Goal: Transaction & Acquisition: Purchase product/service

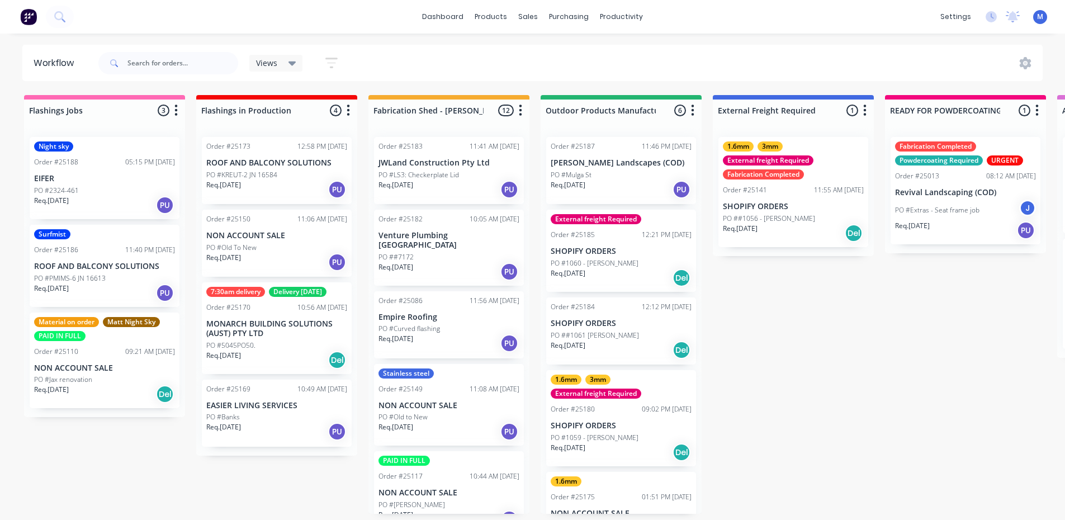
click at [97, 276] on p "PO #PMIMS-6 JN 16613" at bounding box center [70, 278] width 72 height 10
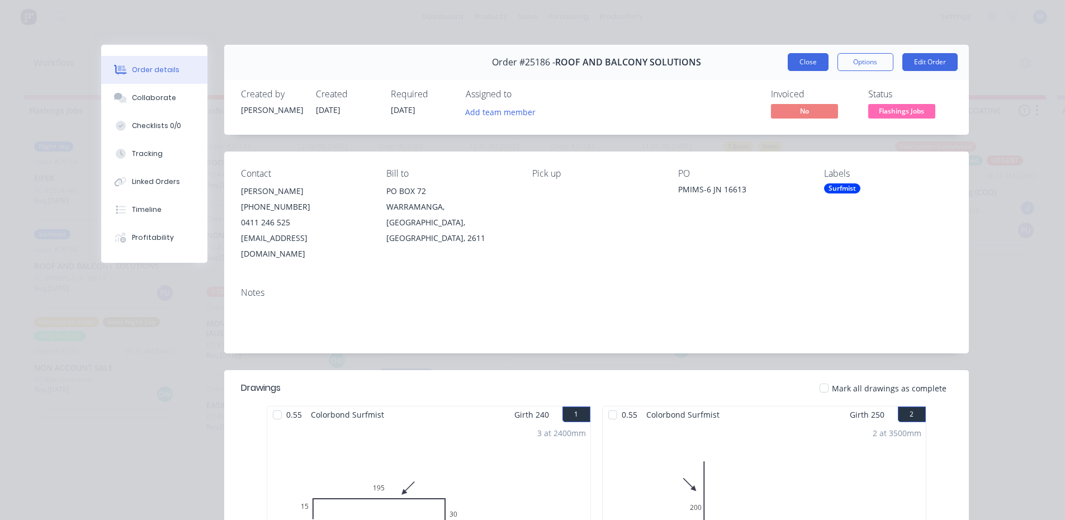
click at [795, 63] on button "Close" at bounding box center [808, 62] width 41 height 18
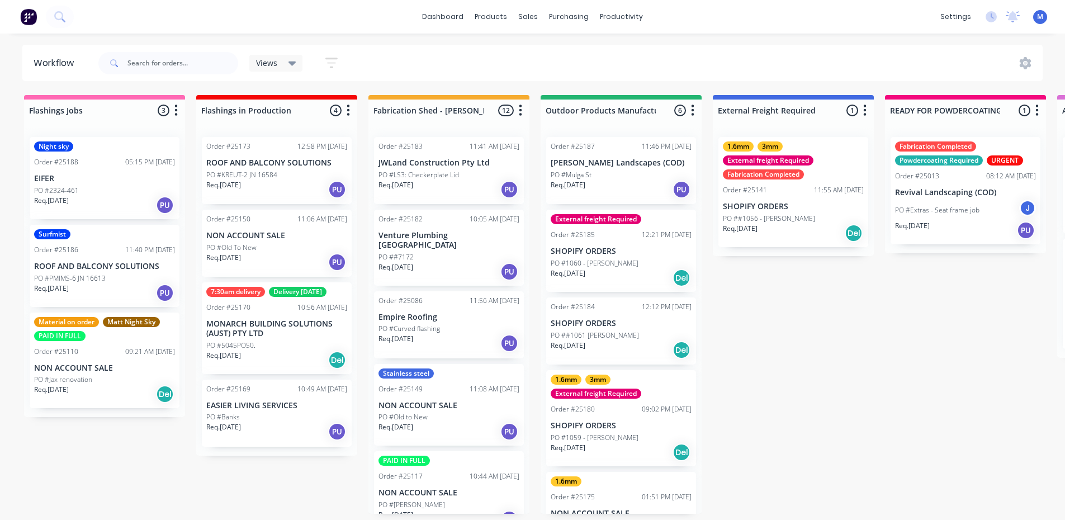
click at [292, 418] on div "PO #Banks" at bounding box center [276, 417] width 141 height 10
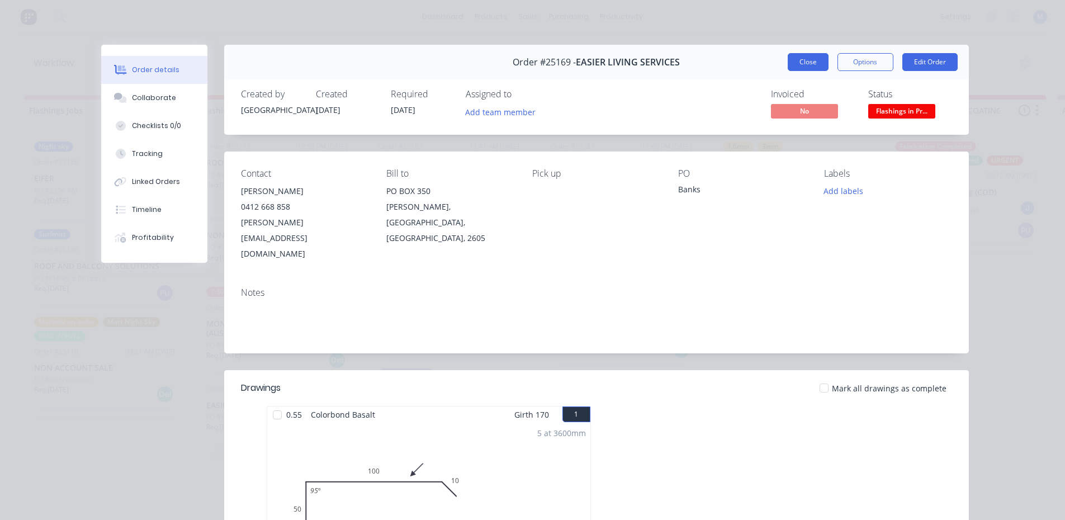
click at [816, 67] on button "Close" at bounding box center [808, 62] width 41 height 18
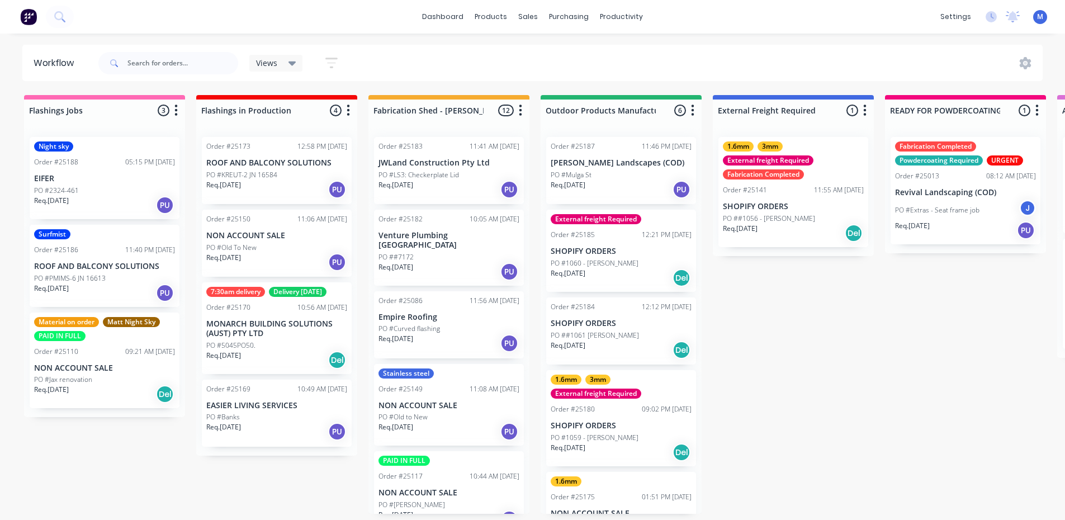
click at [94, 186] on div "PO #2324-461" at bounding box center [104, 191] width 141 height 10
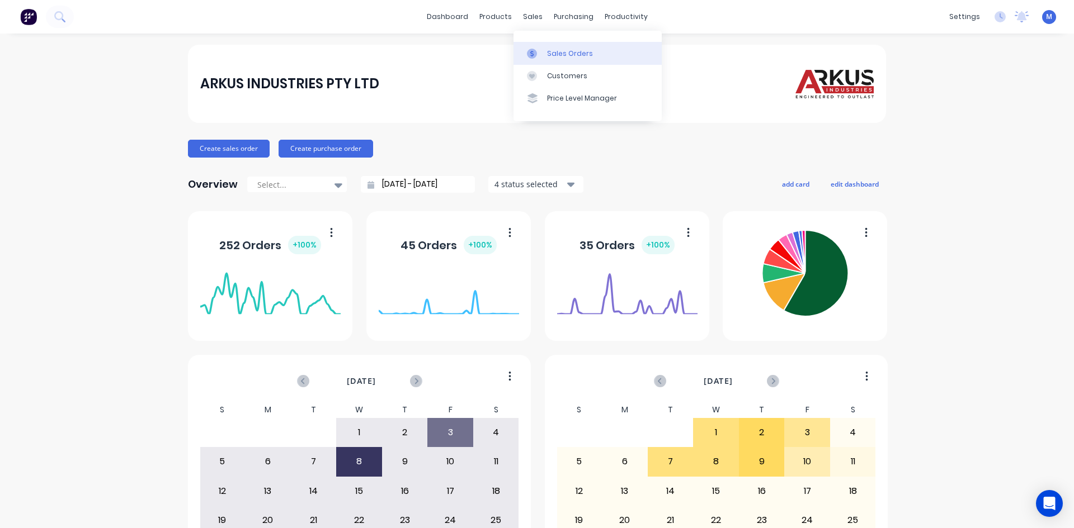
click at [569, 50] on div "Sales Orders" at bounding box center [570, 54] width 46 height 10
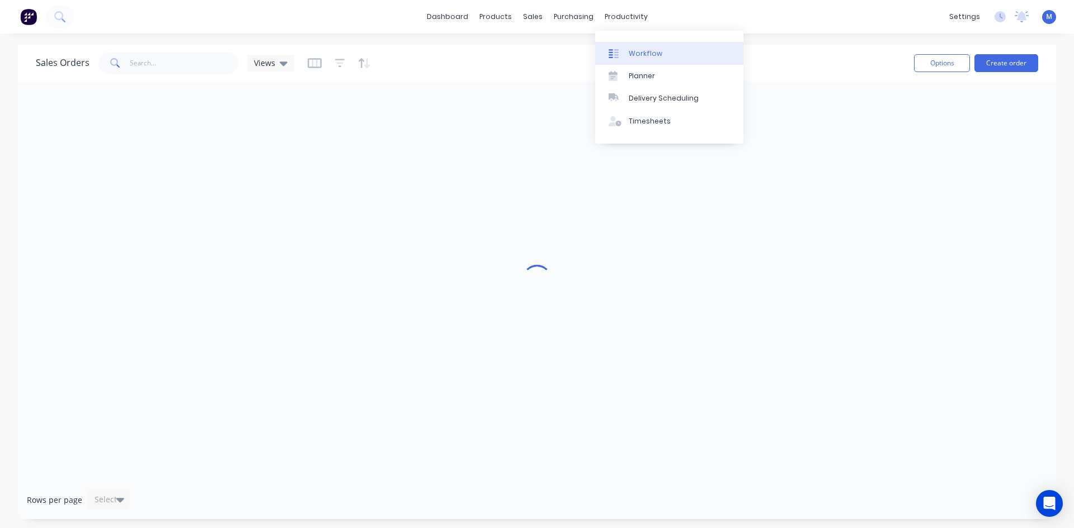
click at [663, 52] on link "Workflow" at bounding box center [669, 53] width 148 height 22
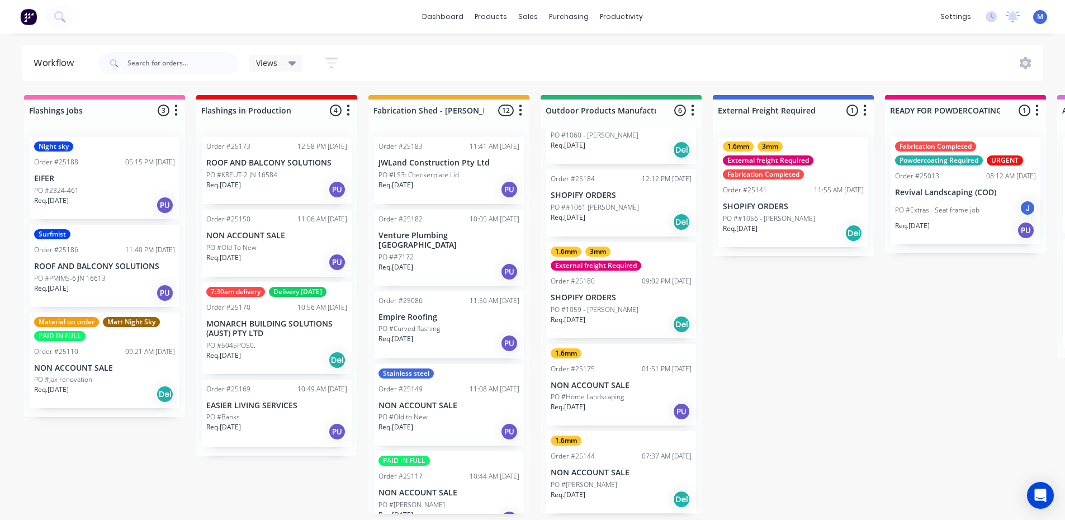
click at [259, 427] on div "Req. 09/10/25 PU" at bounding box center [276, 431] width 141 height 19
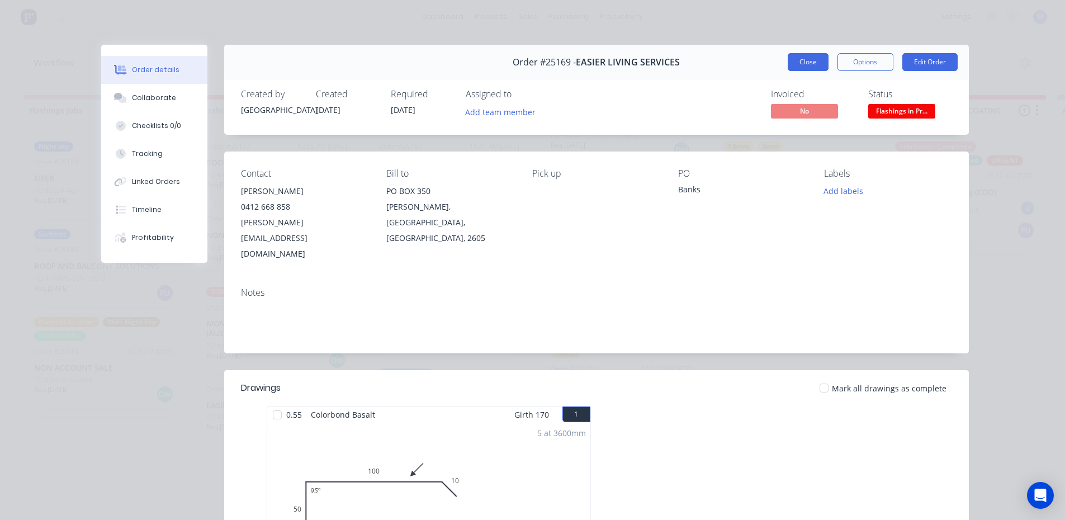
click at [804, 60] on button "Close" at bounding box center [808, 62] width 41 height 18
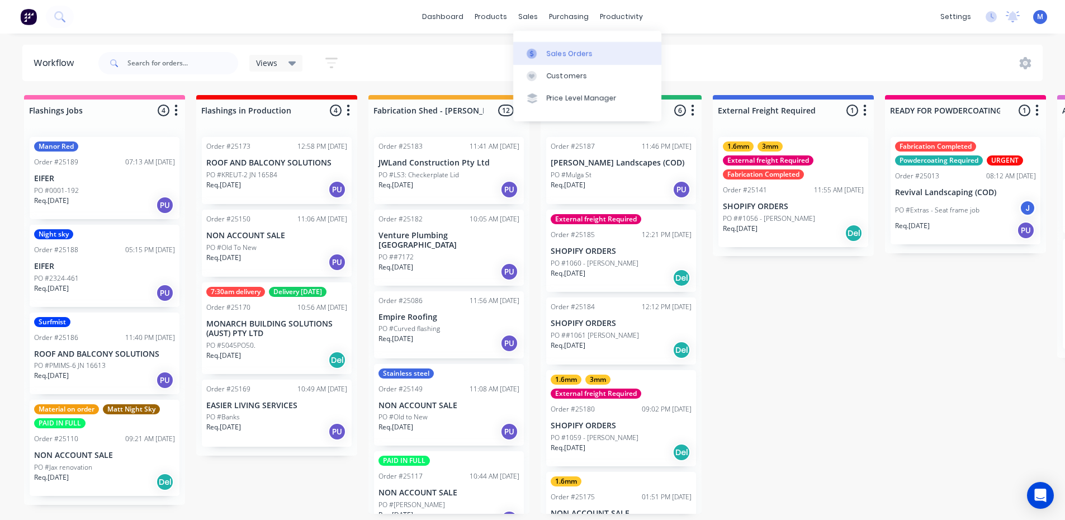
click at [560, 50] on div "Sales Orders" at bounding box center [570, 54] width 46 height 10
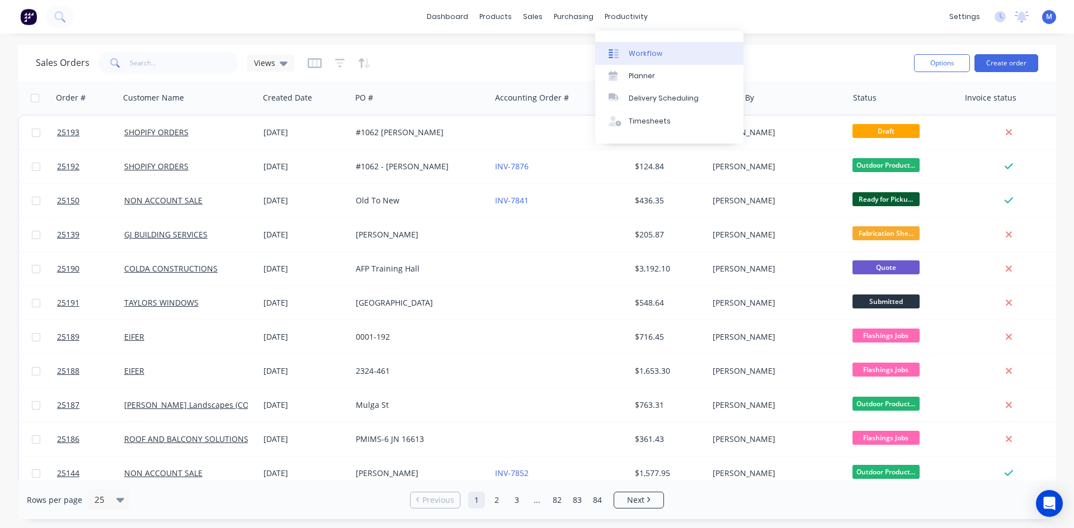
click at [662, 51] on link "Workflow" at bounding box center [669, 53] width 148 height 22
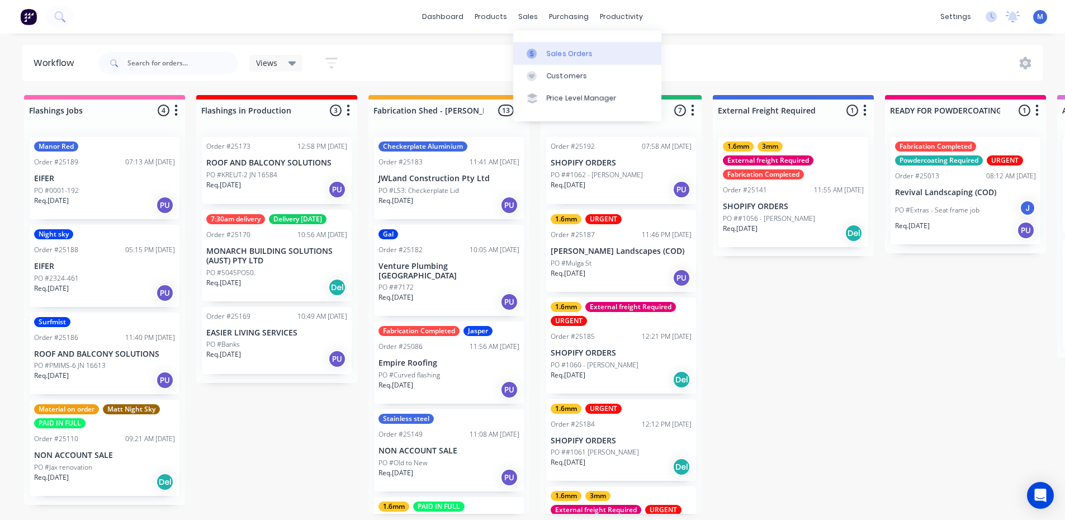
click at [575, 53] on div "Sales Orders" at bounding box center [570, 54] width 46 height 10
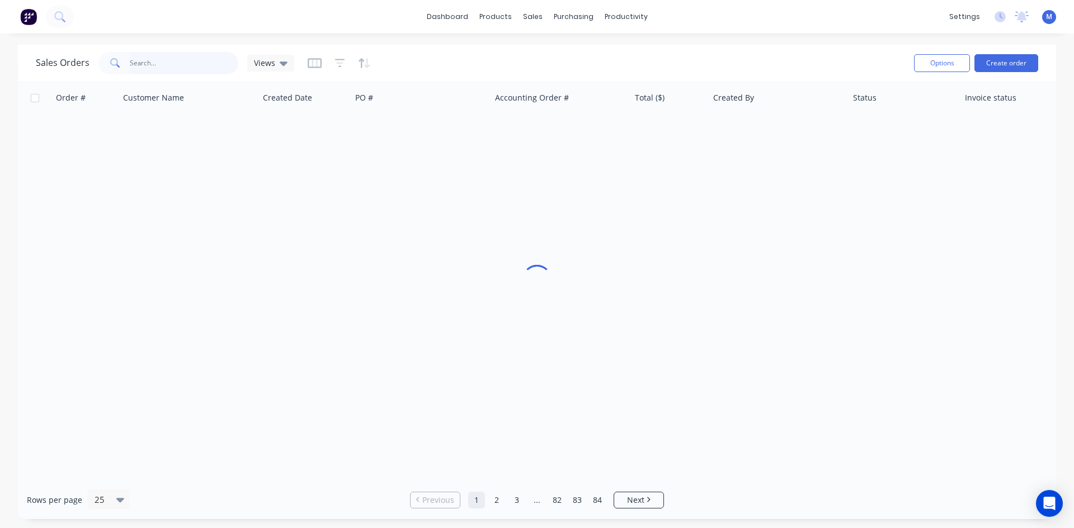
click at [146, 62] on input "text" at bounding box center [184, 63] width 109 height 22
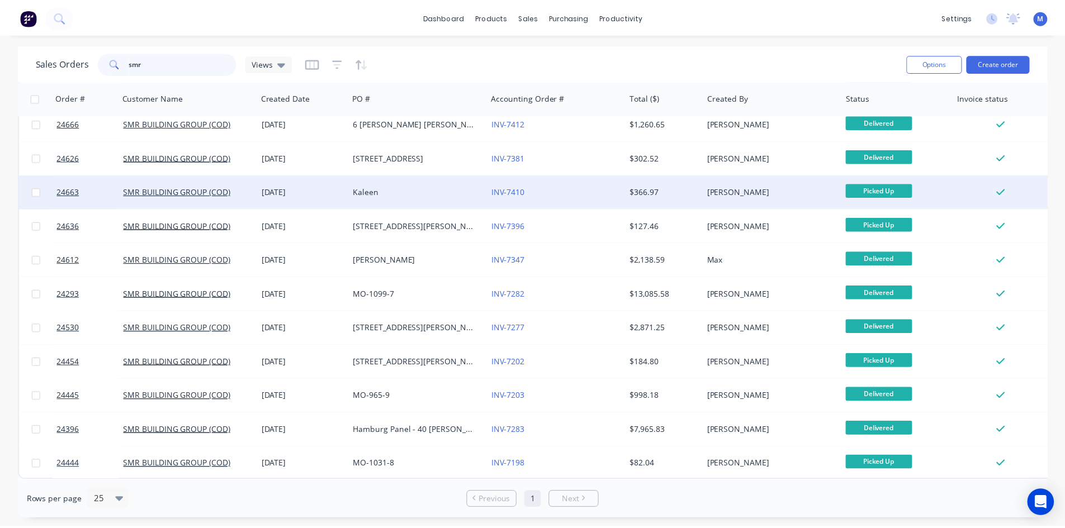
scroll to position [390, 0]
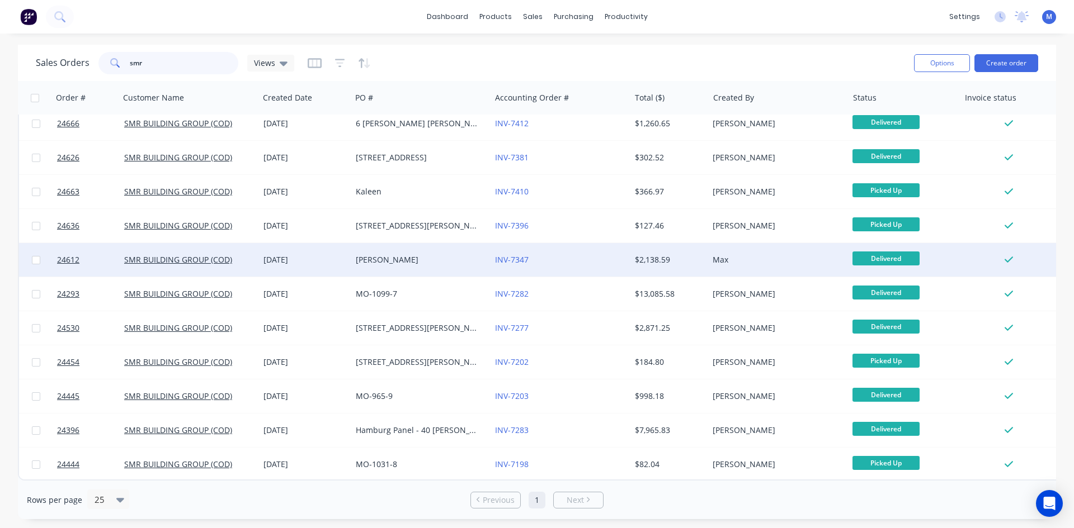
type input "smr"
click at [392, 254] on div "Sutton" at bounding box center [418, 259] width 124 height 11
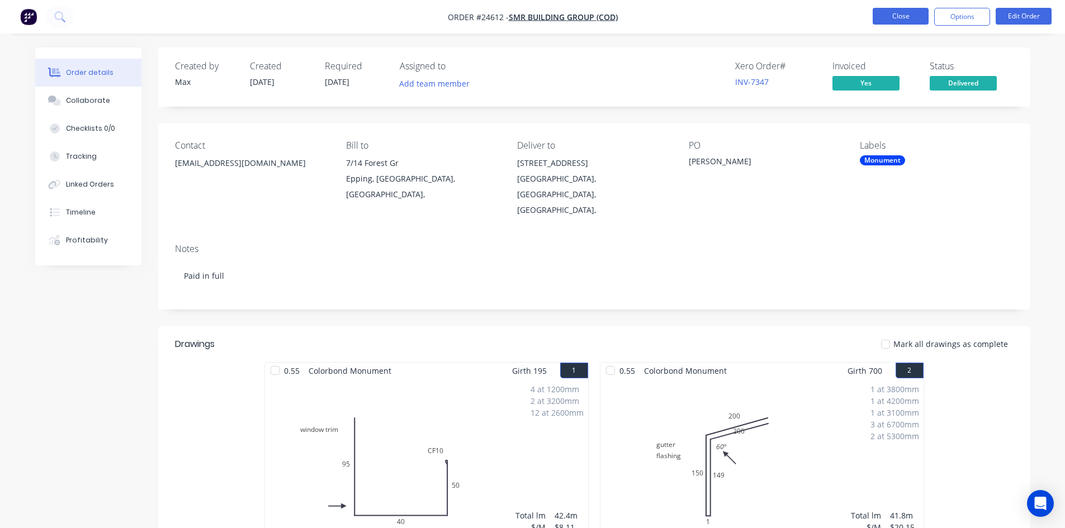
click at [893, 15] on button "Close" at bounding box center [901, 16] width 56 height 17
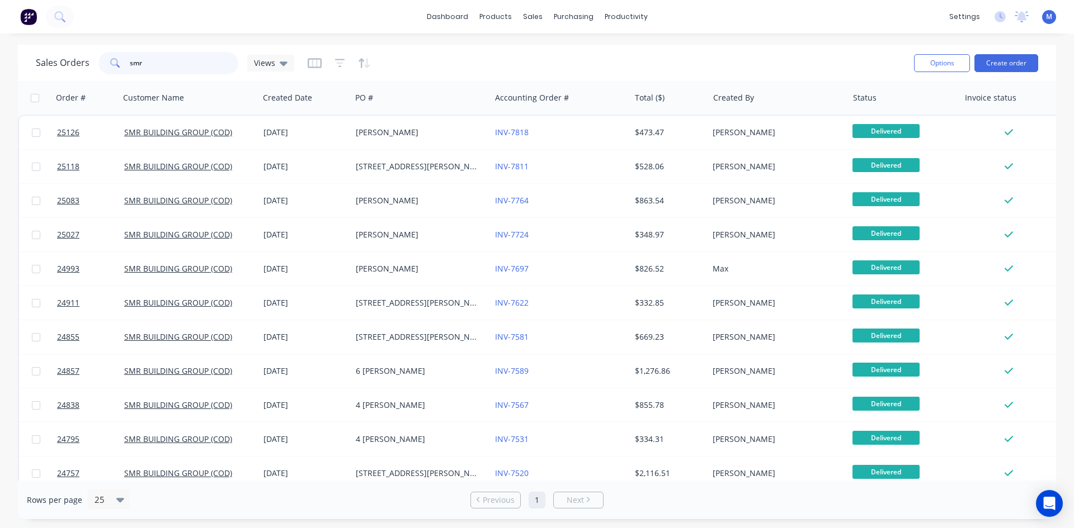
drag, startPoint x: 155, startPoint y: 60, endPoint x: 48, endPoint y: 64, distance: 108.0
click at [48, 64] on div "Sales Orders smr Views" at bounding box center [165, 63] width 258 height 22
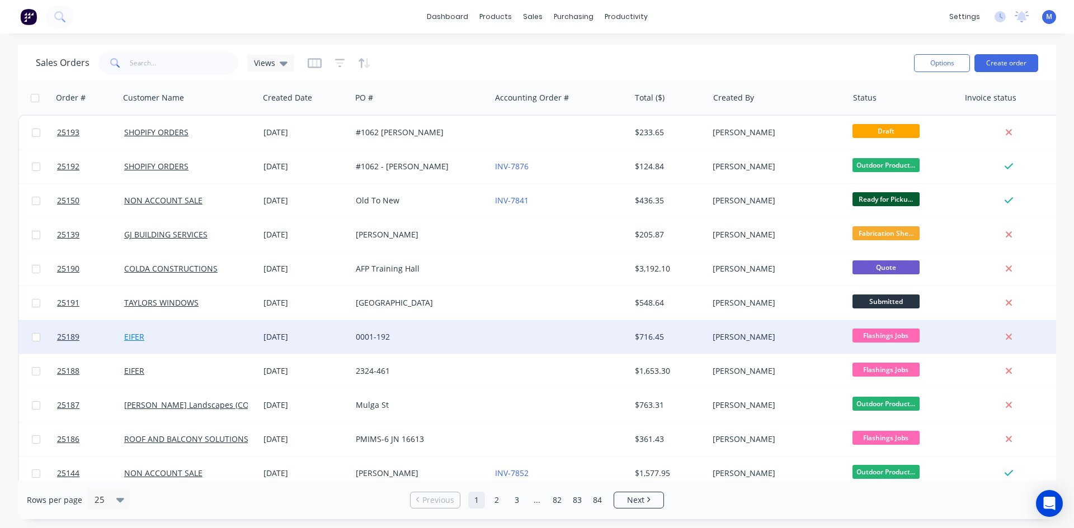
click at [135, 338] on link "EIFER" at bounding box center [134, 337] width 20 height 11
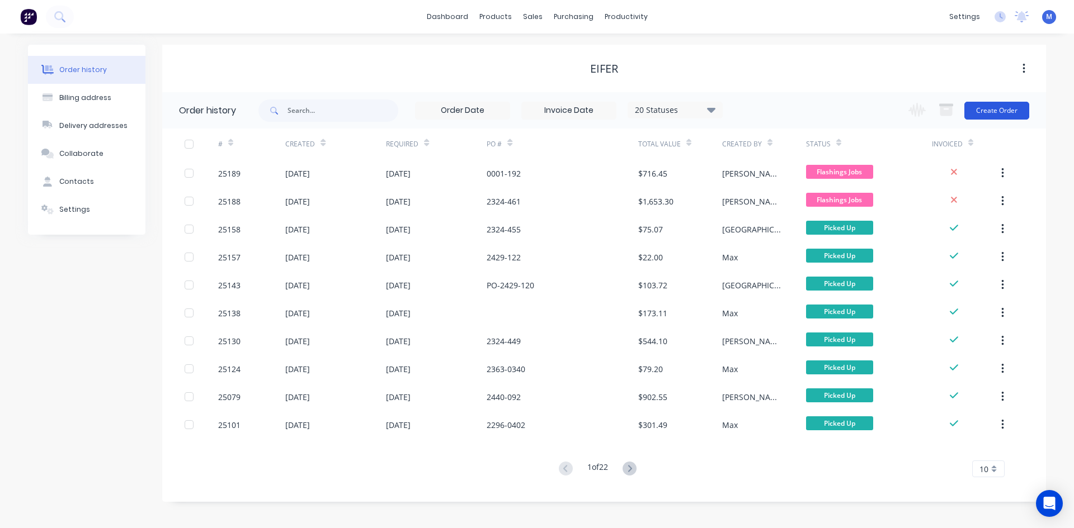
click at [993, 111] on button "Create Order" at bounding box center [996, 111] width 65 height 18
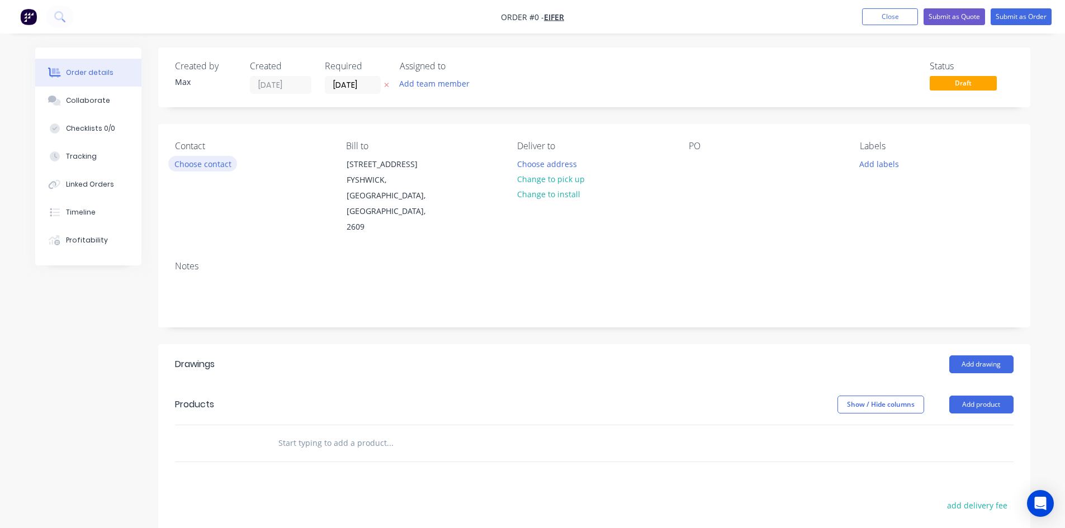
click at [207, 164] on button "Choose contact" at bounding box center [202, 163] width 69 height 15
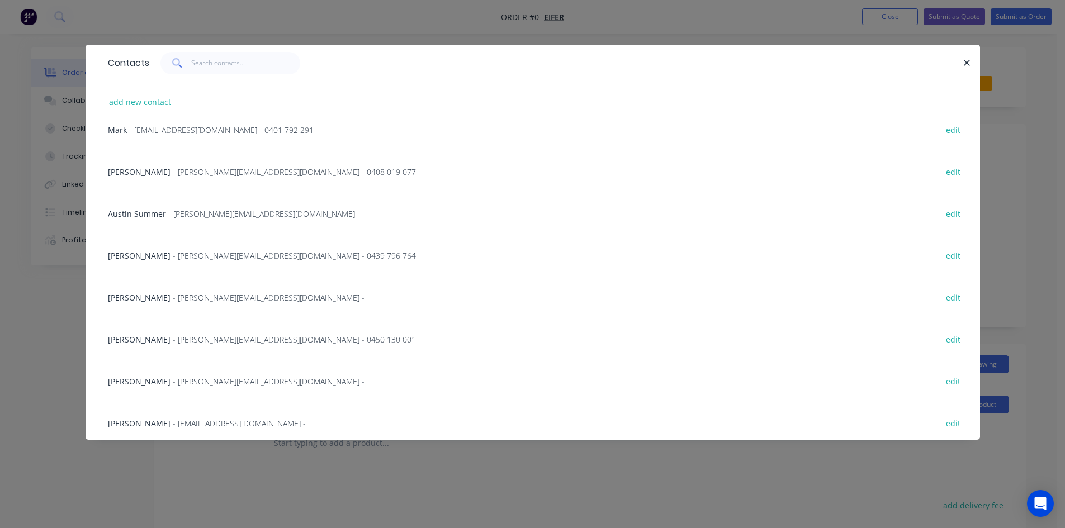
scroll to position [438, 0]
click at [143, 253] on span "Mattison Devine" at bounding box center [139, 252] width 63 height 11
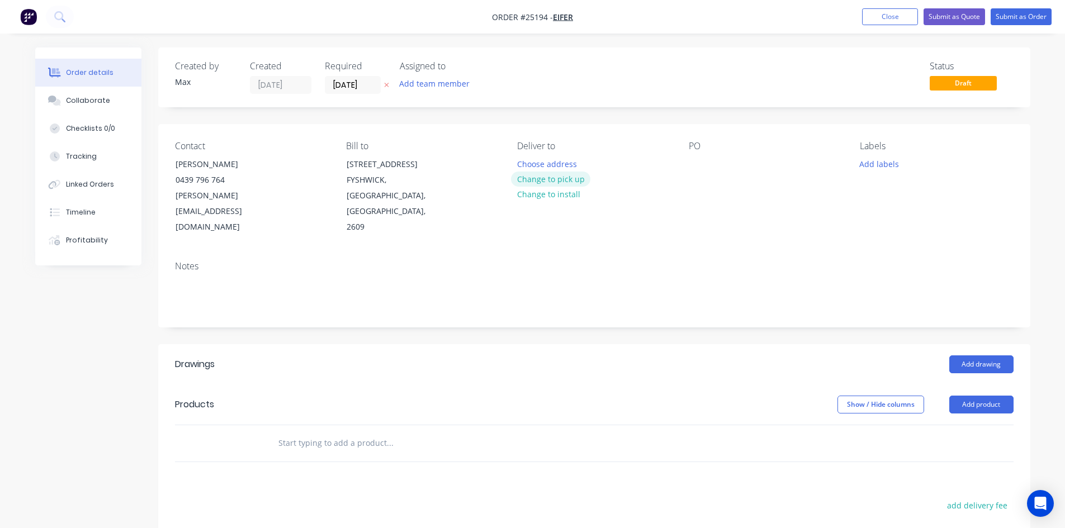
click at [547, 182] on button "Change to pick up" at bounding box center [550, 179] width 79 height 15
click at [697, 164] on div at bounding box center [698, 164] width 18 height 16
click at [996, 356] on button "Add drawing" at bounding box center [981, 365] width 64 height 18
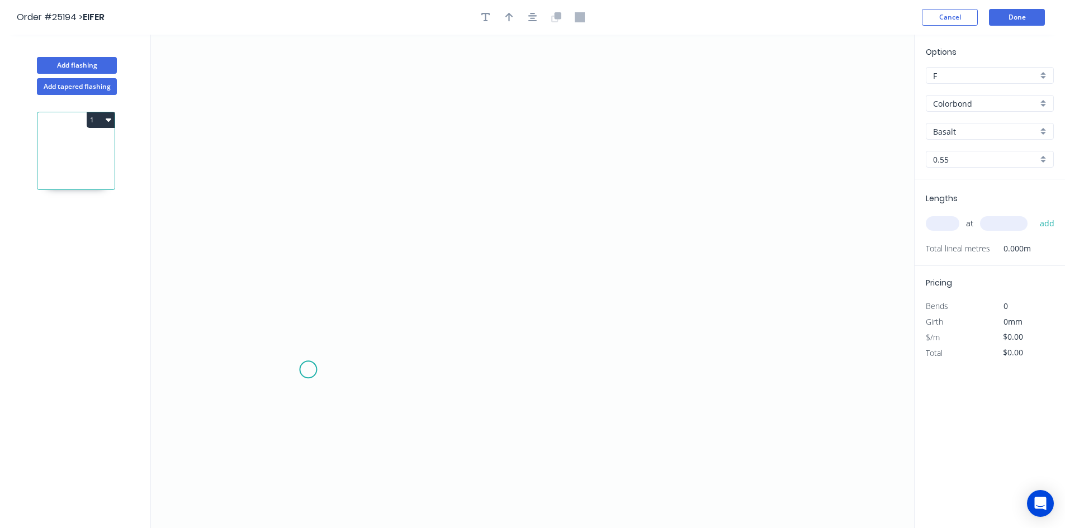
click at [308, 370] on icon "0" at bounding box center [532, 282] width 763 height 494
click at [315, 196] on icon "0" at bounding box center [532, 282] width 763 height 494
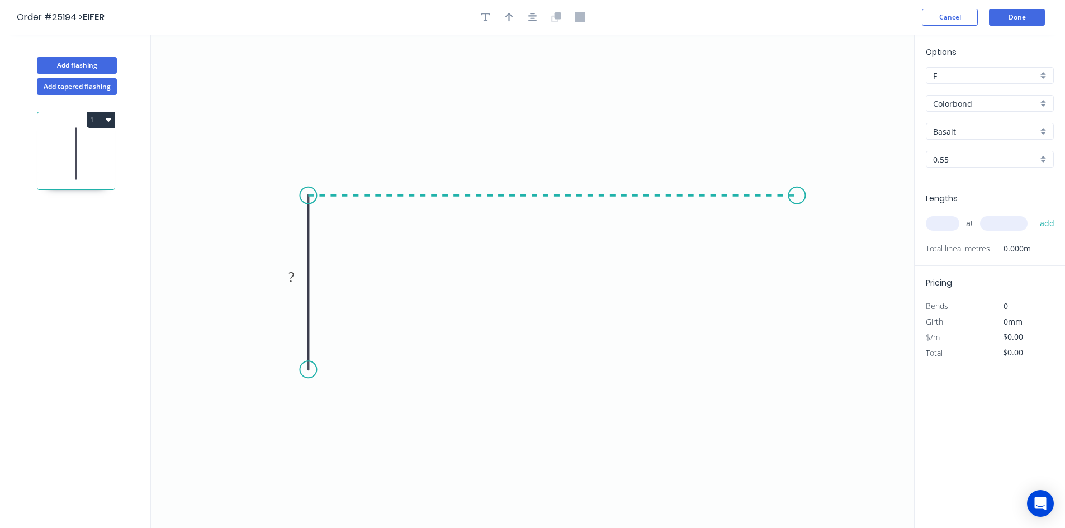
click at [797, 229] on icon "0 ?" at bounding box center [532, 282] width 763 height 494
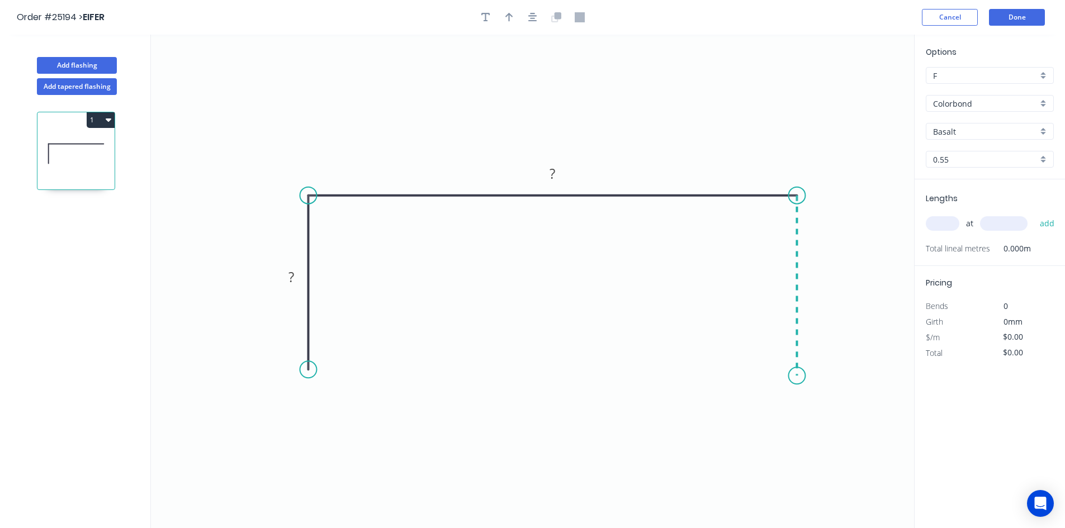
click at [809, 376] on icon "0 ? ?" at bounding box center [532, 282] width 763 height 494
click at [292, 282] on tspan "?" at bounding box center [292, 277] width 6 height 18
click at [1047, 77] on div "F" at bounding box center [990, 75] width 128 height 17
type input "$10.74"
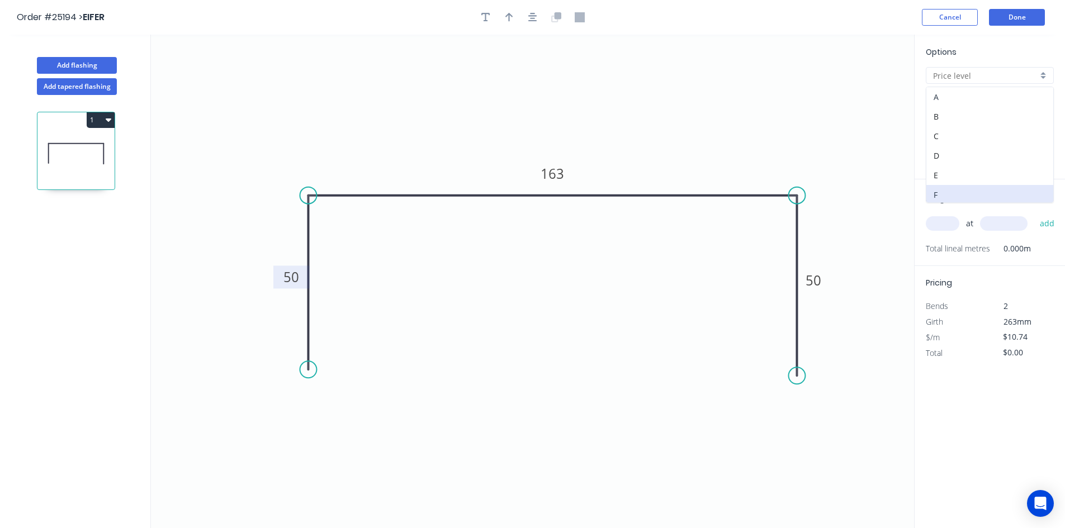
click at [993, 101] on div "A" at bounding box center [990, 97] width 127 height 20
type input "A"
type input "$24.72"
click at [1042, 104] on div "Colorbond" at bounding box center [990, 103] width 128 height 17
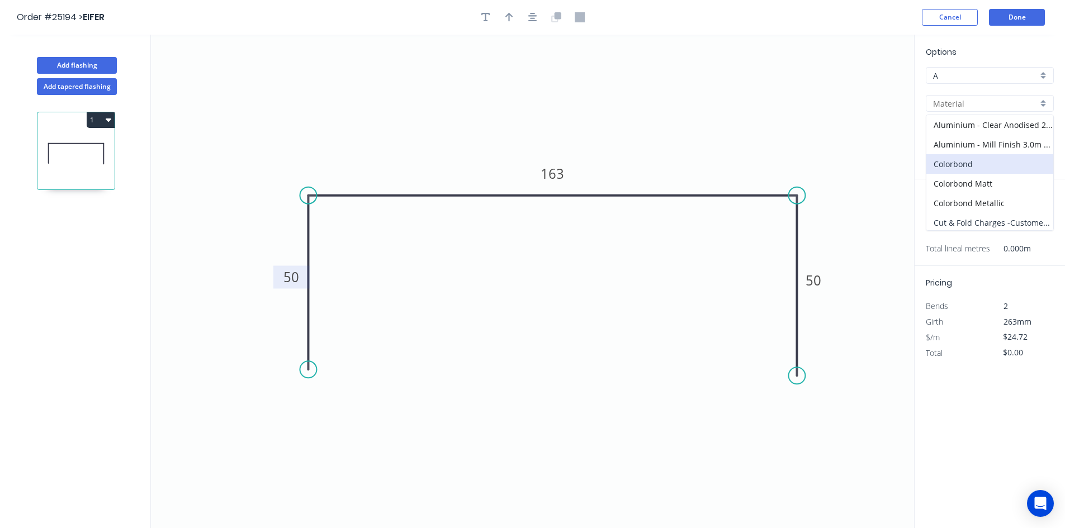
click at [1007, 223] on div "Cut & Fold Charges -Customer Supply Material" at bounding box center [990, 223] width 127 height 20
type input "Cut & Fold Charges -Customer Supply Material"
type input "Aluminium Mill Finish"
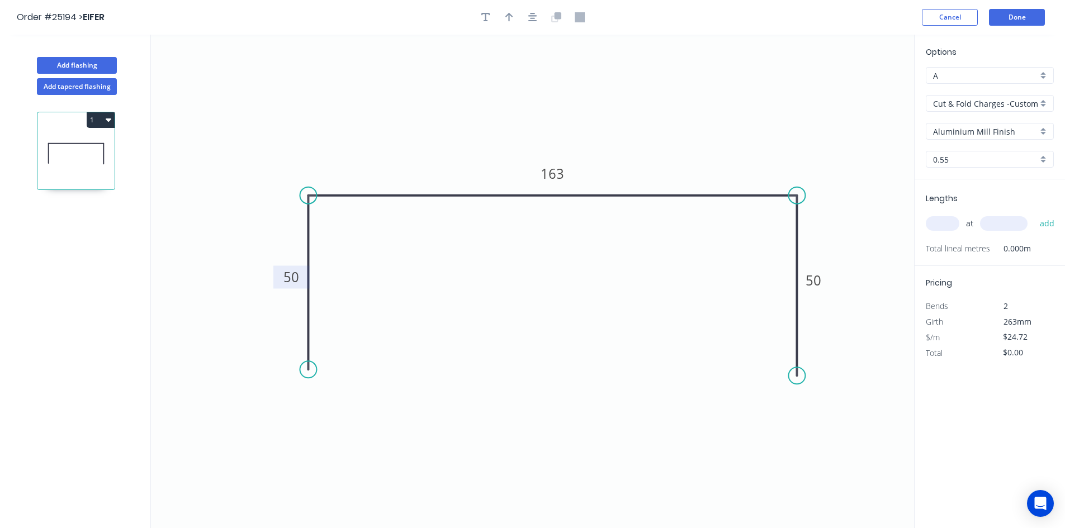
type input "$2.26"
click at [1042, 158] on div "0.55" at bounding box center [990, 159] width 128 height 17
click at [1043, 131] on div "Aluminium Mill Finish" at bounding box center [990, 131] width 128 height 17
click at [994, 154] on div "Aluminium Mill Finish" at bounding box center [990, 153] width 127 height 20
type input "Aluminium Mill Finish"
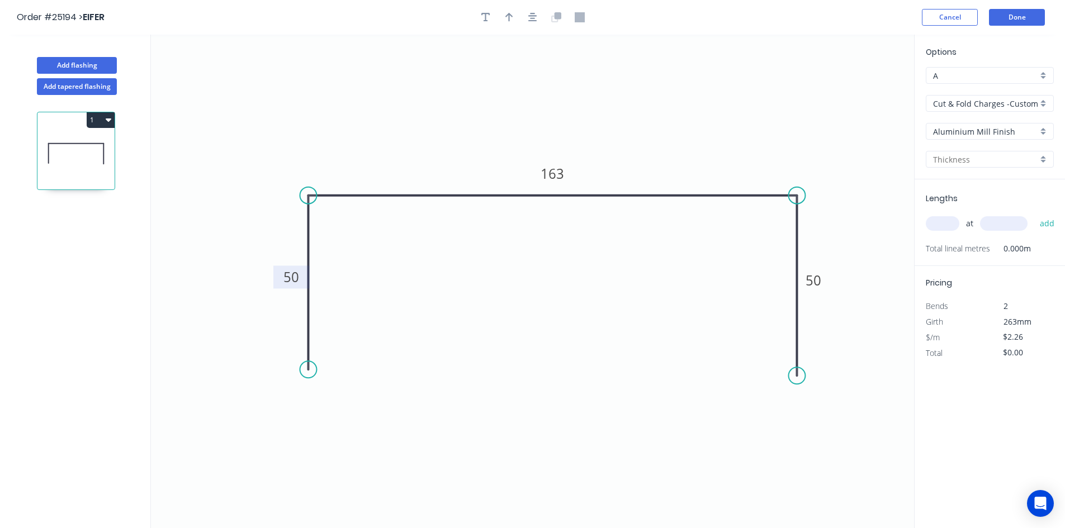
click at [1043, 159] on div at bounding box center [990, 159] width 128 height 17
click at [888, 144] on icon "0 50 163 50" at bounding box center [532, 282] width 763 height 494
drag, startPoint x: 947, startPoint y: 226, endPoint x: 923, endPoint y: 219, distance: 25.5
click at [946, 226] on input "text" at bounding box center [943, 223] width 34 height 15
type input "1"
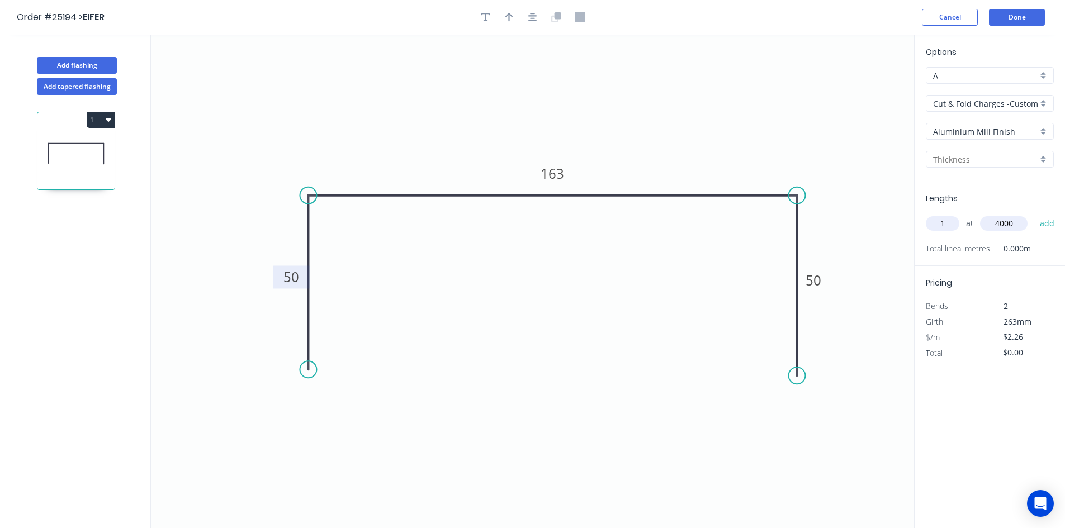
type input "4000"
click at [1034, 214] on button "add" at bounding box center [1047, 223] width 26 height 19
type input "$9.04"
click at [1011, 16] on button "Done" at bounding box center [1017, 17] width 56 height 17
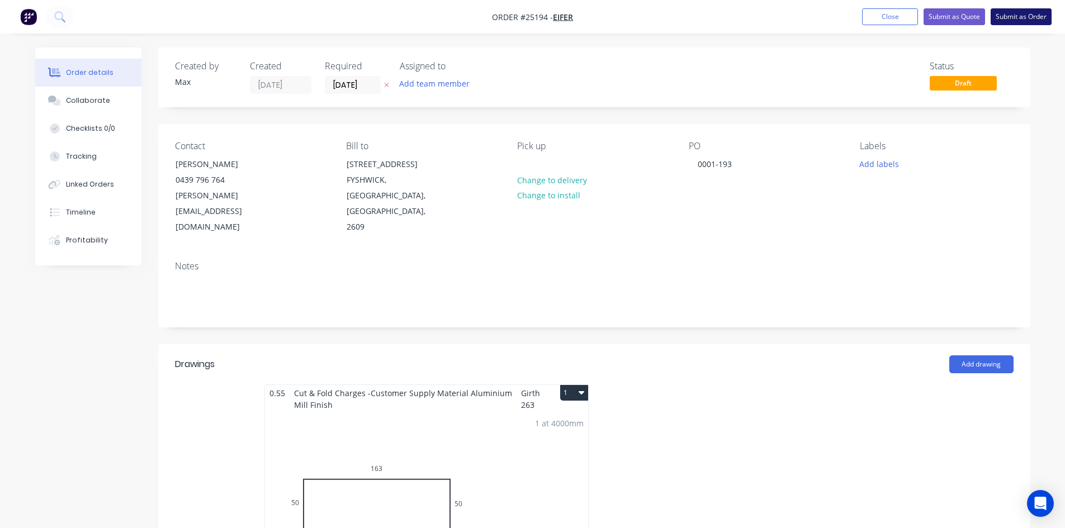
click at [1028, 18] on button "Submit as Order" at bounding box center [1021, 16] width 61 height 17
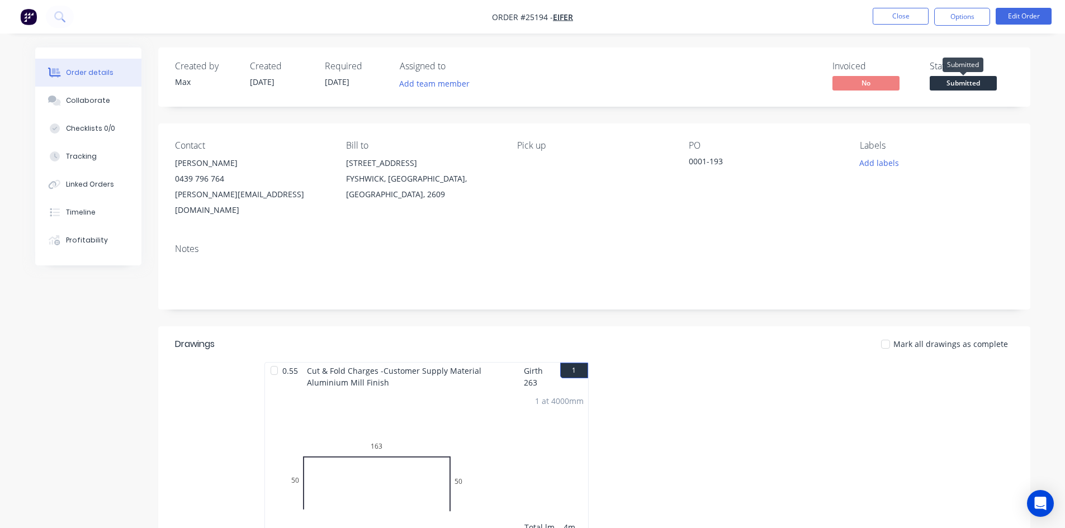
click at [969, 83] on span "Submitted" at bounding box center [963, 83] width 67 height 14
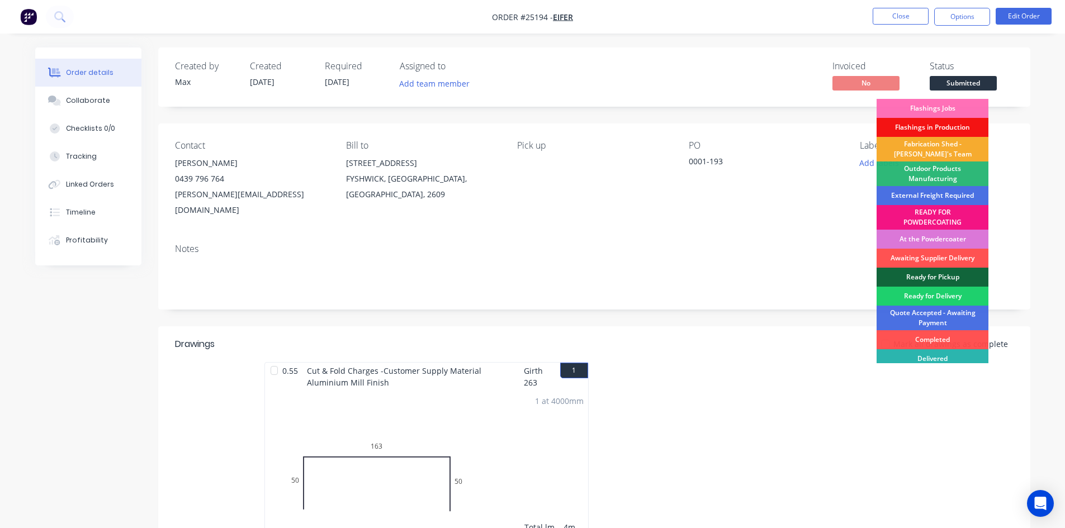
click at [970, 149] on div "Fabrication Shed - [PERSON_NAME]'s Team" at bounding box center [933, 149] width 112 height 25
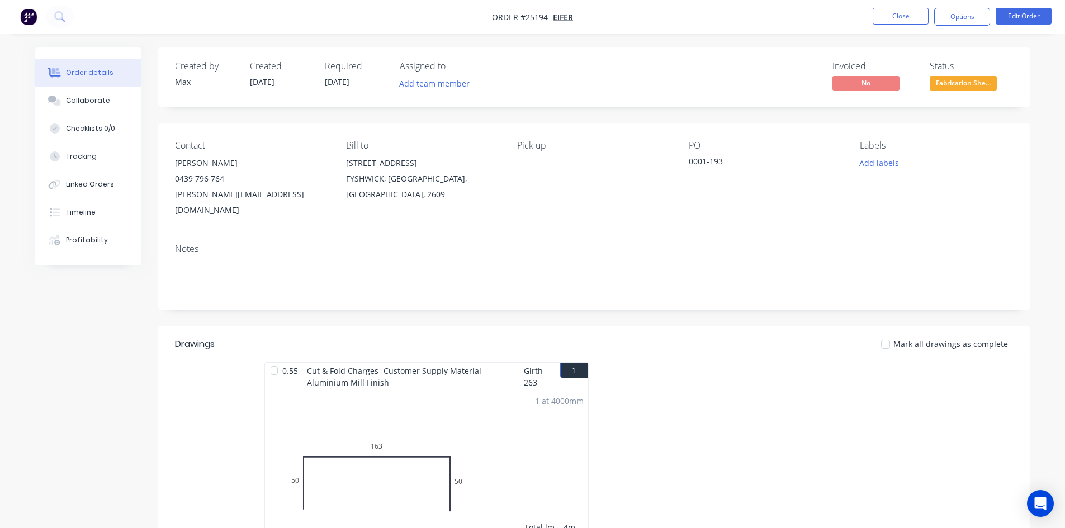
click at [790, 19] on nav "Order #25194 - EIFER Close Options Edit Order" at bounding box center [532, 17] width 1065 height 34
click at [914, 18] on button "Close" at bounding box center [901, 16] width 56 height 17
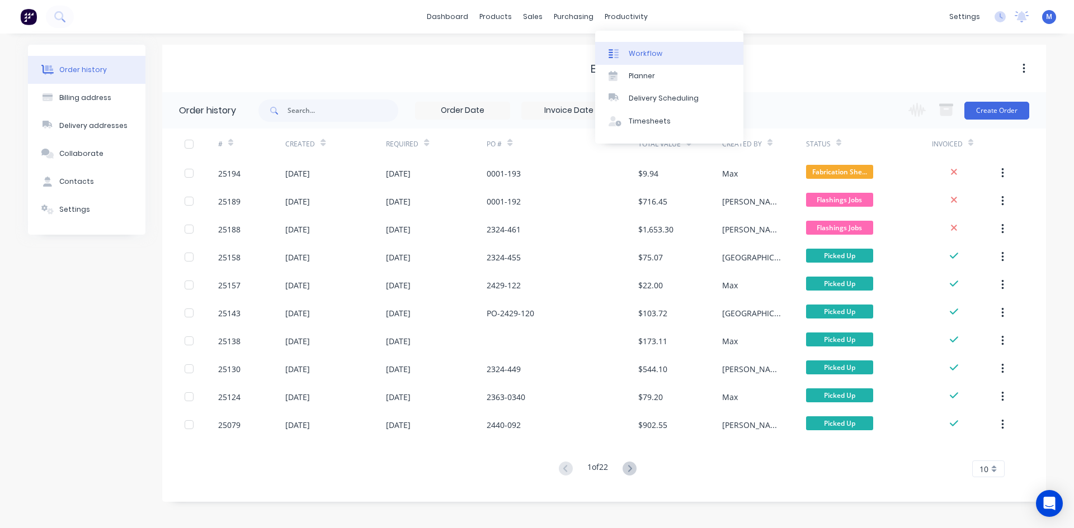
click at [654, 53] on div "Workflow" at bounding box center [646, 54] width 34 height 10
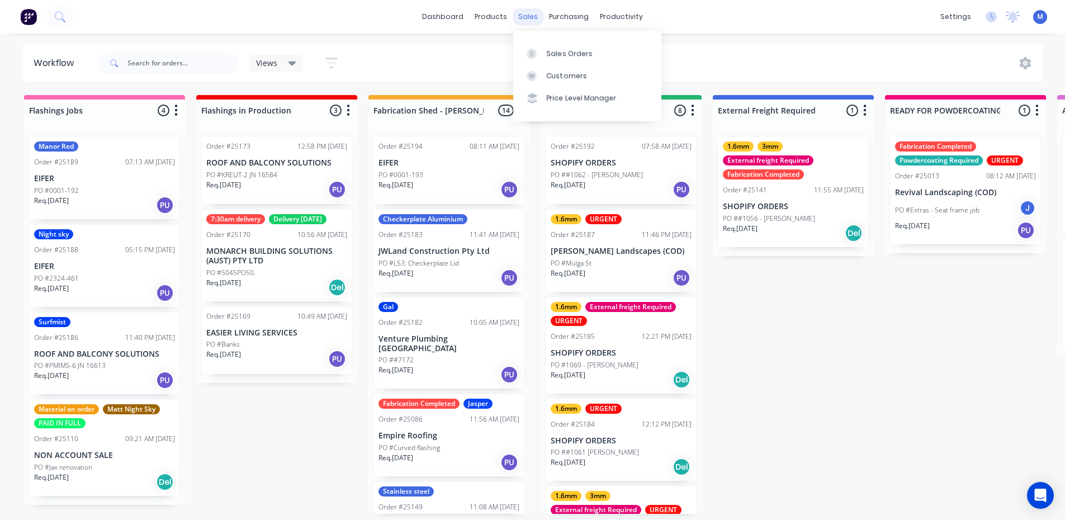
click at [525, 14] on div "sales" at bounding box center [528, 16] width 31 height 17
click at [568, 51] on div "Sales Orders" at bounding box center [570, 54] width 46 height 10
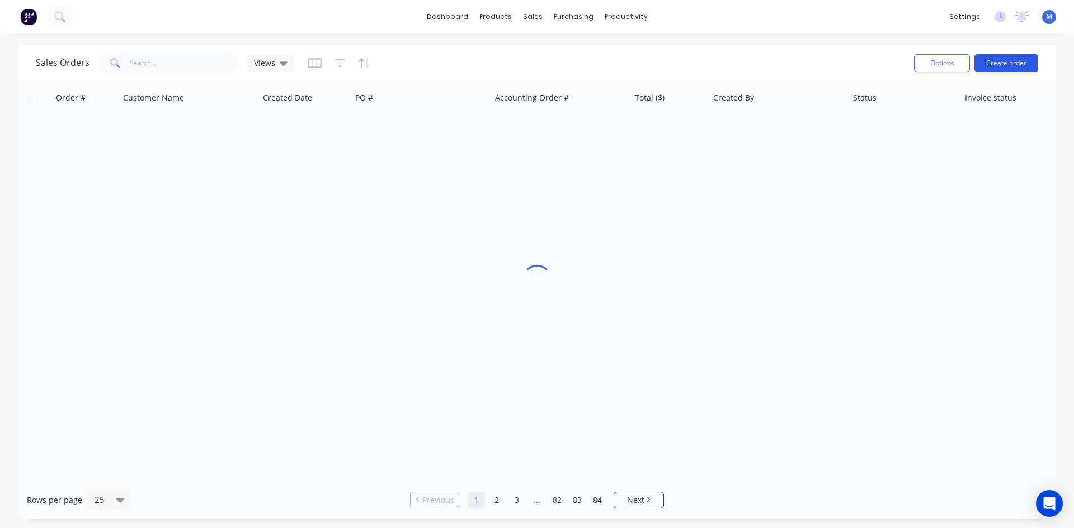
click at [1001, 63] on button "Create order" at bounding box center [1006, 63] width 64 height 18
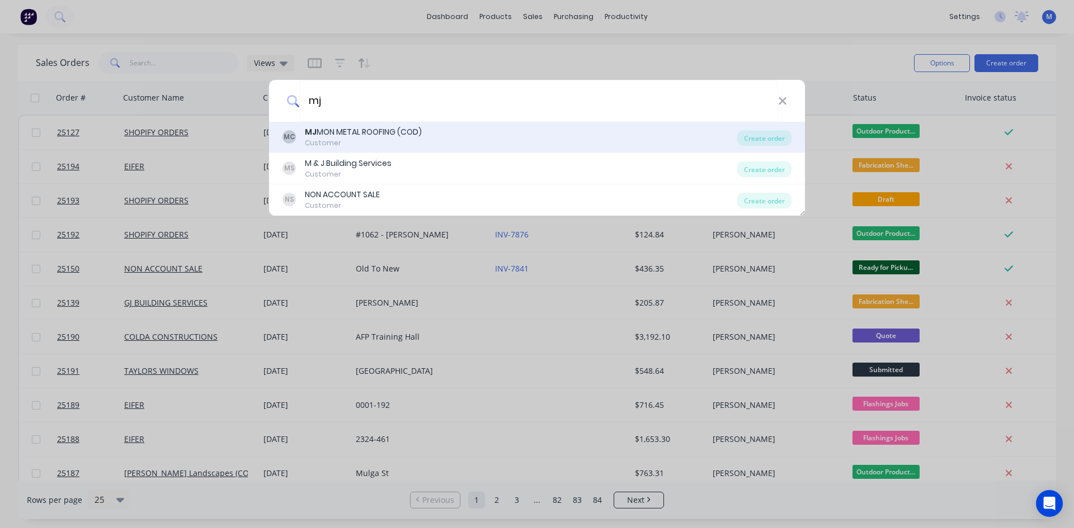
type input "mj"
click at [370, 137] on div "MJ MON METAL ROOFING (COD)" at bounding box center [363, 132] width 117 height 12
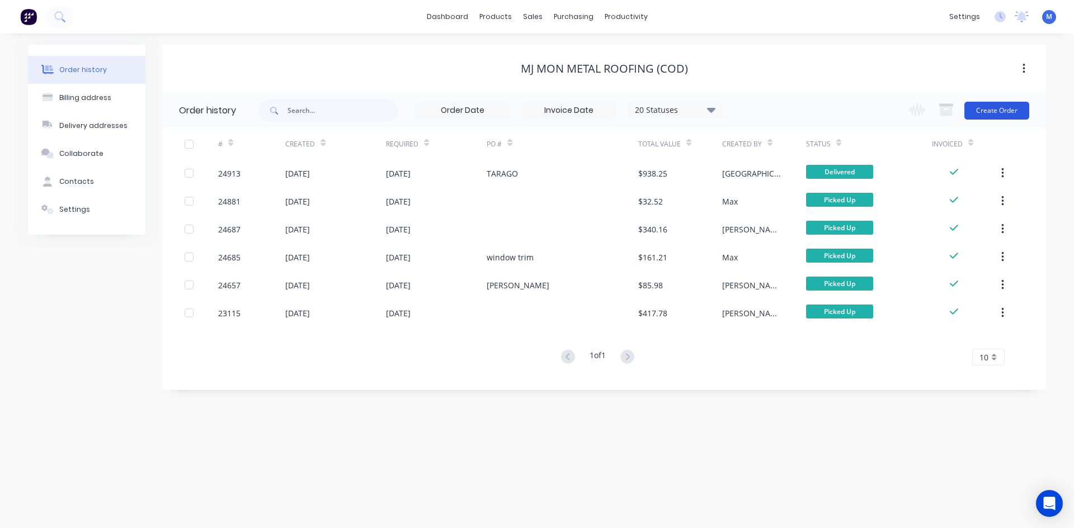
click at [994, 115] on button "Create Order" at bounding box center [996, 111] width 65 height 18
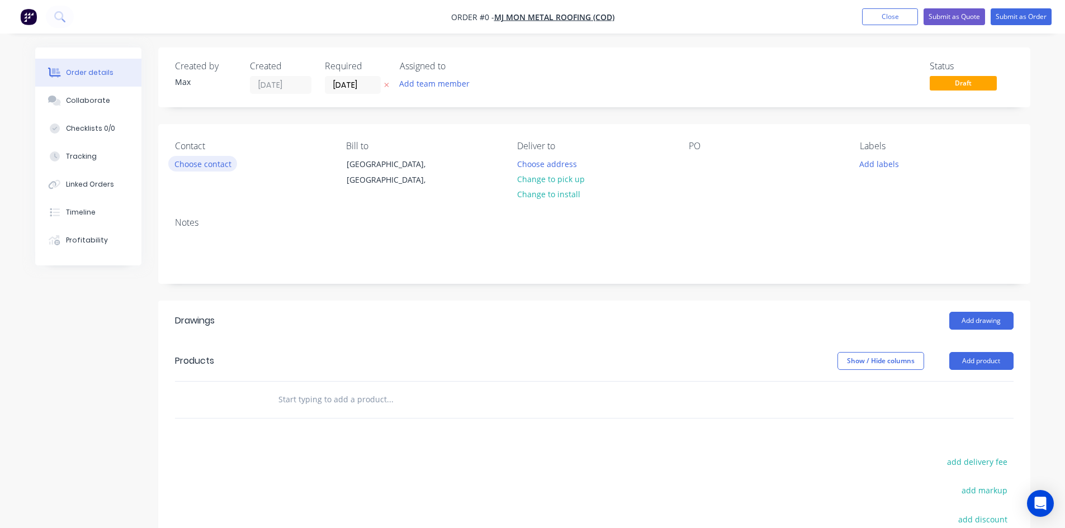
click at [198, 158] on button "Choose contact" at bounding box center [202, 163] width 69 height 15
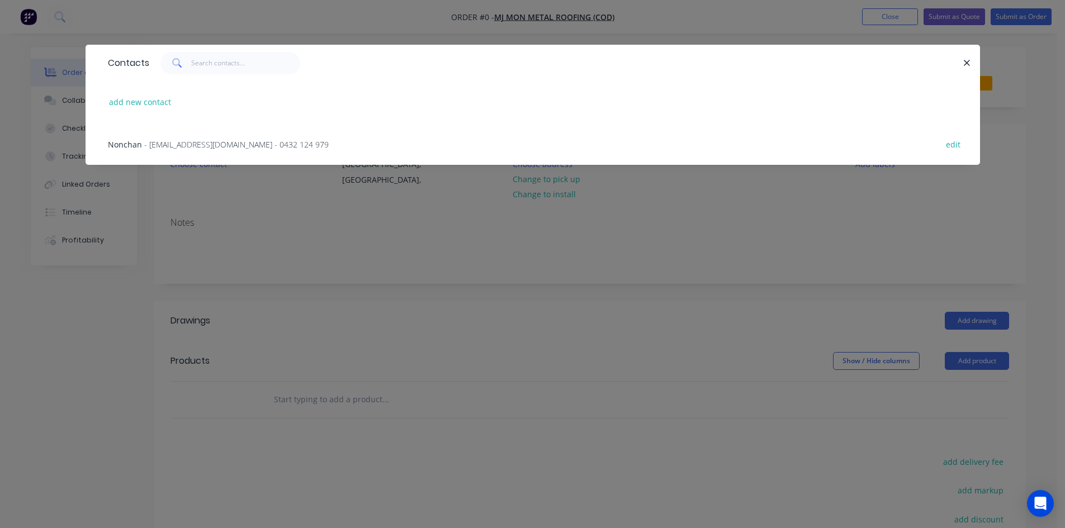
click at [164, 146] on span "- mjmonroofing@gmail.com - 0432 124 979" at bounding box center [236, 144] width 185 height 11
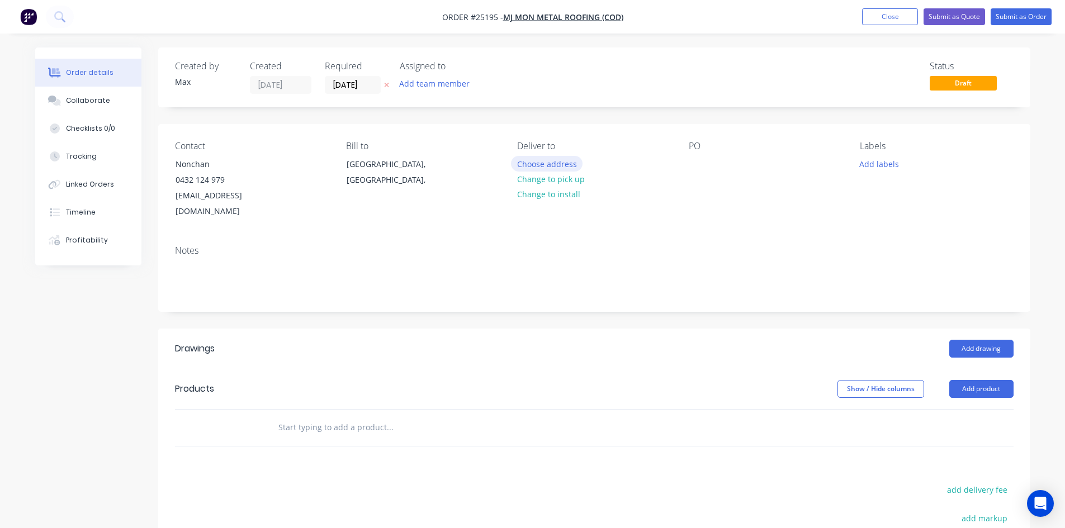
click at [562, 163] on button "Choose address" at bounding box center [547, 163] width 72 height 15
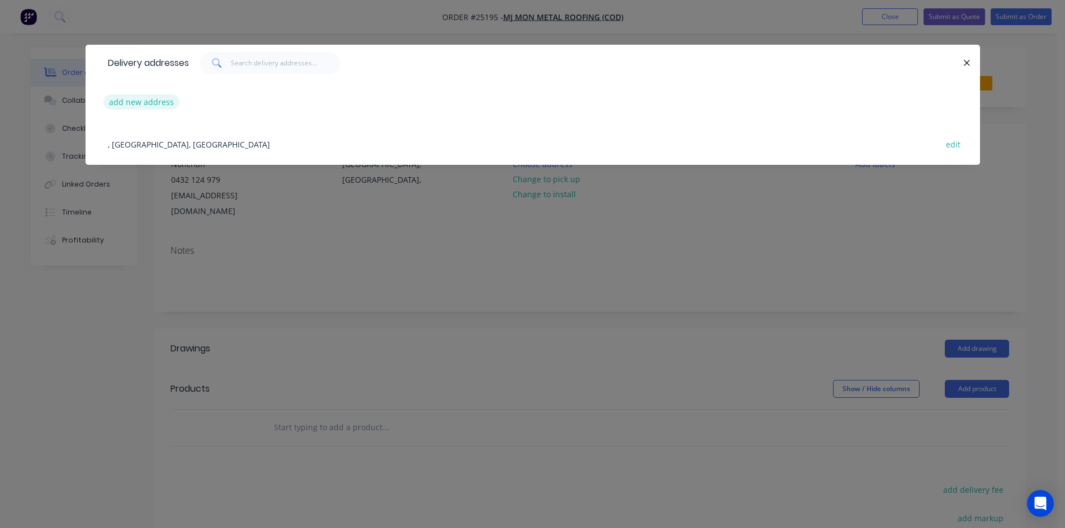
click at [157, 97] on button "add new address" at bounding box center [141, 102] width 77 height 15
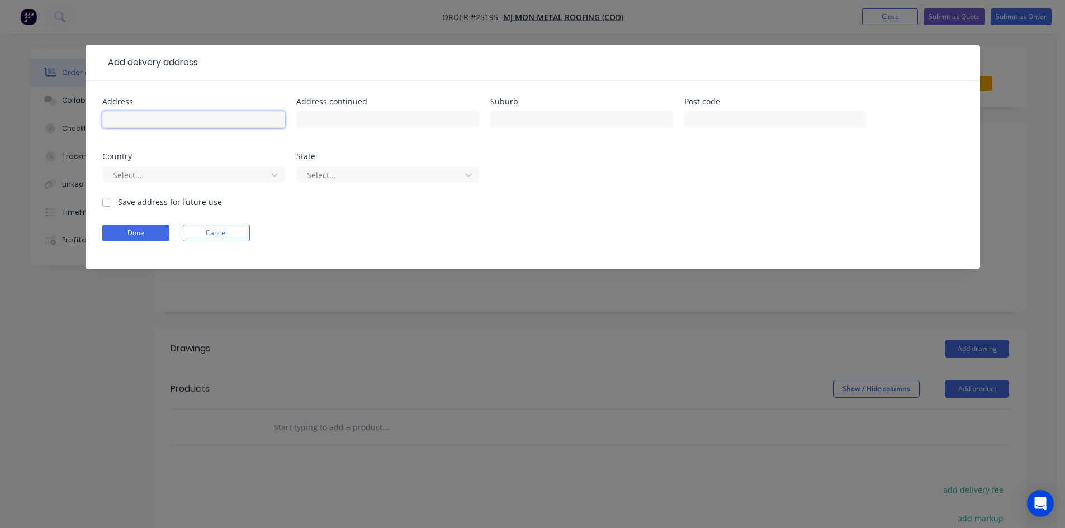
click at [157, 112] on input "text" at bounding box center [193, 119] width 183 height 17
type input "34 Guise St"
click at [325, 119] on input "text" at bounding box center [387, 119] width 183 height 17
click at [536, 119] on input "text" at bounding box center [581, 119] width 183 height 17
type input "SUTTON"
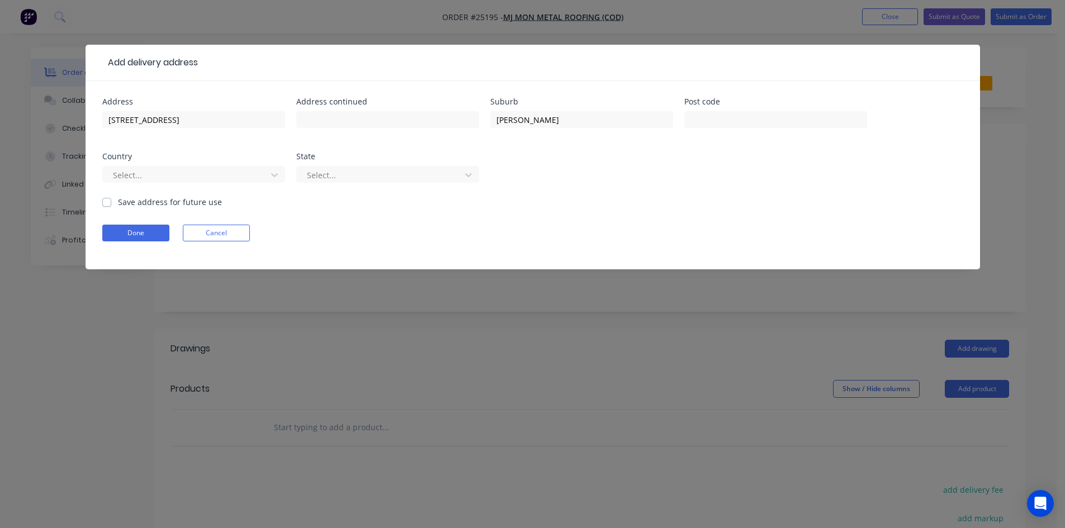
click at [556, 204] on form "Address 34 Guise St Address continued Suburb SUTTON Post code Country Select...…" at bounding box center [532, 184] width 861 height 172
click at [163, 174] on div at bounding box center [186, 175] width 149 height 14
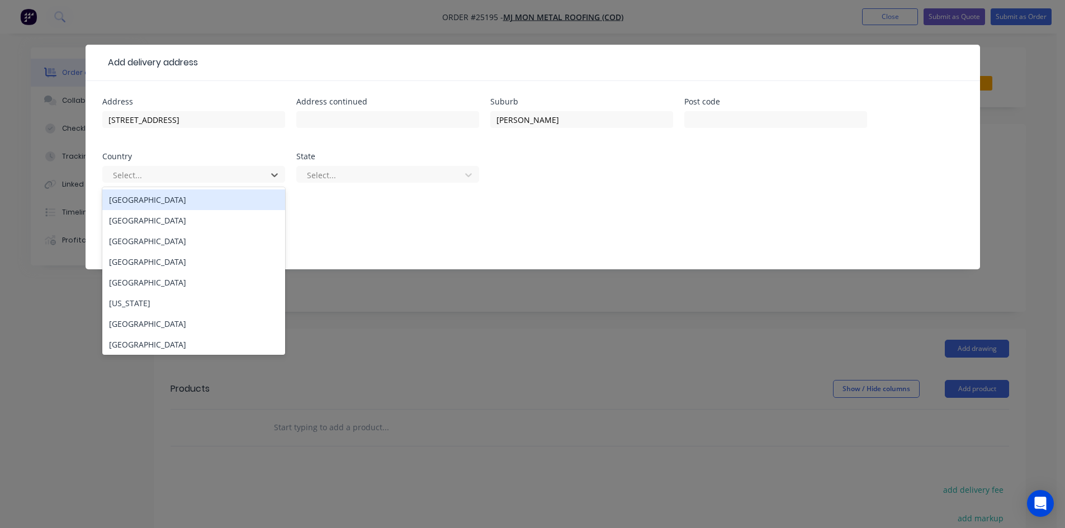
click at [175, 201] on div "Australia" at bounding box center [193, 200] width 183 height 21
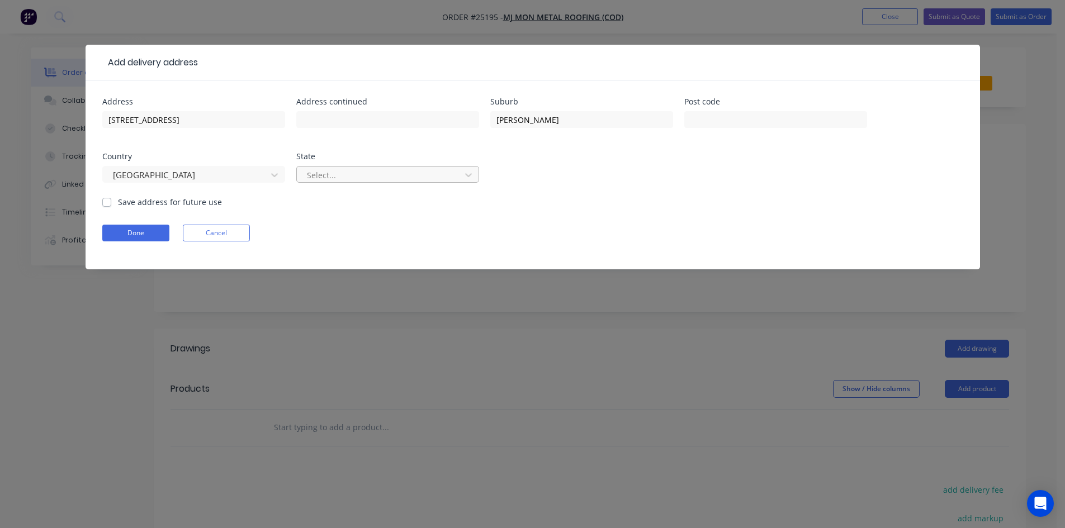
click at [362, 169] on div at bounding box center [380, 175] width 149 height 14
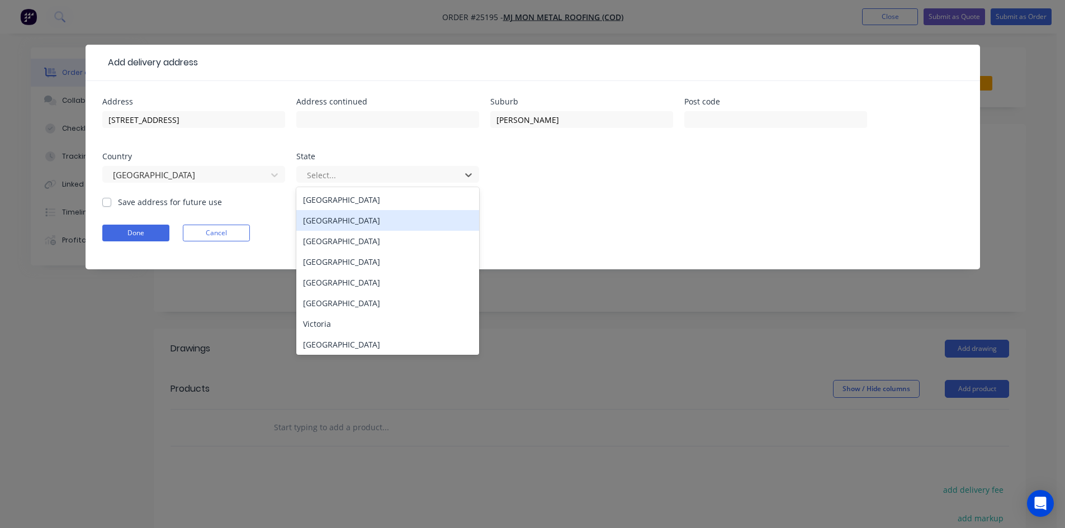
click at [355, 220] on div "New South Wales" at bounding box center [387, 220] width 183 height 21
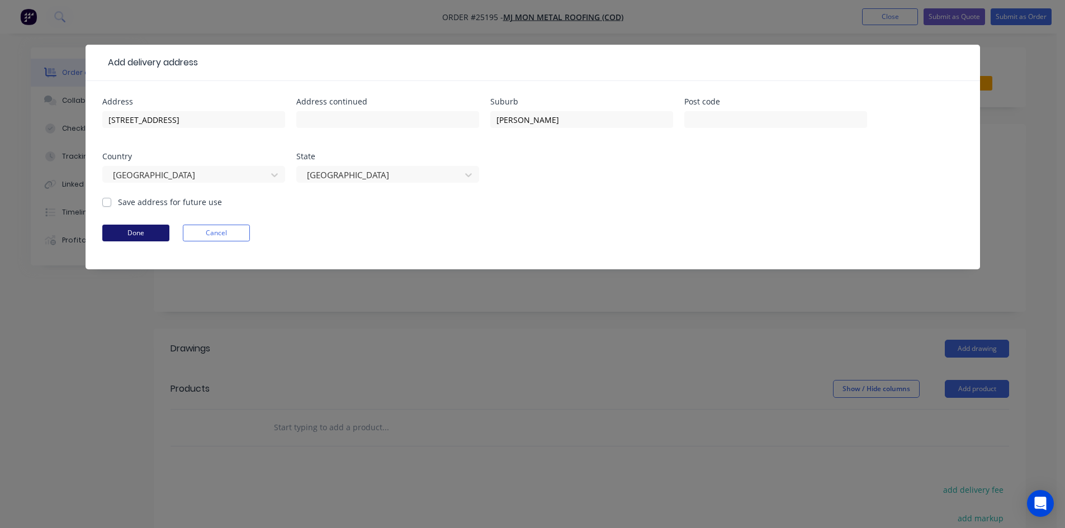
click at [136, 231] on button "Done" at bounding box center [135, 233] width 67 height 17
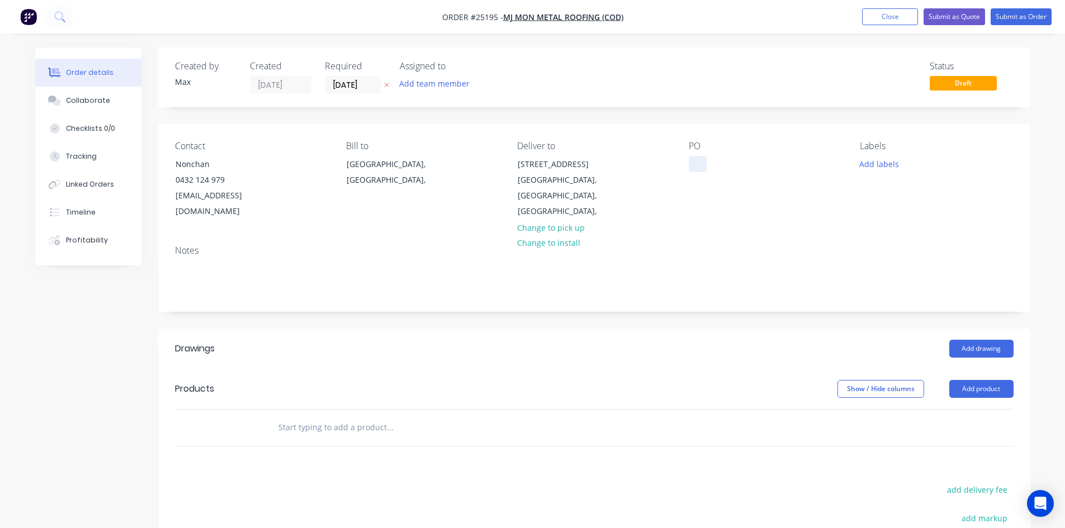
click at [694, 165] on div at bounding box center [698, 164] width 18 height 16
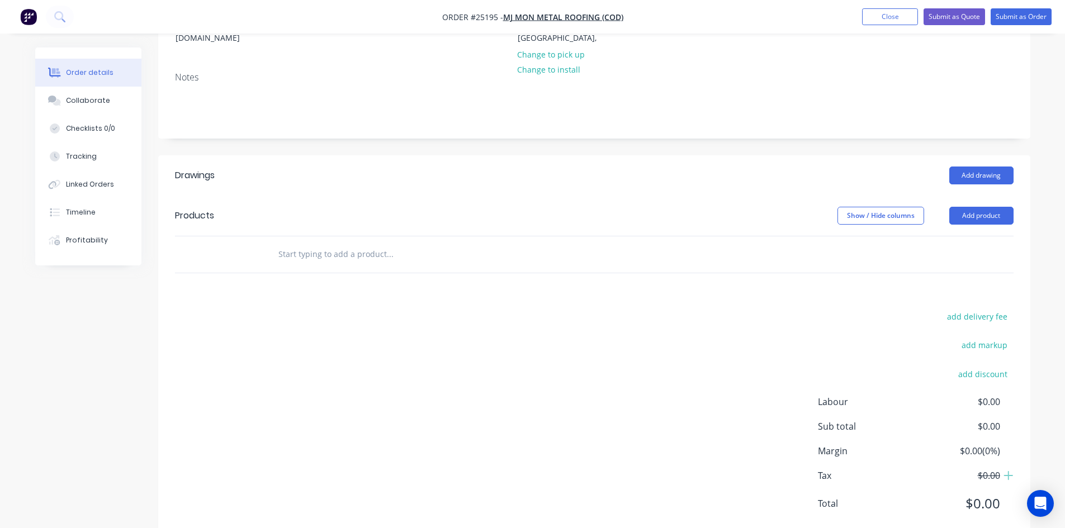
scroll to position [188, 0]
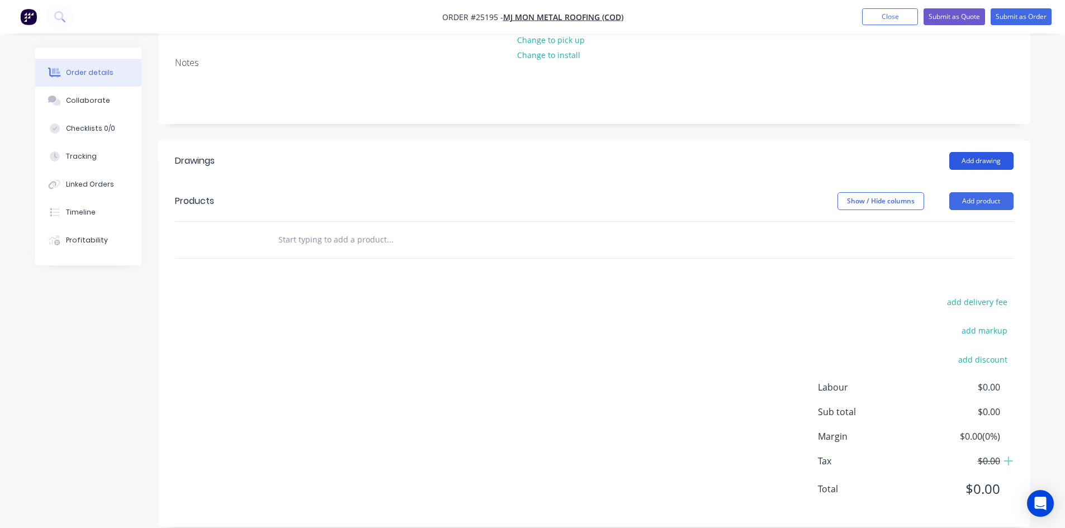
click at [991, 152] on button "Add drawing" at bounding box center [981, 161] width 64 height 18
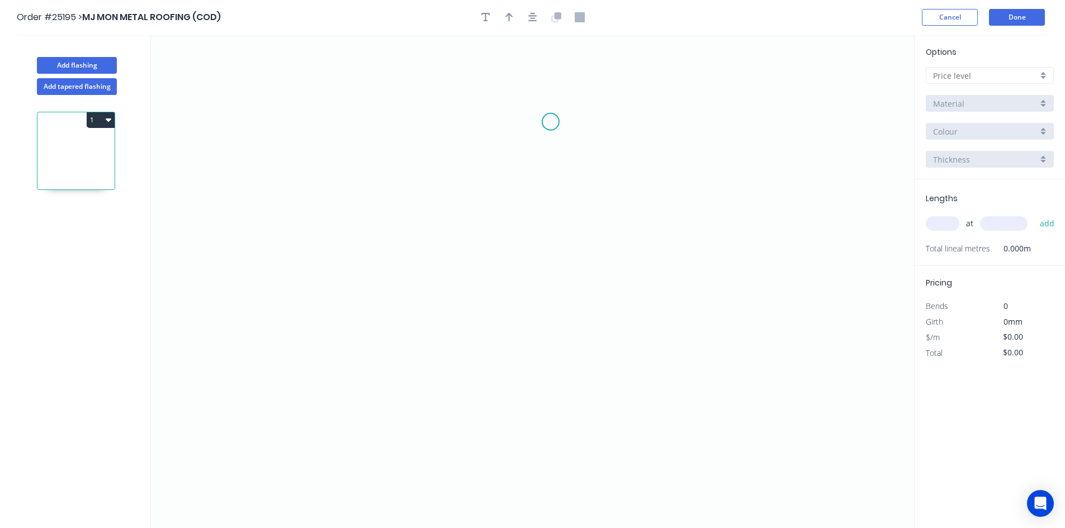
click at [538, 120] on icon "0" at bounding box center [532, 282] width 763 height 494
drag, startPoint x: 537, startPoint y: 124, endPoint x: 379, endPoint y: 194, distance: 173.2
click at [379, 194] on circle at bounding box center [378, 194] width 17 height 17
click at [386, 437] on icon "0 ?" at bounding box center [532, 282] width 763 height 494
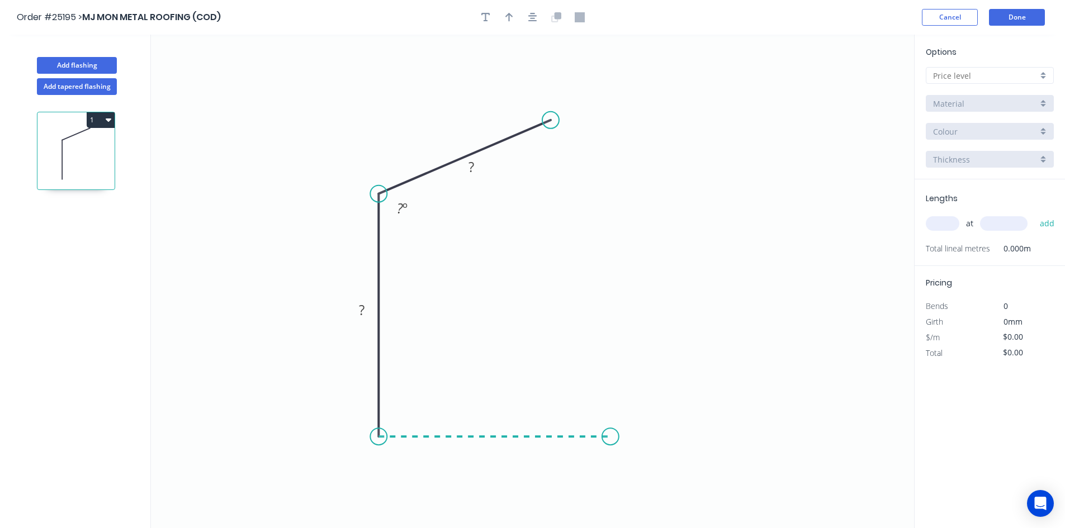
click at [611, 433] on icon "0 ? ? ? º" at bounding box center [532, 282] width 763 height 494
click at [606, 158] on div "Crush & Fold" at bounding box center [602, 156] width 112 height 23
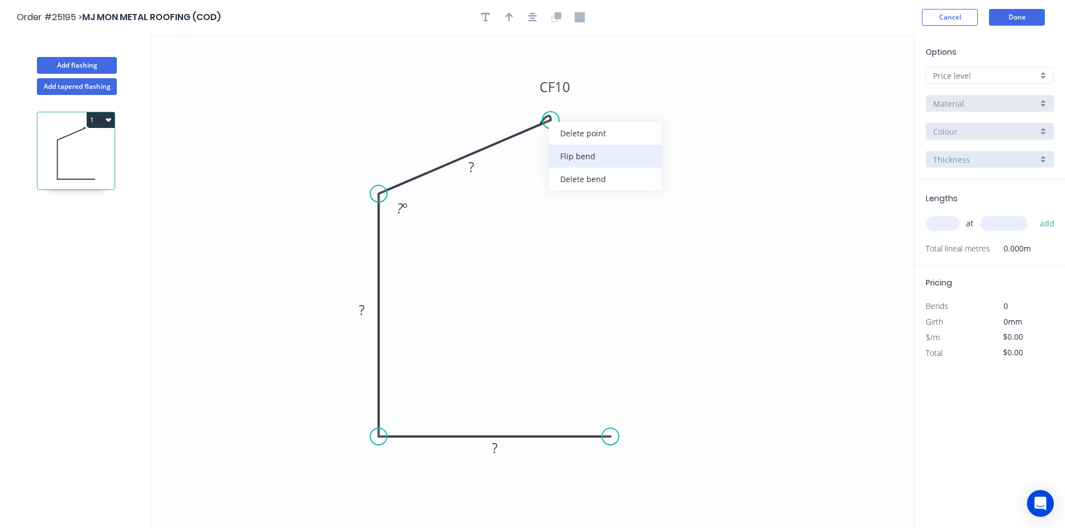
click at [609, 154] on div "Flip bend" at bounding box center [605, 156] width 112 height 23
click at [471, 172] on tspan "?" at bounding box center [472, 167] width 6 height 18
click at [405, 208] on tspan "º" at bounding box center [405, 208] width 5 height 18
click at [470, 173] on tspan "?" at bounding box center [472, 167] width 6 height 18
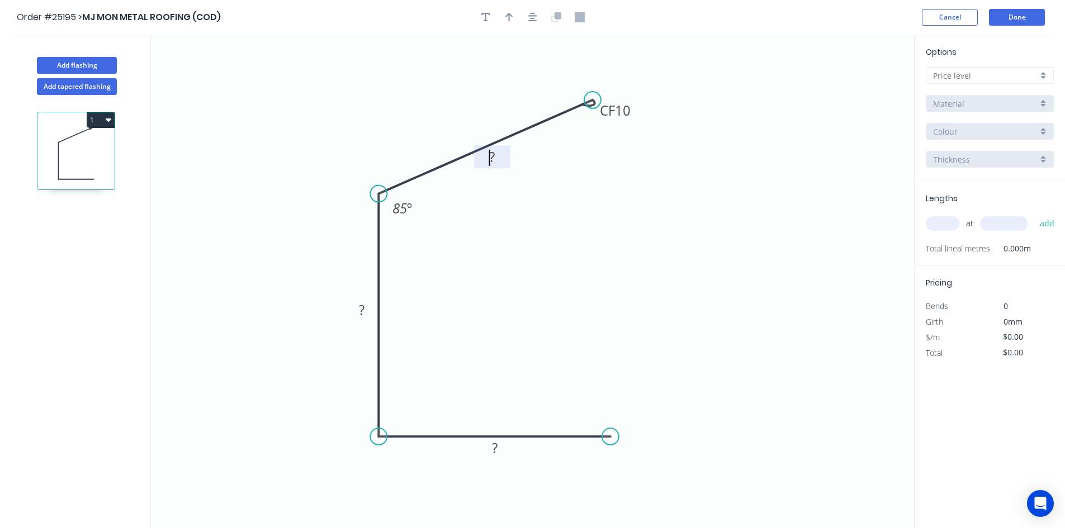
drag, startPoint x: 556, startPoint y: 119, endPoint x: 593, endPoint y: 100, distance: 41.3
click at [593, 100] on circle at bounding box center [592, 100] width 17 height 17
click at [506, 162] on rect at bounding box center [492, 156] width 36 height 23
click at [493, 158] on tspan "?" at bounding box center [492, 157] width 6 height 18
click at [358, 315] on rect at bounding box center [362, 311] width 22 height 16
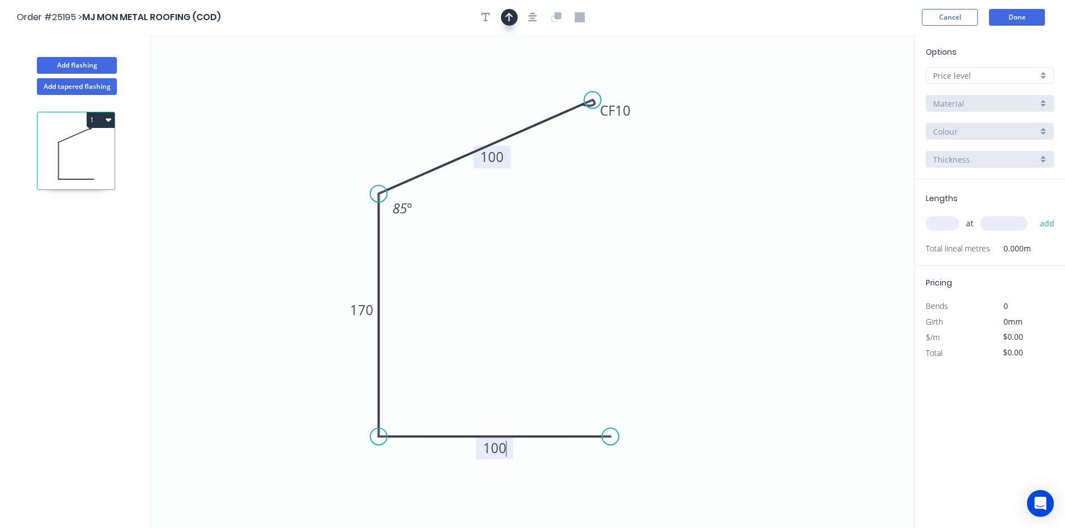
click at [511, 20] on icon "button" at bounding box center [509, 17] width 8 height 10
drag, startPoint x: 857, startPoint y: 86, endPoint x: 392, endPoint y: 152, distance: 469.9
click at [392, 152] on icon at bounding box center [390, 139] width 10 height 36
click at [390, 150] on icon at bounding box center [392, 139] width 10 height 36
drag, startPoint x: 390, startPoint y: 150, endPoint x: 358, endPoint y: 174, distance: 39.9
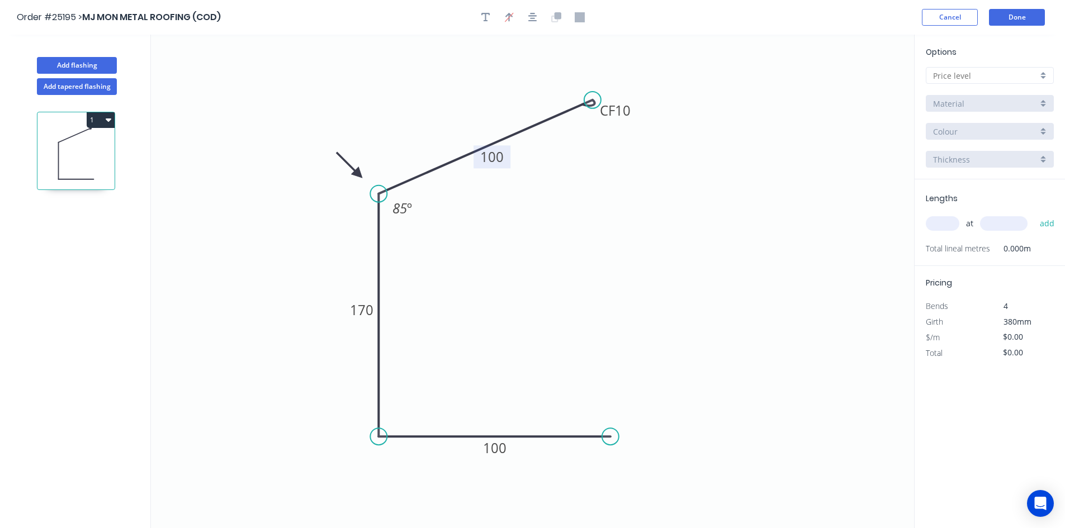
click at [358, 174] on icon at bounding box center [349, 165] width 32 height 32
click at [998, 77] on input "text" at bounding box center [985, 76] width 105 height 12
click at [971, 195] on div "F" at bounding box center [990, 195] width 127 height 20
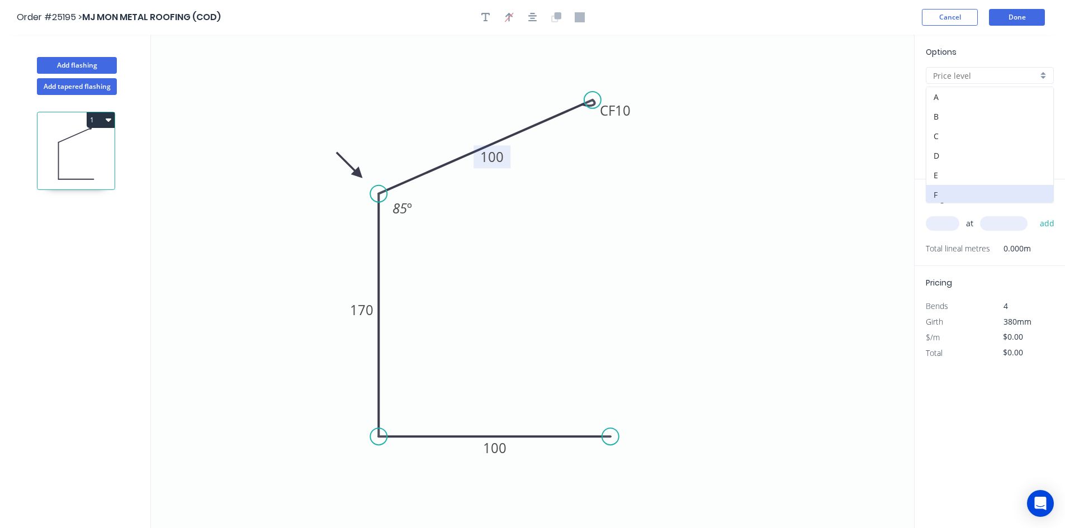
type input "F"
type input "$15.01"
click at [1043, 132] on div "Basalt" at bounding box center [990, 131] width 128 height 17
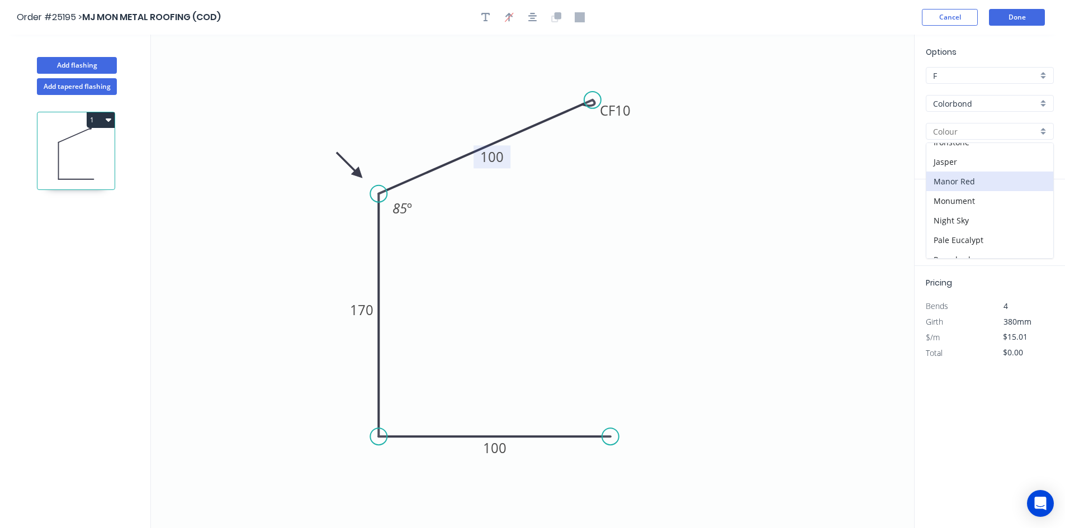
scroll to position [168, 0]
click at [981, 218] on div "Monument" at bounding box center [990, 220] width 127 height 20
type input "Monument"
click at [947, 219] on input "text" at bounding box center [943, 223] width 34 height 15
type input "1"
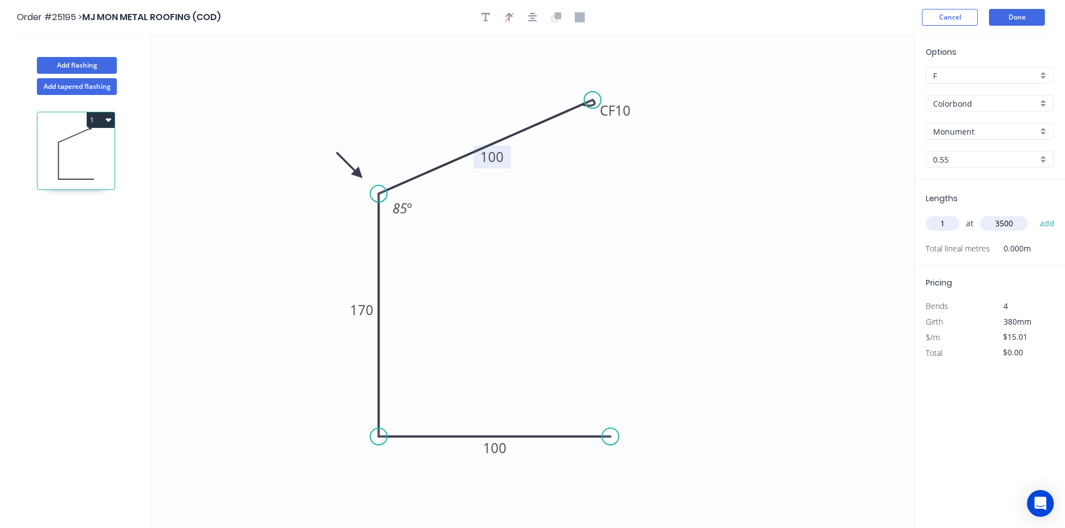
type input "3500"
click at [1034, 214] on button "add" at bounding box center [1047, 223] width 26 height 19
type input "$52.54"
click at [1016, 18] on button "Done" at bounding box center [1017, 17] width 56 height 17
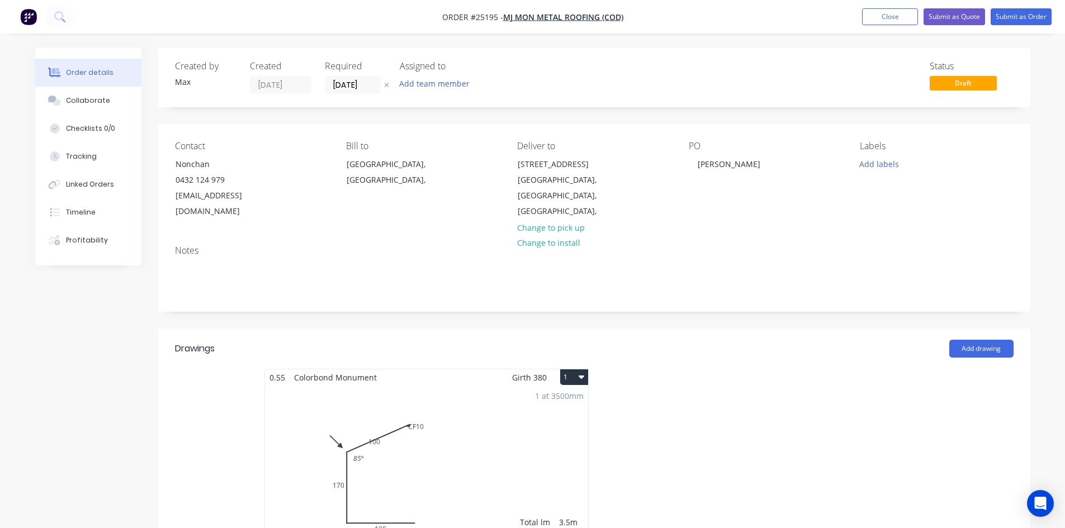
scroll to position [224, 0]
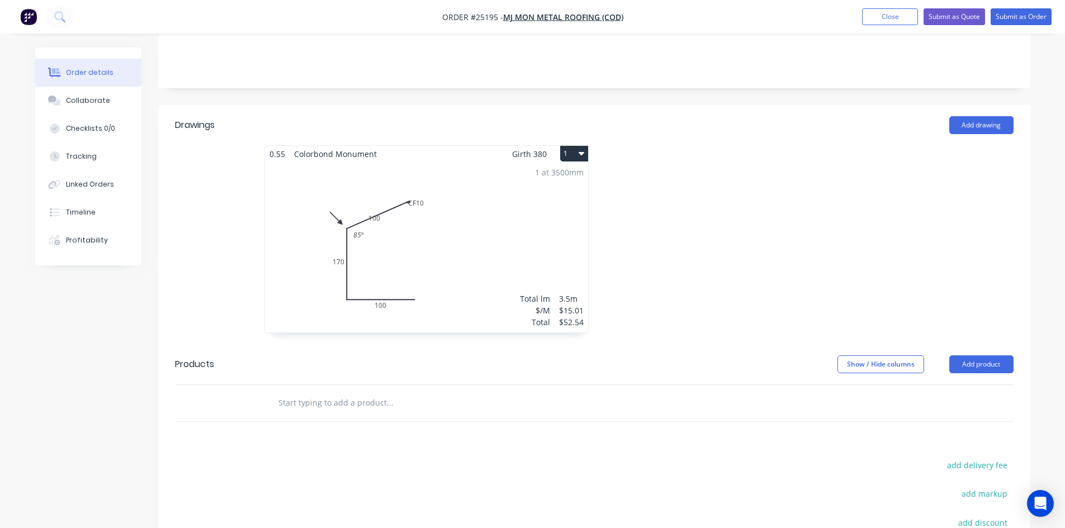
click at [573, 146] on button "1" at bounding box center [574, 154] width 28 height 16
click at [403, 259] on div "1 at 3500mm Total lm $/M Total 3.5m $15.01 $52.54" at bounding box center [426, 247] width 323 height 171
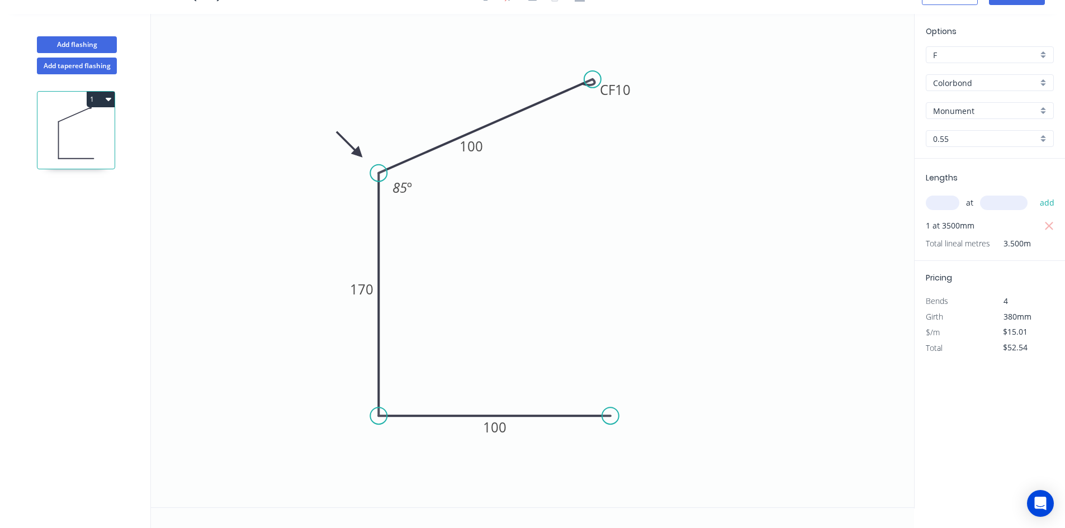
scroll to position [21, 0]
drag, startPoint x: 471, startPoint y: 156, endPoint x: 458, endPoint y: 120, distance: 38.0
click at [458, 120] on rect at bounding box center [458, 110] width 37 height 23
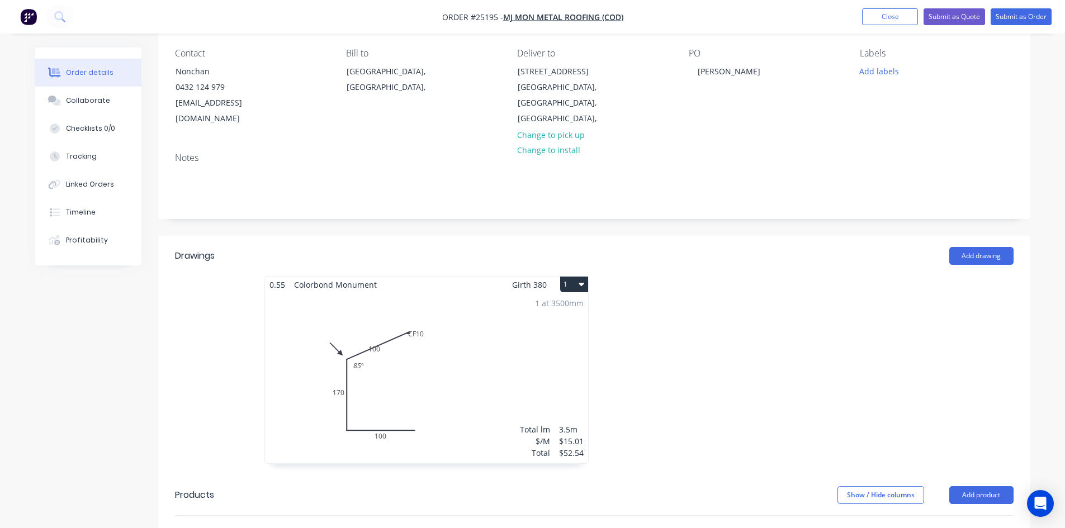
scroll to position [168, 0]
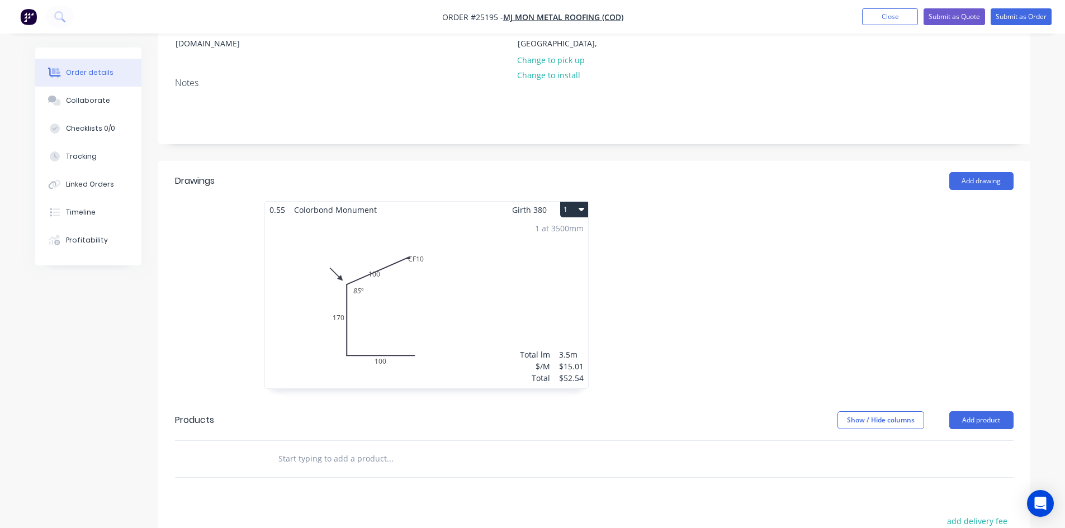
click at [582, 208] on icon "button" at bounding box center [582, 209] width 6 height 3
click at [561, 251] on div "Duplicate" at bounding box center [535, 259] width 86 height 16
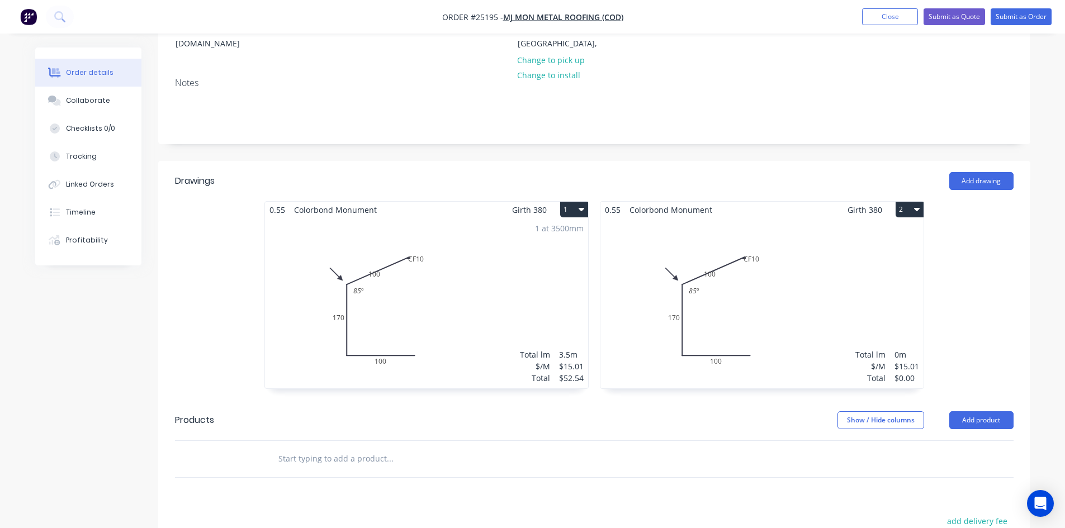
click at [780, 277] on div "Total lm $/M Total 0m $15.01 $0.00" at bounding box center [762, 303] width 323 height 171
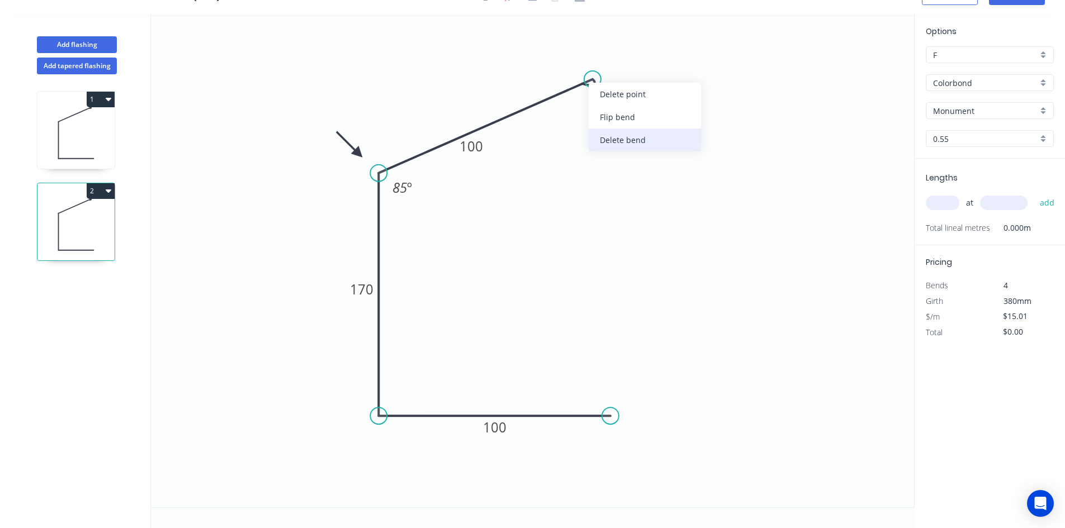
click at [633, 146] on div "Delete bend" at bounding box center [645, 140] width 112 height 23
click at [394, 190] on div "Delete point" at bounding box center [428, 188] width 112 height 23
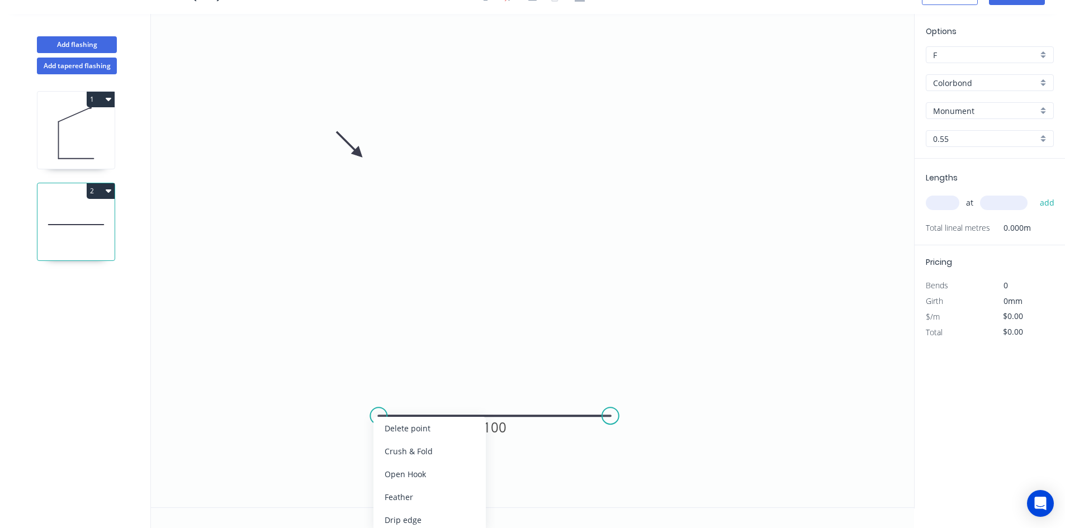
click at [397, 427] on div "Delete point" at bounding box center [430, 428] width 112 height 23
click at [648, 91] on icon "0" at bounding box center [532, 261] width 763 height 494
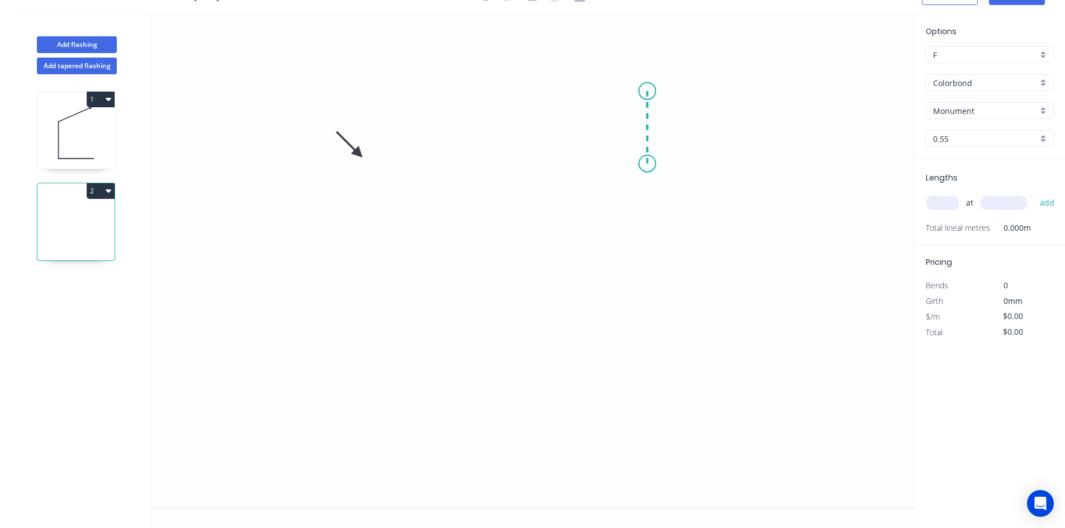
click at [645, 164] on icon "0" at bounding box center [532, 261] width 763 height 494
click at [372, 220] on icon "0 ?" at bounding box center [532, 261] width 763 height 494
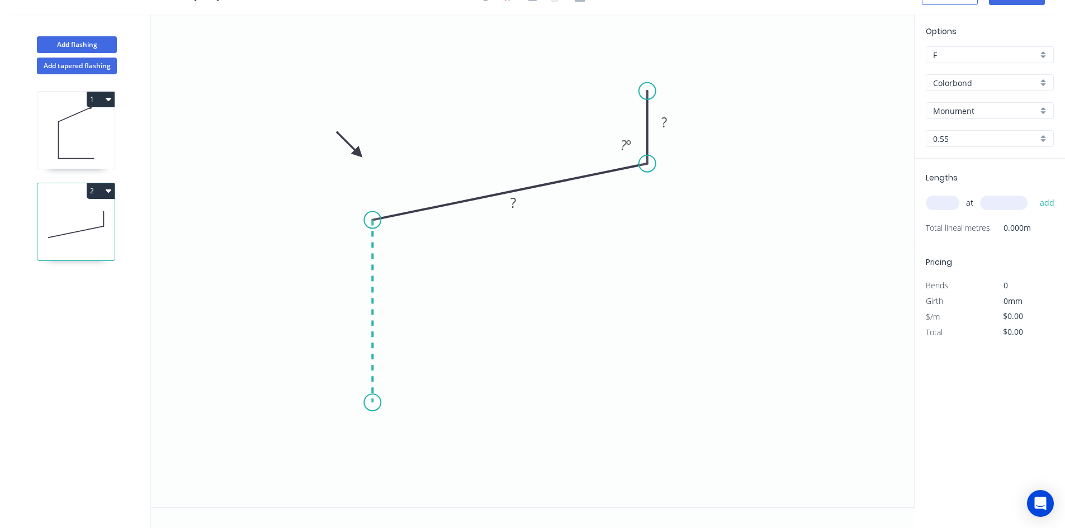
click at [369, 403] on icon "0 ? ? ? º" at bounding box center [532, 261] width 763 height 494
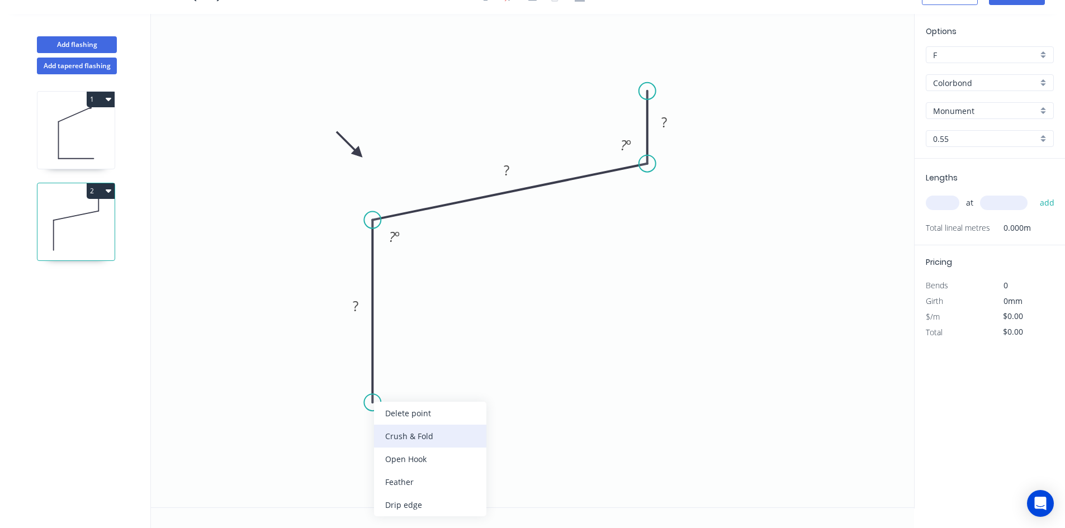
click at [421, 433] on div "Crush & Fold" at bounding box center [430, 436] width 112 height 23
click at [356, 306] on tspan "?" at bounding box center [356, 306] width 6 height 18
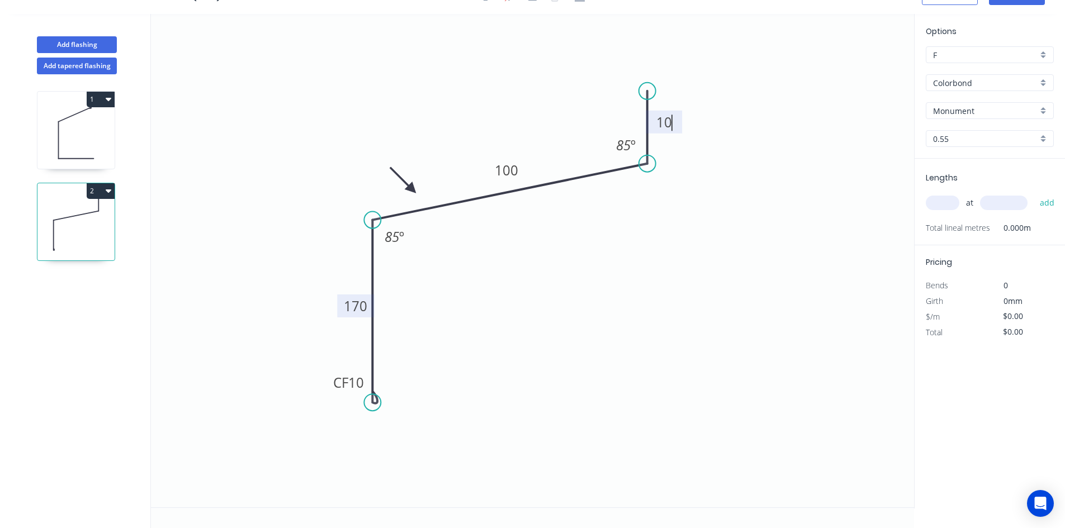
drag, startPoint x: 357, startPoint y: 149, endPoint x: 412, endPoint y: 190, distance: 68.5
click at [412, 190] on icon at bounding box center [403, 180] width 32 height 32
type input "$12.49"
click at [937, 202] on input "text" at bounding box center [943, 203] width 34 height 15
type input "1"
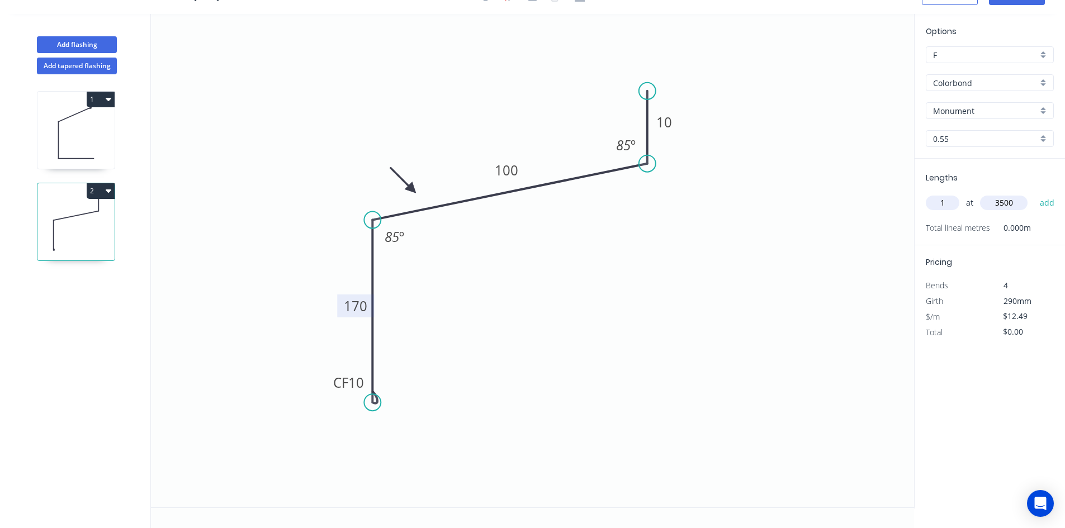
type input "3500"
click at [1034, 193] on button "add" at bounding box center [1047, 202] width 26 height 19
type input "$43.72"
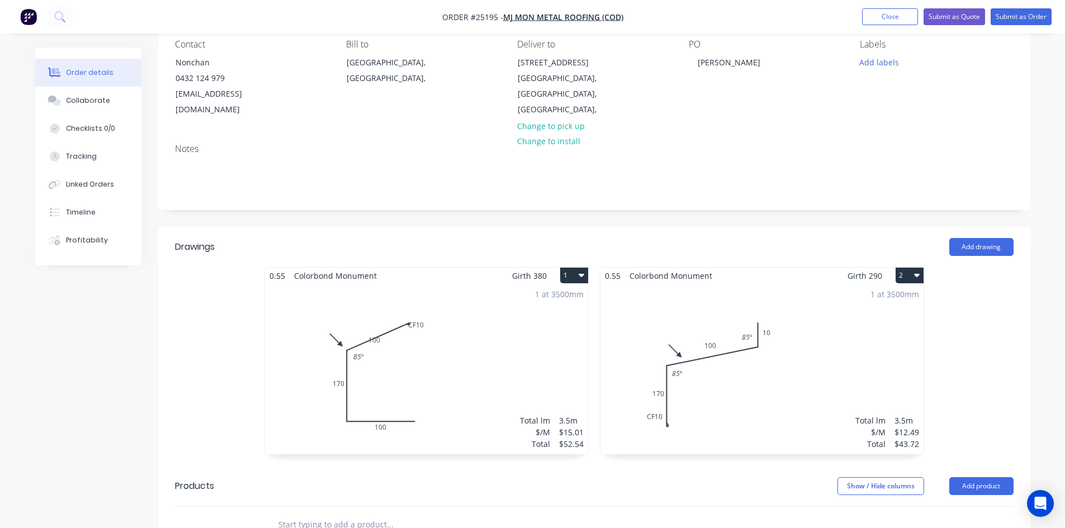
scroll to position [224, 0]
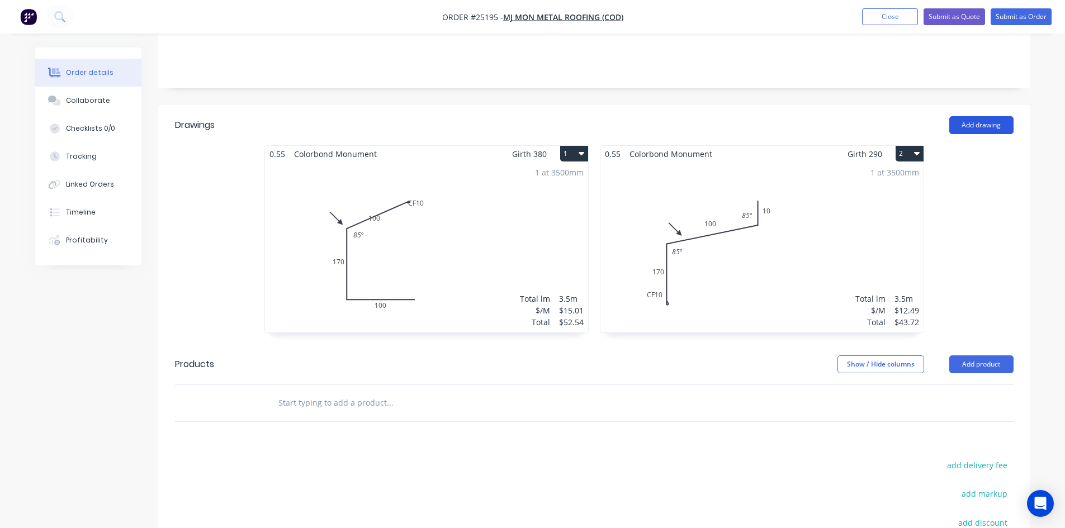
click at [994, 116] on button "Add drawing" at bounding box center [981, 125] width 64 height 18
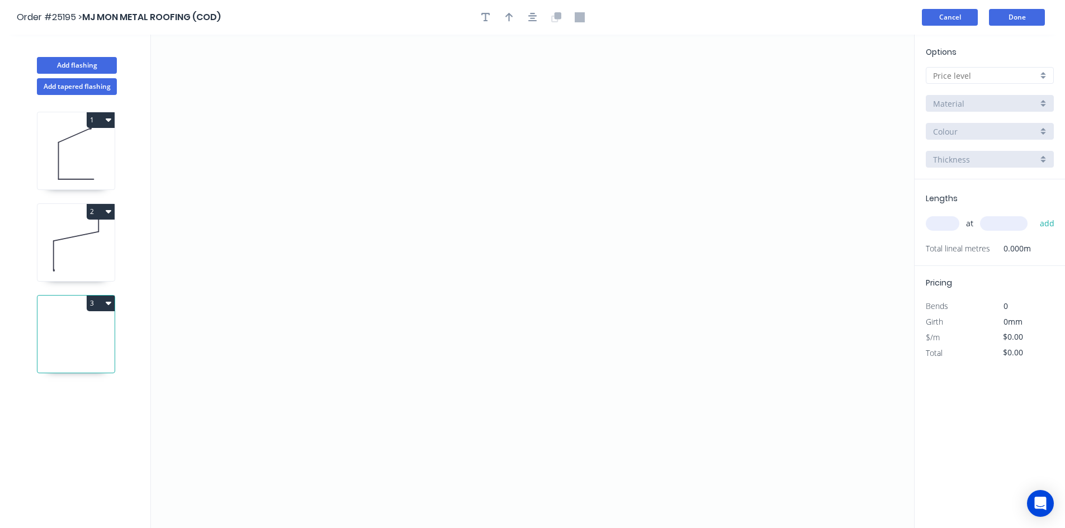
click at [949, 15] on button "Cancel" at bounding box center [950, 17] width 56 height 17
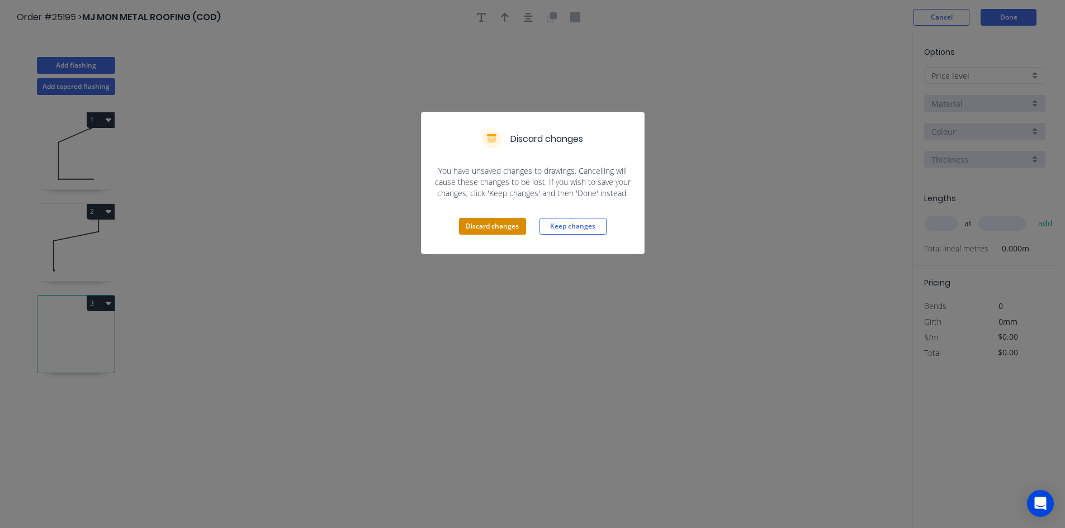
click at [482, 231] on button "Discard changes" at bounding box center [492, 226] width 67 height 17
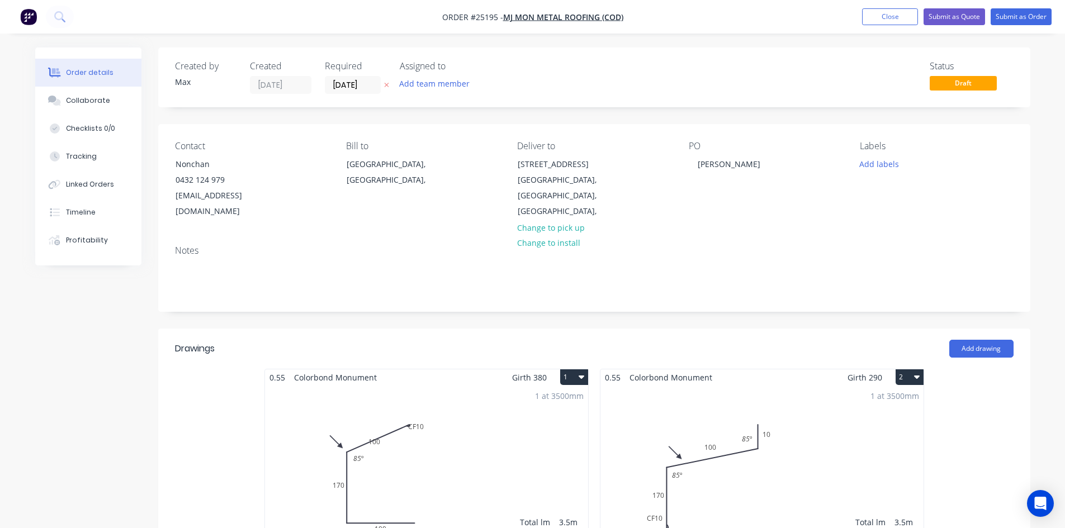
scroll to position [224, 0]
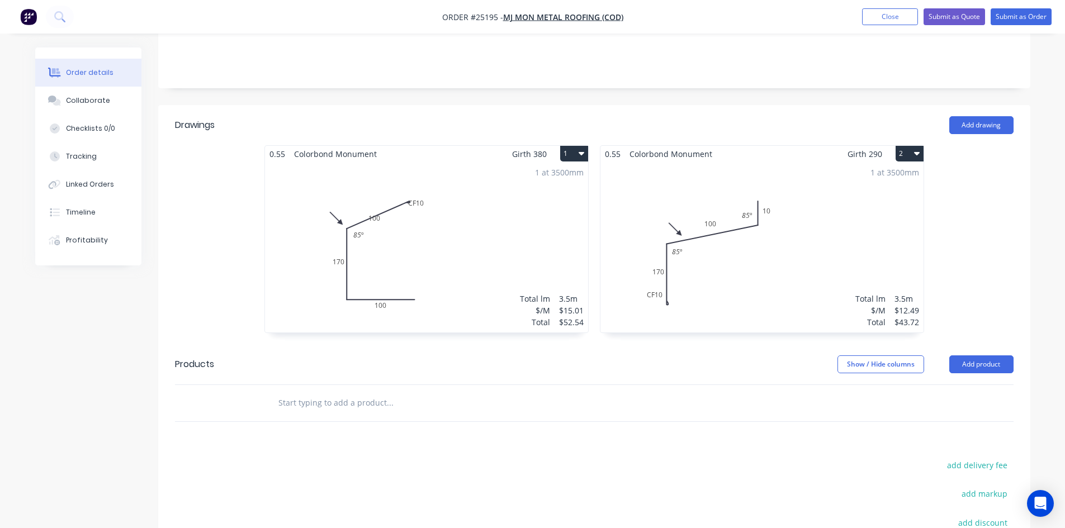
click at [905, 146] on button "2" at bounding box center [910, 154] width 28 height 16
click at [581, 152] on icon "button" at bounding box center [582, 153] width 6 height 3
click at [560, 195] on div "Duplicate" at bounding box center [535, 203] width 86 height 16
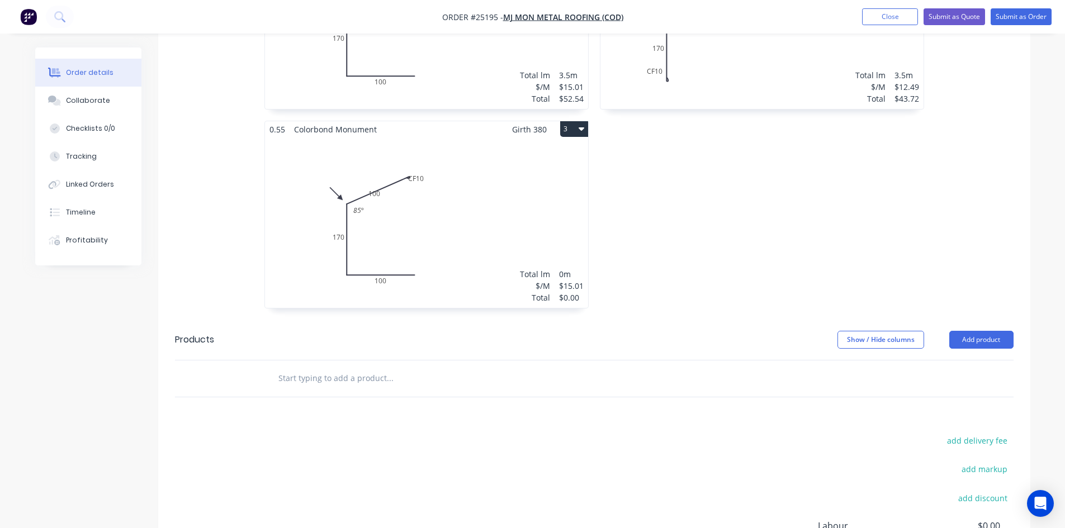
click at [484, 197] on div "Total lm $/M Total 0m $15.01 $0.00" at bounding box center [426, 223] width 323 height 171
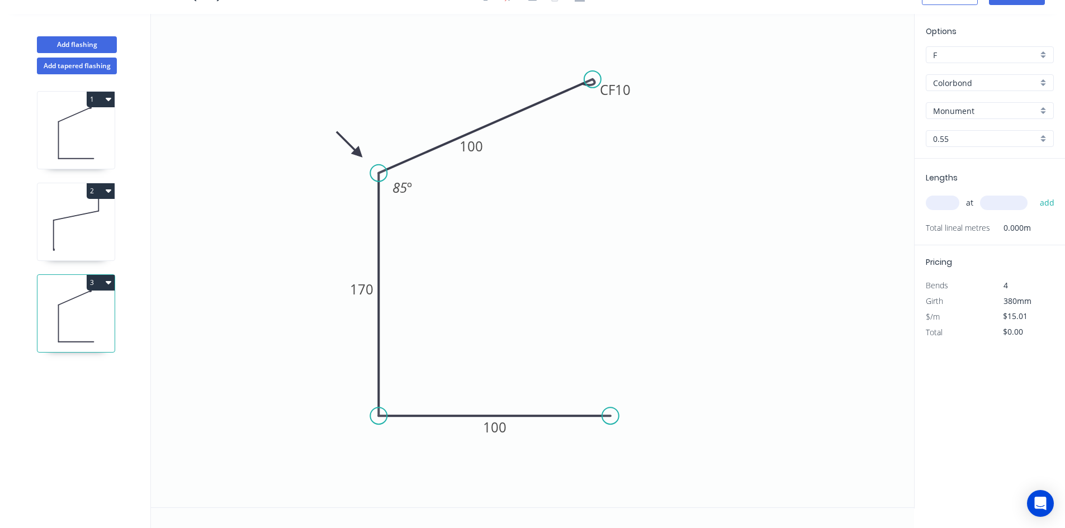
scroll to position [21, 0]
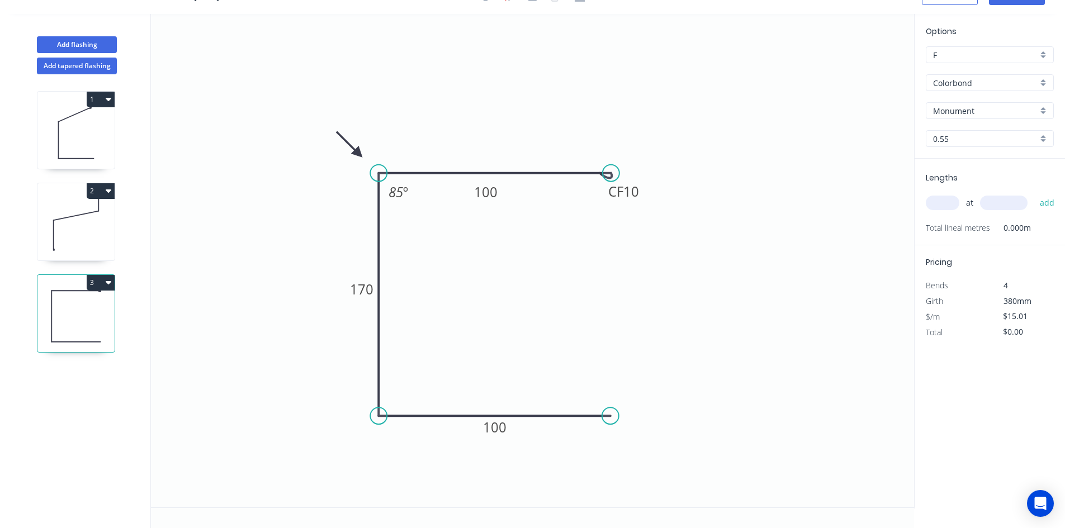
drag, startPoint x: 590, startPoint y: 82, endPoint x: 611, endPoint y: 176, distance: 96.3
click at [611, 176] on circle at bounding box center [611, 173] width 17 height 17
click at [668, 185] on div "Delete point" at bounding box center [666, 189] width 112 height 23
drag, startPoint x: 380, startPoint y: 173, endPoint x: 371, endPoint y: 179, distance: 11.0
click at [371, 179] on circle at bounding box center [378, 179] width 17 height 17
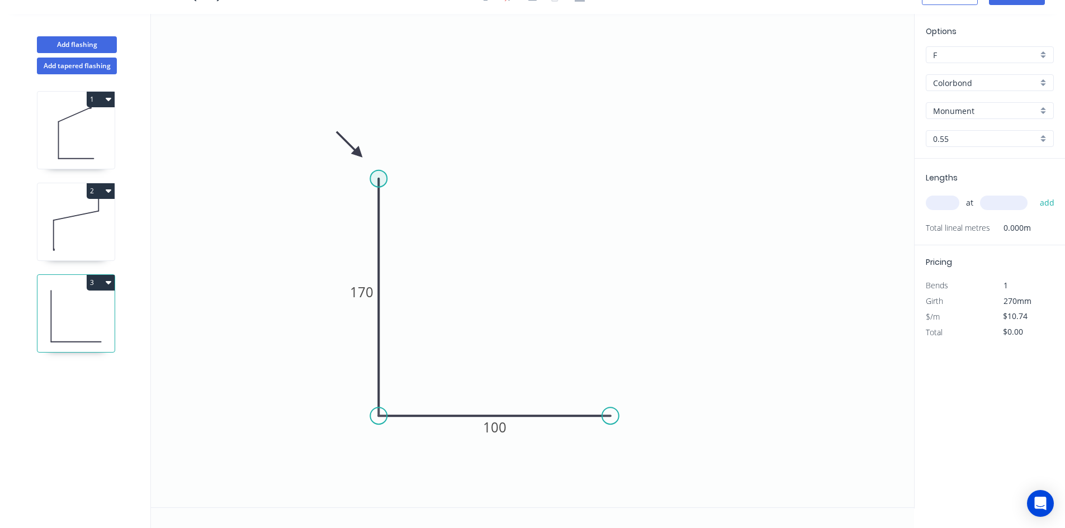
click at [382, 178] on circle at bounding box center [378, 179] width 17 height 17
click at [611, 183] on icon "0 170 100" at bounding box center [532, 261] width 763 height 494
click at [504, 151] on rect at bounding box center [495, 158] width 22 height 16
click at [360, 290] on tspan "170" at bounding box center [361, 292] width 23 height 18
click at [497, 431] on tspan "100" at bounding box center [494, 427] width 23 height 18
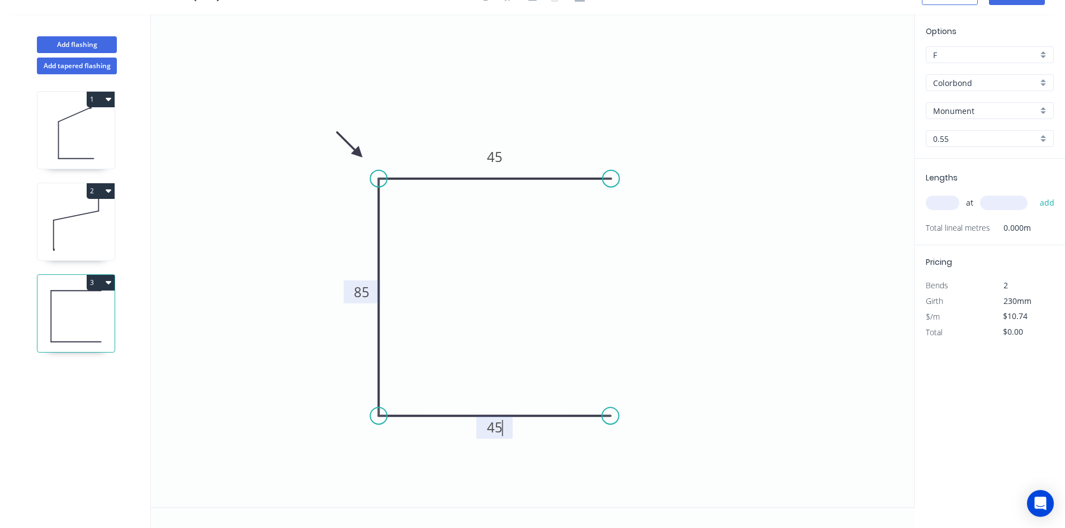
drag, startPoint x: 938, startPoint y: 210, endPoint x: 940, endPoint y: 204, distance: 6.9
click at [938, 208] on input "text" at bounding box center [943, 203] width 34 height 15
type input "$8.31"
type input "1"
type input "3800"
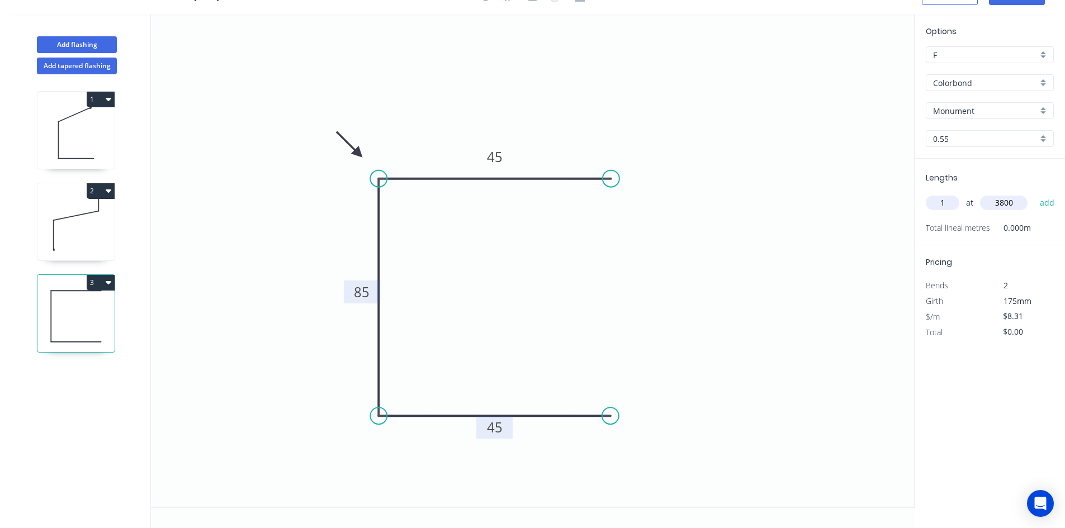
click at [1034, 193] on button "add" at bounding box center [1047, 202] width 26 height 19
type input "$31.58"
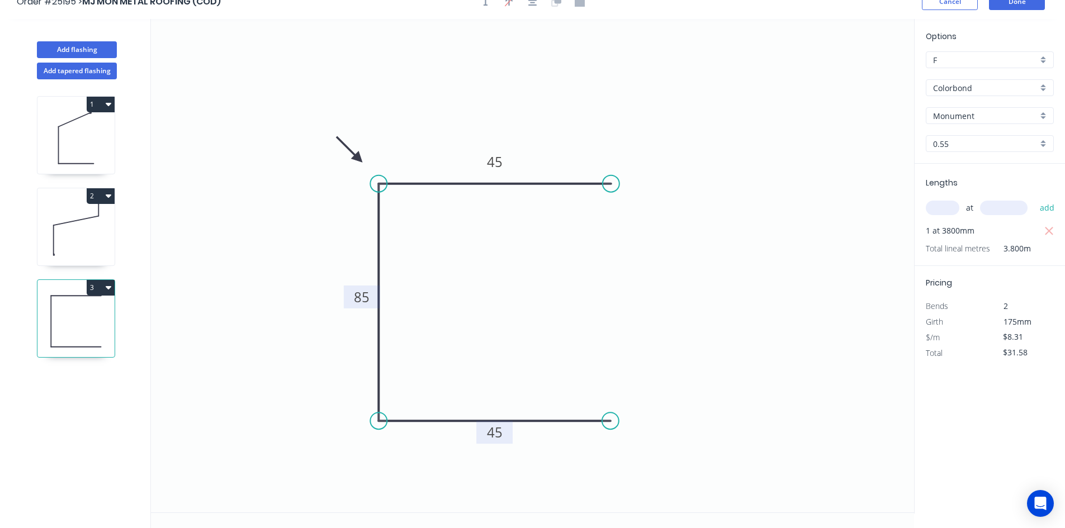
scroll to position [0, 0]
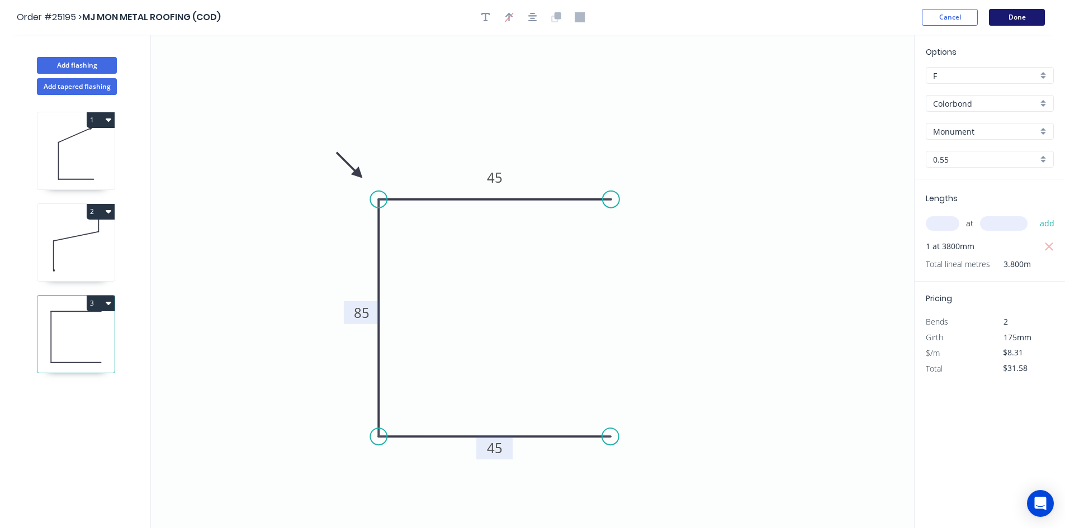
click at [1018, 21] on button "Done" at bounding box center [1017, 17] width 56 height 17
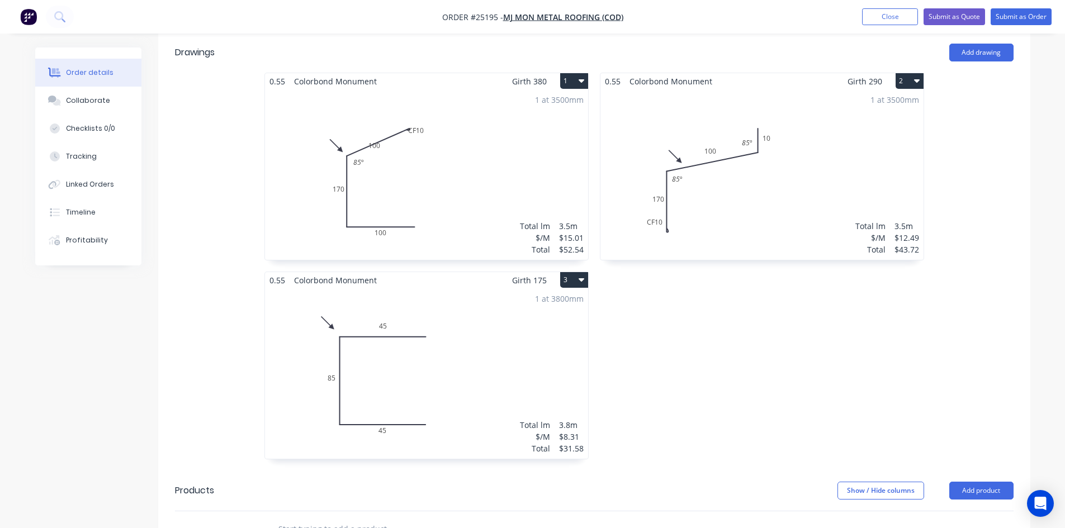
scroll to position [447, 0]
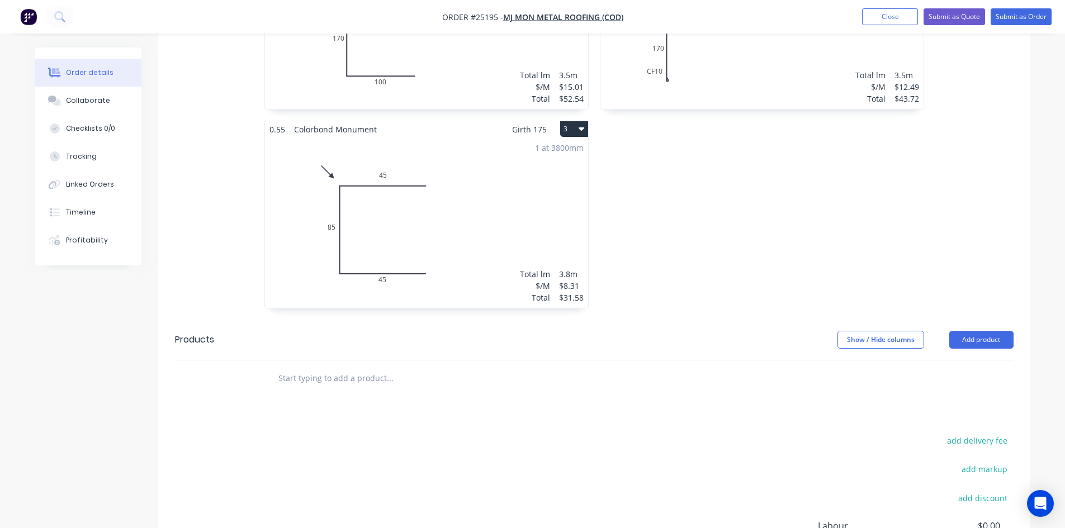
click at [575, 121] on button "3" at bounding box center [574, 129] width 28 height 16
click at [563, 171] on div "Duplicate" at bounding box center [535, 179] width 86 height 16
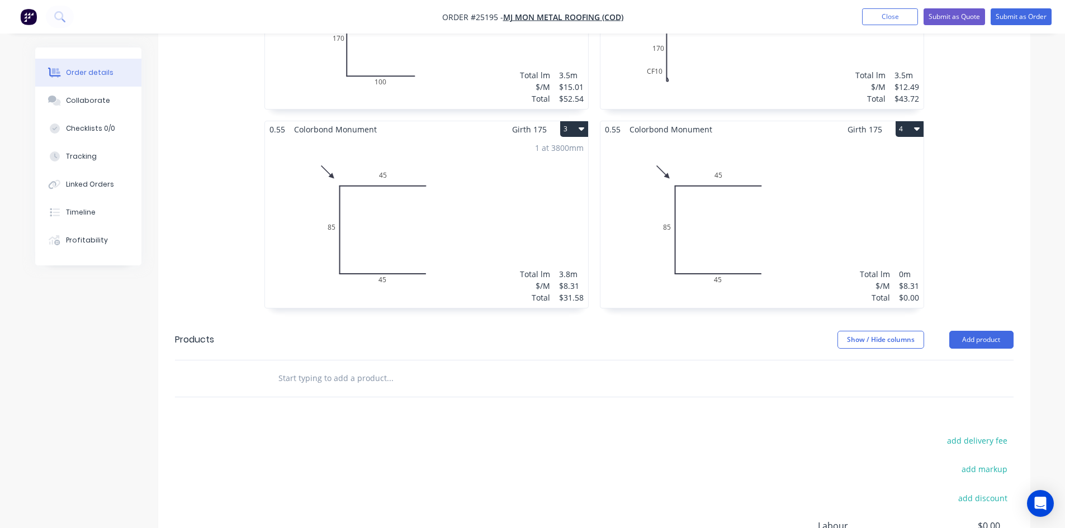
click at [746, 212] on div "Total lm $/M Total 0m $8.31 $0.00" at bounding box center [762, 223] width 323 height 171
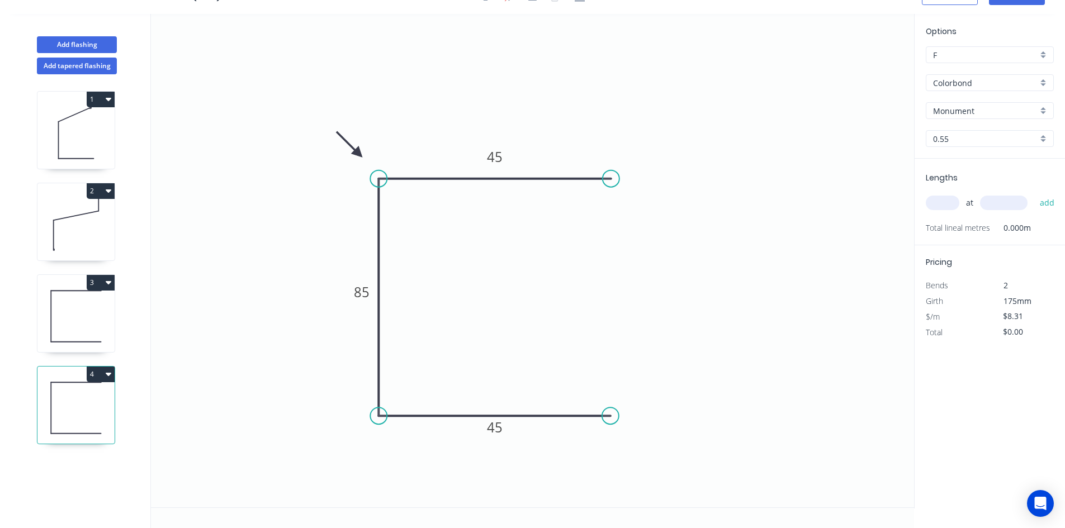
scroll to position [21, 0]
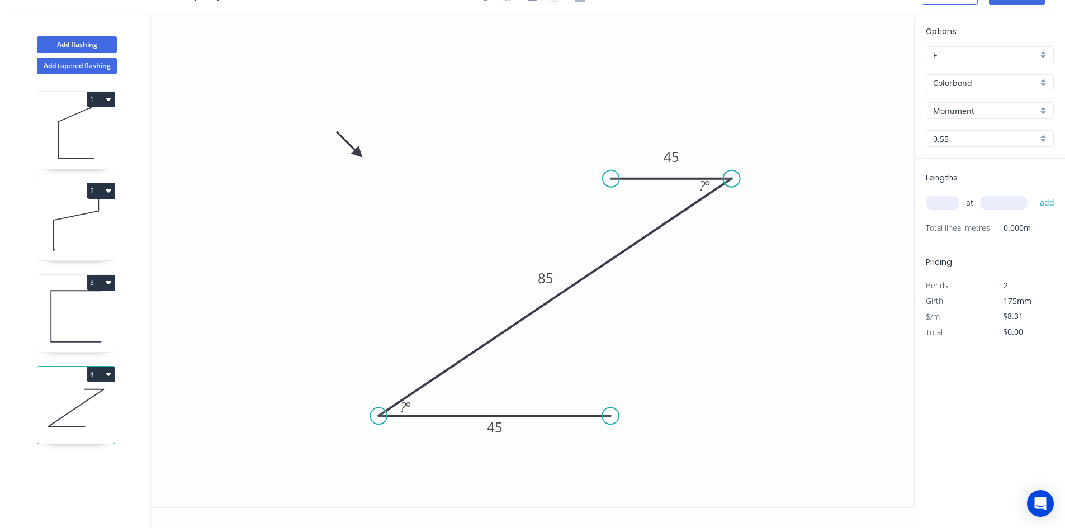
drag, startPoint x: 377, startPoint y: 179, endPoint x: 732, endPoint y: 177, distance: 355.1
click at [732, 177] on circle at bounding box center [732, 179] width 17 height 17
click at [631, 423] on div "Delete point" at bounding box center [669, 425] width 112 height 23
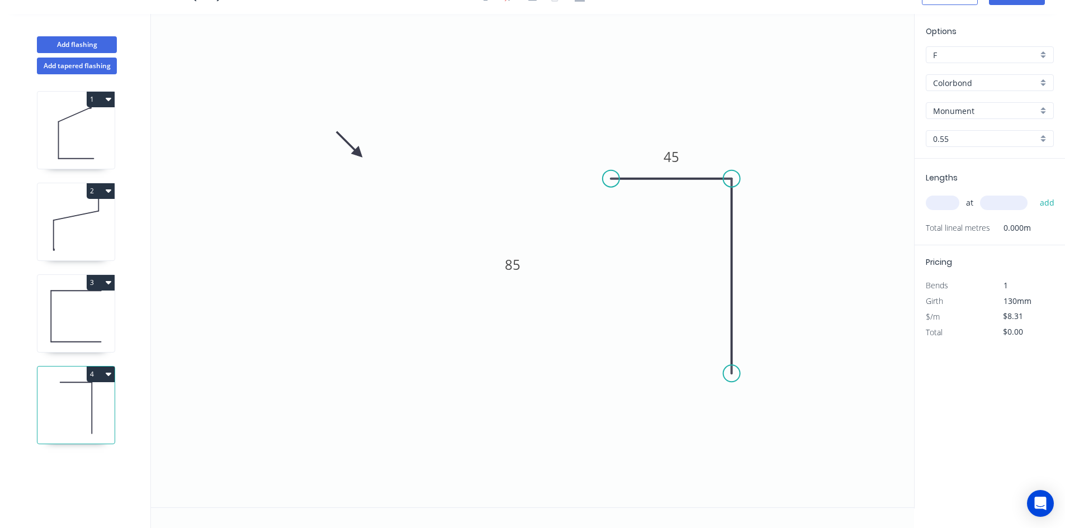
drag, startPoint x: 379, startPoint y: 416, endPoint x: 734, endPoint y: 374, distance: 358.1
click at [734, 374] on circle at bounding box center [732, 373] width 17 height 17
drag, startPoint x: 613, startPoint y: 178, endPoint x: 495, endPoint y: 185, distance: 118.2
click at [495, 185] on circle at bounding box center [495, 179] width 17 height 17
drag, startPoint x: 356, startPoint y: 150, endPoint x: 452, endPoint y: 295, distance: 173.9
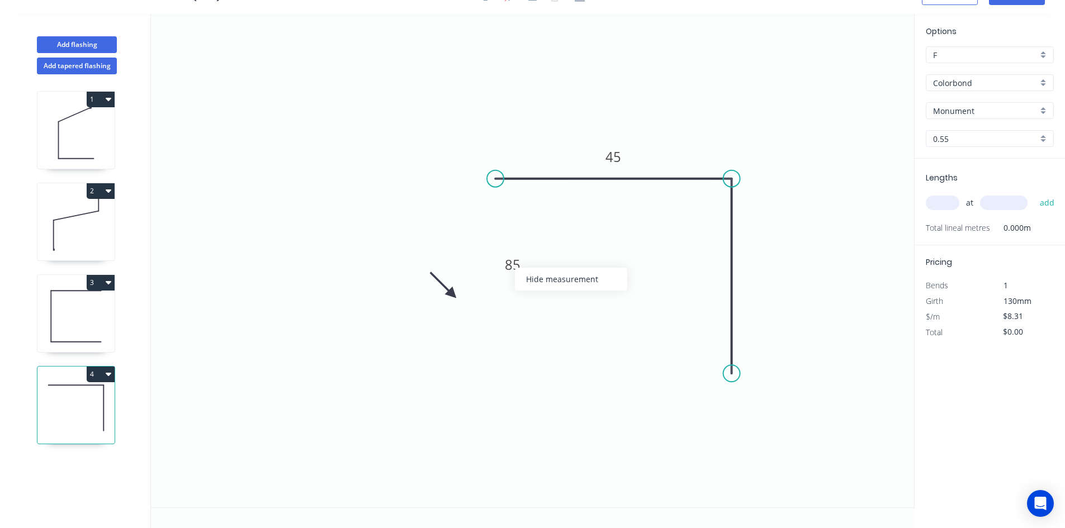
click at [452, 295] on icon at bounding box center [443, 285] width 32 height 32
click at [726, 370] on circle at bounding box center [732, 373] width 17 height 17
click at [772, 390] on div "Delete point" at bounding box center [785, 388] width 112 height 23
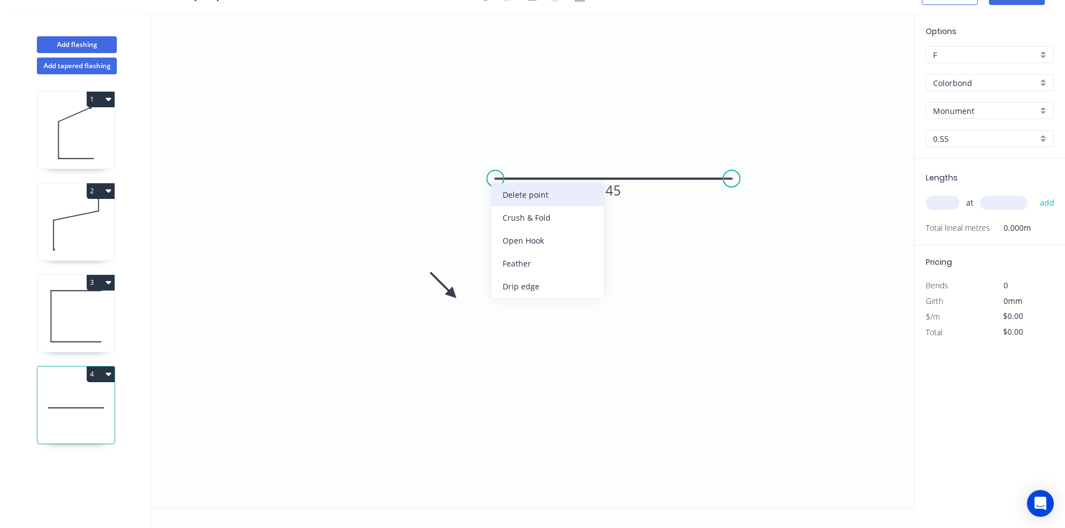
click at [550, 194] on div "Delete point" at bounding box center [548, 194] width 112 height 23
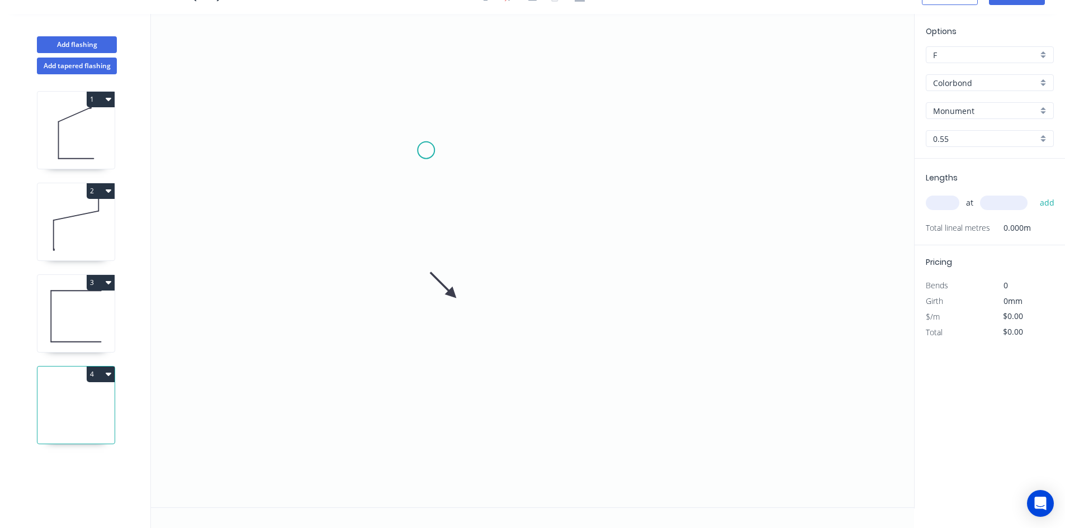
click at [424, 148] on icon "0" at bounding box center [532, 261] width 763 height 494
drag, startPoint x: 656, startPoint y: 158, endPoint x: 672, endPoint y: 237, distance: 80.5
click at [656, 162] on icon "0" at bounding box center [532, 261] width 763 height 494
click at [662, 377] on icon "0 ?" at bounding box center [532, 261] width 763 height 494
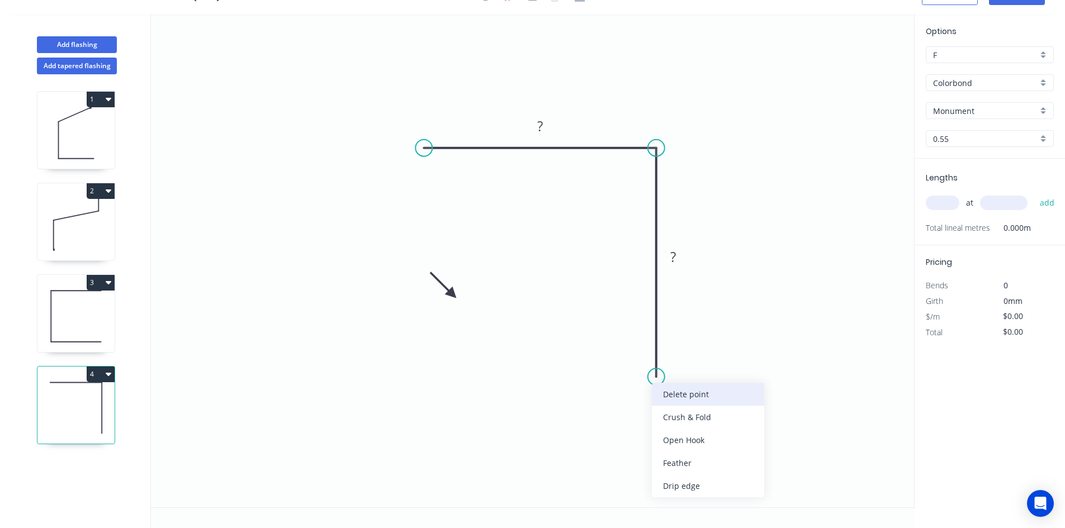
click at [695, 399] on div "Delete point" at bounding box center [708, 394] width 112 height 23
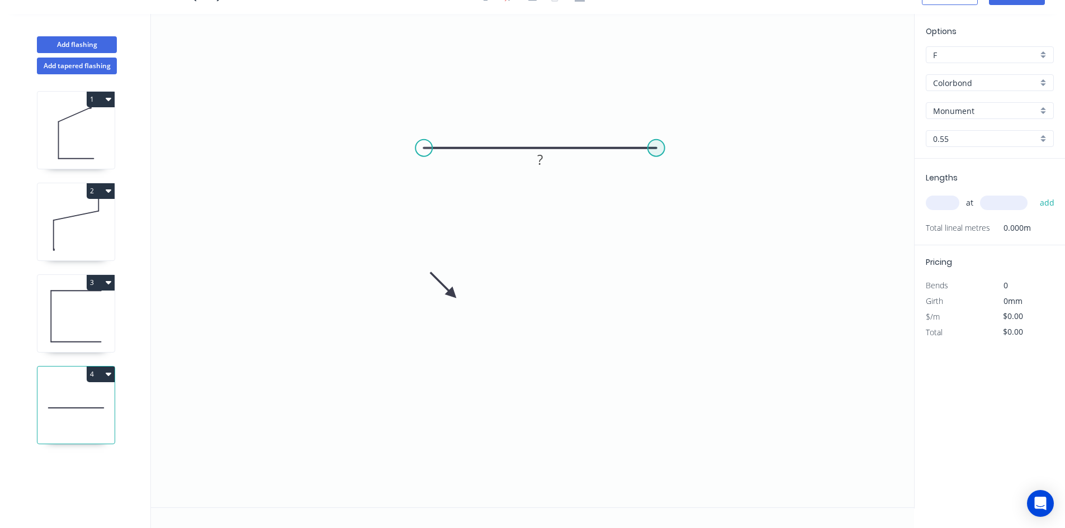
click at [652, 150] on circle at bounding box center [656, 148] width 17 height 17
click at [664, 371] on icon "0 ?" at bounding box center [532, 261] width 763 height 494
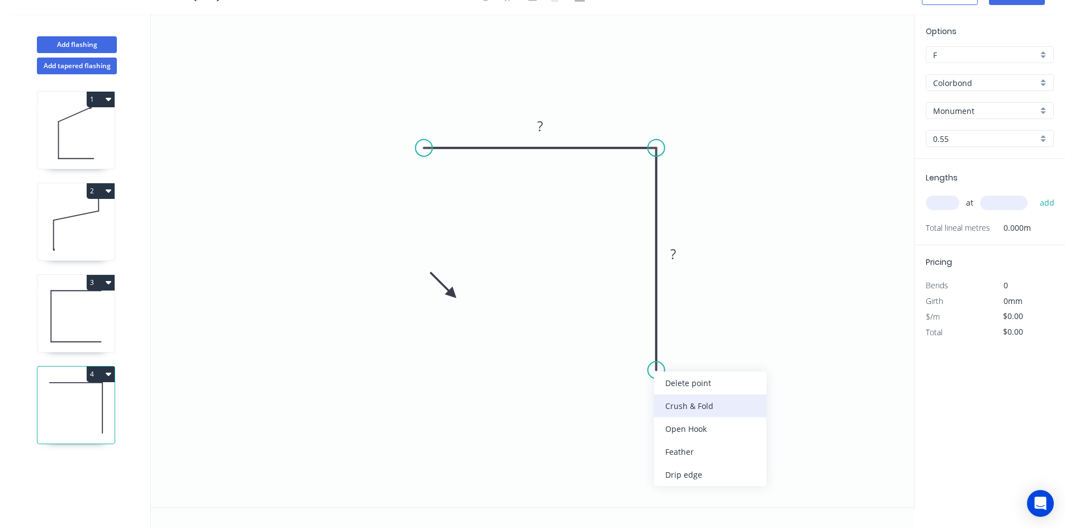
click at [711, 409] on div "Crush & Fold" at bounding box center [710, 406] width 112 height 23
click at [711, 409] on icon "0 ? ?" at bounding box center [532, 261] width 763 height 494
drag, startPoint x: 452, startPoint y: 292, endPoint x: 545, endPoint y: 221, distance: 117.0
click at [533, 221] on icon at bounding box center [516, 213] width 32 height 32
click at [545, 221] on icon at bounding box center [536, 212] width 32 height 32
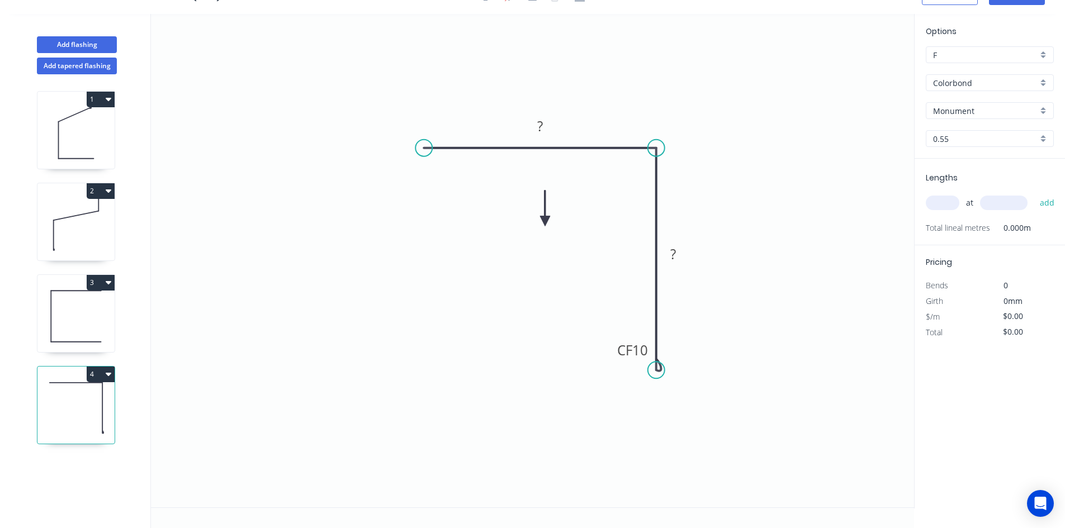
click at [545, 221] on icon at bounding box center [545, 209] width 10 height 36
click at [545, 221] on icon at bounding box center [554, 212] width 32 height 32
click at [545, 221] on icon at bounding box center [558, 221] width 36 height 10
click at [545, 224] on icon at bounding box center [554, 231] width 32 height 32
click at [545, 224] on icon at bounding box center [554, 232] width 32 height 32
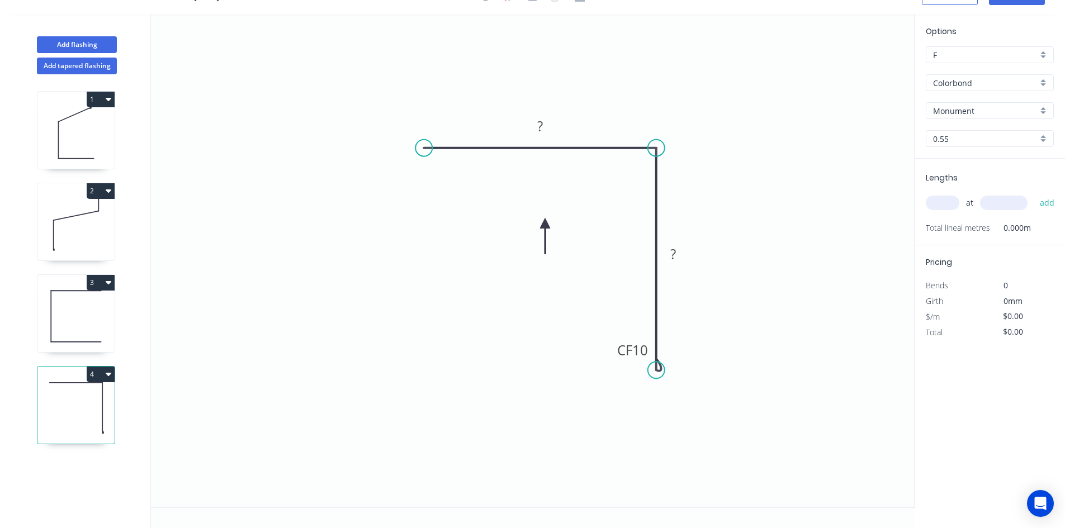
click at [545, 224] on icon at bounding box center [545, 237] width 10 height 36
click at [535, 120] on g "?" at bounding box center [540, 126] width 36 height 23
click at [547, 124] on rect at bounding box center [541, 129] width 22 height 16
click at [940, 202] on input "text" at bounding box center [943, 203] width 34 height 15
type input "$6.44"
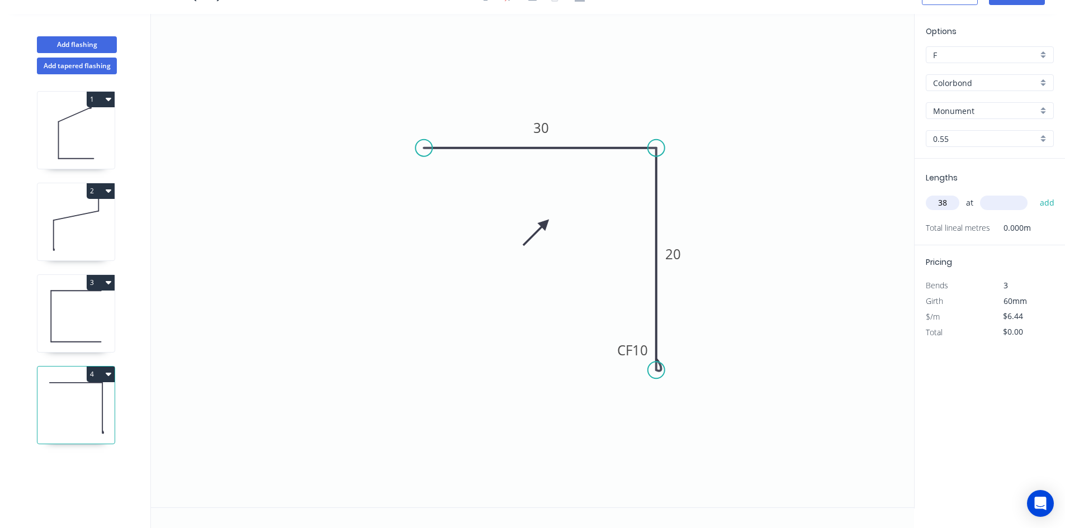
type input "3"
type input "1"
type input "3800"
click at [1034, 193] on button "add" at bounding box center [1047, 202] width 26 height 19
type input "$24.47"
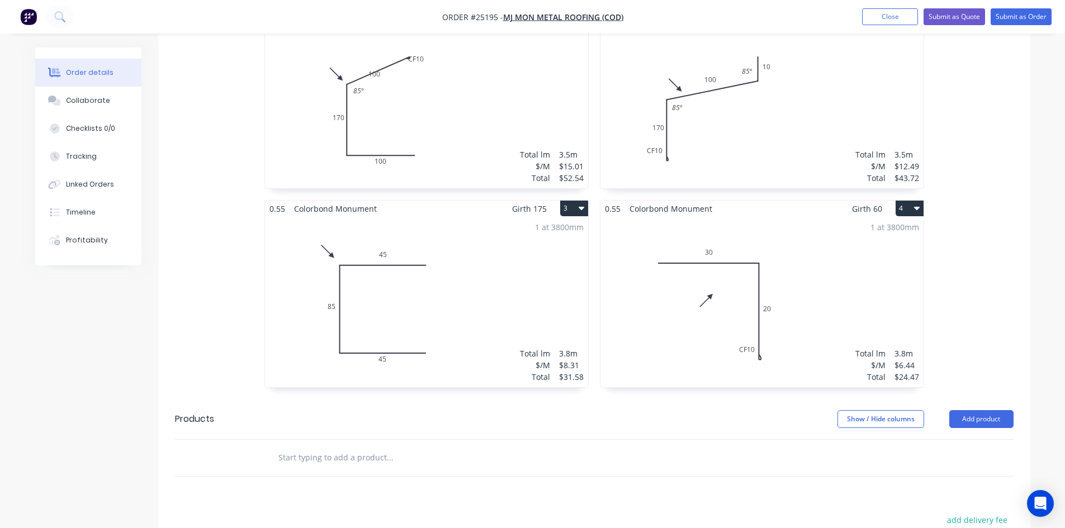
scroll to position [391, 0]
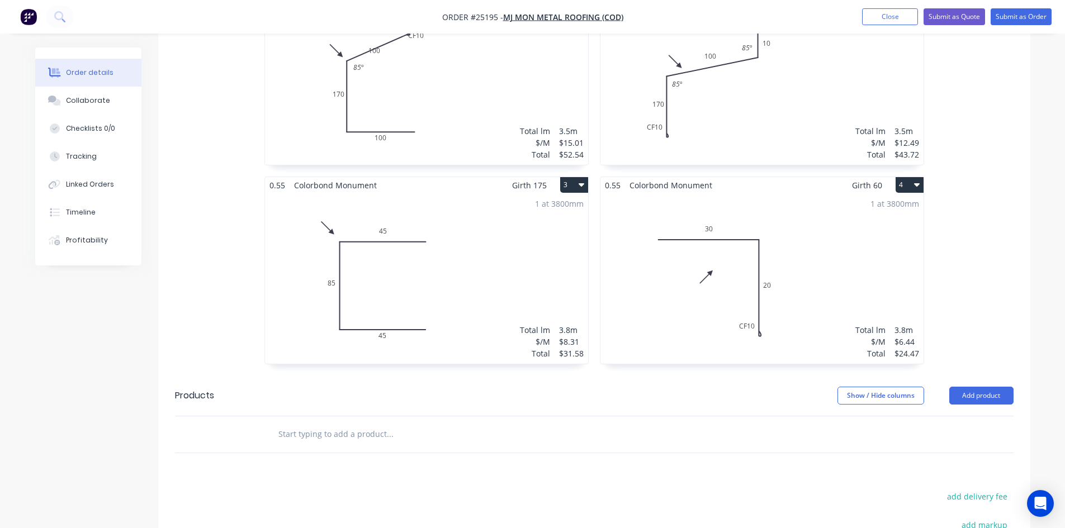
click at [570, 177] on button "3" at bounding box center [574, 185] width 28 height 16
click at [551, 226] on div "Duplicate" at bounding box center [535, 234] width 86 height 16
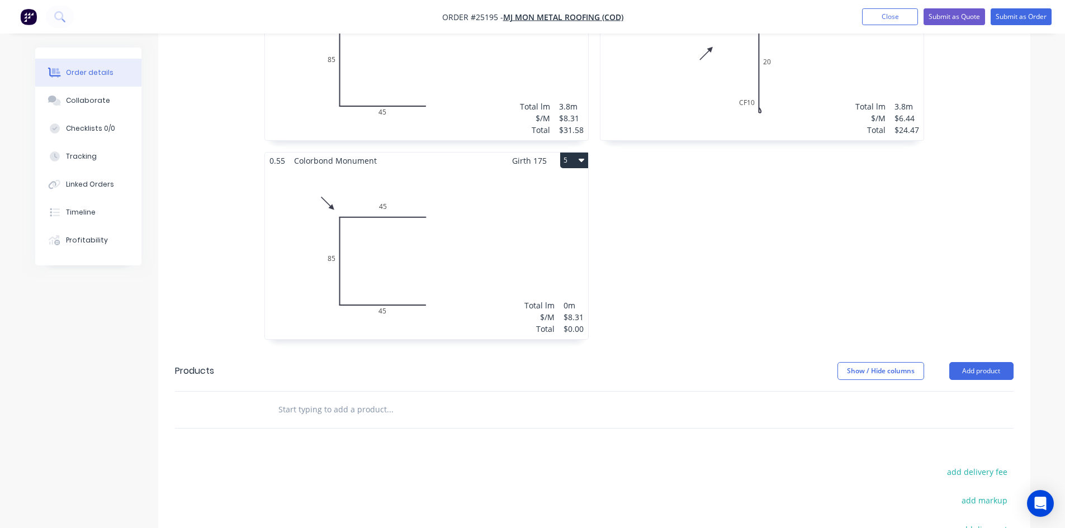
click at [497, 218] on div "Total lm $/M Total 0m $8.31 $0.00" at bounding box center [426, 254] width 323 height 171
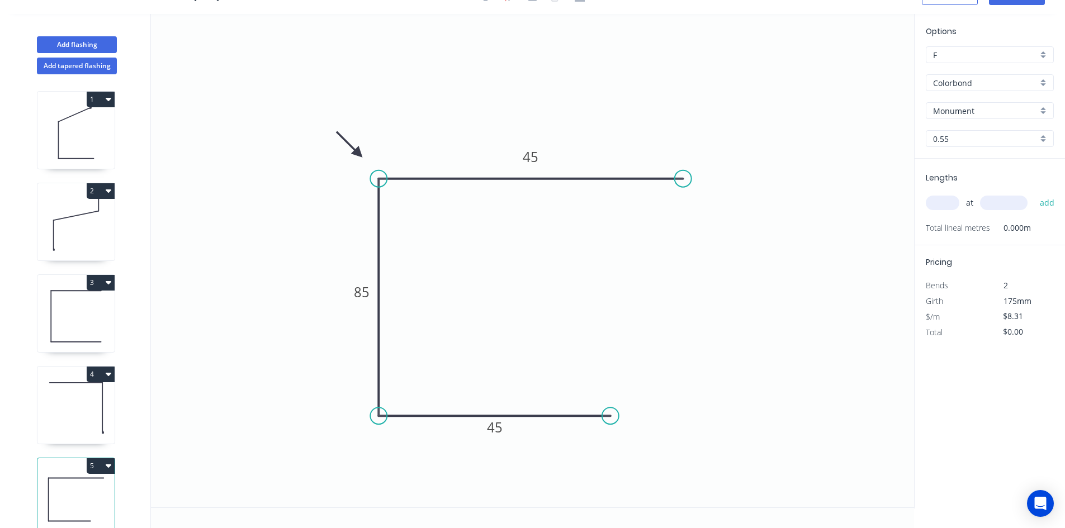
drag, startPoint x: 607, startPoint y: 175, endPoint x: 683, endPoint y: 185, distance: 77.3
click at [683, 185] on circle at bounding box center [683, 179] width 17 height 17
click at [725, 216] on div "Crush & Fold" at bounding box center [739, 220] width 112 height 23
click at [717, 214] on div "Flip bend" at bounding box center [742, 217] width 112 height 23
drag, startPoint x: 792, startPoint y: 410, endPoint x: 834, endPoint y: 412, distance: 42.0
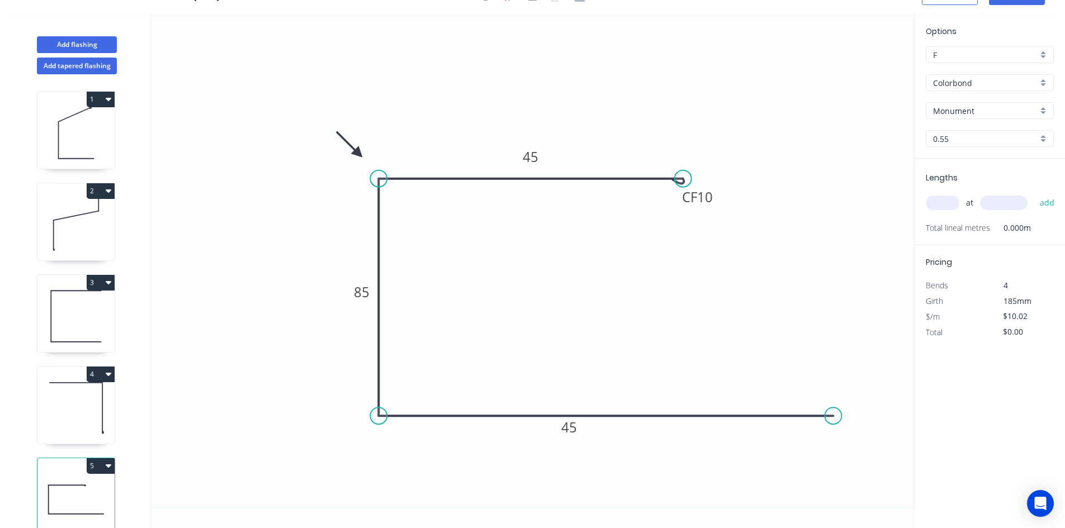
click at [834, 412] on circle at bounding box center [833, 416] width 17 height 17
click at [575, 425] on tspan "45" at bounding box center [569, 427] width 16 height 18
click at [437, 100] on icon "0 CF 10 50 40 100" at bounding box center [532, 261] width 763 height 494
type input "$10.02"
click at [933, 203] on input "text" at bounding box center [943, 203] width 34 height 15
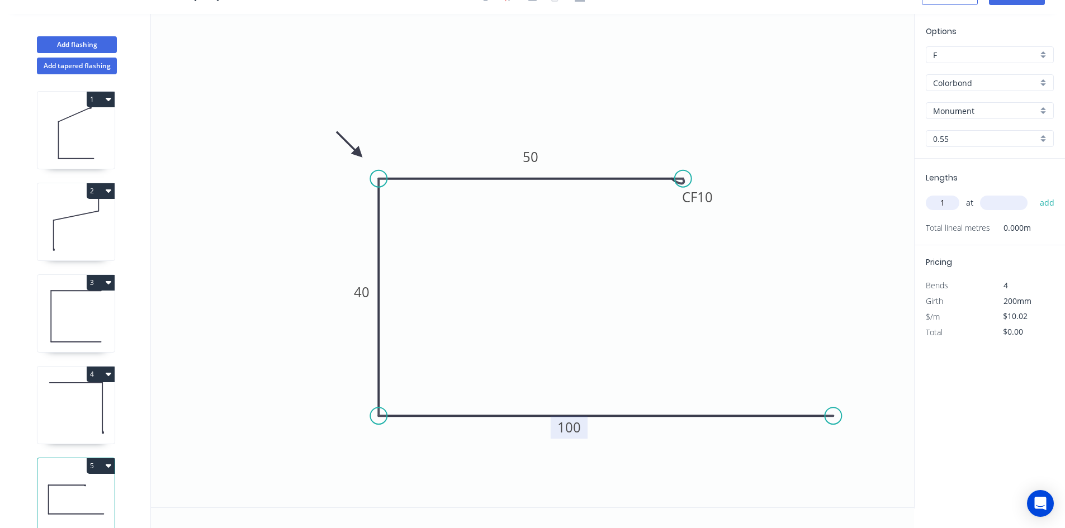
type input "1"
type input "1200"
click at [1034, 193] on button "add" at bounding box center [1047, 202] width 26 height 19
type input "$12.02"
type input "1"
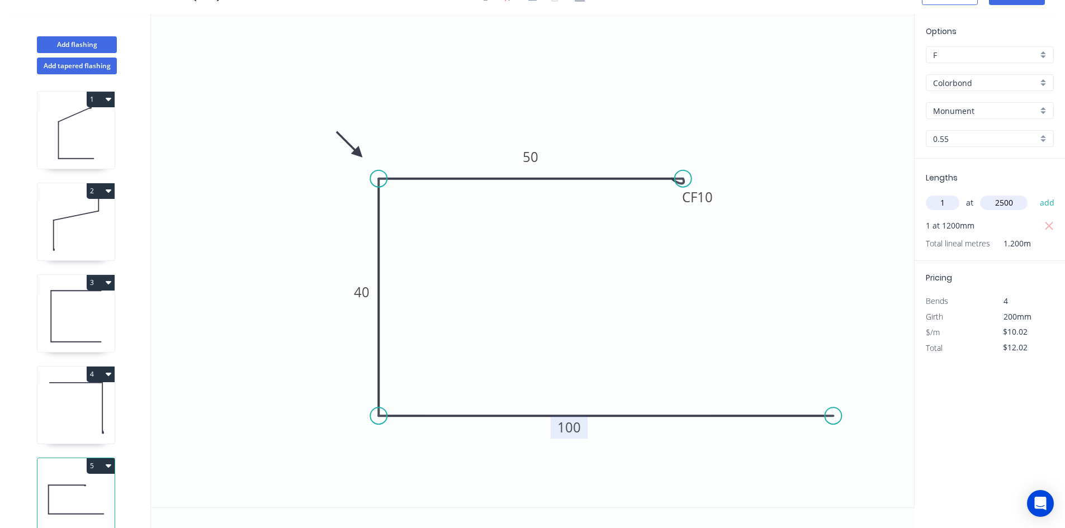
type input "2500"
click at [1034, 193] on button "add" at bounding box center [1047, 202] width 26 height 19
type input "$37.07"
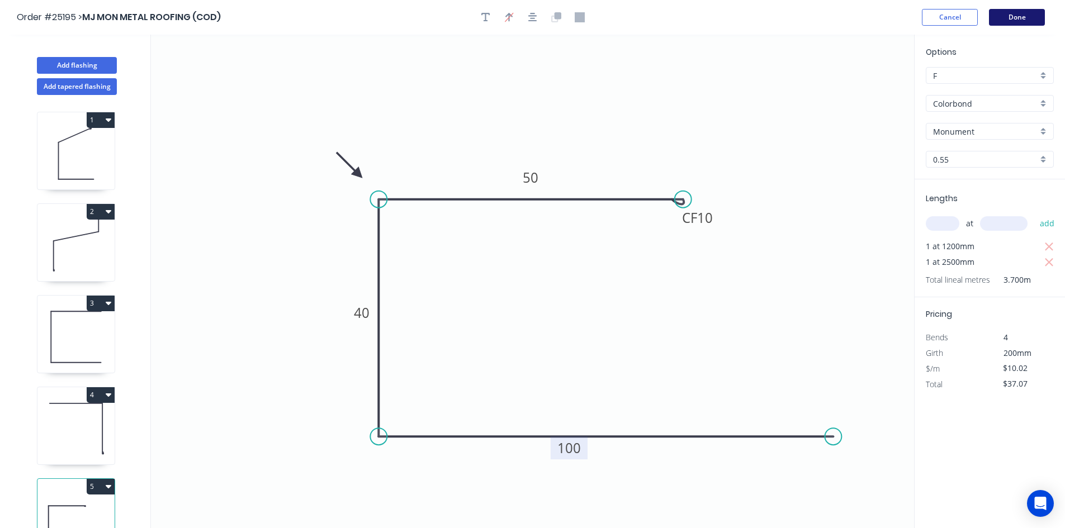
click at [1026, 20] on button "Done" at bounding box center [1017, 17] width 56 height 17
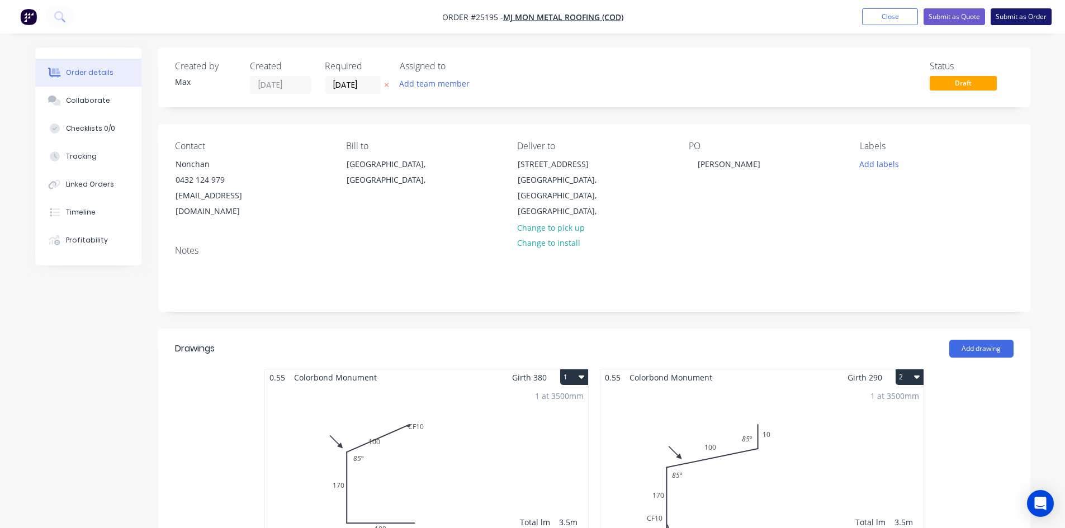
click at [1023, 20] on button "Submit as Order" at bounding box center [1021, 16] width 61 height 17
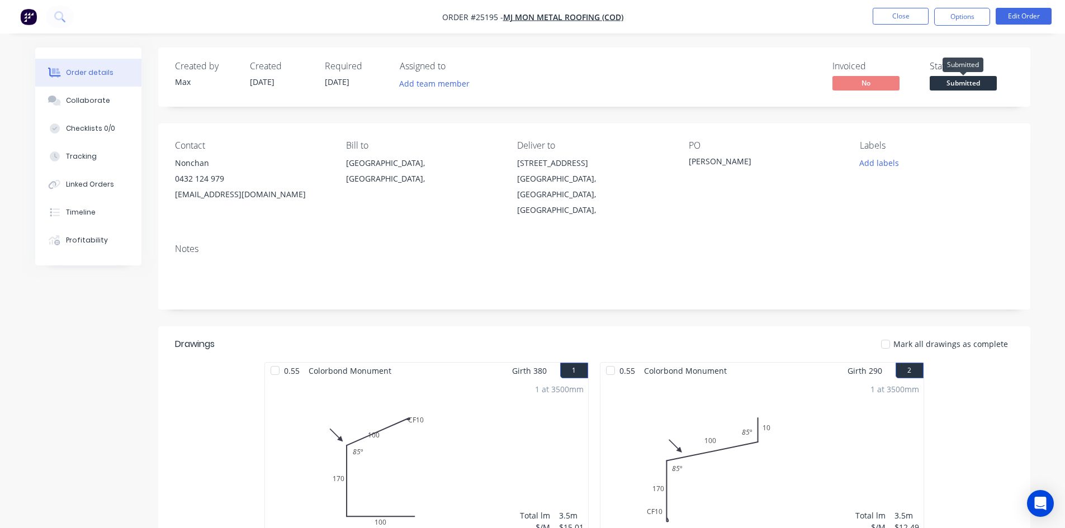
click at [967, 84] on span "Submitted" at bounding box center [963, 83] width 67 height 14
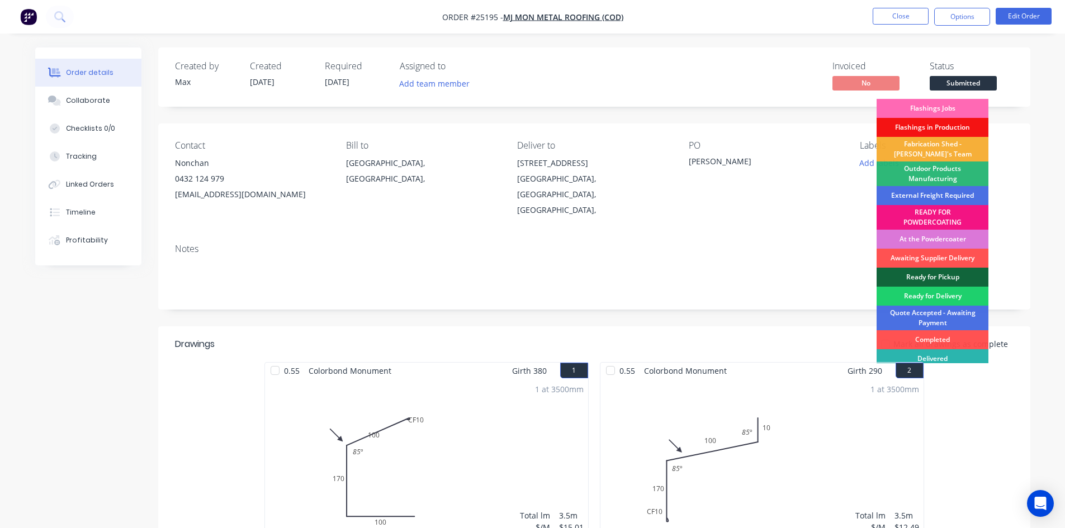
click at [957, 105] on div "Flashings Jobs" at bounding box center [933, 108] width 112 height 19
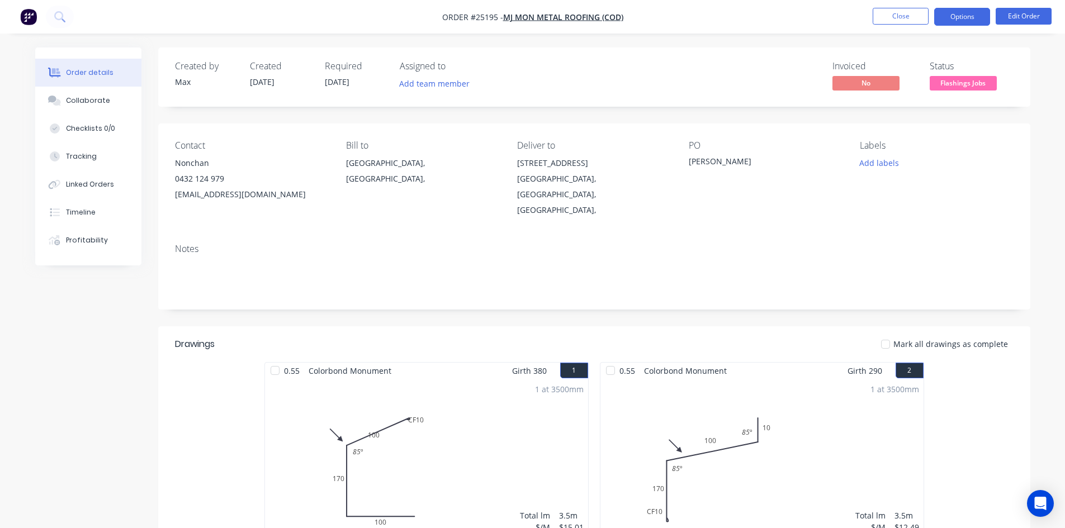
click at [949, 17] on button "Options" at bounding box center [962, 17] width 56 height 18
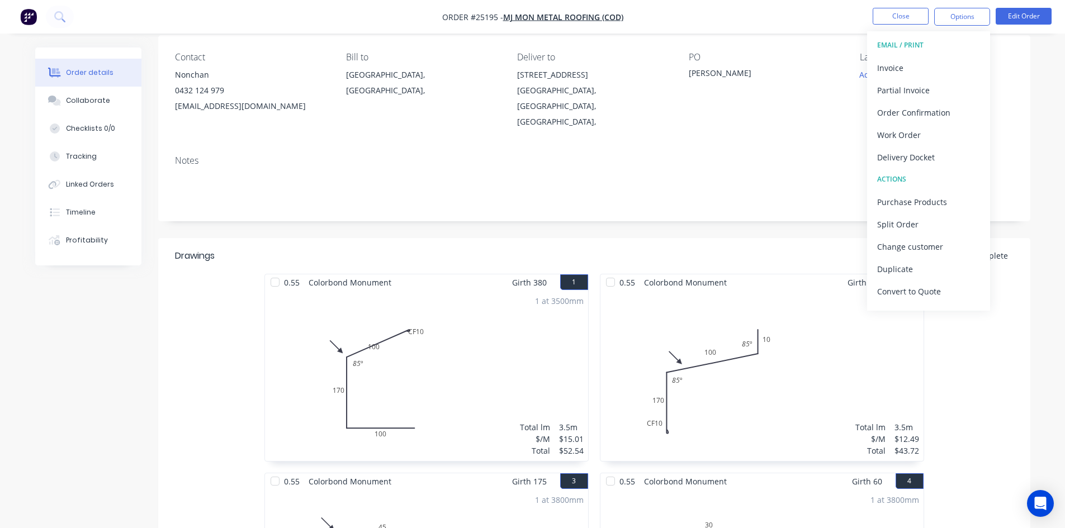
scroll to position [55, 0]
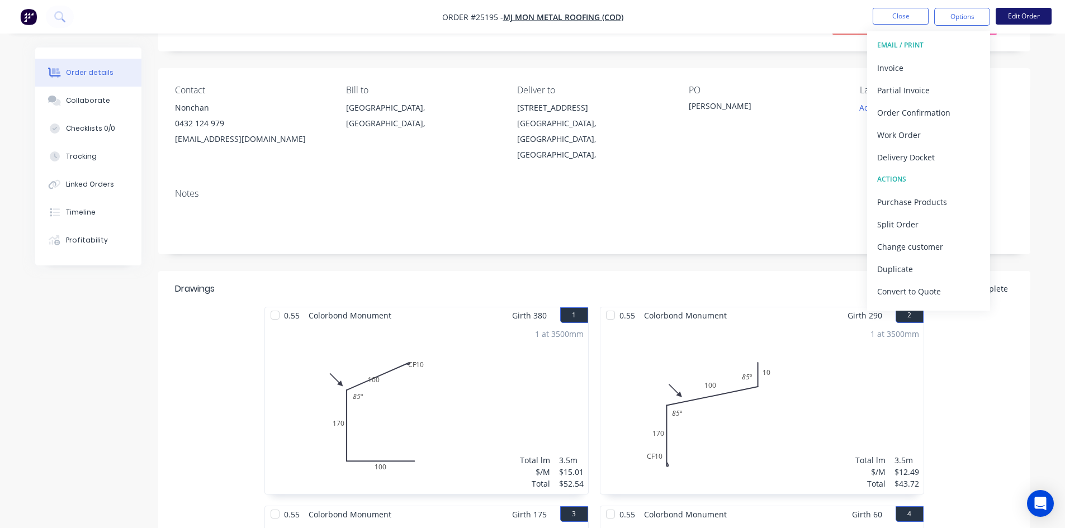
click at [1027, 18] on button "Edit Order" at bounding box center [1024, 16] width 56 height 17
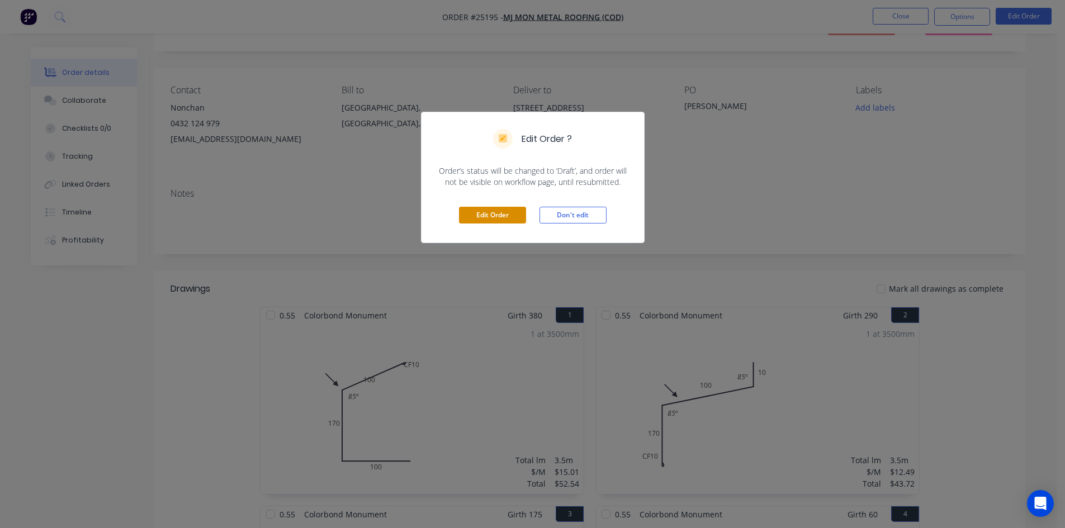
click at [494, 218] on button "Edit Order" at bounding box center [492, 215] width 67 height 17
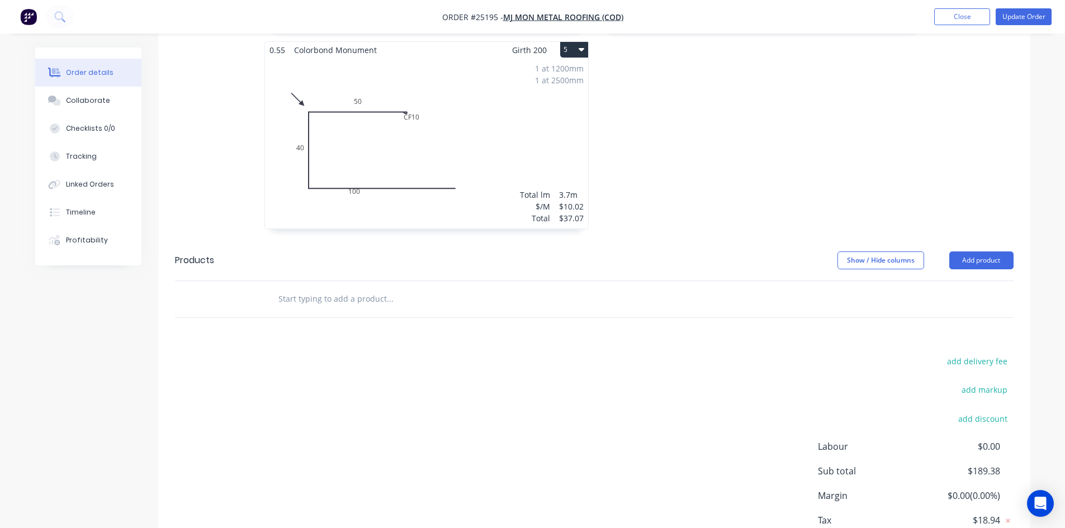
scroll to position [785, 0]
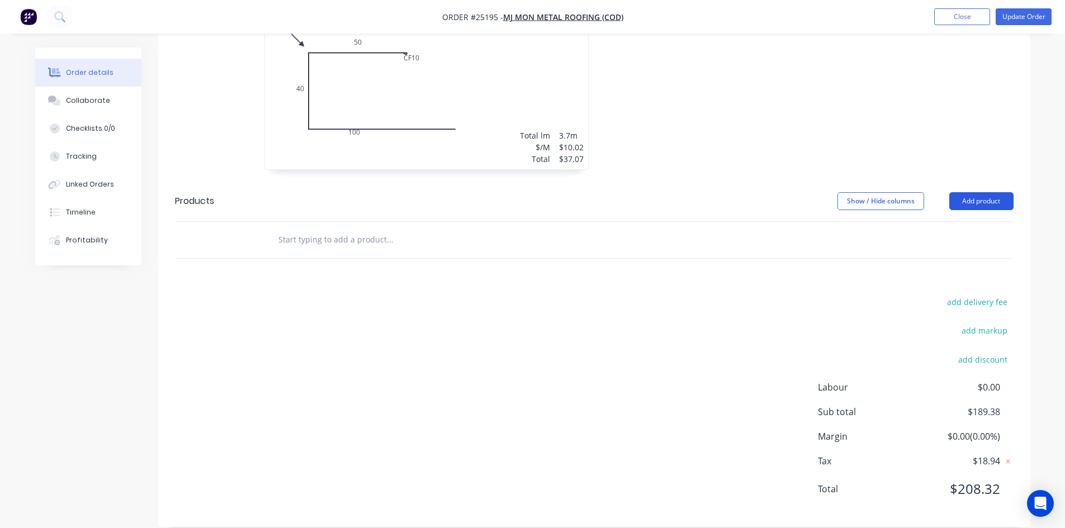
click at [984, 192] on button "Add product" at bounding box center [981, 201] width 64 height 18
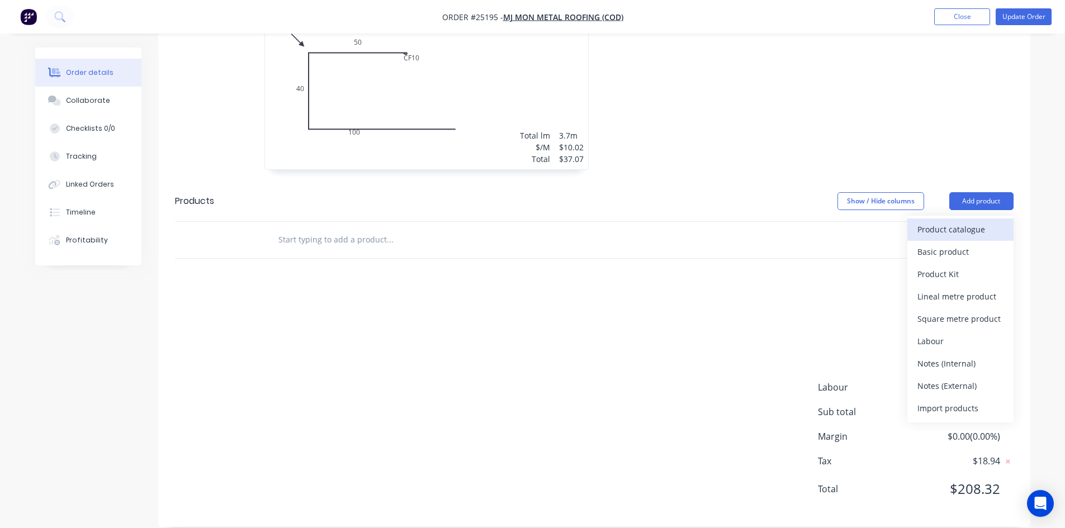
click at [987, 221] on div "Product catalogue" at bounding box center [961, 229] width 86 height 16
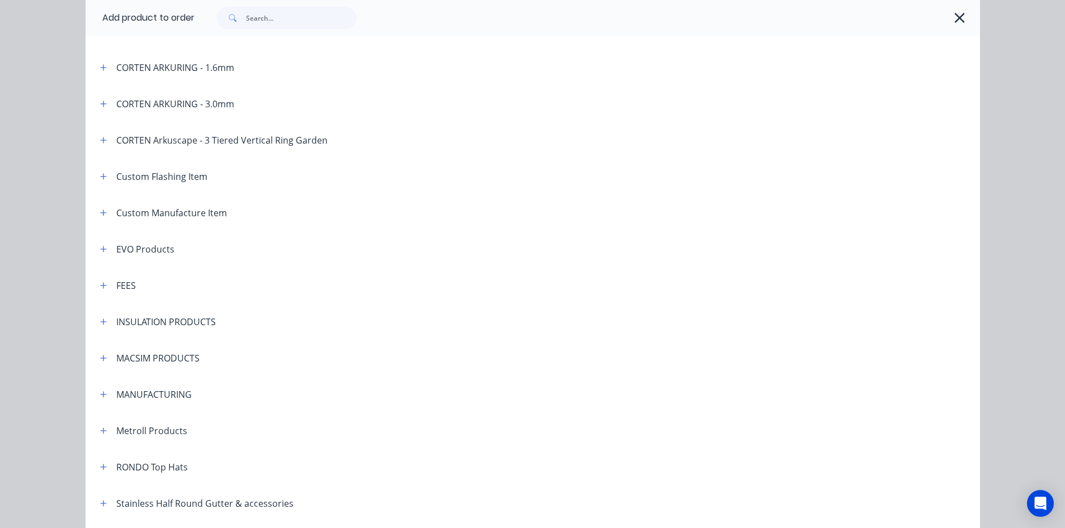
scroll to position [559, 0]
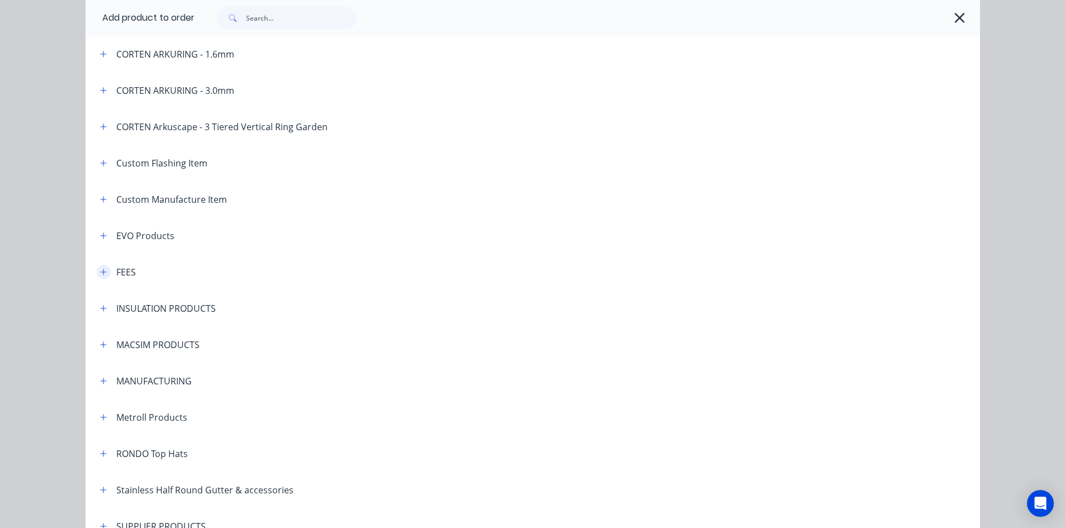
click at [100, 273] on icon "button" at bounding box center [103, 272] width 6 height 6
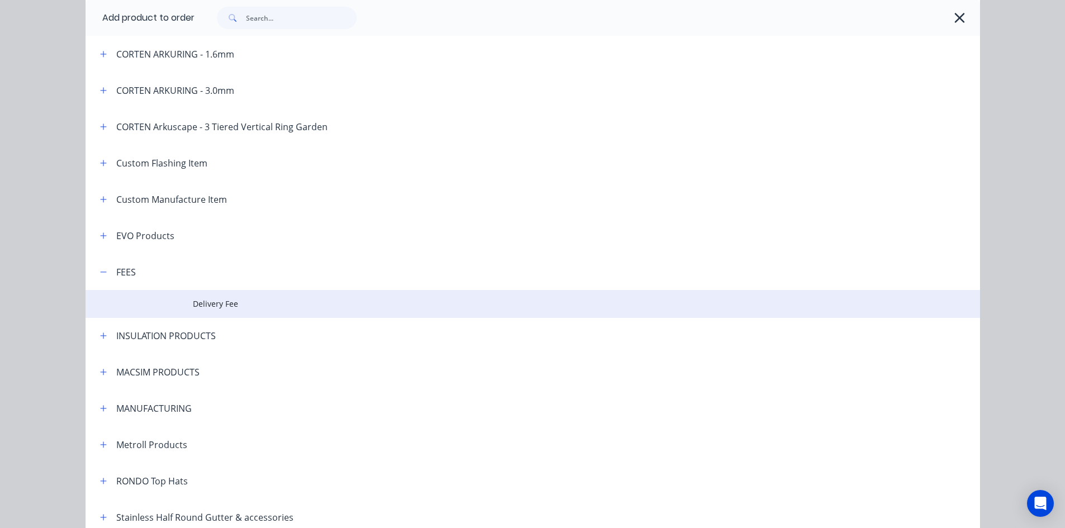
click at [260, 305] on span "Delivery Fee" at bounding box center [508, 304] width 630 height 12
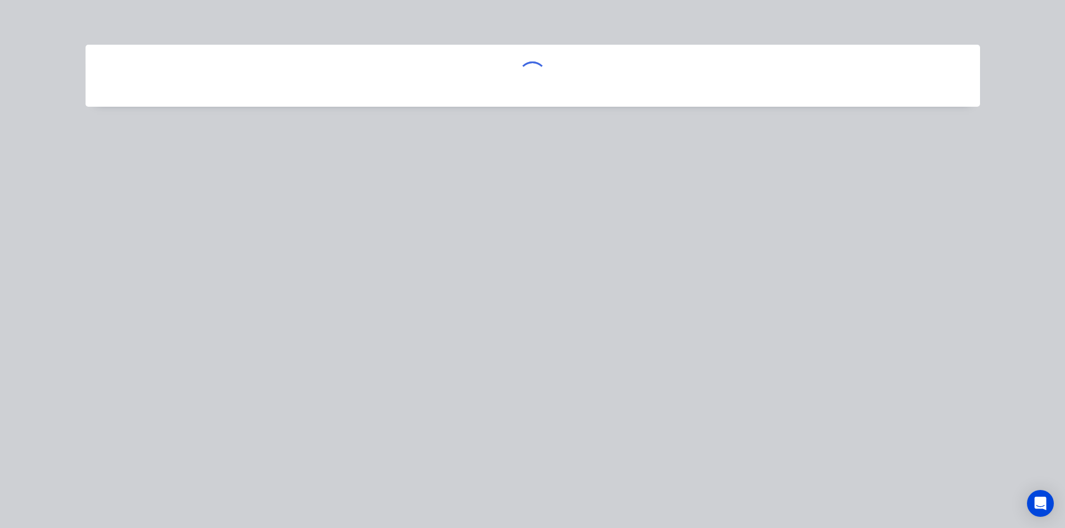
scroll to position [0, 0]
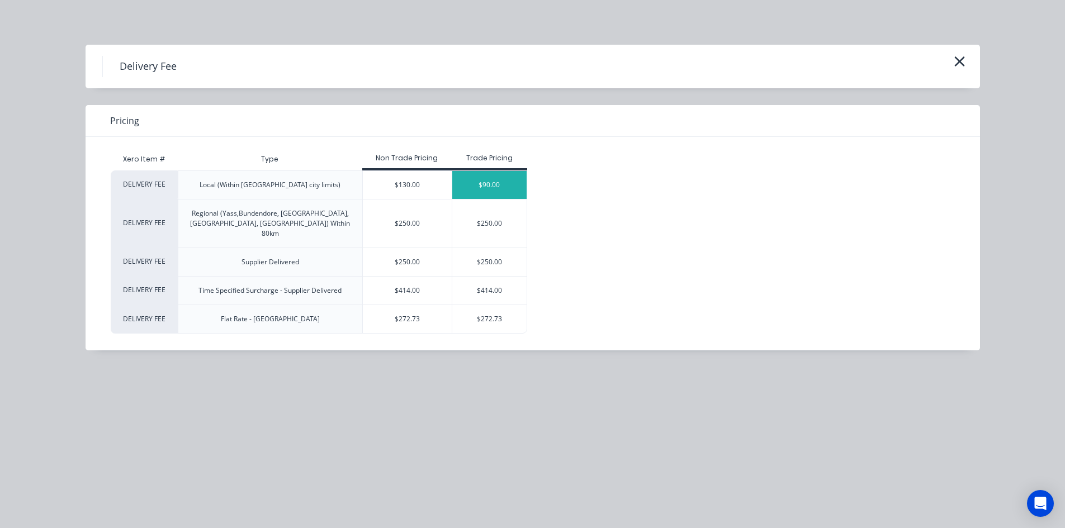
click at [468, 180] on div "$90.00" at bounding box center [489, 185] width 74 height 28
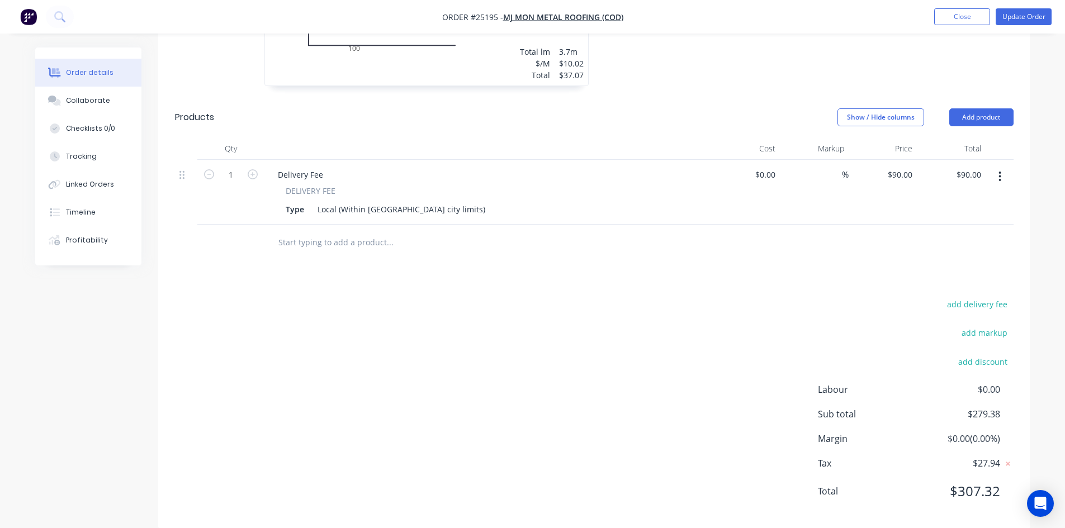
scroll to position [871, 0]
click at [702, 295] on div "add delivery fee add markup add discount Labour $0.00 Sub total $279.38 Margin …" at bounding box center [594, 403] width 839 height 216
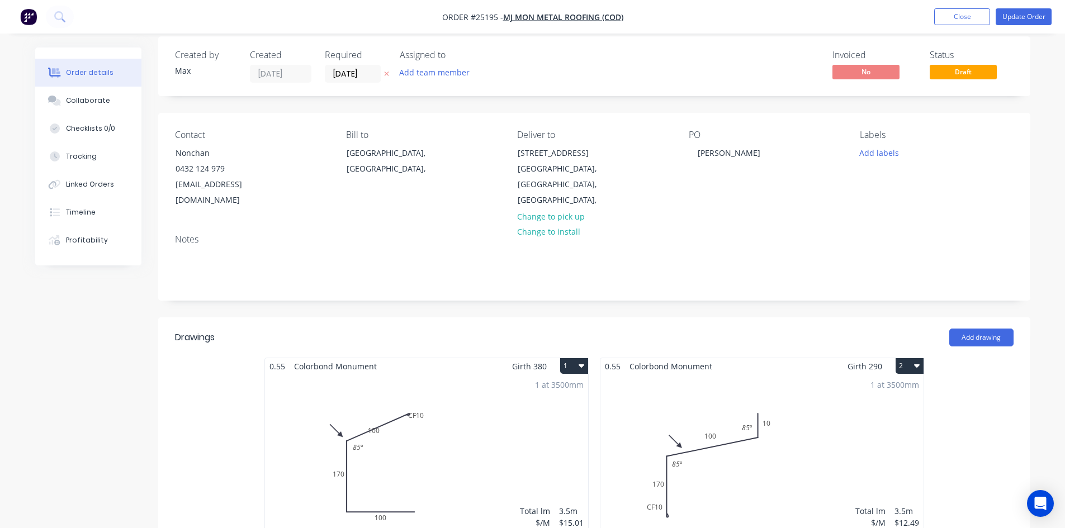
scroll to position [0, 0]
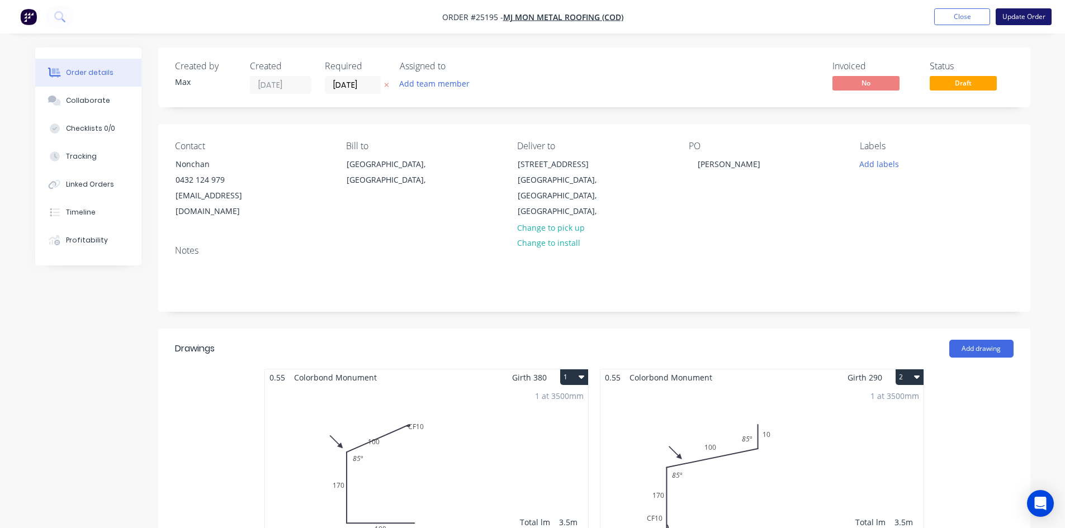
click at [1016, 12] on button "Update Order" at bounding box center [1024, 16] width 56 height 17
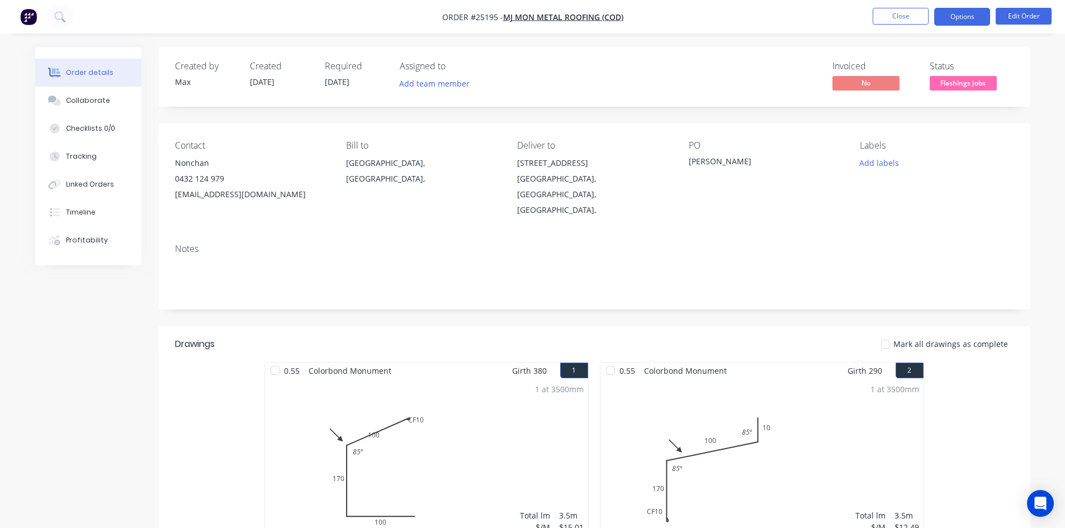
click at [953, 13] on button "Options" at bounding box center [962, 17] width 56 height 18
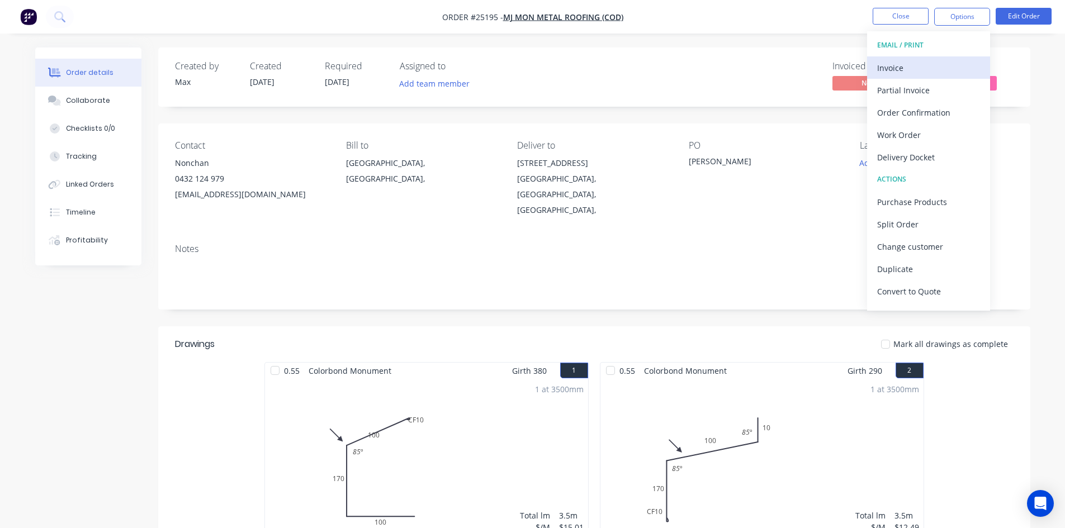
click at [940, 71] on div "Invoice" at bounding box center [928, 68] width 103 height 16
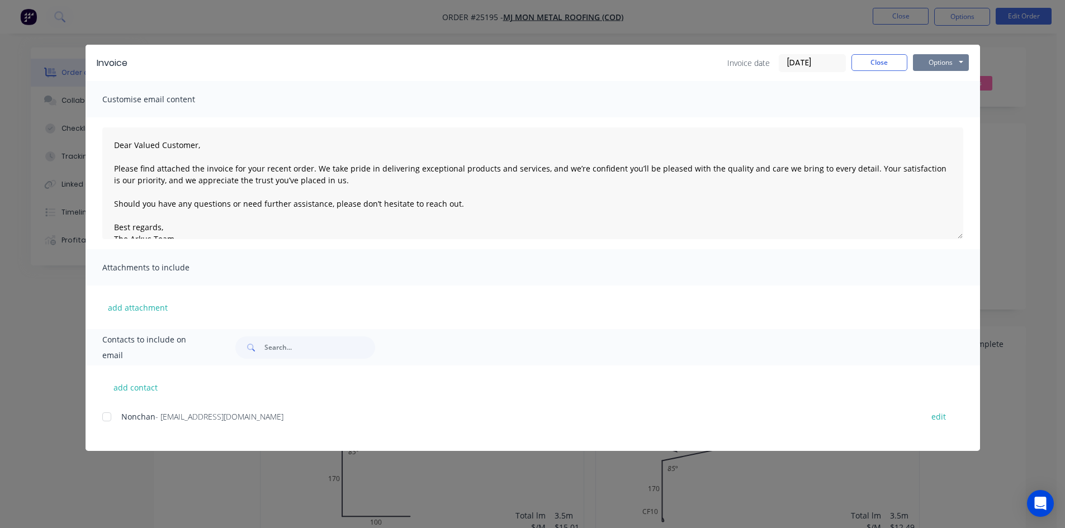
click at [943, 62] on button "Options" at bounding box center [941, 62] width 56 height 17
click at [106, 419] on div at bounding box center [107, 417] width 22 height 22
click at [952, 62] on button "Options" at bounding box center [941, 62] width 56 height 17
click at [964, 118] on button "Email" at bounding box center [949, 119] width 72 height 18
click at [887, 61] on button "Close" at bounding box center [880, 62] width 56 height 17
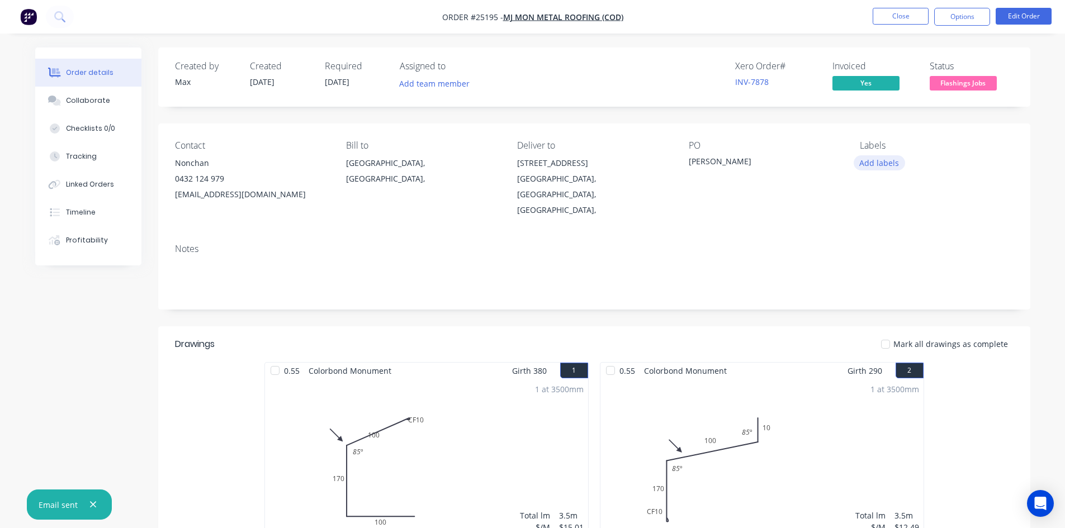
click at [873, 164] on button "Add labels" at bounding box center [879, 162] width 51 height 15
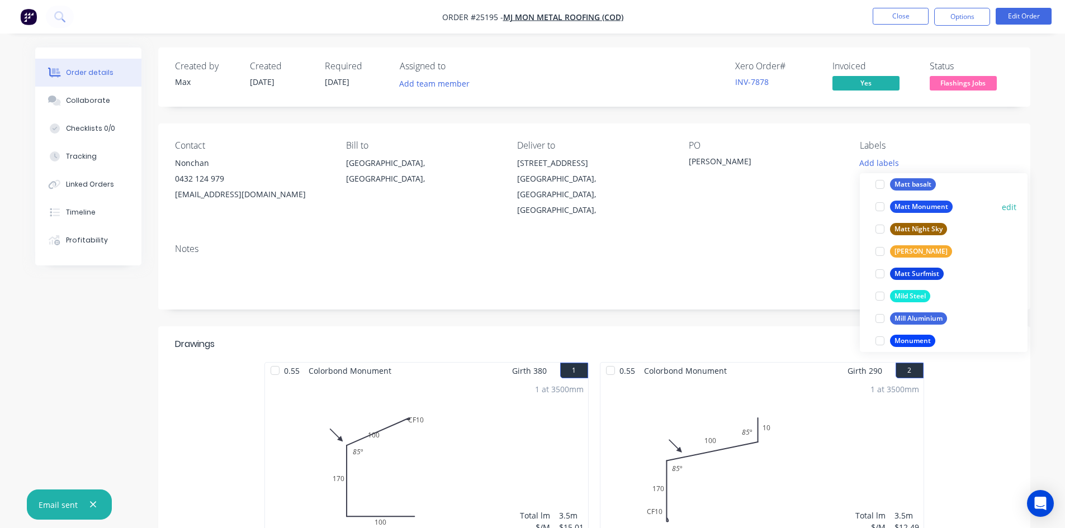
scroll to position [1566, 0]
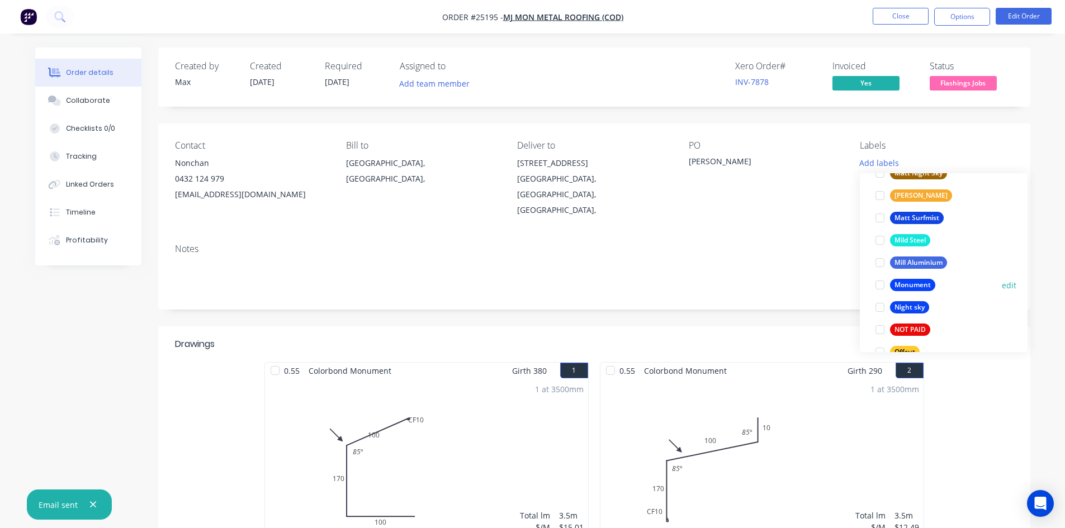
click at [879, 287] on div at bounding box center [880, 285] width 22 height 22
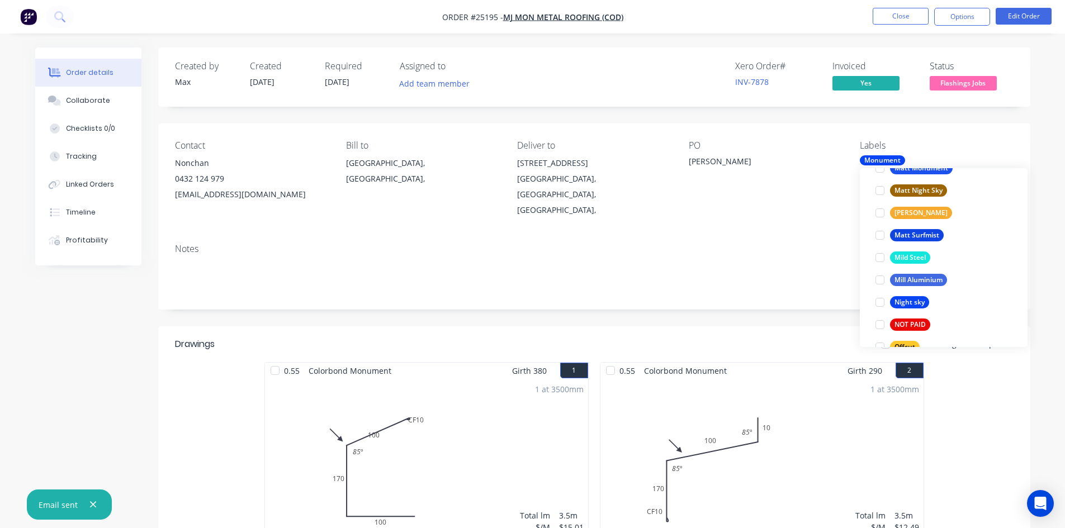
drag, startPoint x: 880, startPoint y: 324, endPoint x: 864, endPoint y: 316, distance: 17.5
click at [880, 324] on div at bounding box center [880, 325] width 22 height 22
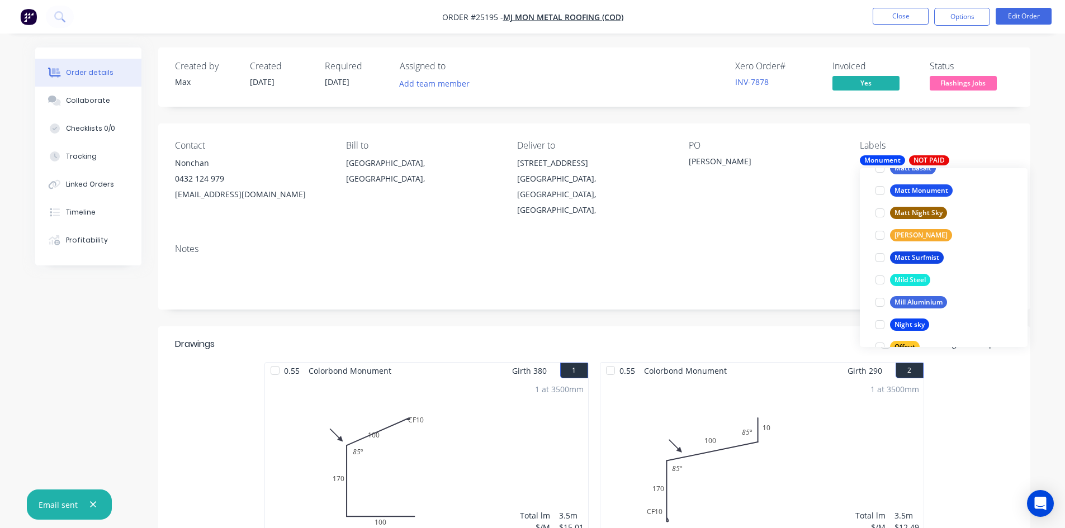
scroll to position [0, 0]
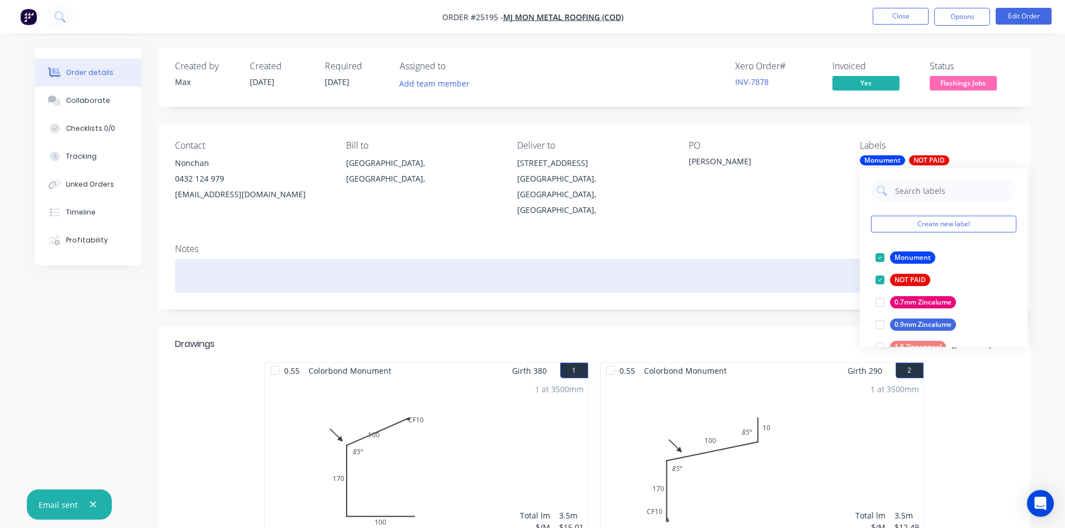
click at [787, 273] on div at bounding box center [594, 276] width 839 height 34
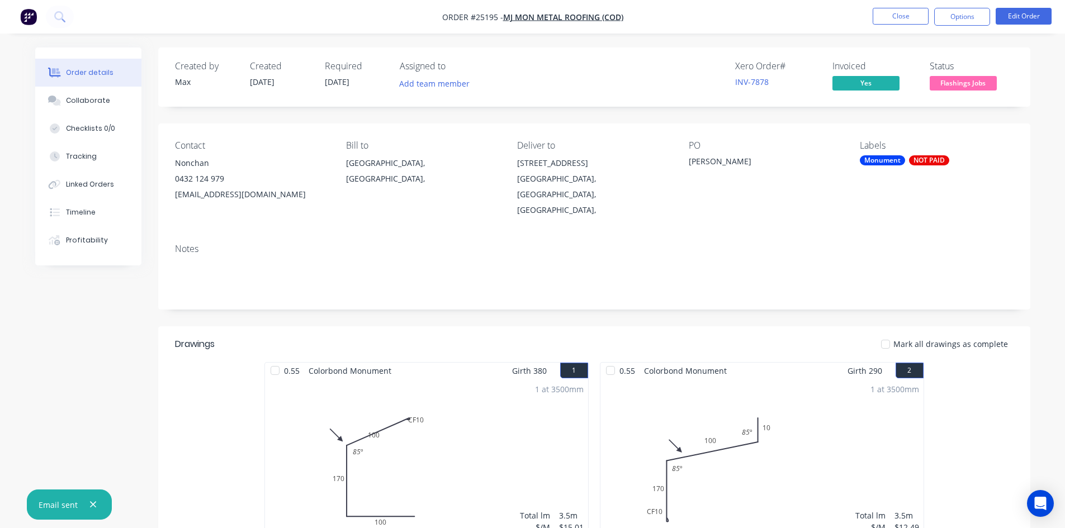
click at [759, 84] on link "INV-7878" at bounding box center [752, 82] width 34 height 11
click at [930, 163] on div "NOT PAID" at bounding box center [929, 160] width 40 height 10
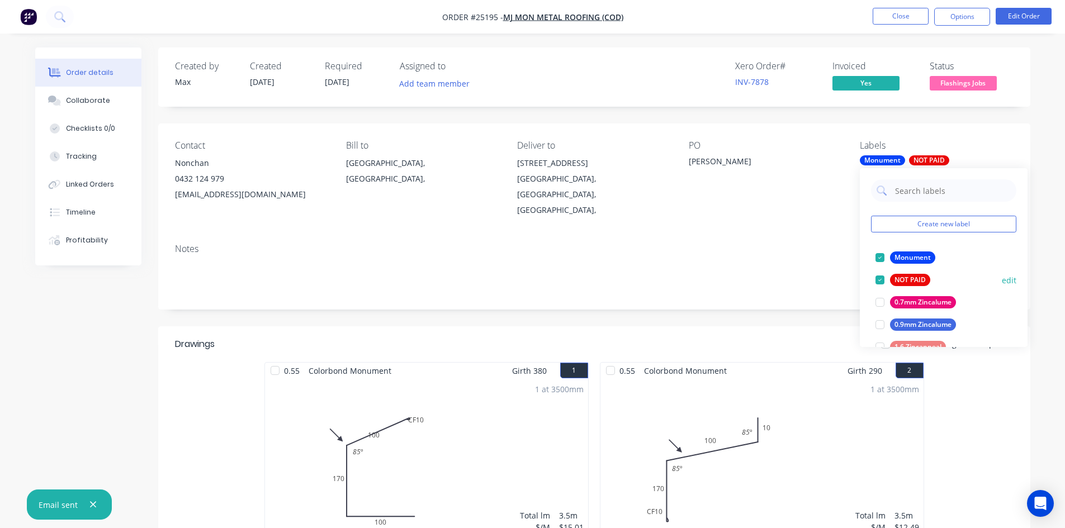
click at [883, 282] on div at bounding box center [880, 280] width 22 height 22
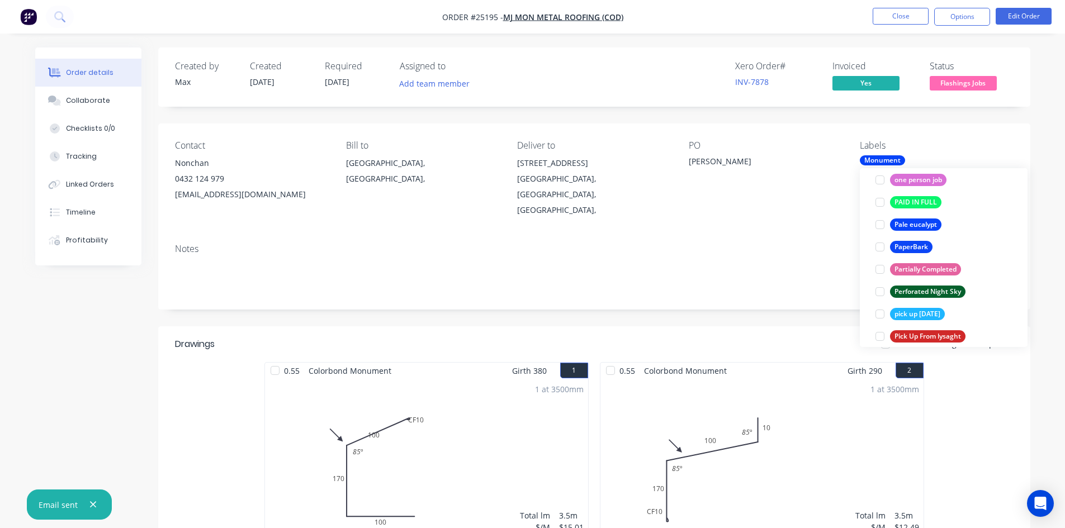
scroll to position [1722, 0]
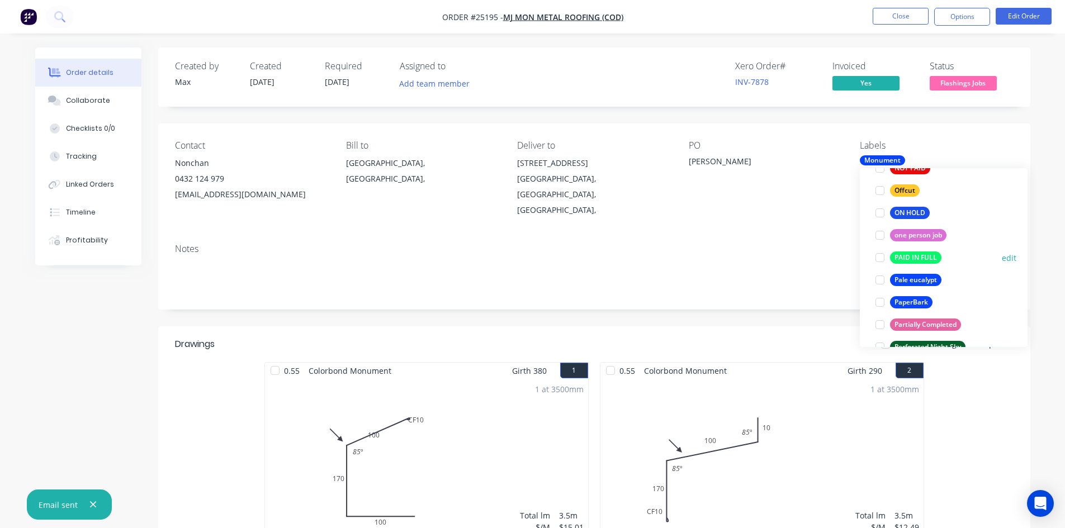
click at [880, 259] on div at bounding box center [880, 258] width 22 height 22
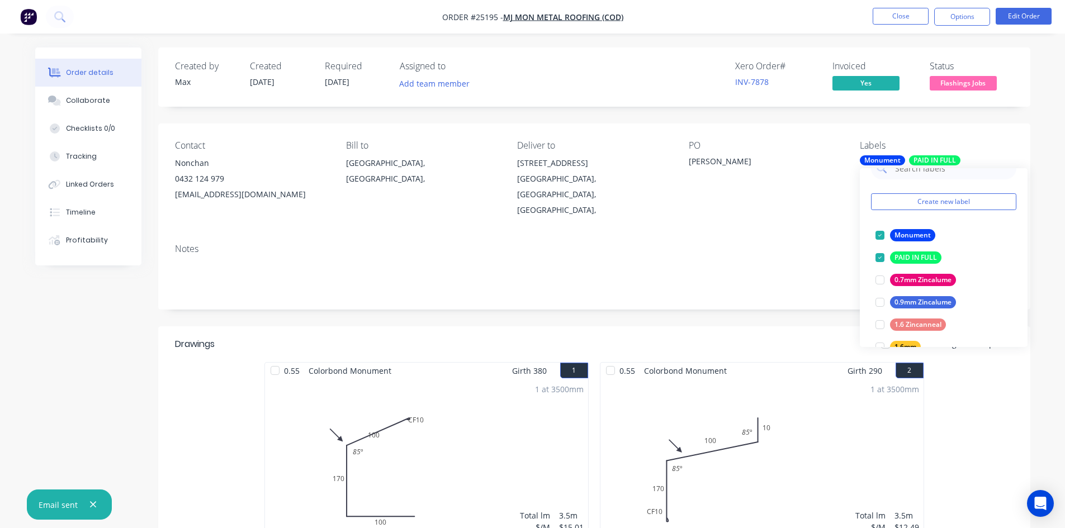
click at [785, 179] on div "PO Sutton" at bounding box center [765, 179] width 153 height 78
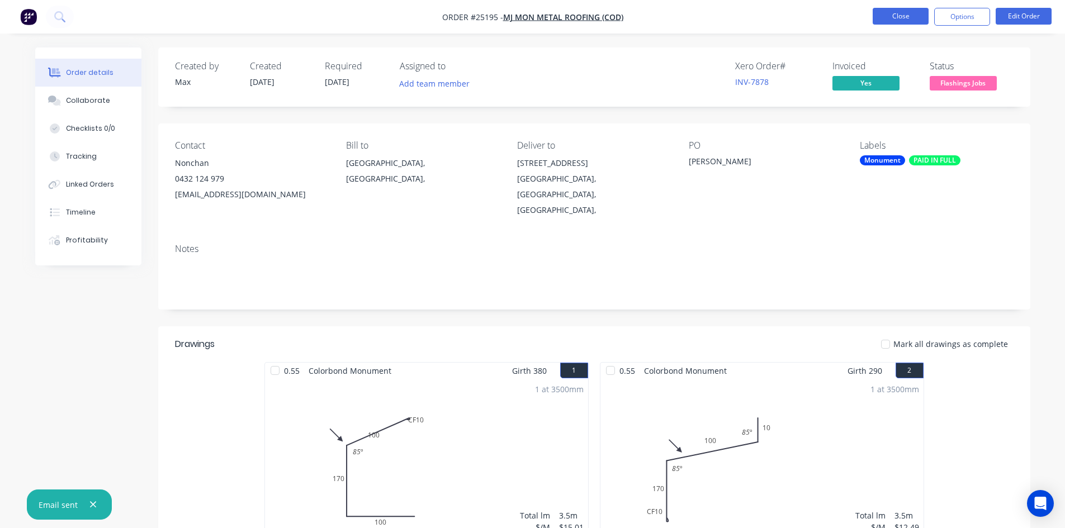
click at [916, 14] on button "Close" at bounding box center [901, 16] width 56 height 17
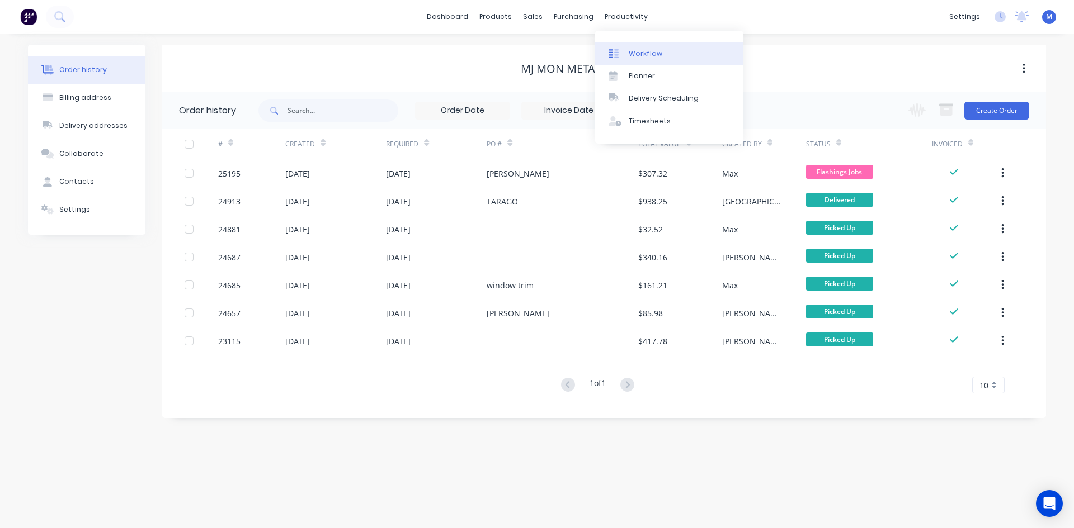
click at [655, 51] on div "Workflow" at bounding box center [646, 54] width 34 height 10
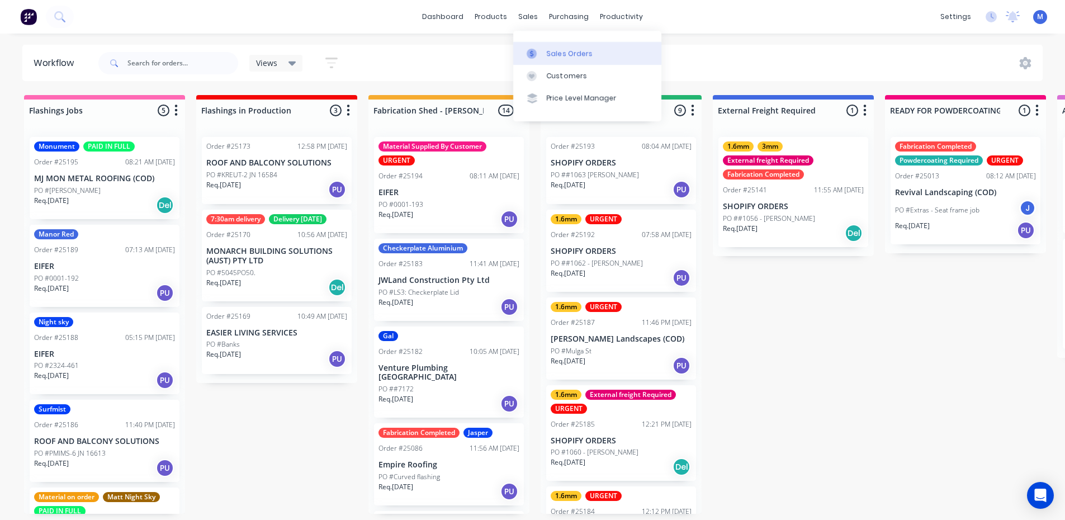
click at [568, 49] on div "Sales Orders" at bounding box center [570, 54] width 46 height 10
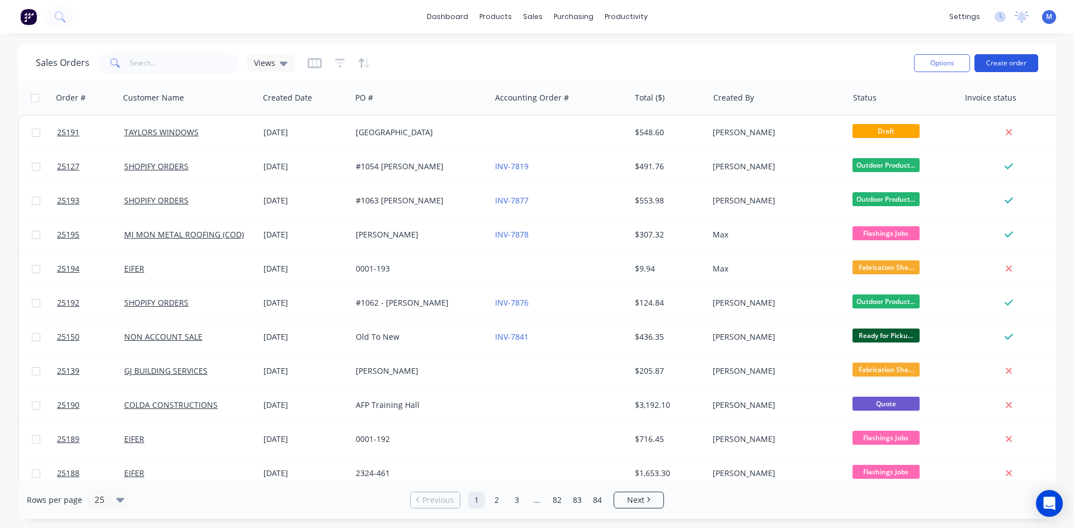
click at [1003, 63] on button "Create order" at bounding box center [1006, 63] width 64 height 18
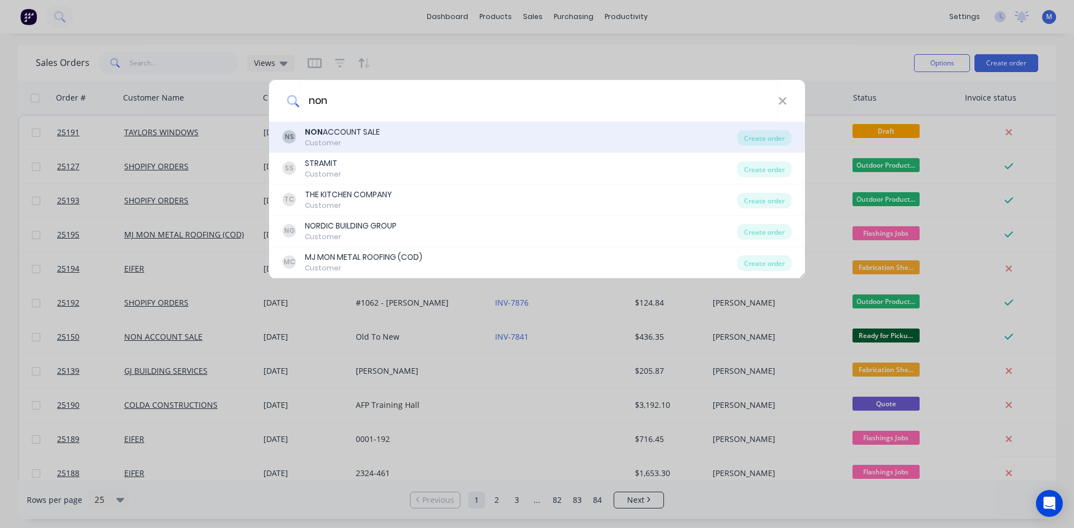
type input "non"
click at [343, 135] on div "NON ACCOUNT SALE" at bounding box center [342, 132] width 75 height 12
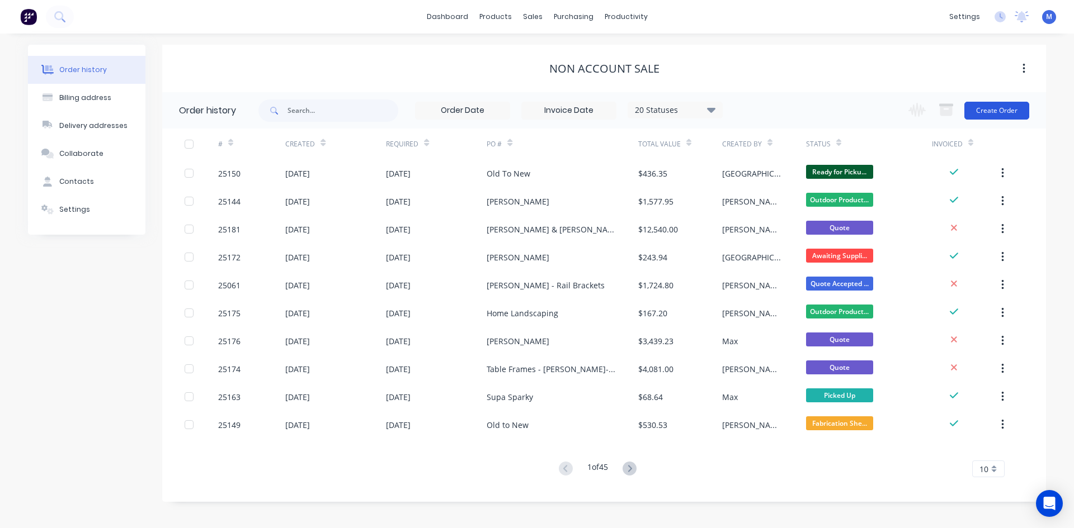
click at [1007, 105] on button "Create Order" at bounding box center [996, 111] width 65 height 18
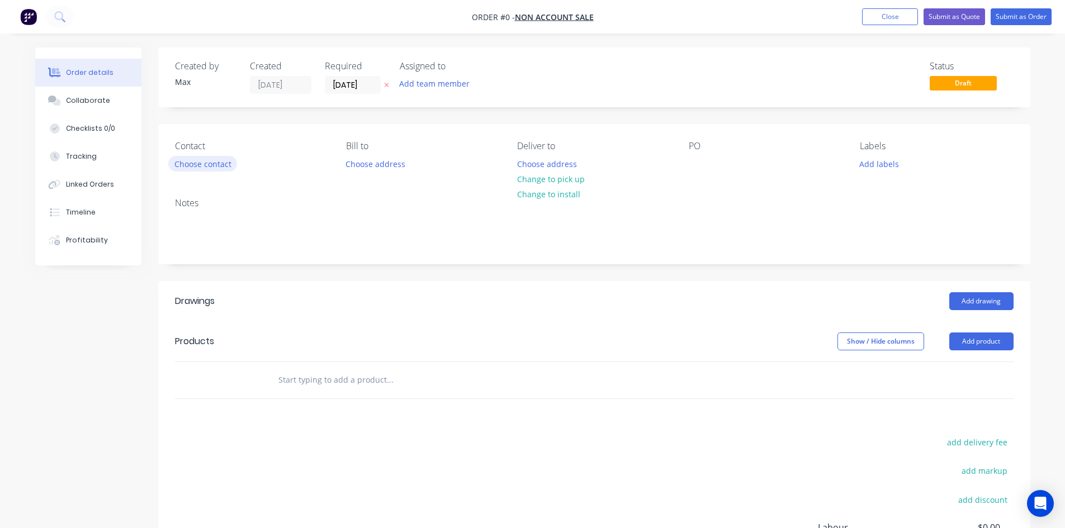
click at [193, 168] on button "Choose contact" at bounding box center [202, 163] width 69 height 15
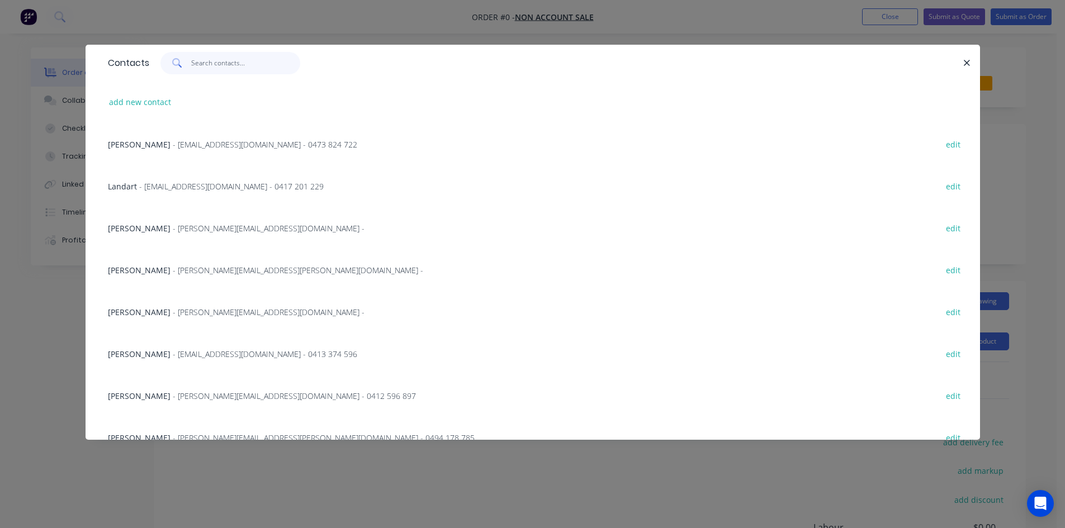
click at [229, 63] on input "text" at bounding box center [245, 63] width 109 height 22
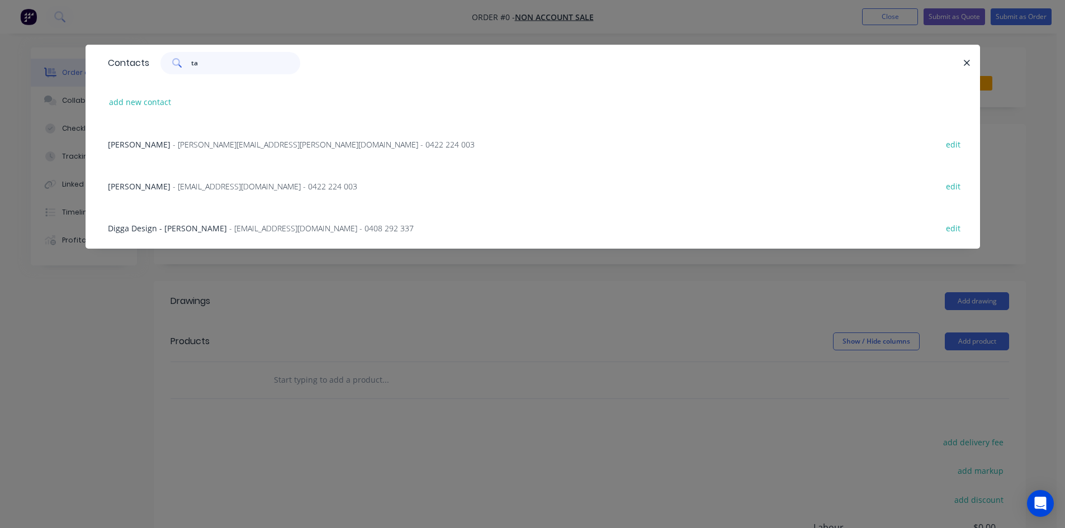
type input "t"
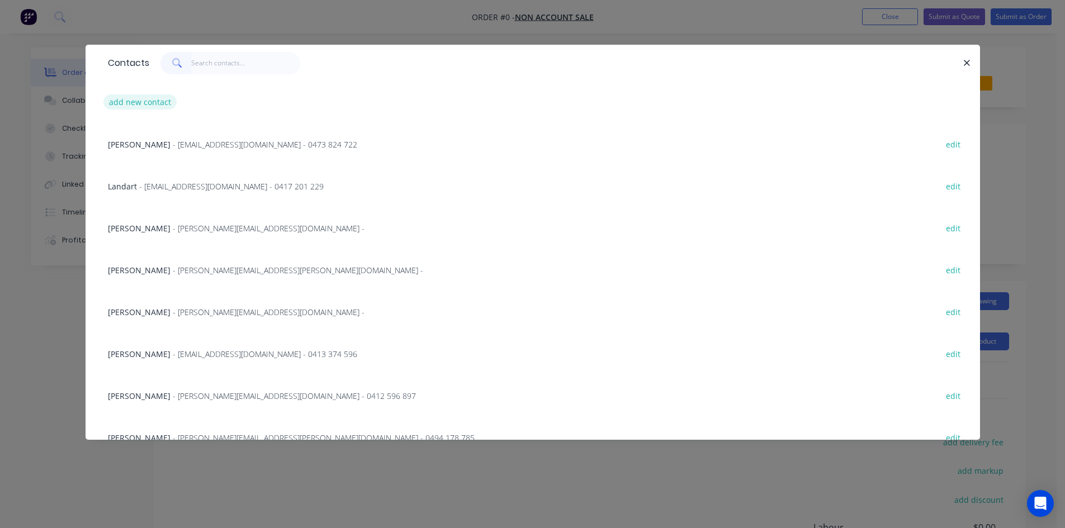
click at [140, 104] on button "add new contact" at bounding box center [140, 102] width 74 height 15
select select "AU"
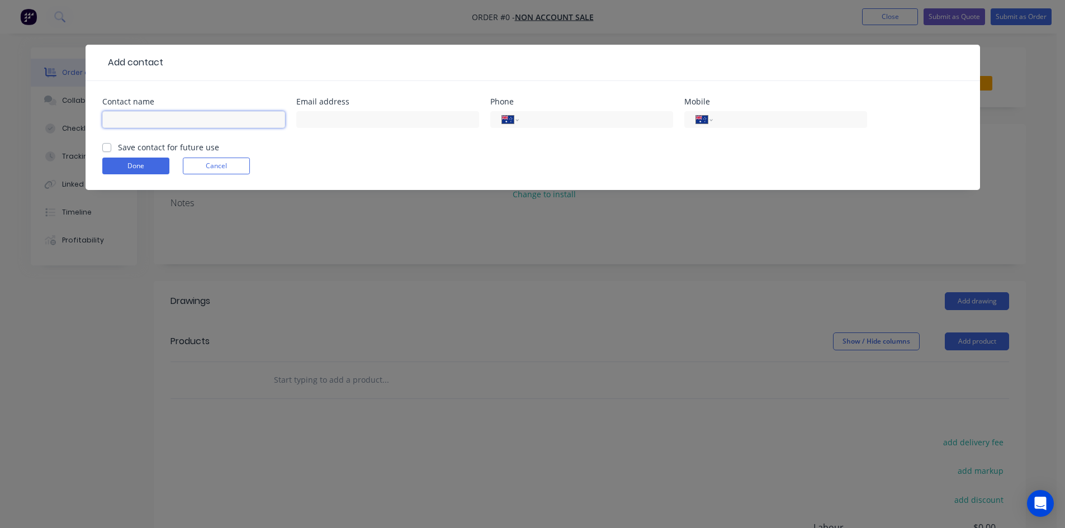
click at [140, 119] on input "text" at bounding box center [193, 119] width 183 height 17
type input "Taylor Lee"
drag, startPoint x: 342, startPoint y: 117, endPoint x: 402, endPoint y: 84, distance: 68.8
click at [342, 117] on input "text" at bounding box center [387, 119] width 183 height 17
type input "taylor.lee092@gmail.com"
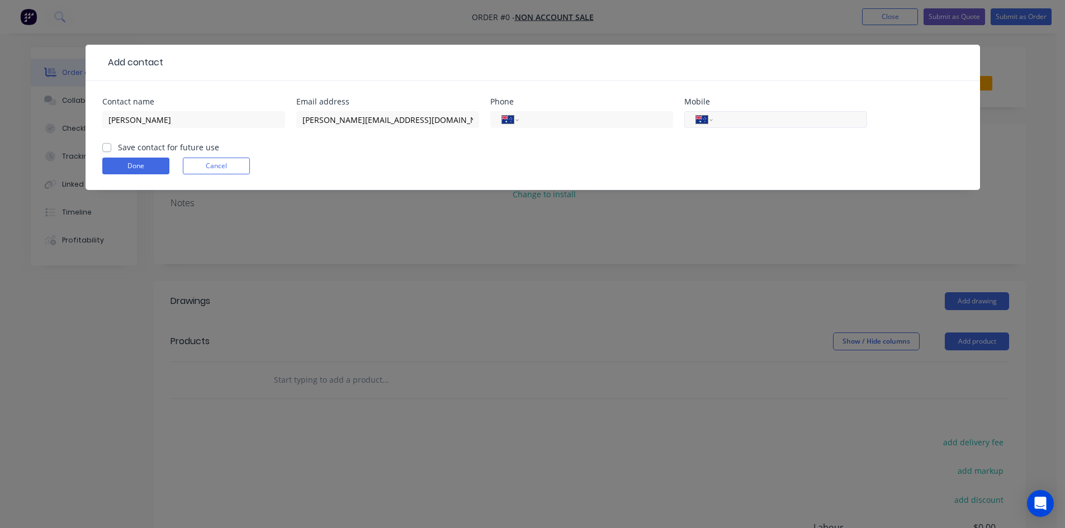
click at [744, 119] on input "tel" at bounding box center [788, 120] width 134 height 13
type input "0403 456 051"
click at [118, 148] on label "Save contact for future use" at bounding box center [168, 147] width 101 height 12
click at [108, 148] on input "Save contact for future use" at bounding box center [106, 146] width 9 height 11
checkbox input "true"
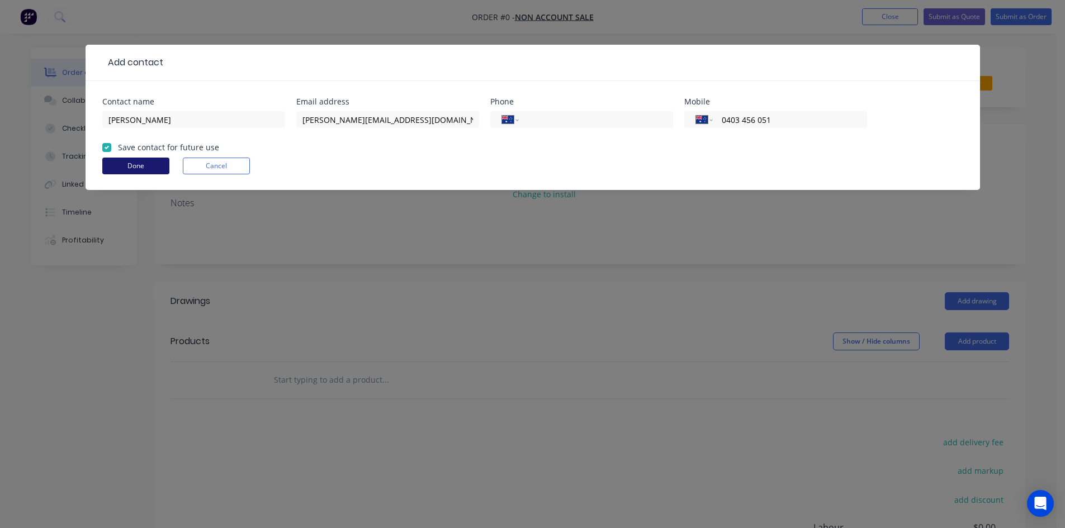
click at [120, 173] on button "Done" at bounding box center [135, 166] width 67 height 17
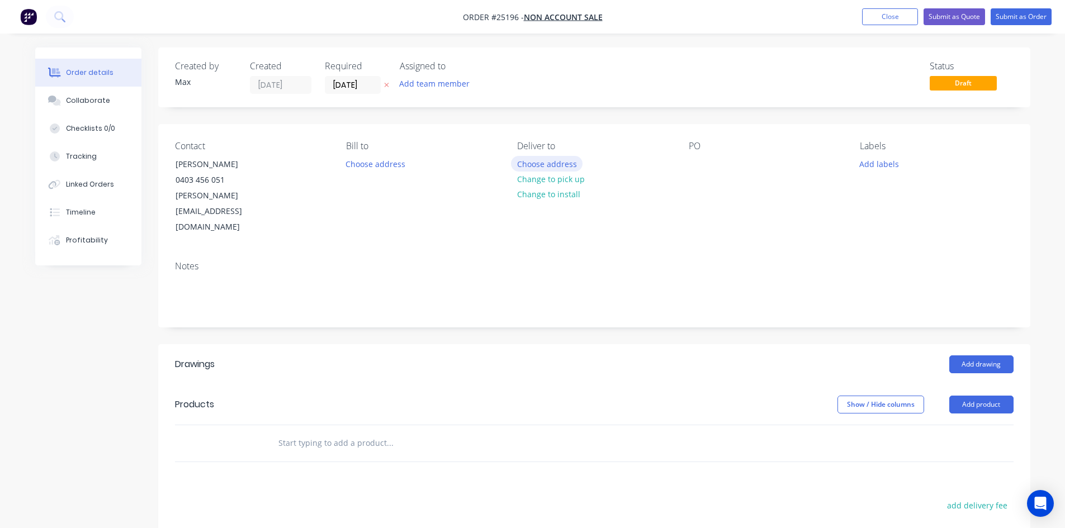
click at [568, 166] on button "Choose address" at bounding box center [547, 163] width 72 height 15
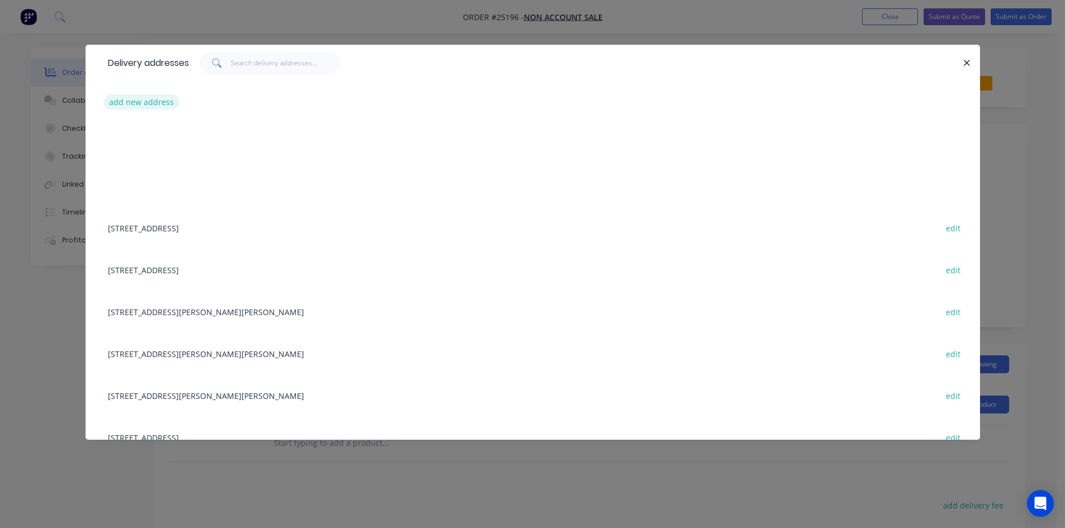
click at [145, 105] on button "add new address" at bounding box center [141, 102] width 77 height 15
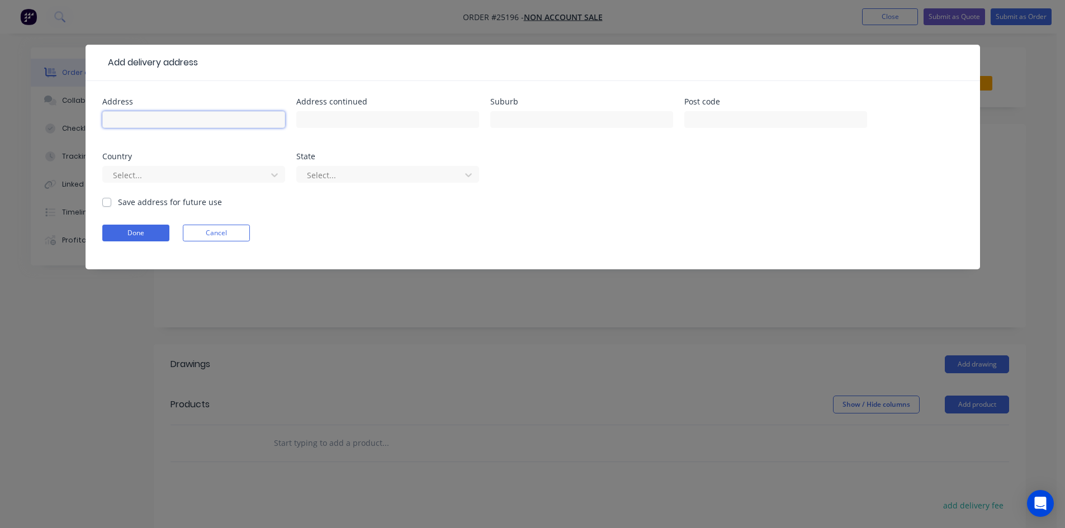
click at [170, 122] on input "text" at bounding box center [193, 119] width 183 height 17
type input "21 Reginald Rd"
click at [514, 122] on input "text" at bounding box center [581, 119] width 183 height 17
type input "GOOGONG"
click at [133, 177] on div at bounding box center [186, 175] width 149 height 14
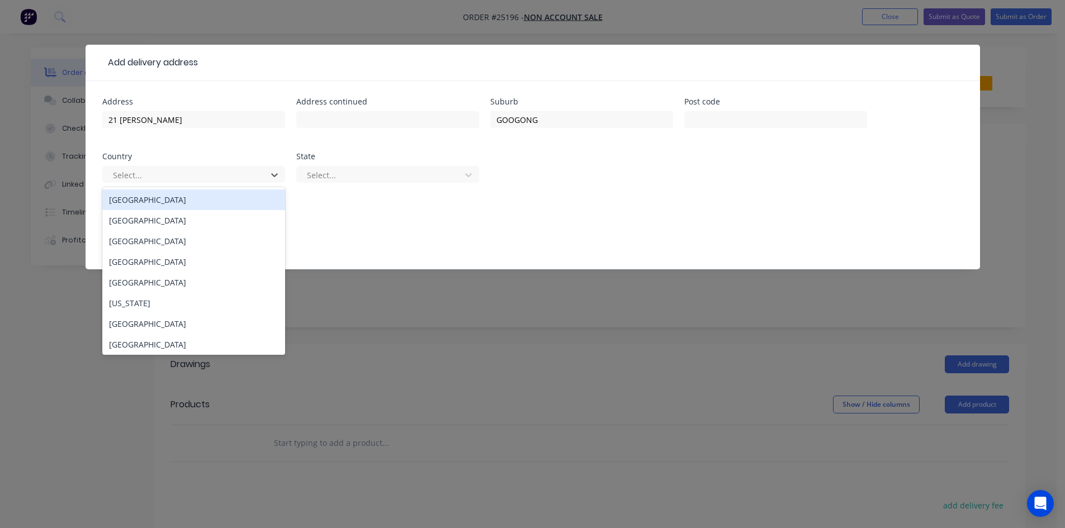
click at [164, 204] on div "Australia" at bounding box center [193, 200] width 183 height 21
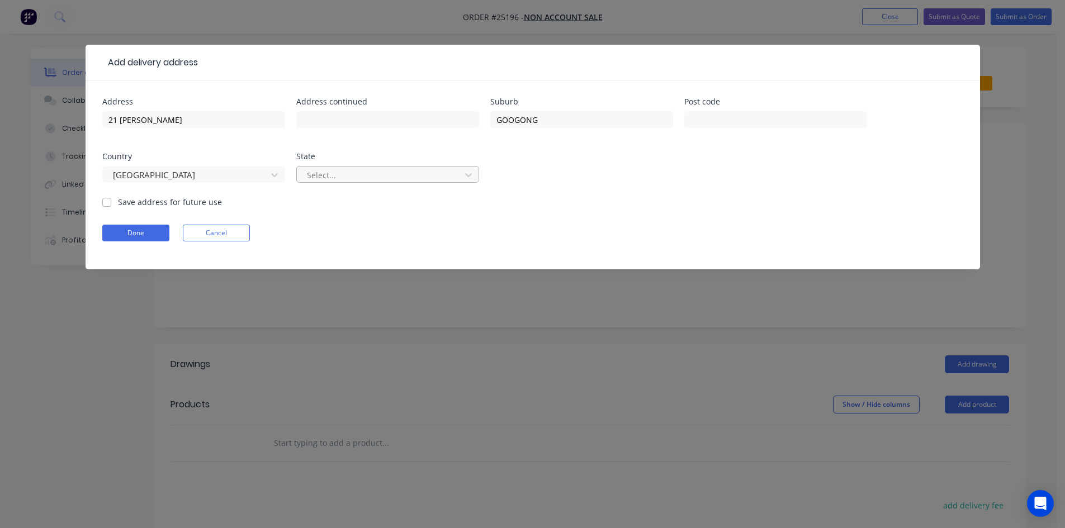
click at [319, 175] on div at bounding box center [380, 175] width 149 height 14
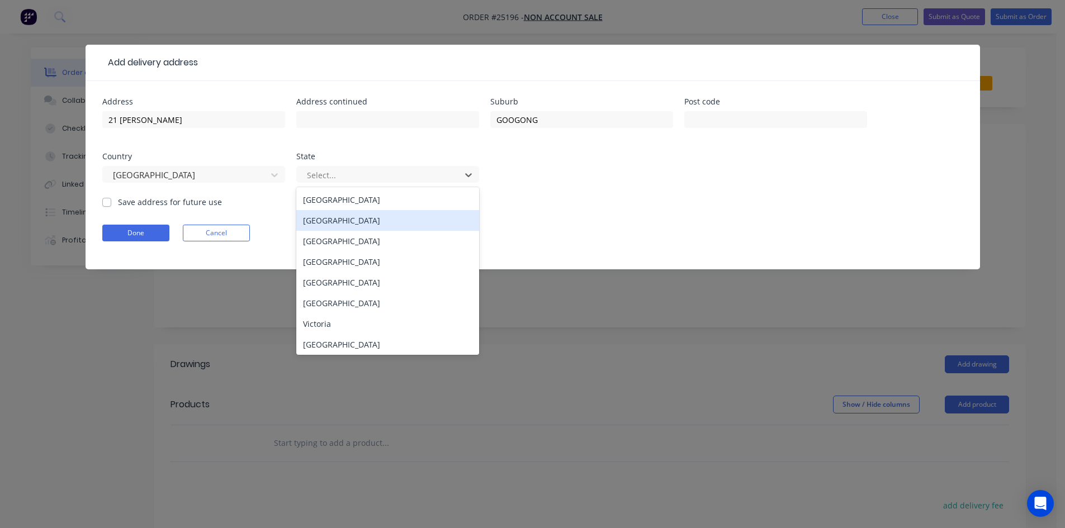
click at [385, 219] on div "New South Wales" at bounding box center [387, 220] width 183 height 21
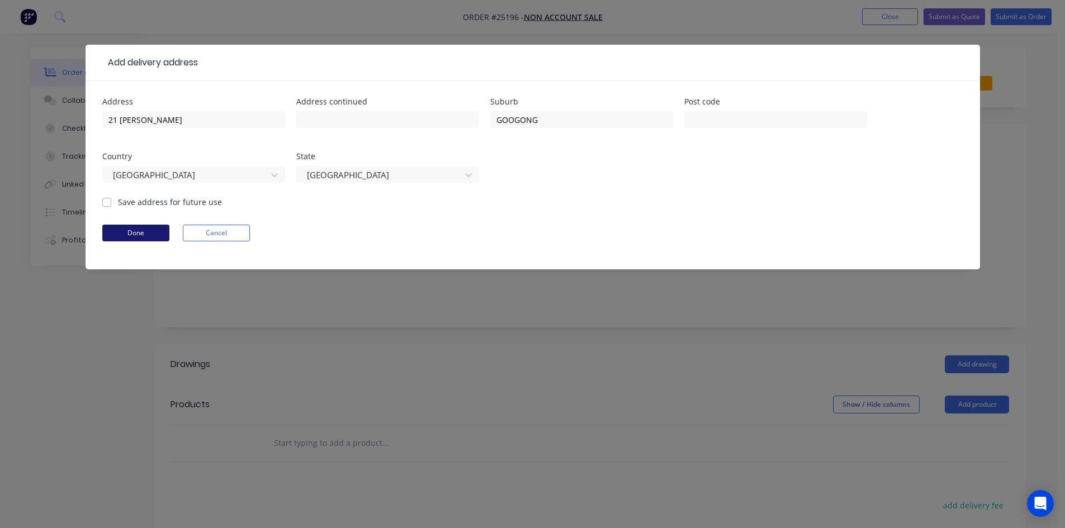
click at [138, 226] on button "Done" at bounding box center [135, 233] width 67 height 17
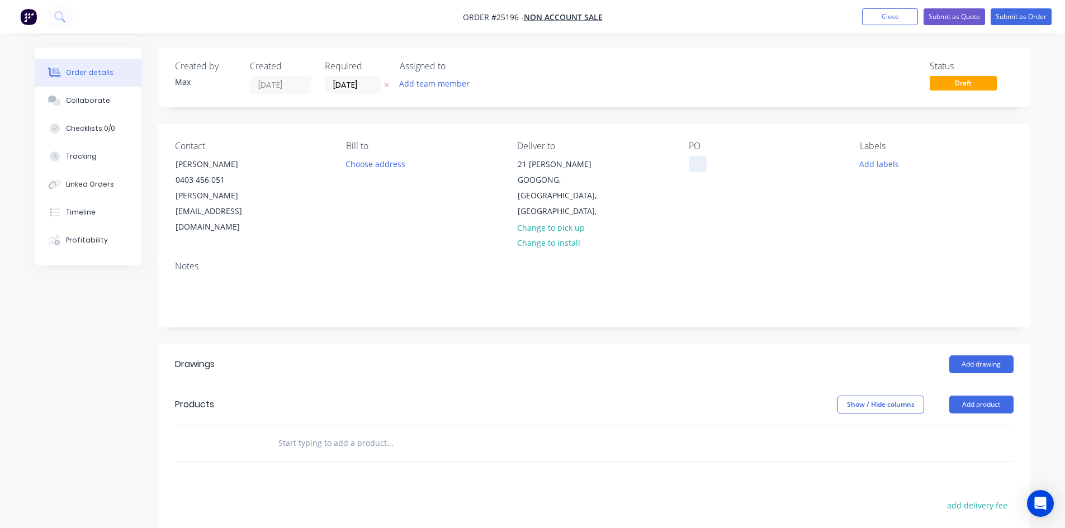
click at [690, 165] on div at bounding box center [698, 164] width 18 height 16
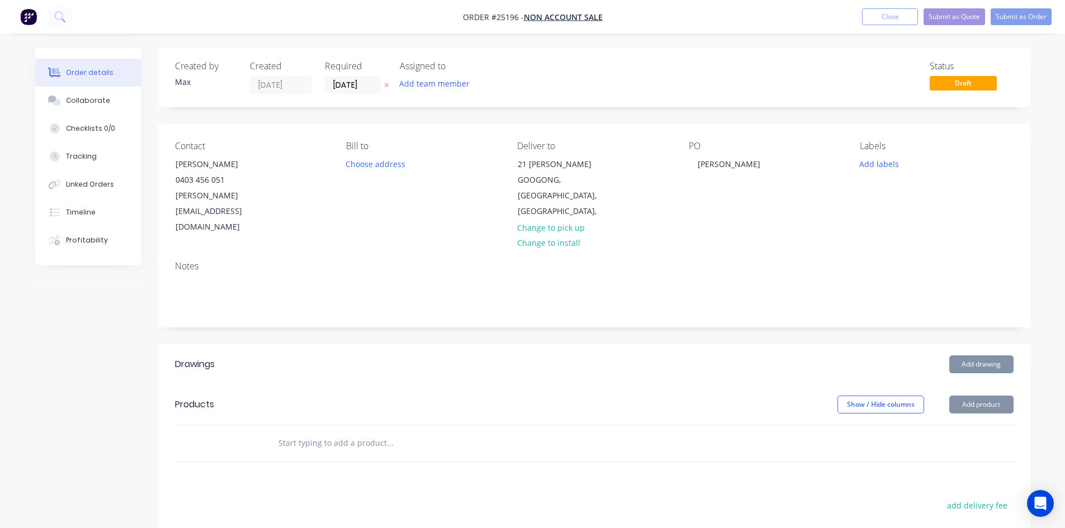
click at [680, 75] on div "Status Draft" at bounding box center [763, 77] width 502 height 33
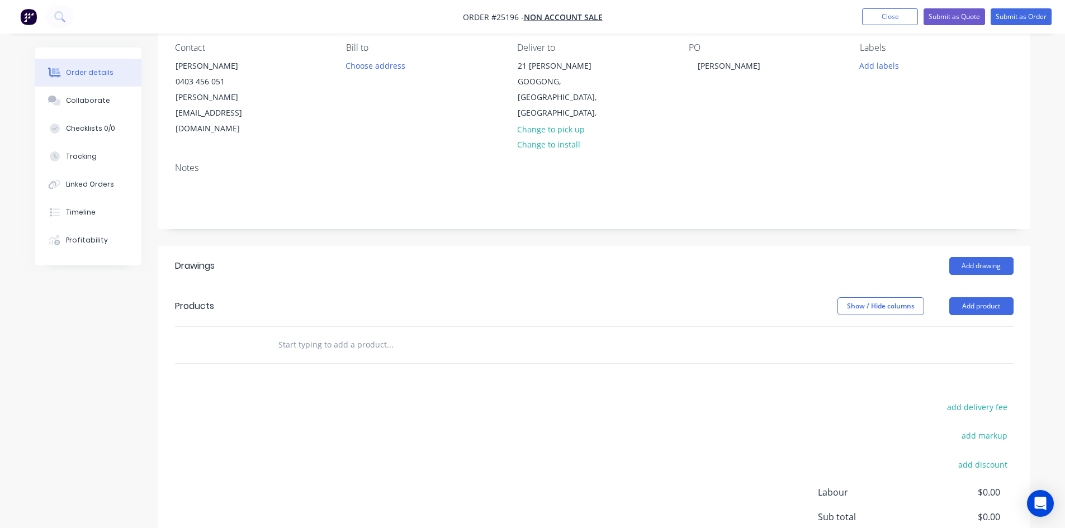
scroll to position [188, 0]
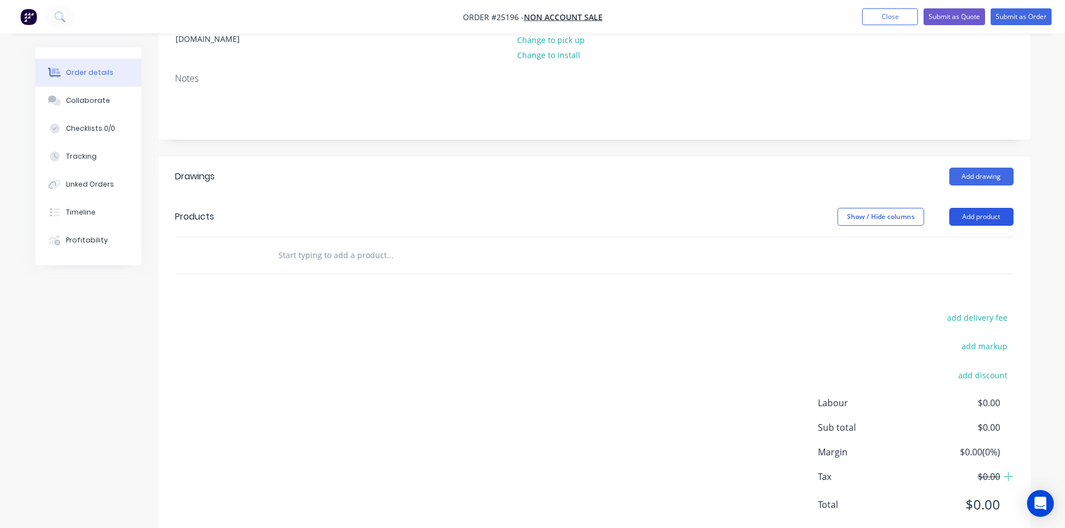
click at [980, 208] on button "Add product" at bounding box center [981, 217] width 64 height 18
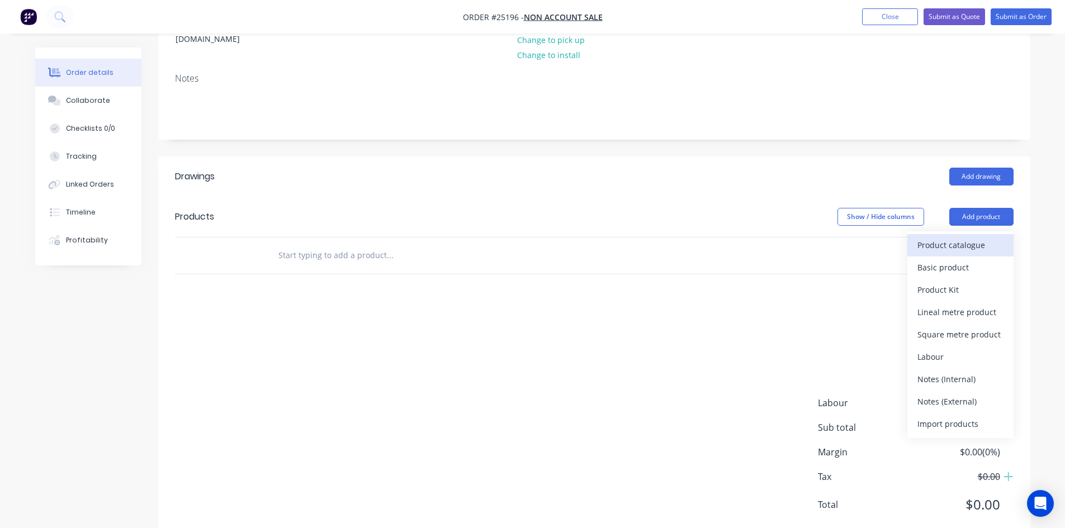
click at [996, 237] on div "Product catalogue" at bounding box center [961, 245] width 86 height 16
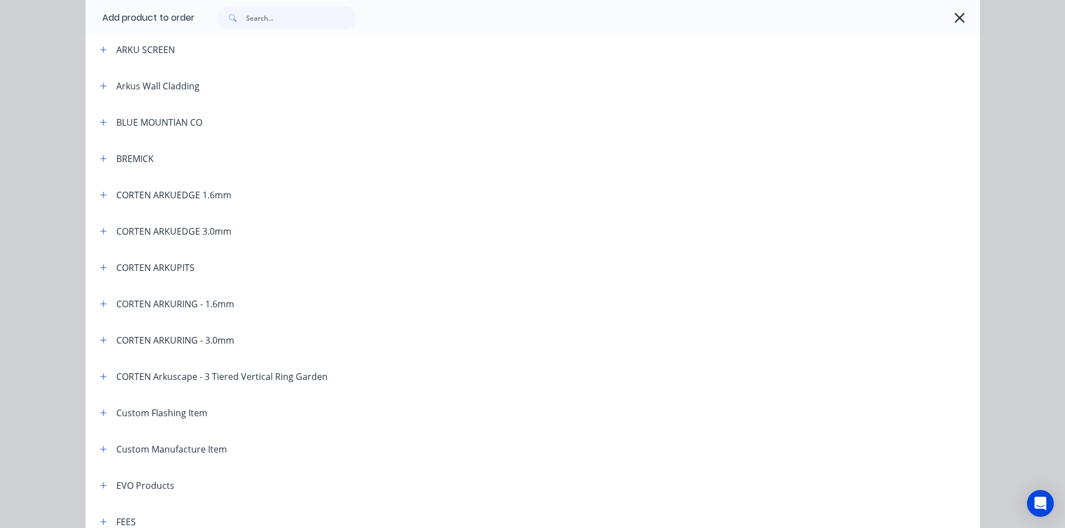
scroll to position [336, 0]
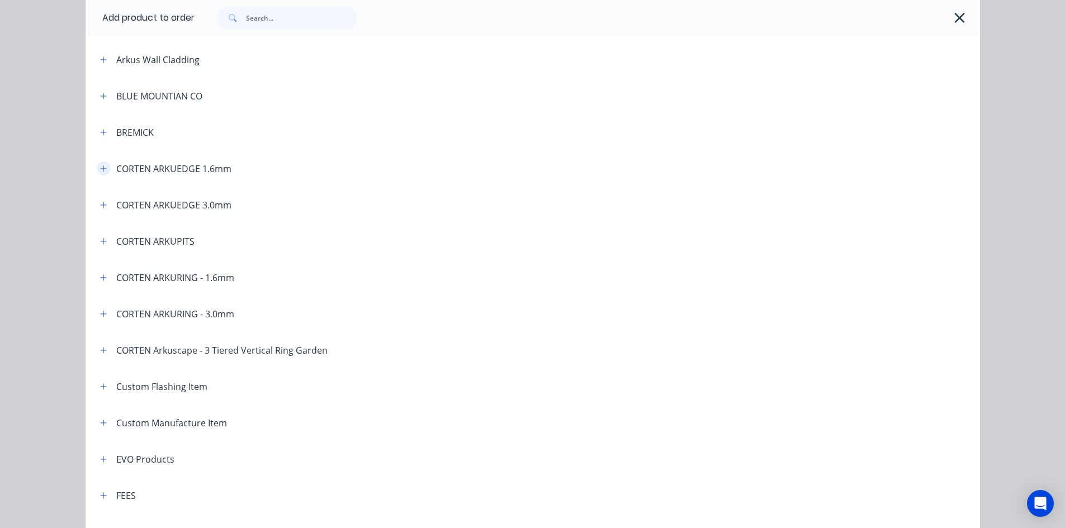
click at [100, 167] on icon "button" at bounding box center [103, 169] width 7 height 8
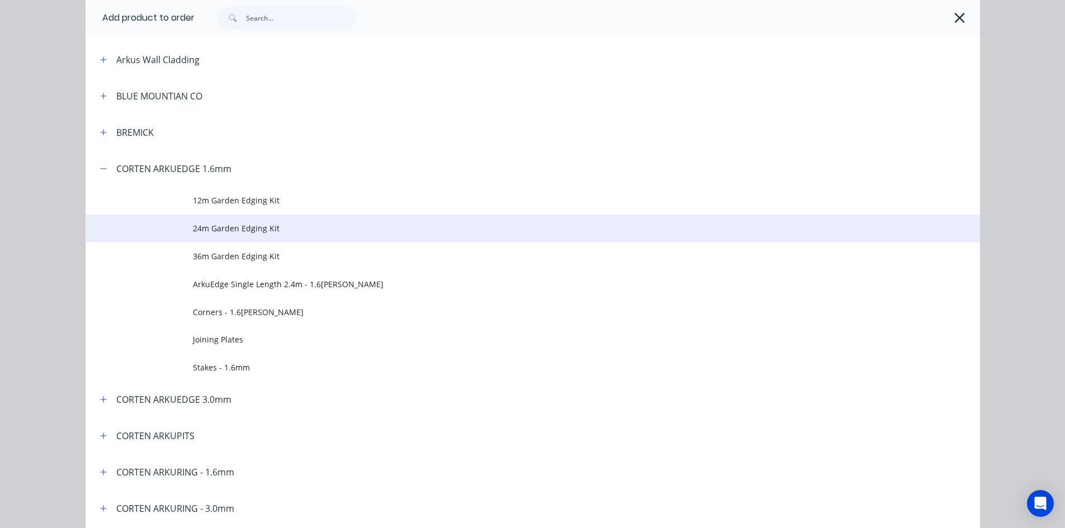
click at [312, 228] on span "24m Garden Edging Kit" at bounding box center [508, 229] width 630 height 12
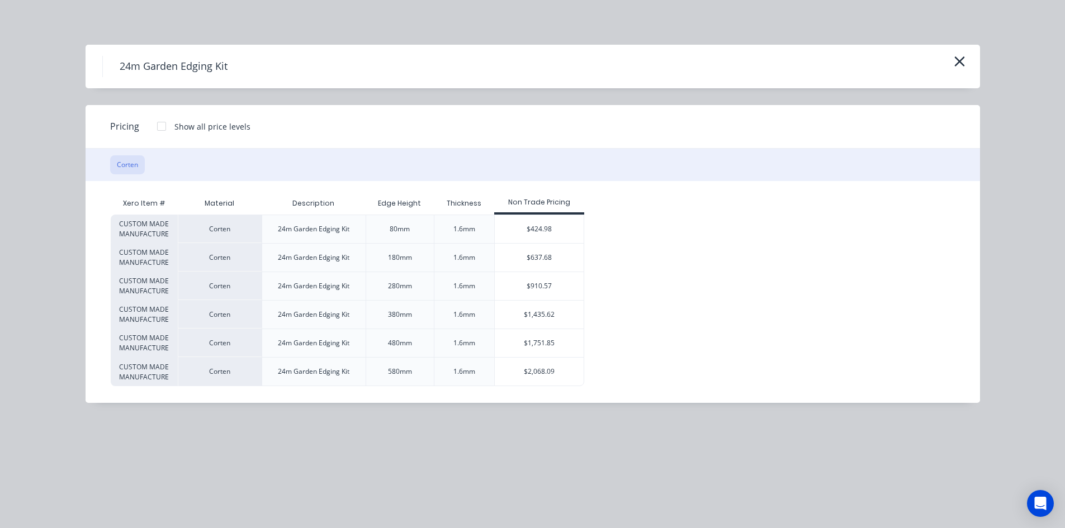
click at [162, 125] on div at bounding box center [161, 126] width 22 height 22
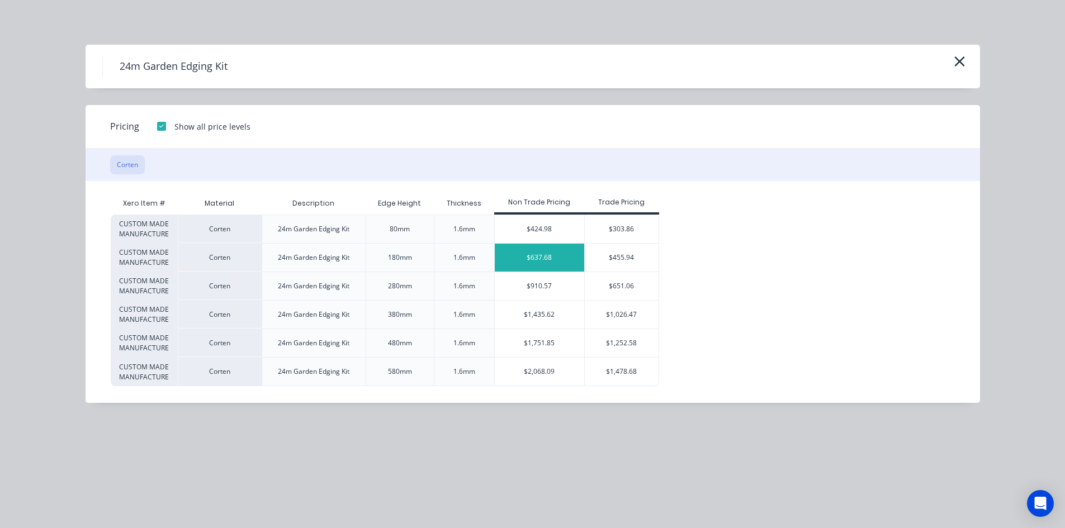
click at [571, 256] on div "$637.68" at bounding box center [539, 258] width 89 height 28
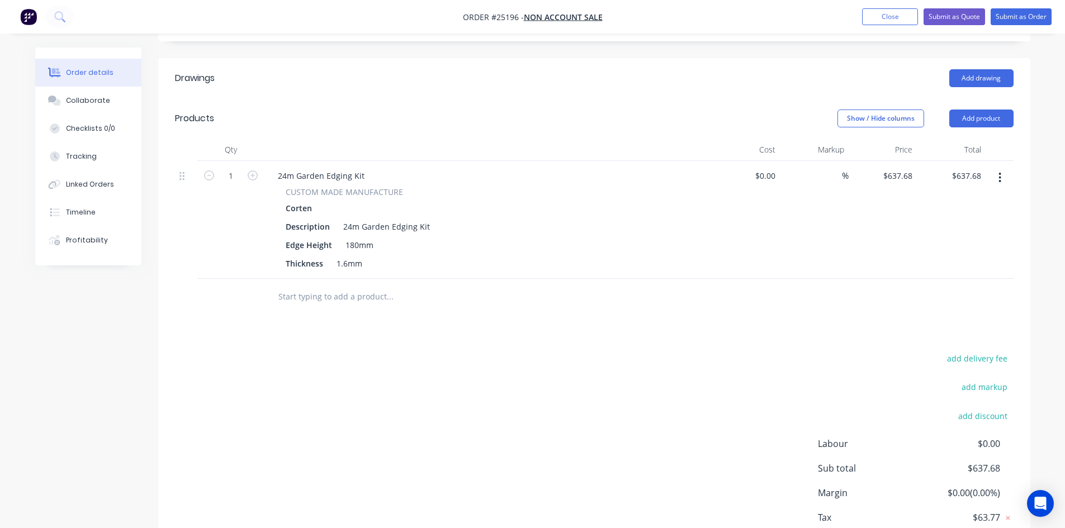
scroll to position [300, 0]
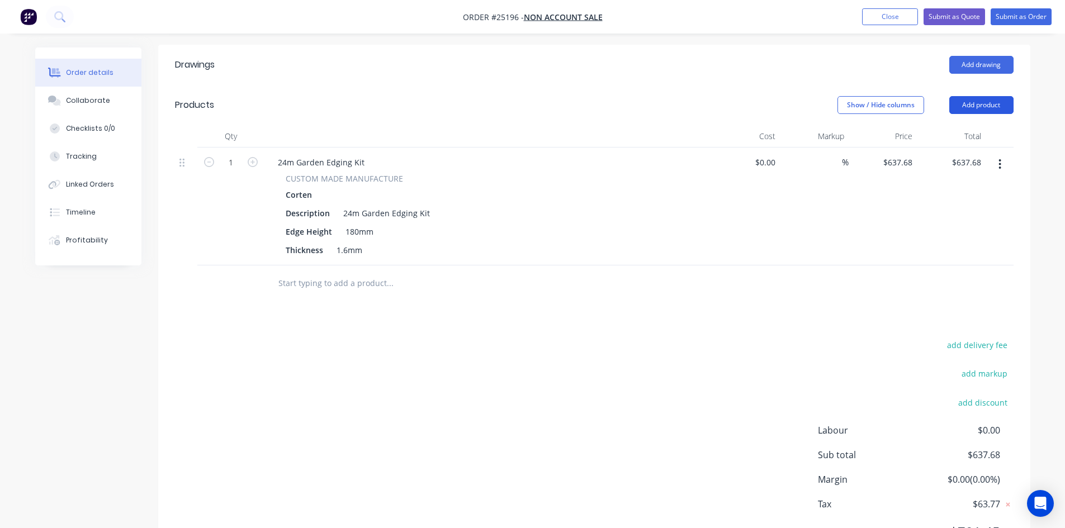
click at [996, 96] on button "Add product" at bounding box center [981, 105] width 64 height 18
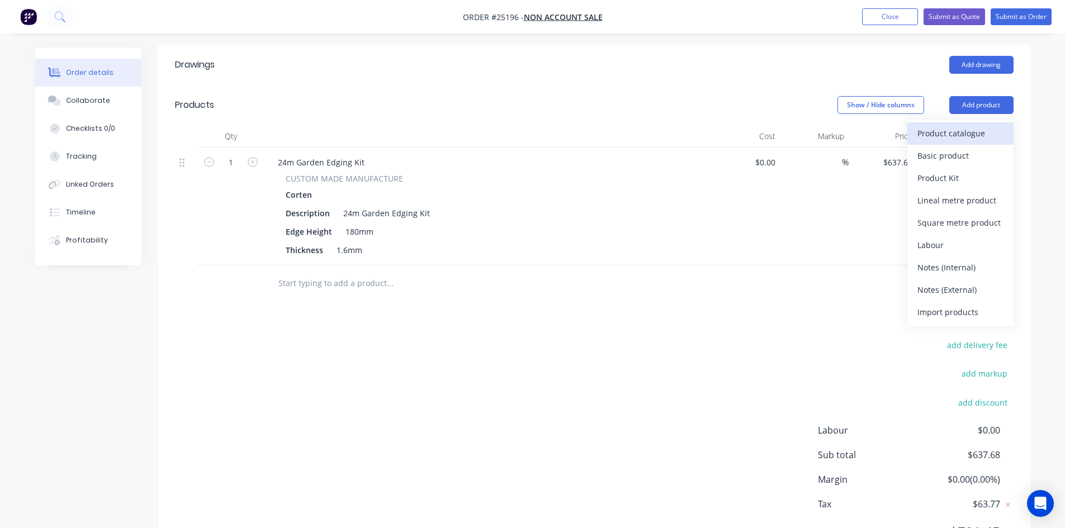
click at [984, 125] on div "Product catalogue" at bounding box center [961, 133] width 86 height 16
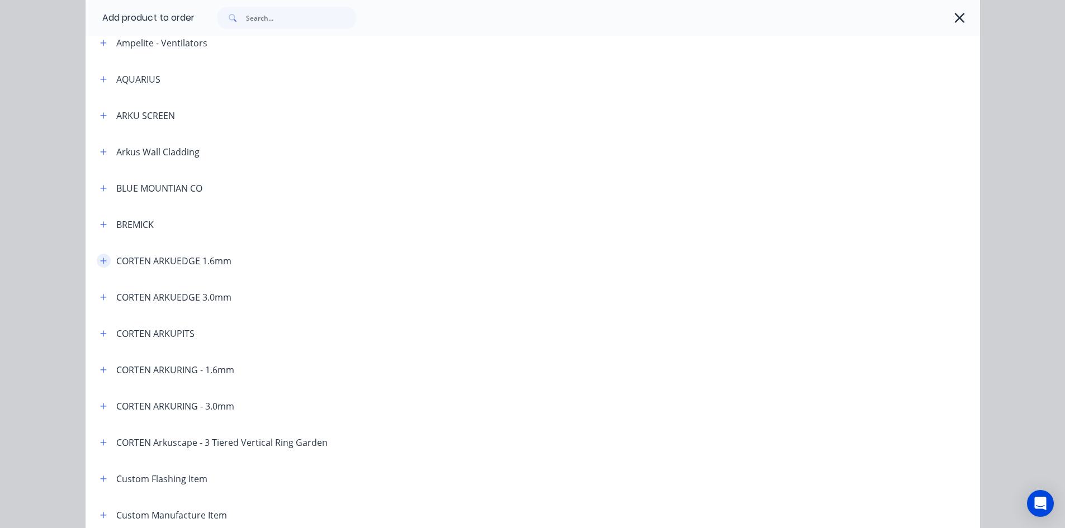
scroll to position [224, 0]
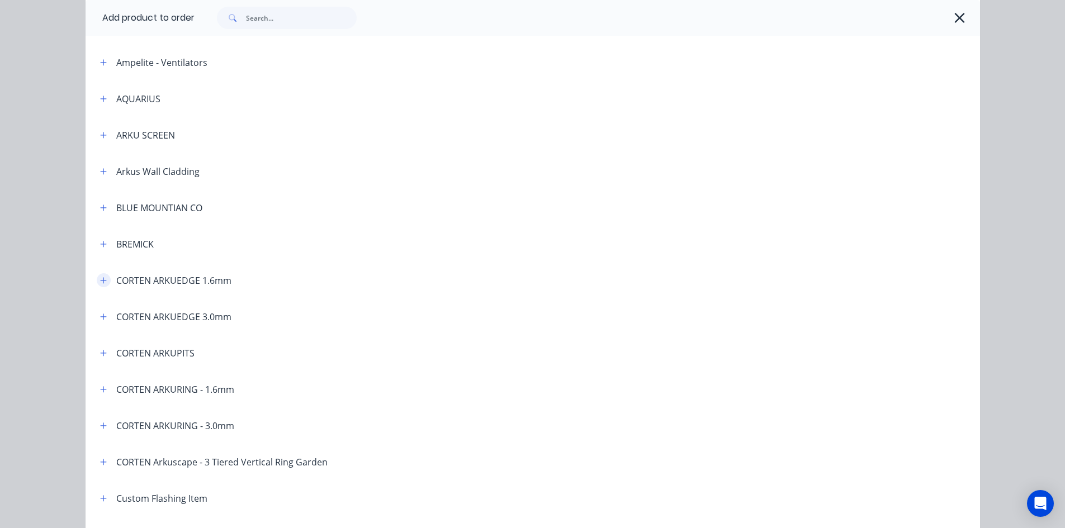
click at [100, 281] on icon "button" at bounding box center [103, 280] width 6 height 6
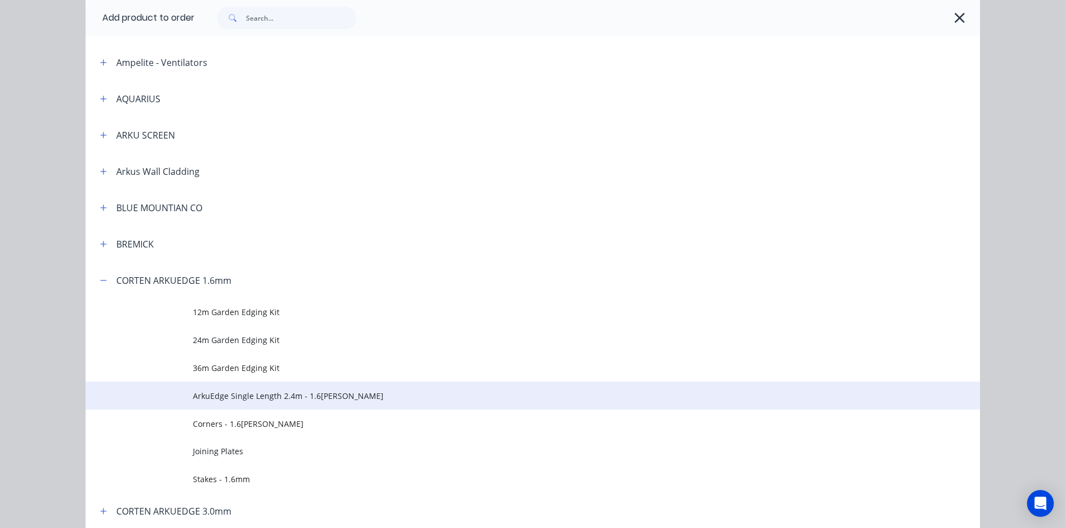
click at [379, 394] on span "ArkuEdge Single Length 2.4m - 1.6mm Corten" at bounding box center [508, 396] width 630 height 12
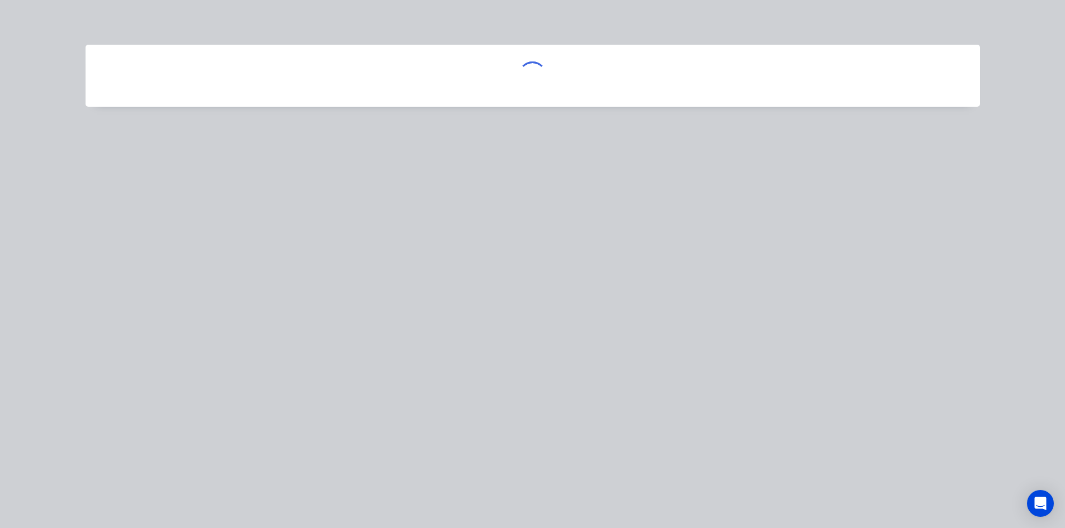
scroll to position [0, 0]
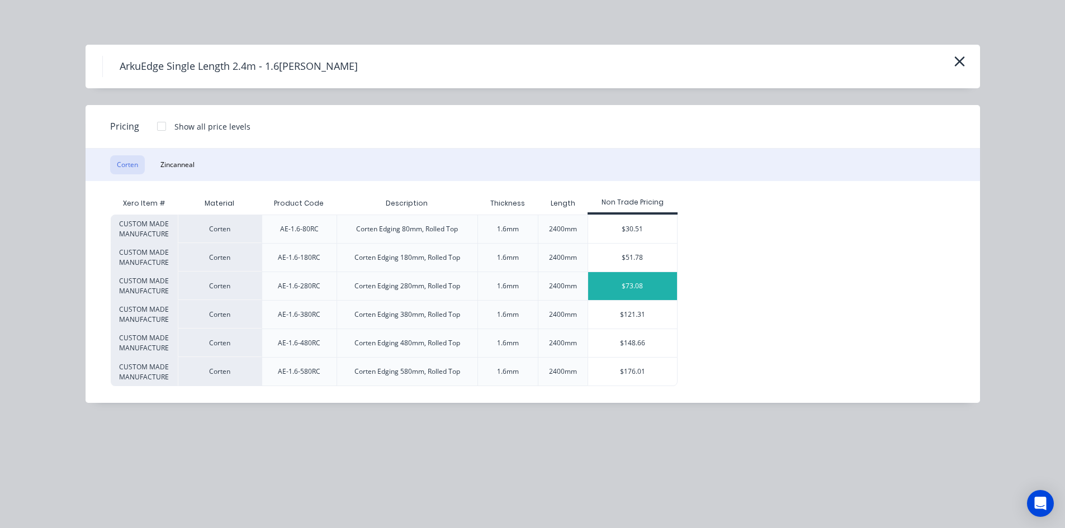
click at [605, 282] on div "$73.08" at bounding box center [632, 286] width 89 height 28
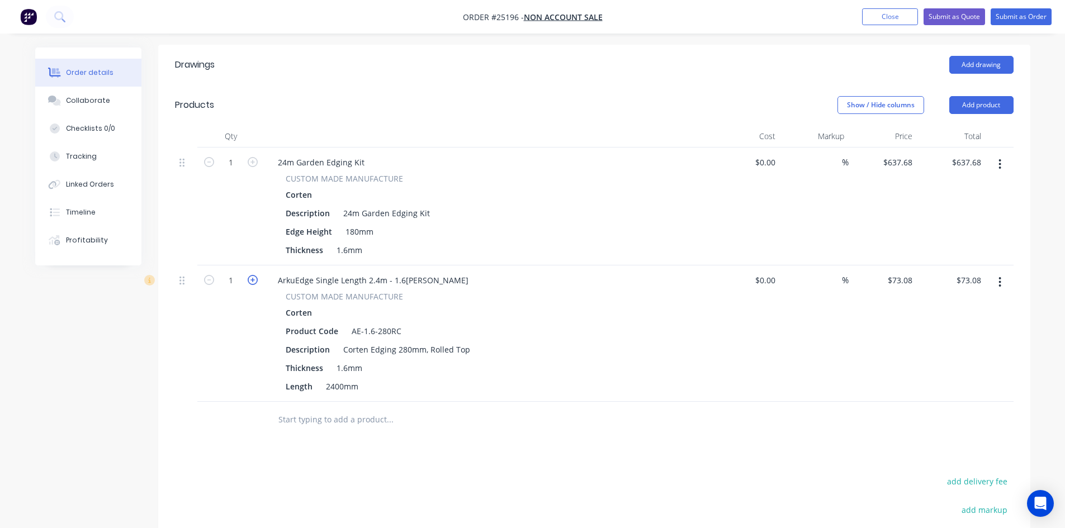
click at [251, 275] on icon "button" at bounding box center [253, 280] width 10 height 10
type input "2"
type input "$146.16"
click at [251, 275] on icon "button" at bounding box center [253, 280] width 10 height 10
type input "3"
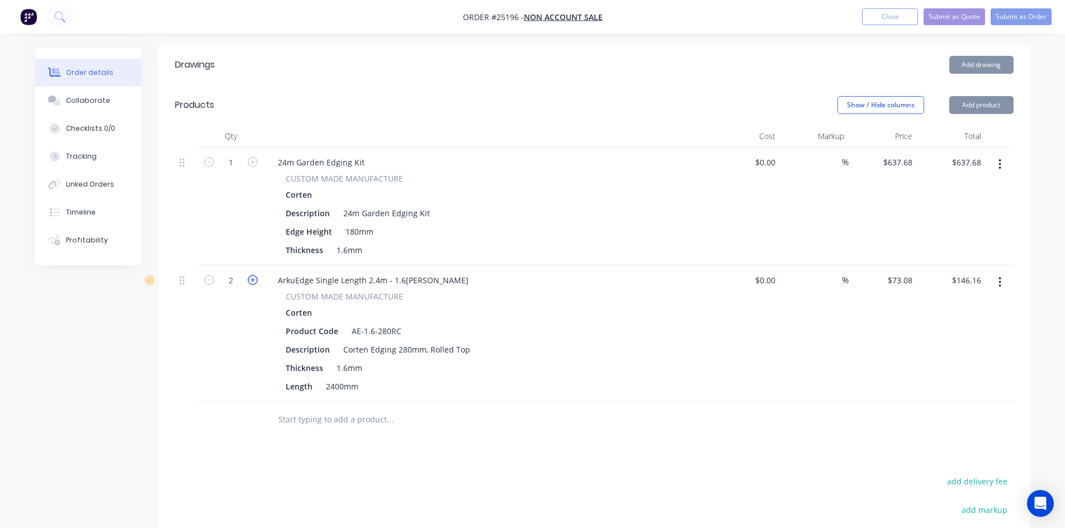
type input "$219.24"
click at [251, 275] on icon "button" at bounding box center [253, 280] width 10 height 10
type input "4"
type input "$292.32"
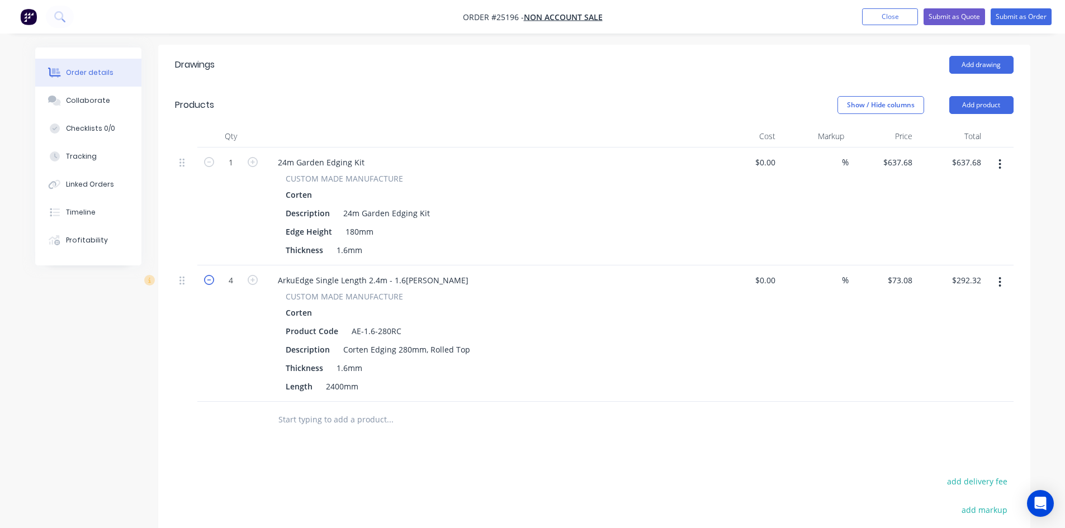
click at [210, 275] on icon "button" at bounding box center [209, 280] width 10 height 10
type input "3"
type input "$219.24"
click at [977, 96] on button "Add product" at bounding box center [981, 105] width 64 height 18
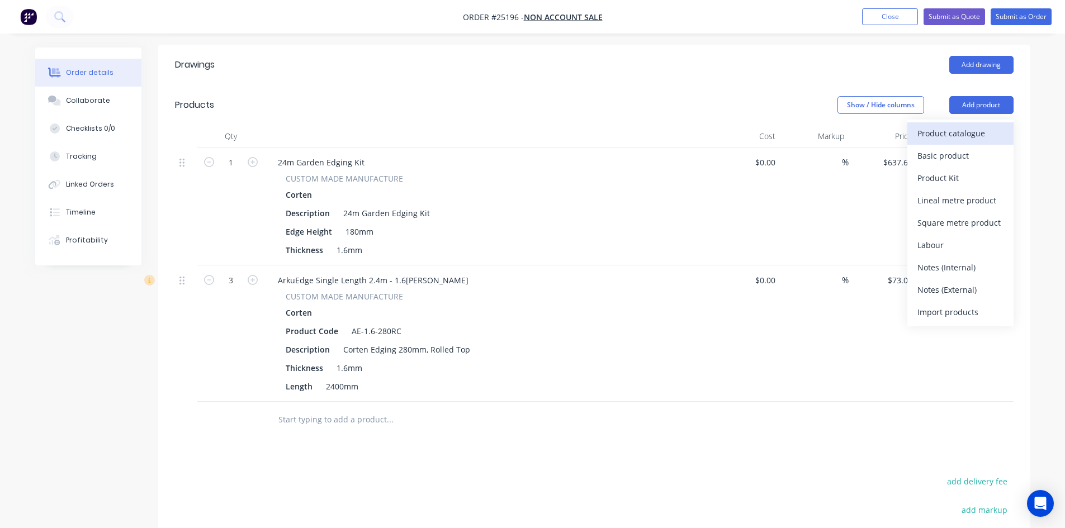
click at [970, 125] on div "Product catalogue" at bounding box center [961, 133] width 86 height 16
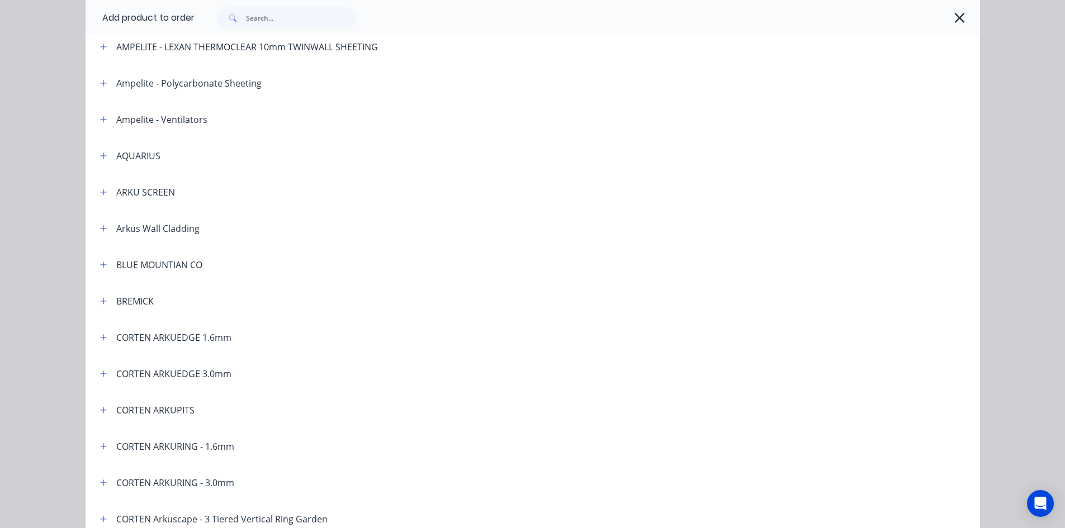
scroll to position [168, 0]
click at [100, 336] on icon "button" at bounding box center [103, 337] width 7 height 8
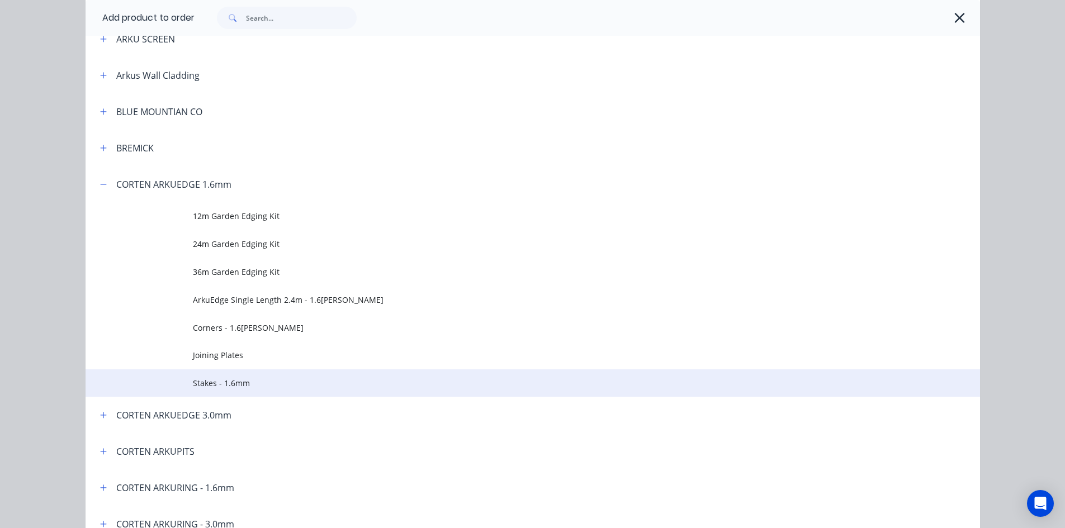
scroll to position [336, 0]
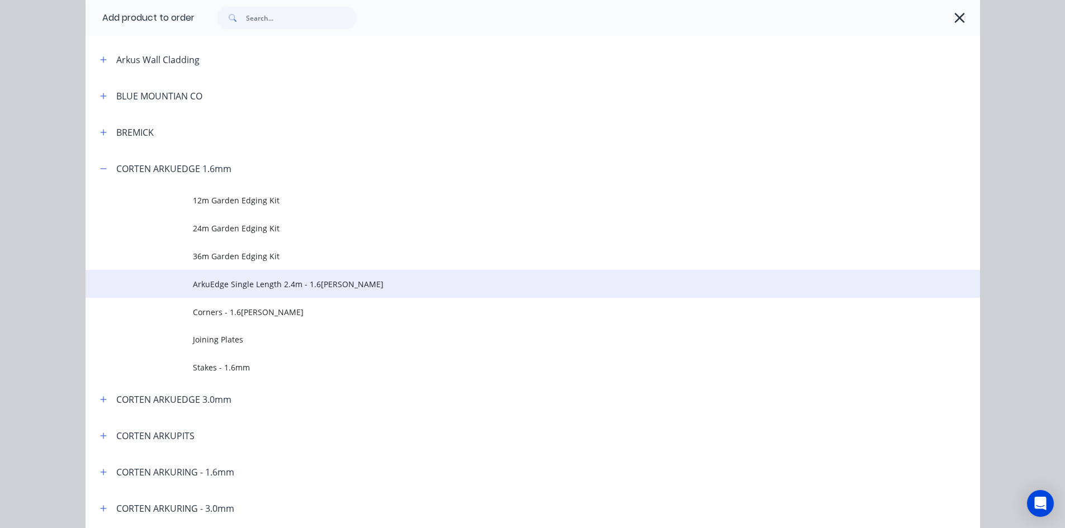
click at [266, 291] on td "ArkuEdge Single Length 2.4m - 1.6mm Corten" at bounding box center [586, 284] width 787 height 28
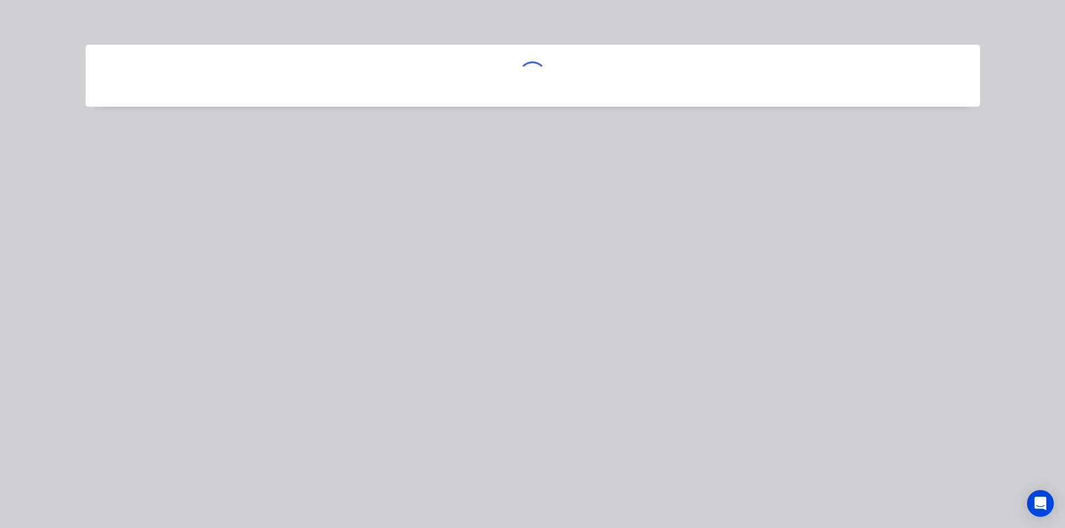
scroll to position [0, 0]
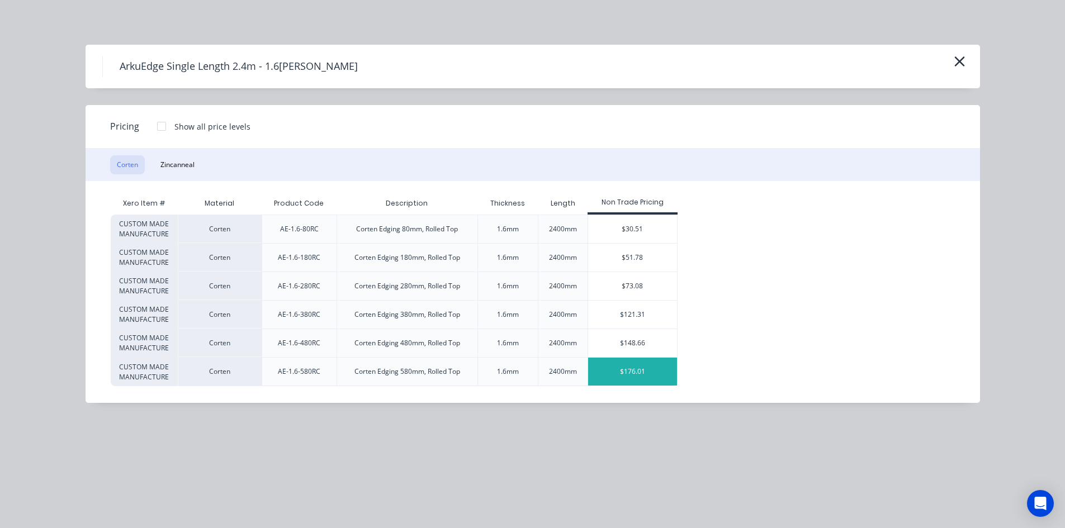
click at [599, 371] on div "$176.01" at bounding box center [632, 372] width 89 height 28
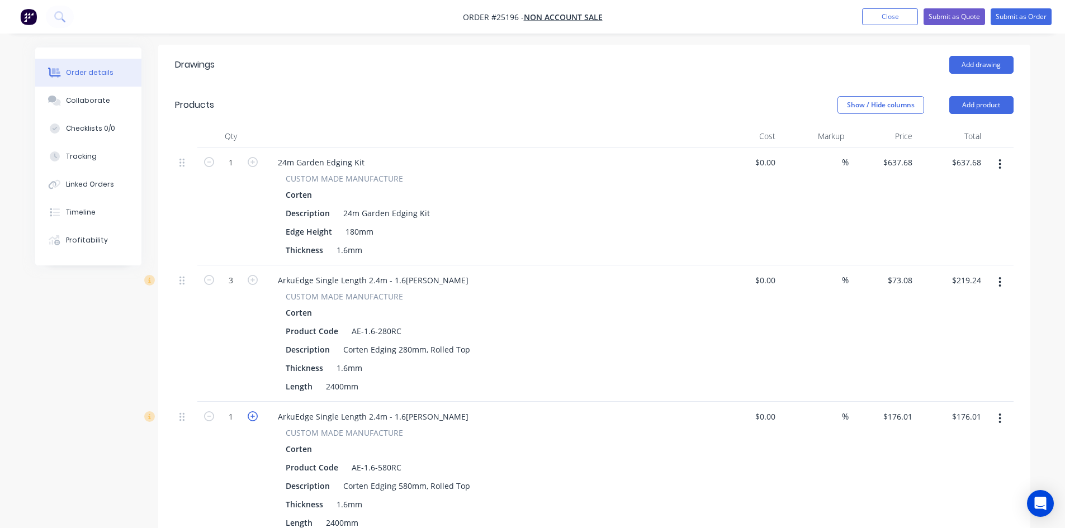
click at [254, 412] on icon "button" at bounding box center [253, 417] width 10 height 10
type input "2"
type input "$352.02"
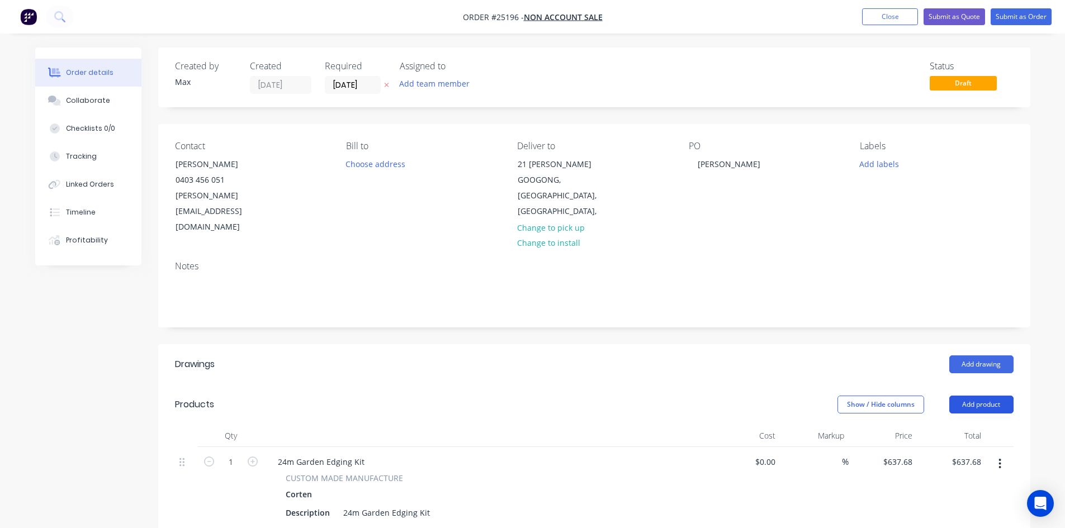
click at [990, 396] on button "Add product" at bounding box center [981, 405] width 64 height 18
click at [968, 425] on div "Product catalogue" at bounding box center [961, 433] width 86 height 16
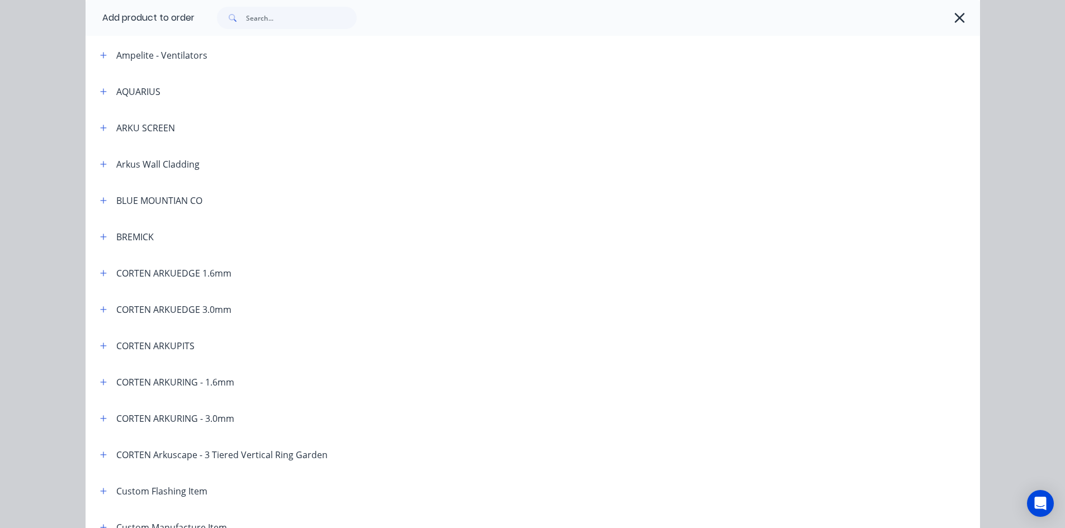
scroll to position [280, 0]
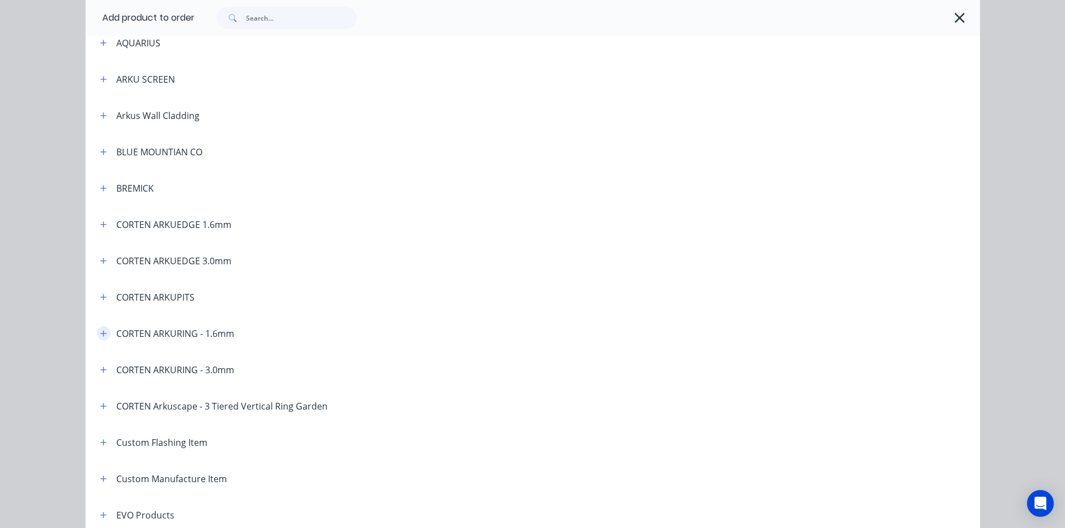
click at [100, 332] on icon "button" at bounding box center [103, 333] width 6 height 6
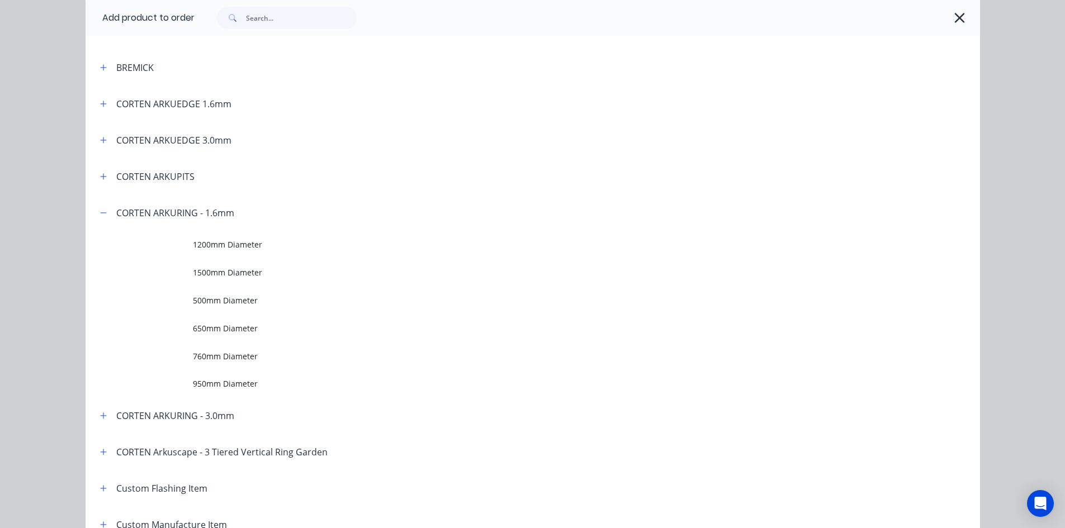
scroll to position [391, 0]
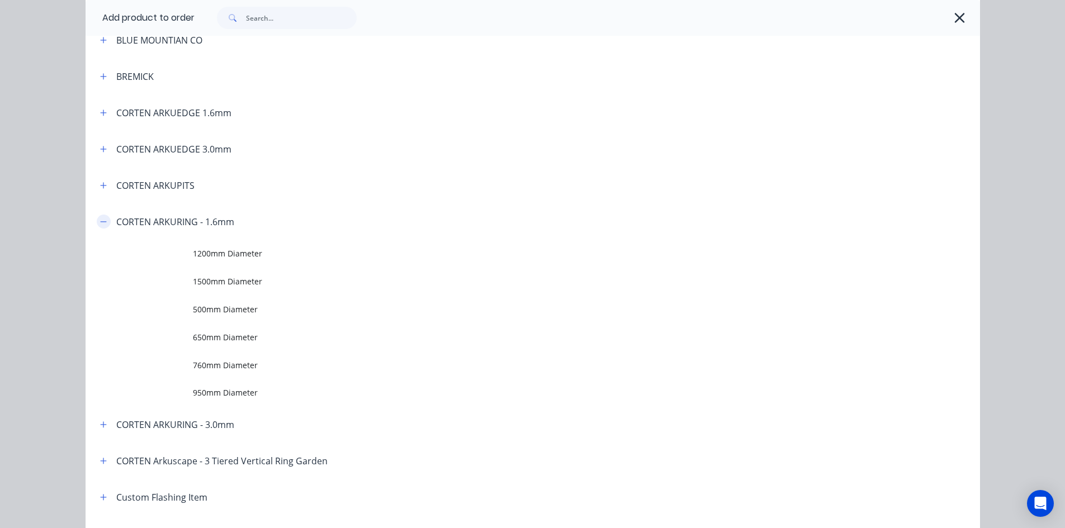
click at [100, 224] on icon "button" at bounding box center [103, 222] width 7 height 8
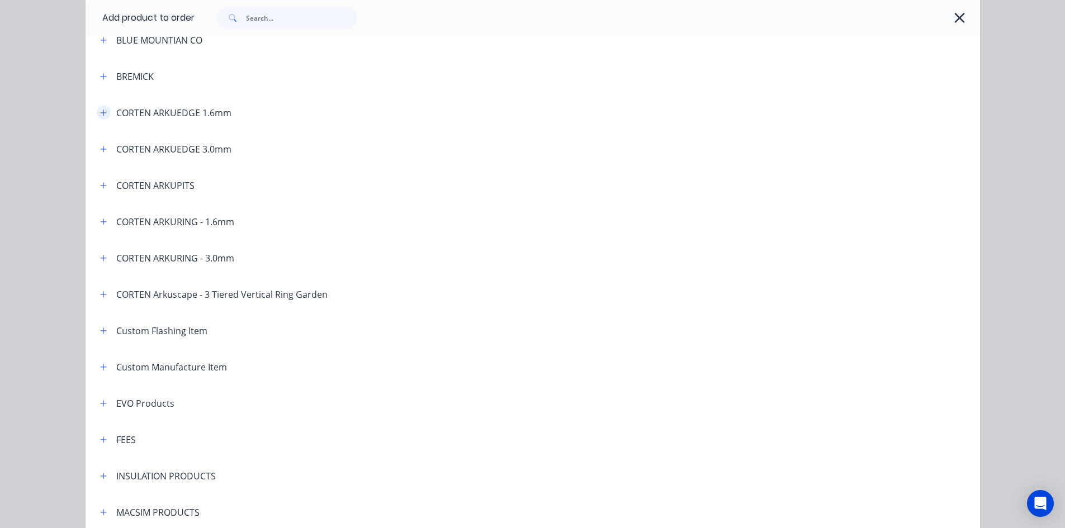
click at [102, 110] on icon "button" at bounding box center [103, 113] width 7 height 8
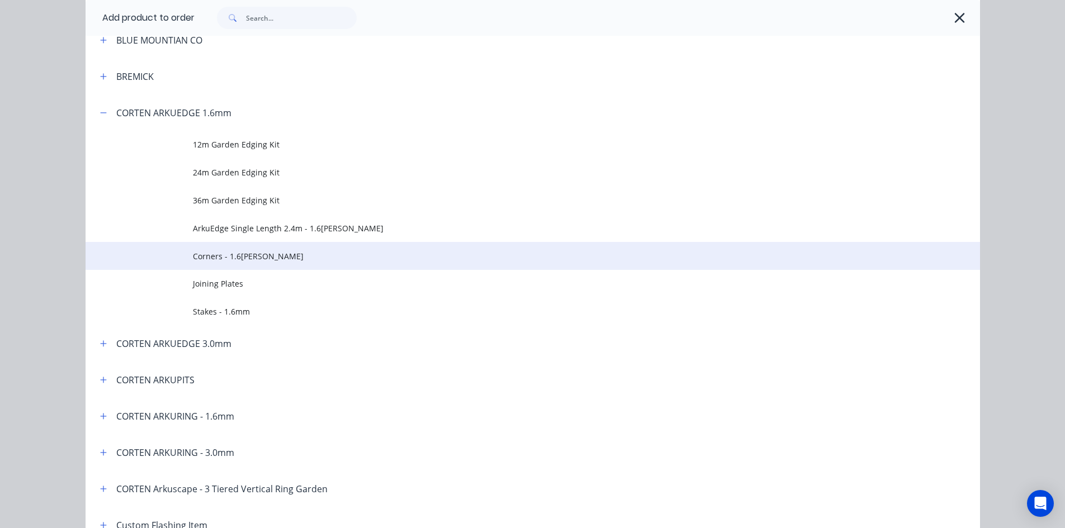
click at [303, 253] on span "Corners - 1.6mm Corten" at bounding box center [508, 257] width 630 height 12
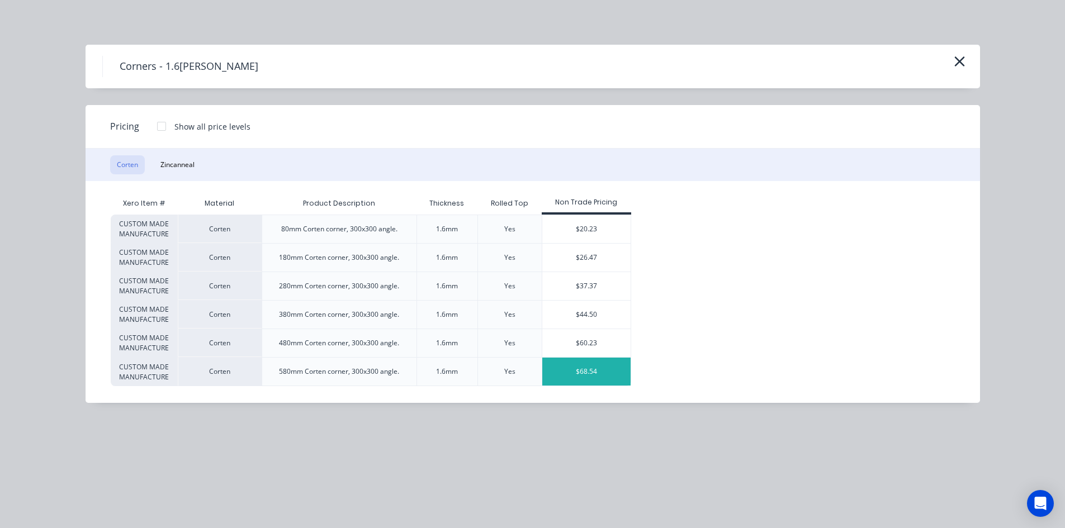
click at [609, 369] on div "$68.54" at bounding box center [586, 372] width 89 height 28
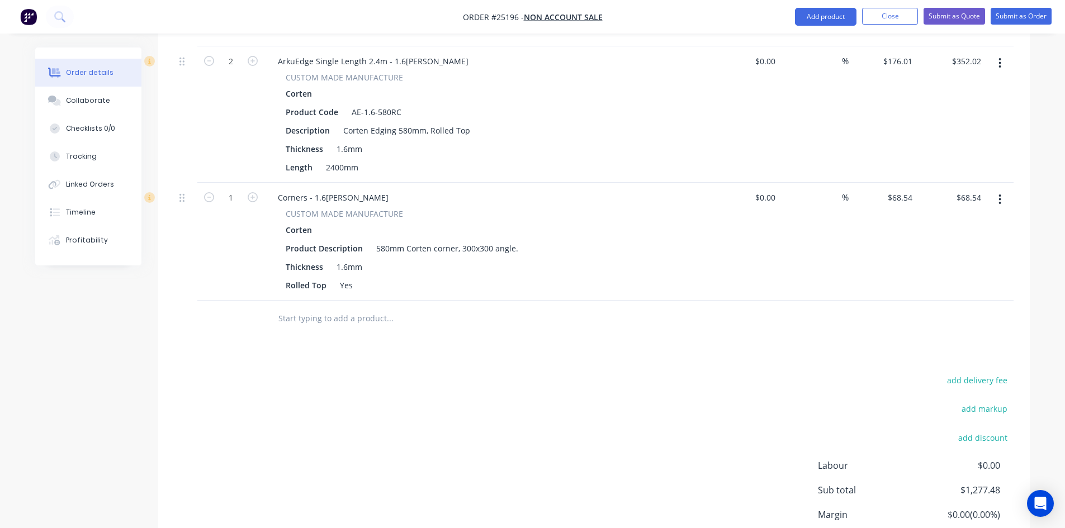
scroll to position [671, 0]
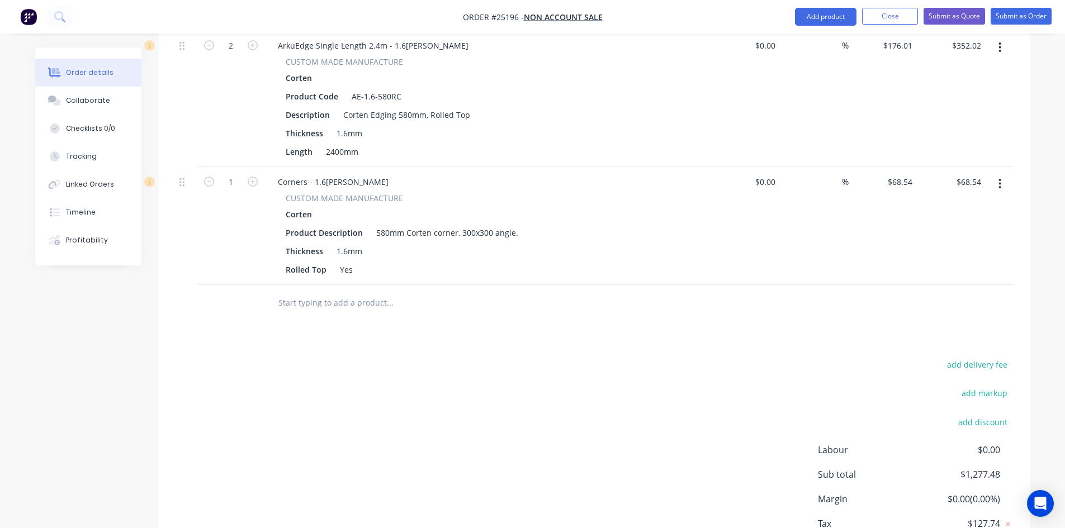
click at [373, 192] on span "CUSTOM MADE MANUFACTURE" at bounding box center [344, 198] width 117 height 12
click at [310, 206] on div "Corten" at bounding box center [301, 214] width 31 height 16
click at [367, 174] on div "Corners - 1.6mm Corten" at bounding box center [333, 182] width 129 height 16
click at [456, 309] on div "Drawings Add drawing Products Show / Hide columns Add product Qty Cost Markup P…" at bounding box center [594, 131] width 872 height 916
click at [254, 177] on icon "button" at bounding box center [253, 182] width 10 height 10
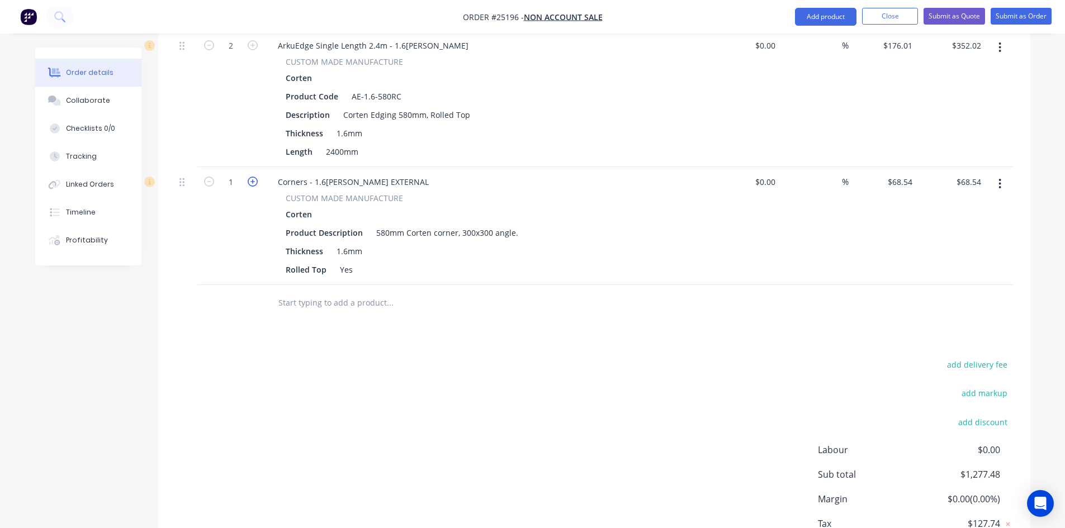
type input "2"
type input "$137.08"
click at [253, 177] on icon "button" at bounding box center [253, 182] width 10 height 10
type input "3"
type input "$205.62"
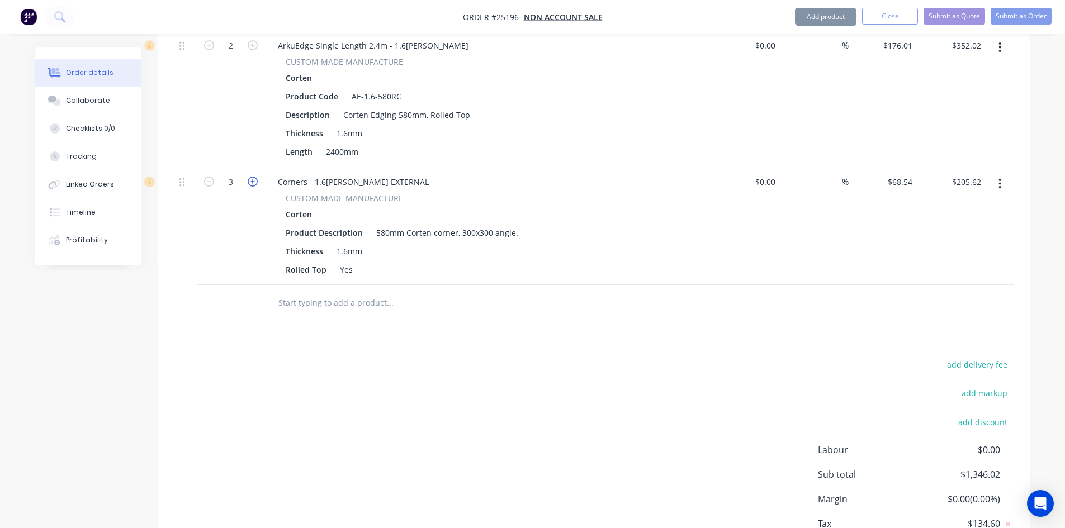
click at [253, 177] on icon "button" at bounding box center [253, 182] width 10 height 10
type input "4"
type input "$274.16"
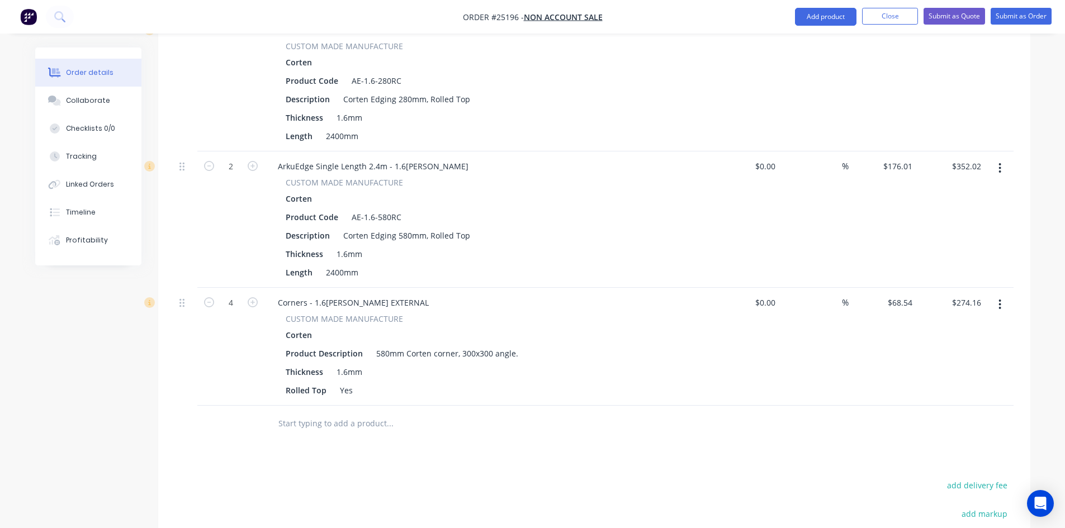
scroll to position [559, 0]
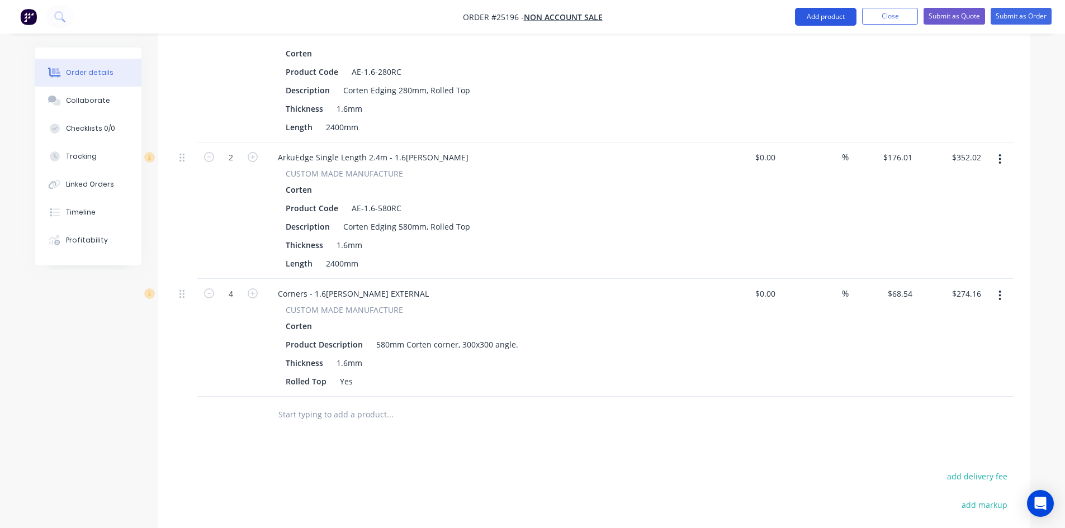
click at [826, 15] on button "Add product" at bounding box center [826, 17] width 62 height 18
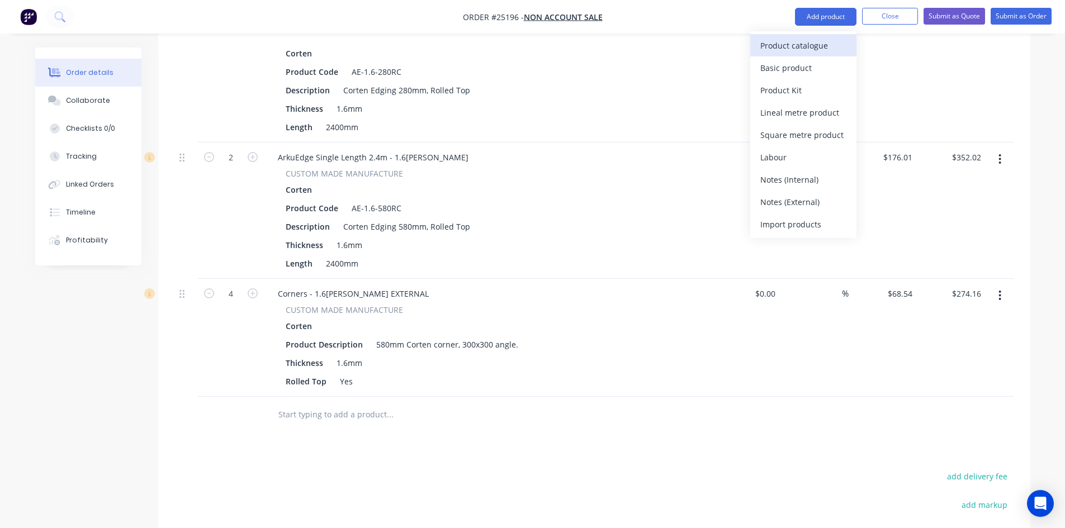
click at [816, 44] on div "Product catalogue" at bounding box center [803, 45] width 86 height 16
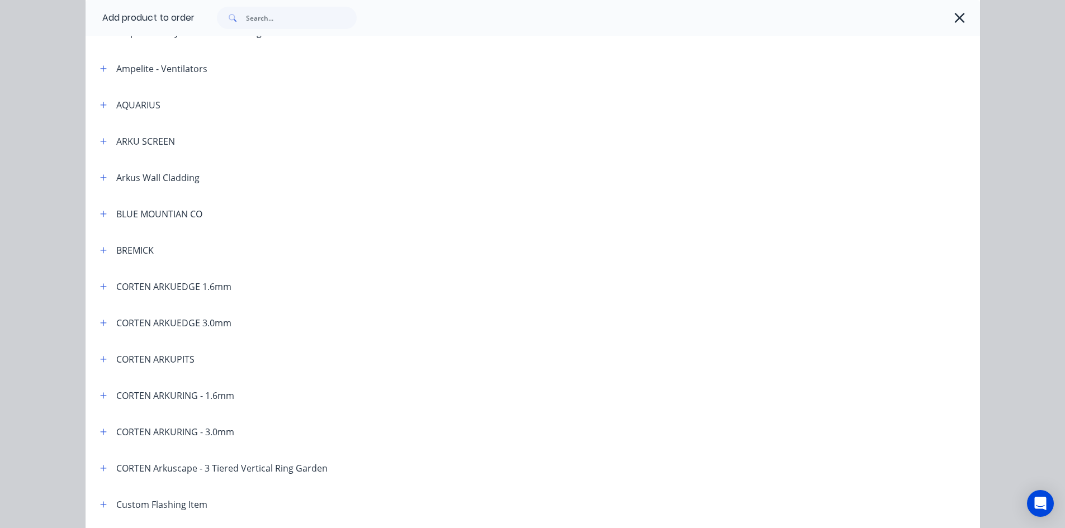
scroll to position [224, 0]
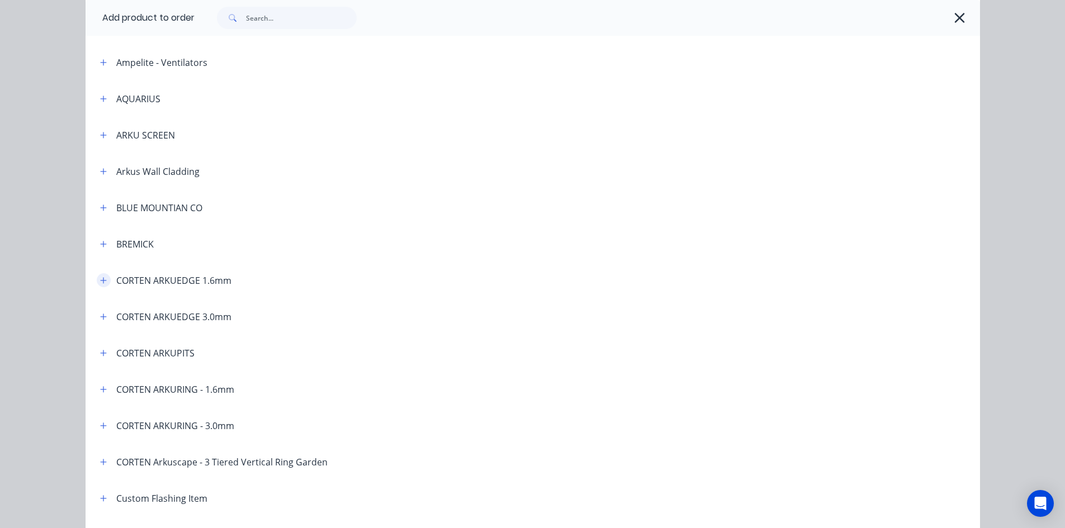
click at [102, 280] on icon "button" at bounding box center [103, 280] width 6 height 6
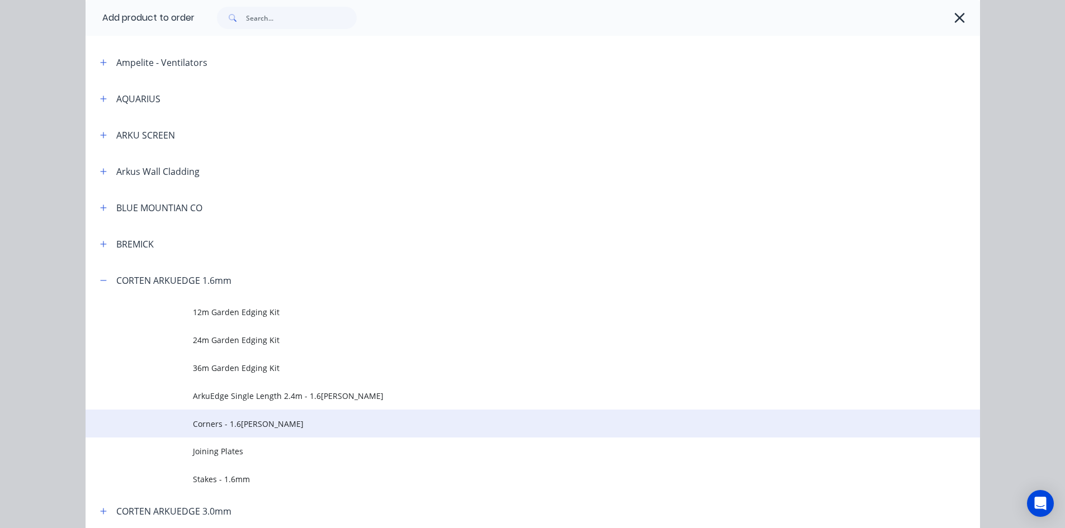
click at [289, 426] on span "Corners - 1.6mm Corten" at bounding box center [508, 424] width 630 height 12
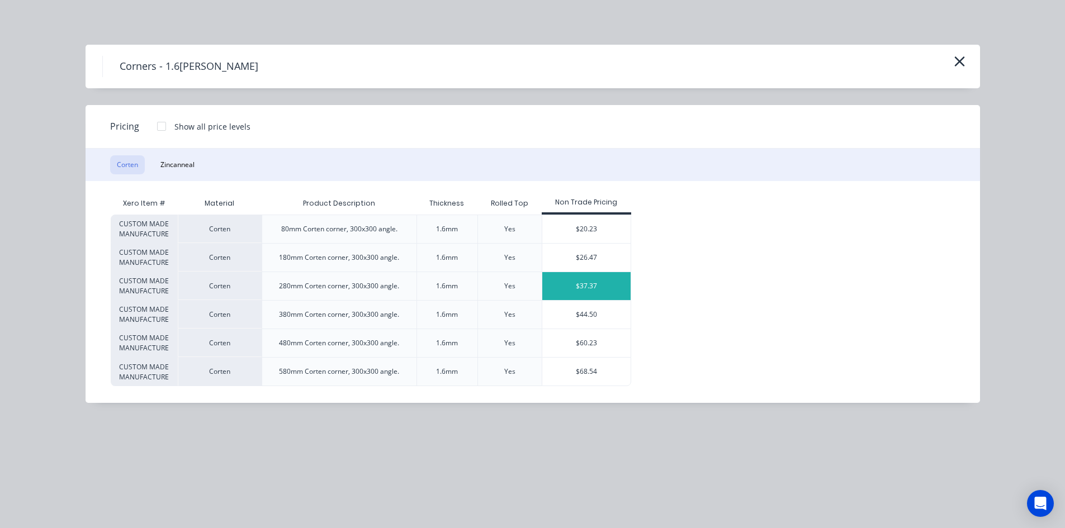
click at [615, 284] on div "$37.37" at bounding box center [586, 286] width 89 height 28
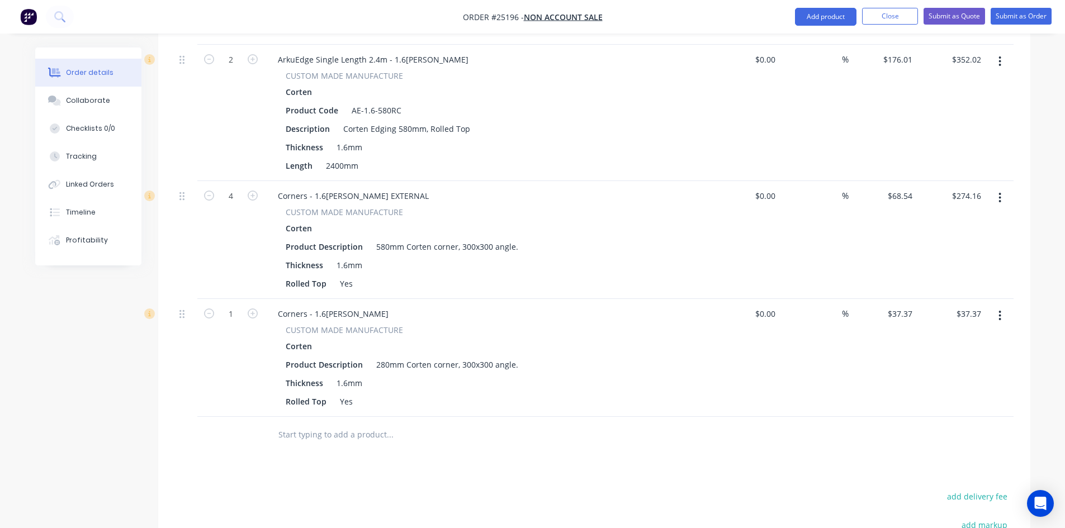
scroll to position [671, 0]
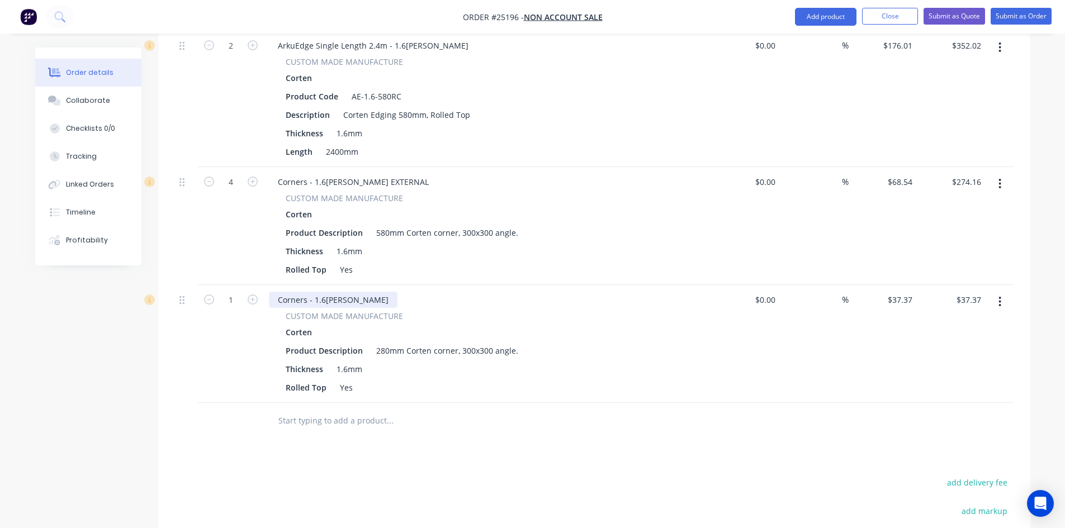
click at [366, 292] on div "Corners - 1.6mm Corten" at bounding box center [333, 300] width 129 height 16
click at [377, 292] on div "Corners - 1.6mm Corten ExTERNAL" at bounding box center [353, 300] width 168 height 16
click at [253, 295] on icon "button" at bounding box center [253, 300] width 10 height 10
type input "2"
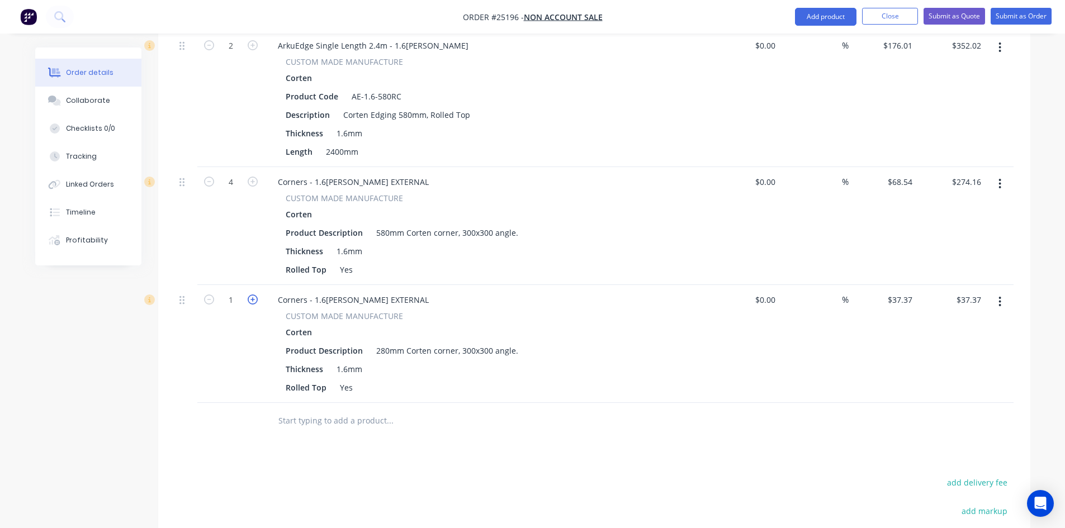
type input "$74.74"
click at [251, 295] on icon "button" at bounding box center [253, 300] width 10 height 10
type input "3"
type input "$112.11"
click at [251, 295] on icon "button" at bounding box center [253, 300] width 10 height 10
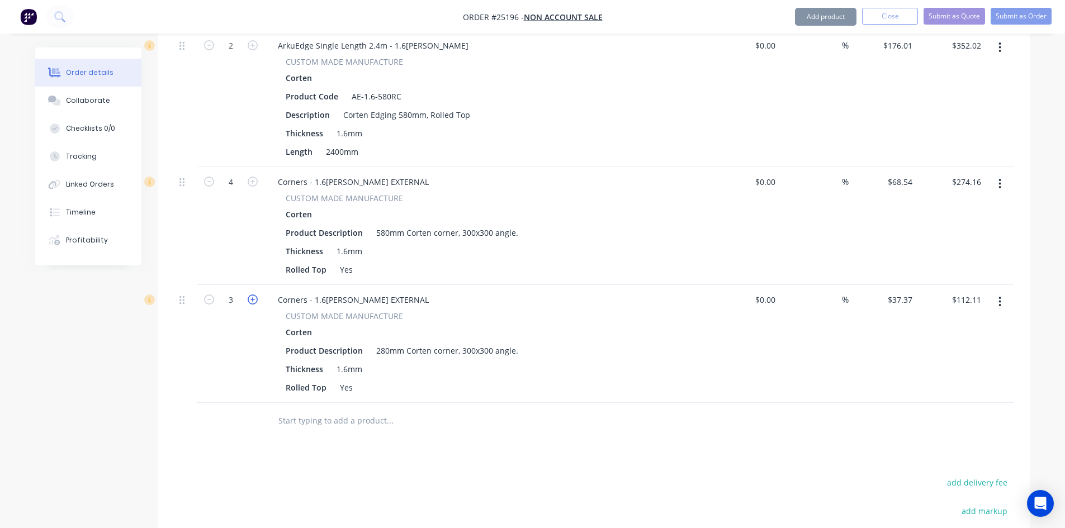
type input "4"
type input "$149.48"
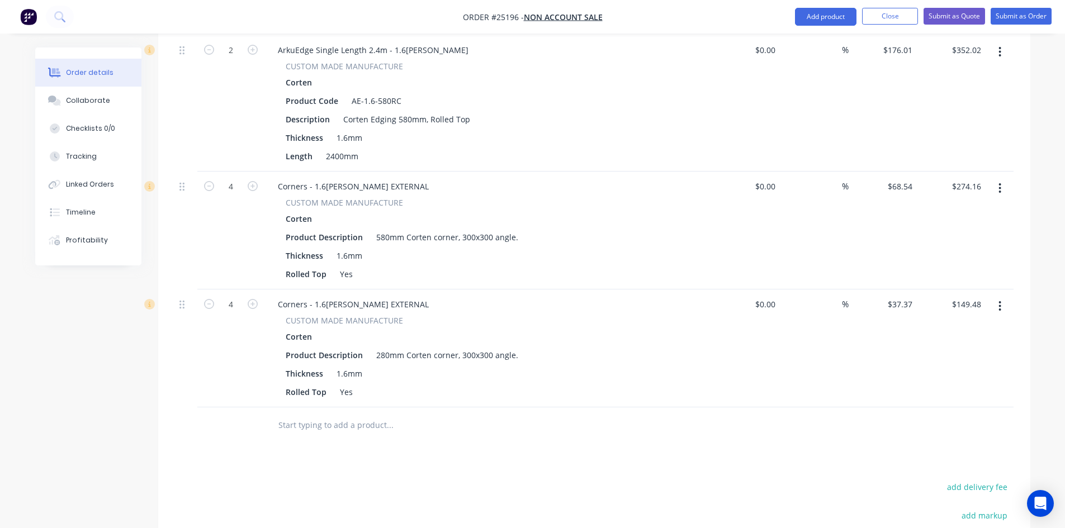
scroll to position [836, 0]
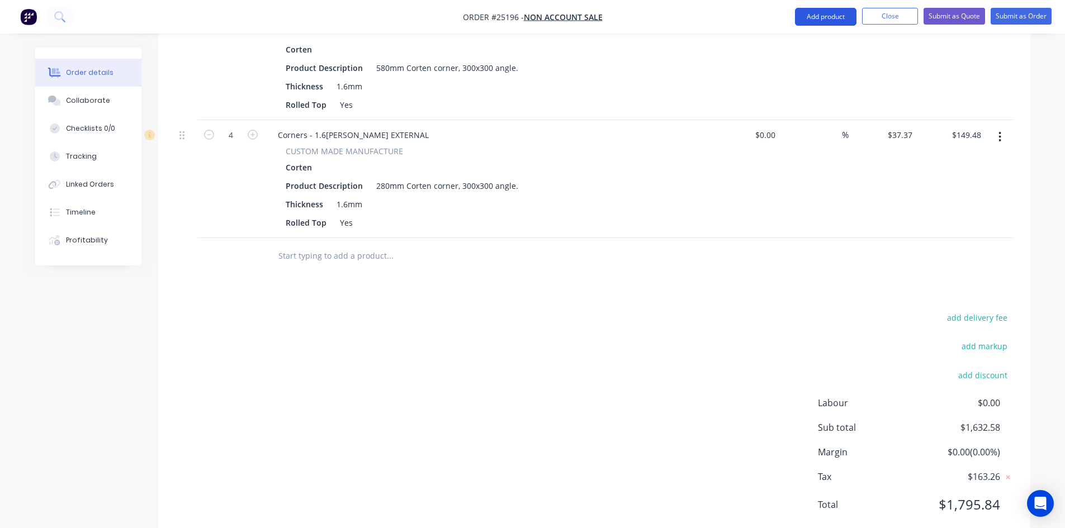
click at [800, 18] on button "Add product" at bounding box center [826, 17] width 62 height 18
click at [530, 311] on div "add delivery fee add markup add discount Labour $0.00 Sub total $1,632.58 Margi…" at bounding box center [594, 418] width 839 height 216
click at [827, 17] on button "Add product" at bounding box center [826, 17] width 62 height 18
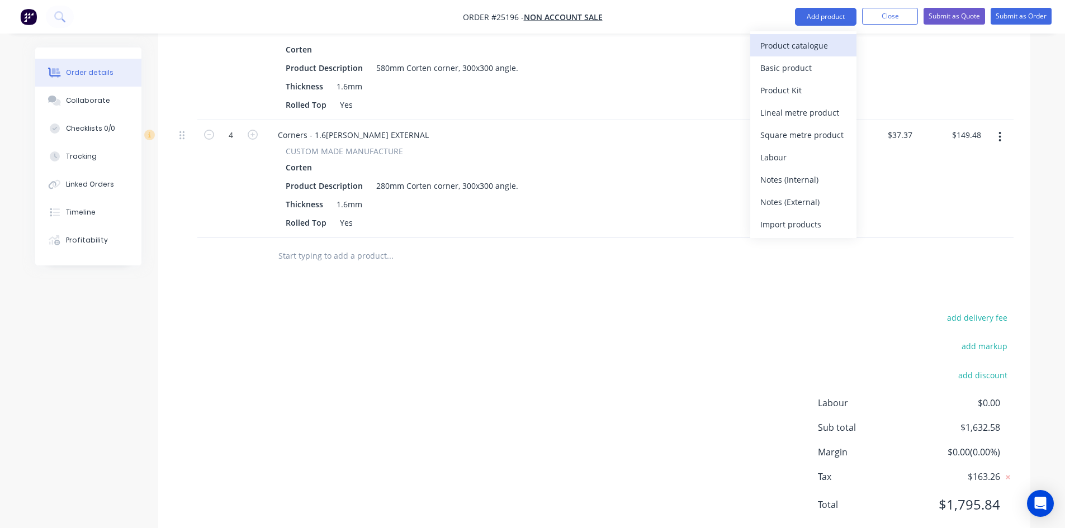
click at [819, 42] on div "Product catalogue" at bounding box center [803, 45] width 86 height 16
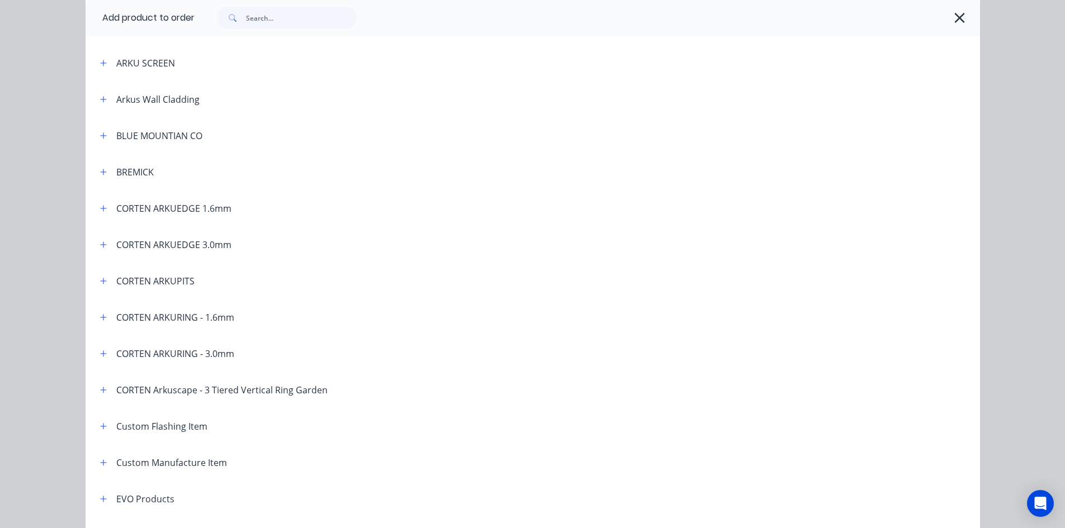
scroll to position [336, 0]
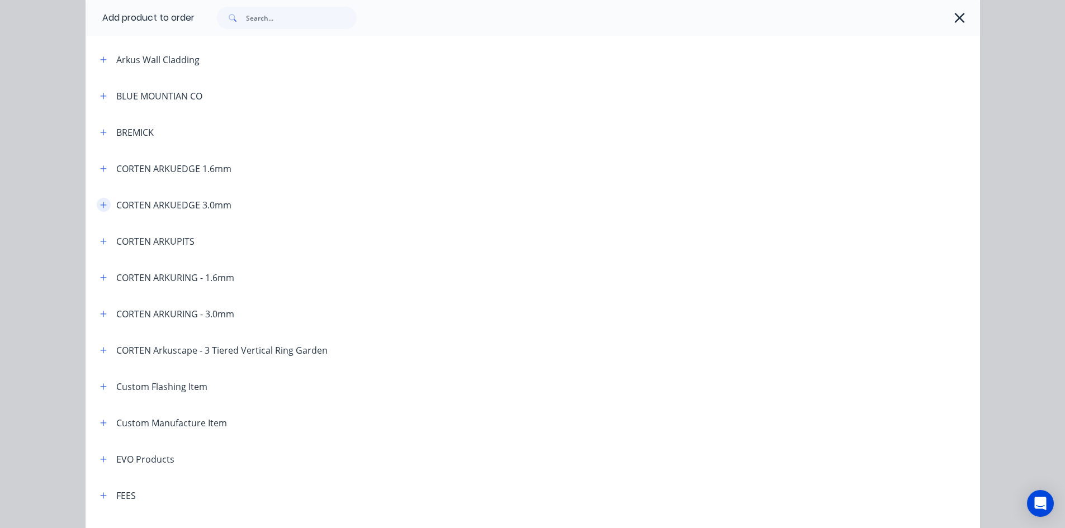
click at [103, 205] on button "button" at bounding box center [104, 205] width 14 height 14
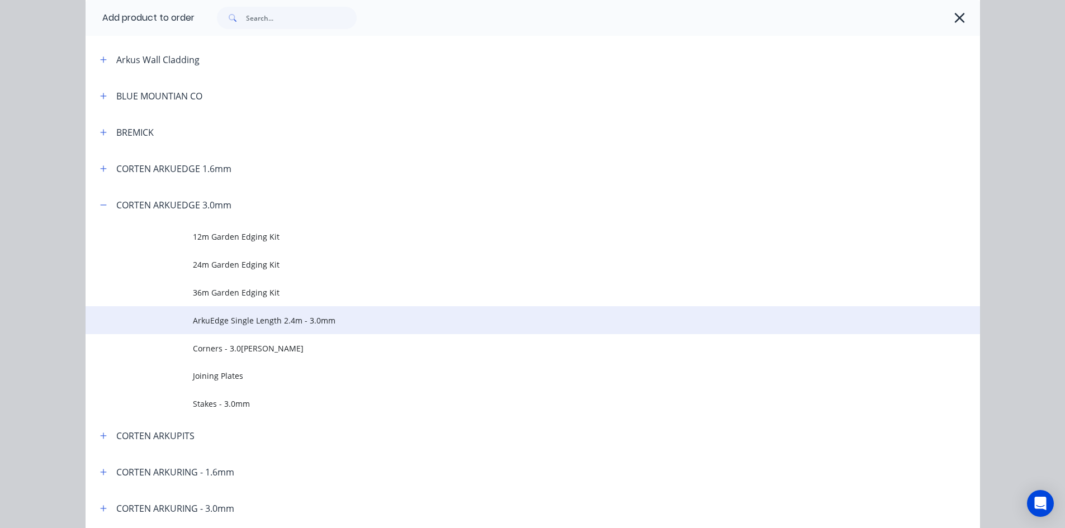
click at [314, 326] on span "ArkuEdge Single Length 2.4m - 3.0mm" at bounding box center [508, 321] width 630 height 12
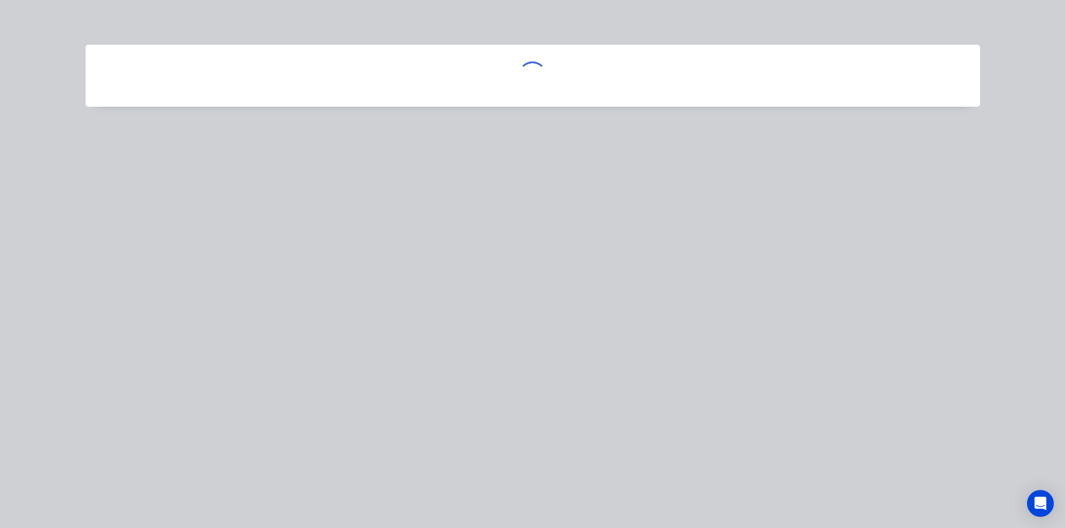
scroll to position [0, 0]
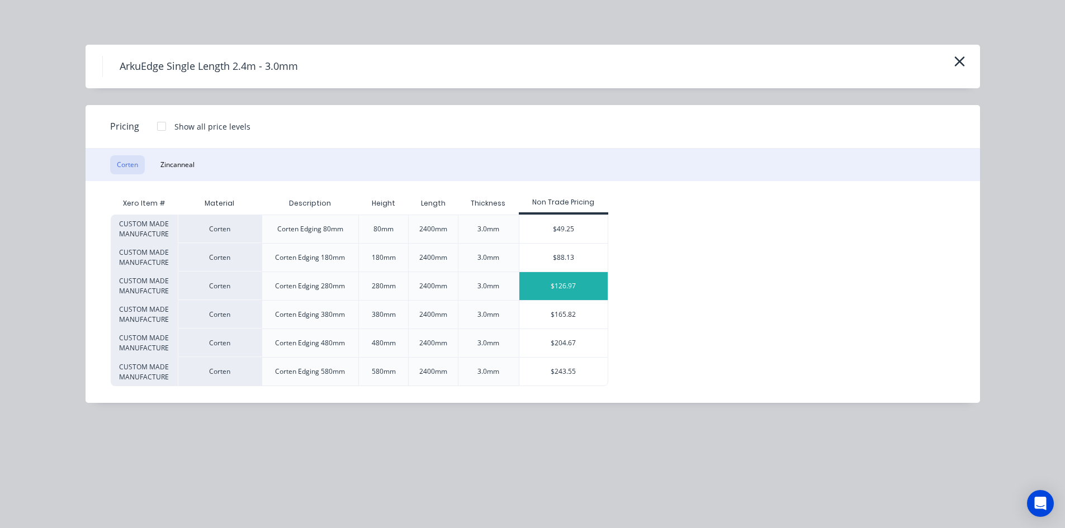
click at [533, 287] on div "$126.97" at bounding box center [563, 286] width 89 height 28
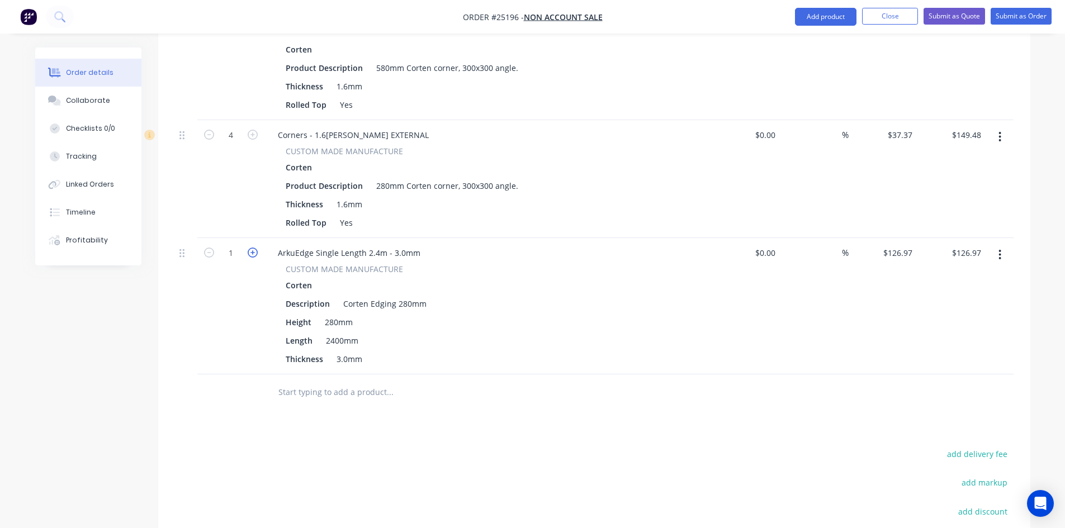
click at [251, 248] on icon "button" at bounding box center [253, 253] width 10 height 10
type input "2"
type input "$253.94"
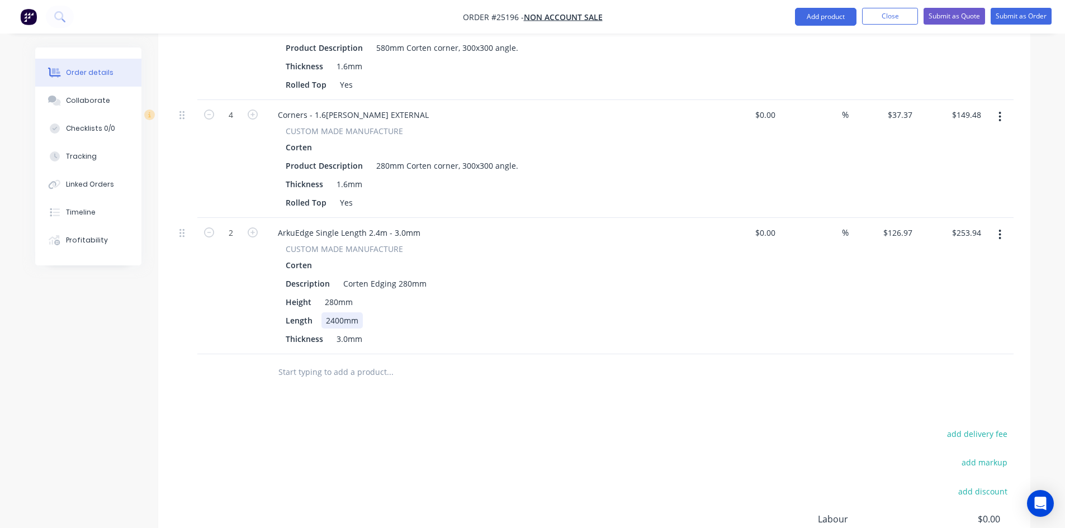
scroll to position [861, 0]
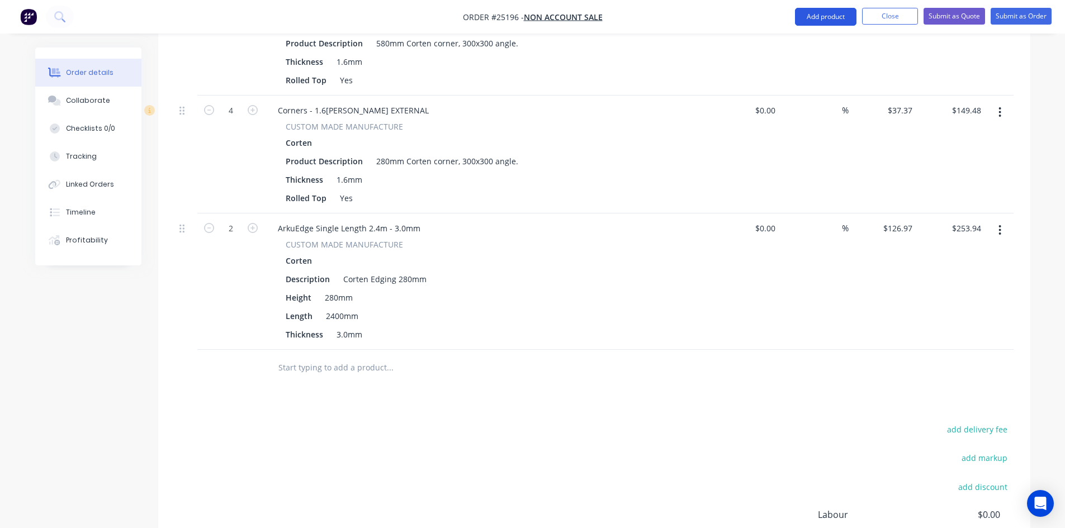
click at [823, 20] on button "Add product" at bounding box center [826, 17] width 62 height 18
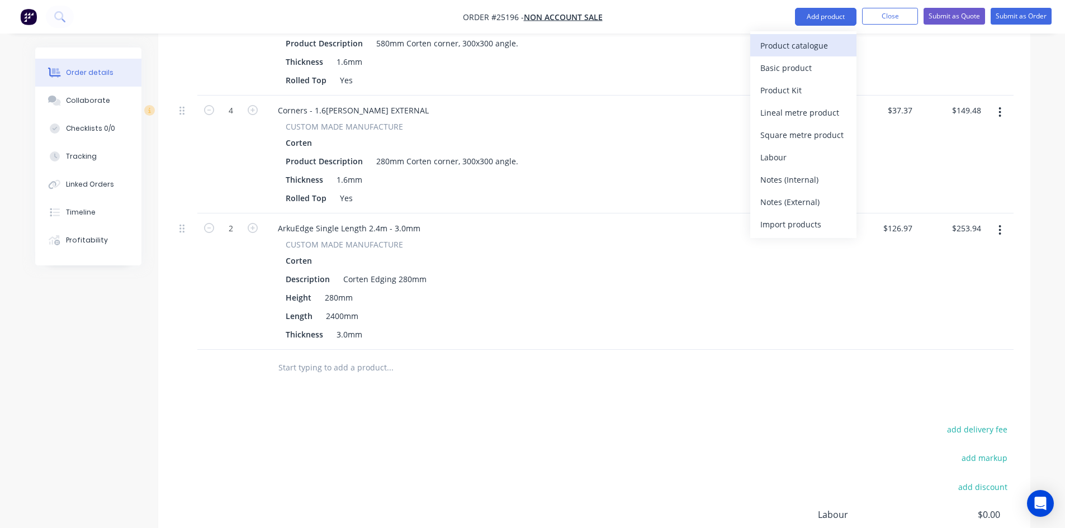
click at [821, 43] on div "Product catalogue" at bounding box center [803, 45] width 86 height 16
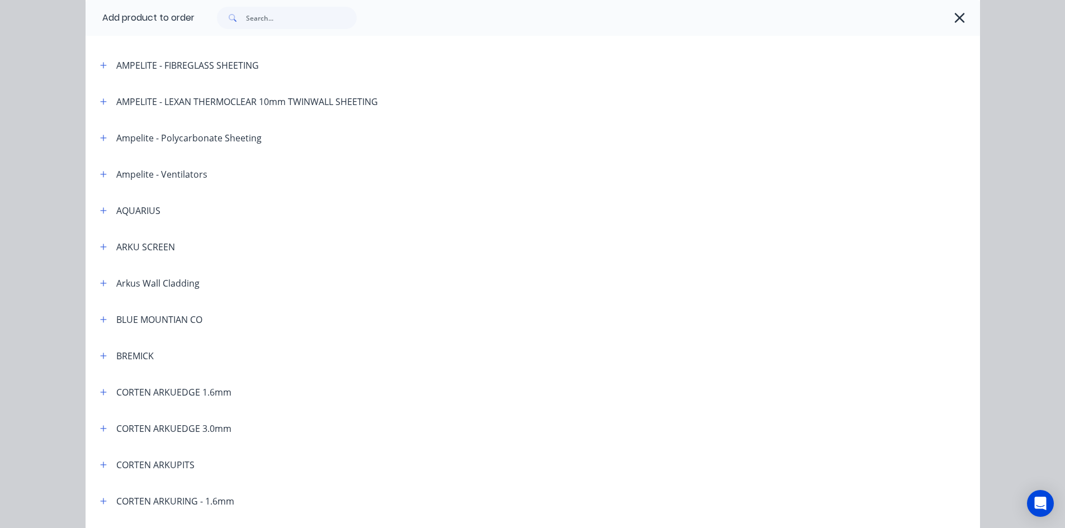
scroll to position [168, 0]
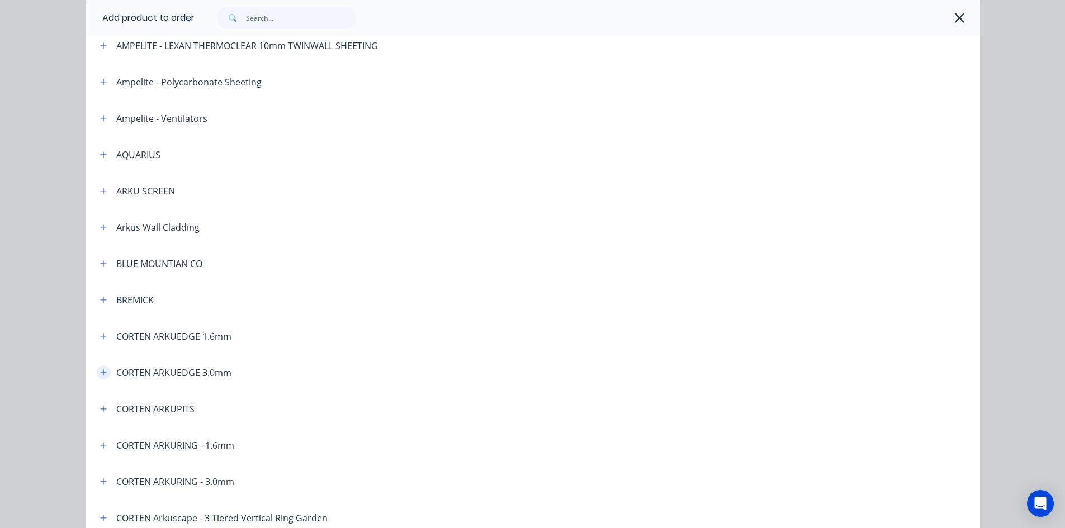
click at [100, 373] on icon "button" at bounding box center [103, 373] width 6 height 6
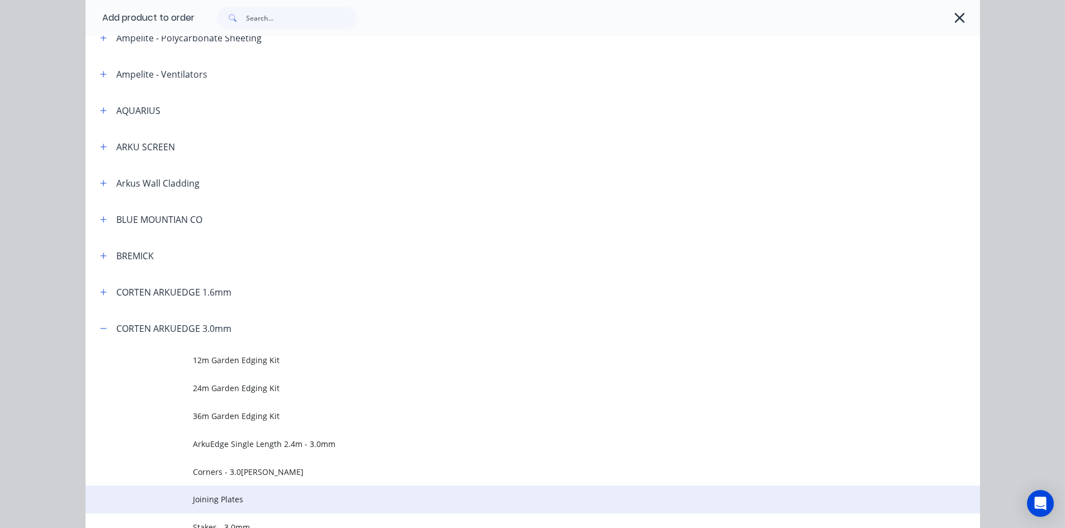
scroll to position [391, 0]
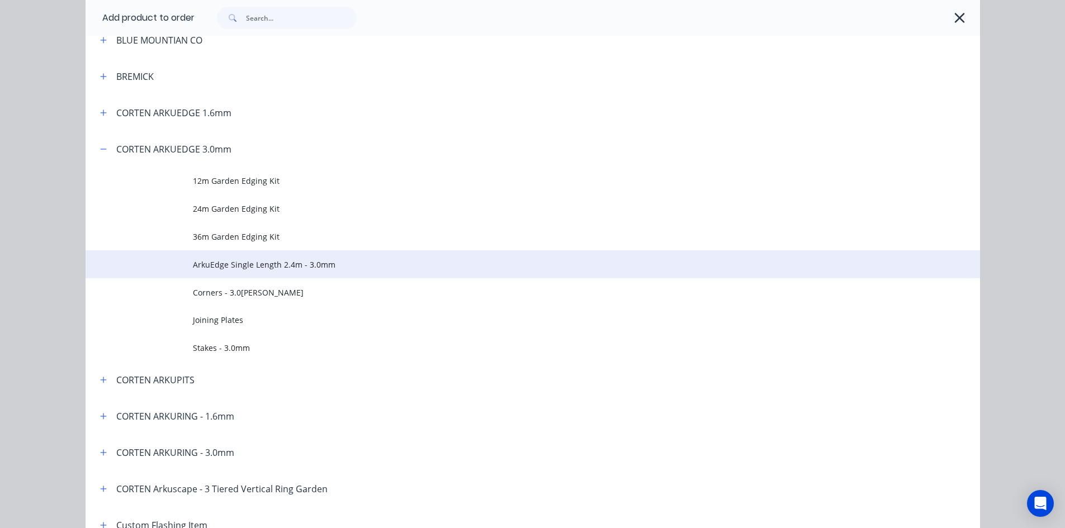
click at [325, 271] on td "ArkuEdge Single Length 2.4m - 3.0mm" at bounding box center [586, 265] width 787 height 28
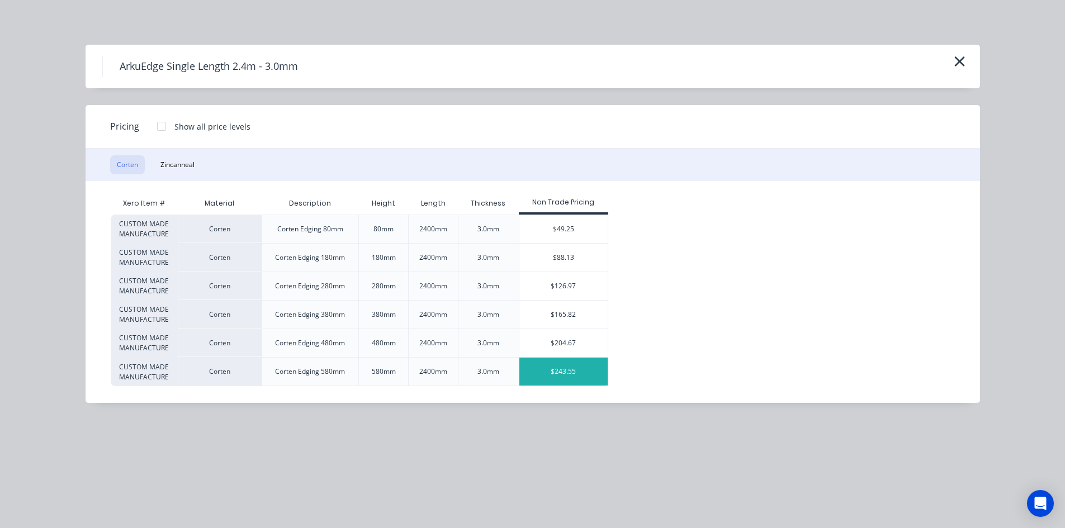
click at [537, 377] on div "$243.55" at bounding box center [563, 372] width 89 height 28
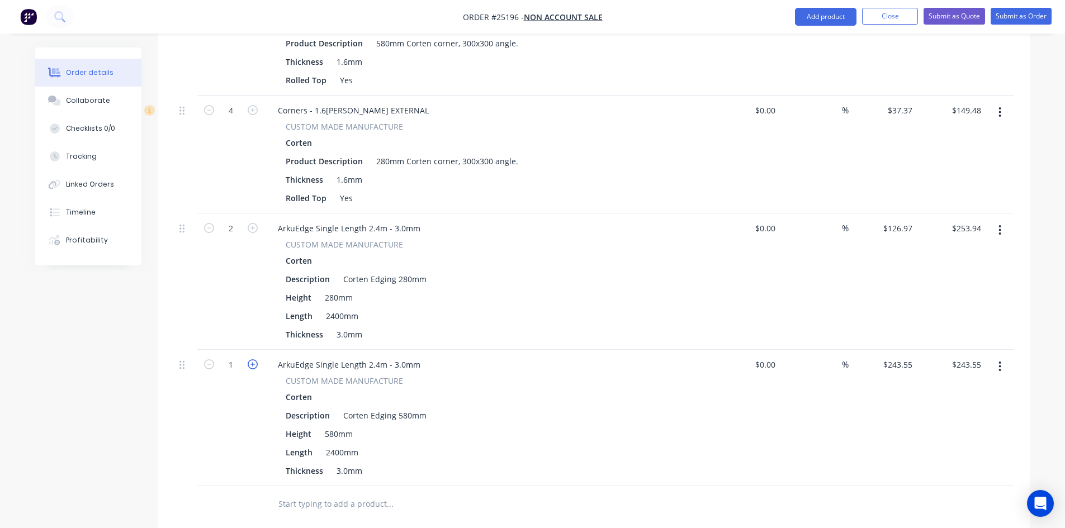
click at [253, 360] on icon "button" at bounding box center [253, 365] width 10 height 10
type input "2"
type input "$487.10"
click at [829, 16] on button "Add product" at bounding box center [826, 17] width 62 height 18
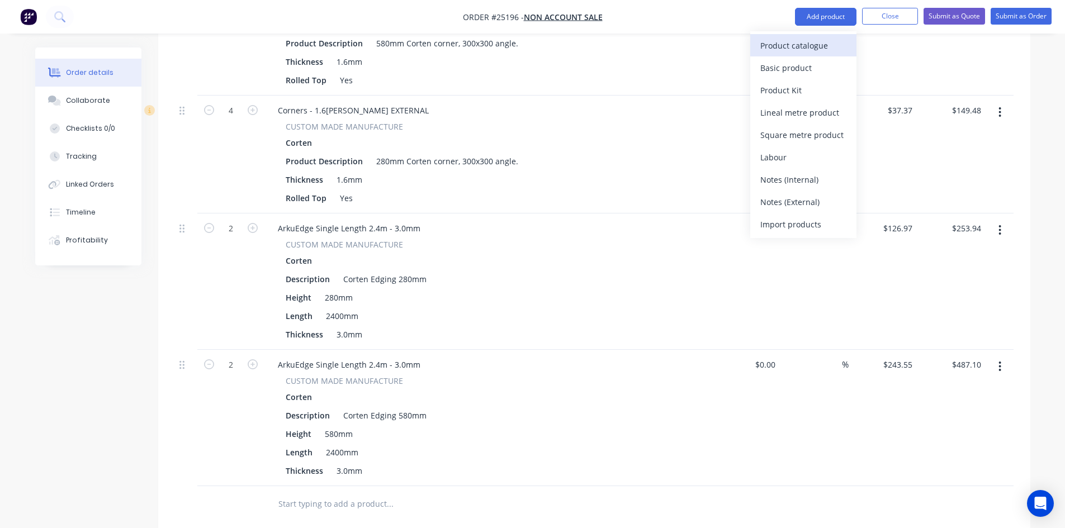
click at [805, 49] on div "Product catalogue" at bounding box center [803, 45] width 86 height 16
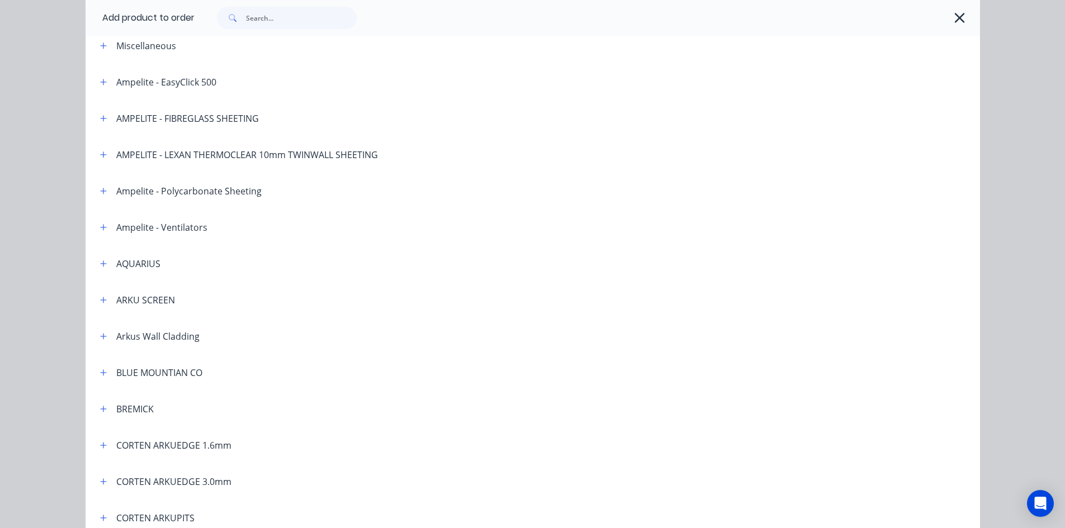
scroll to position [112, 0]
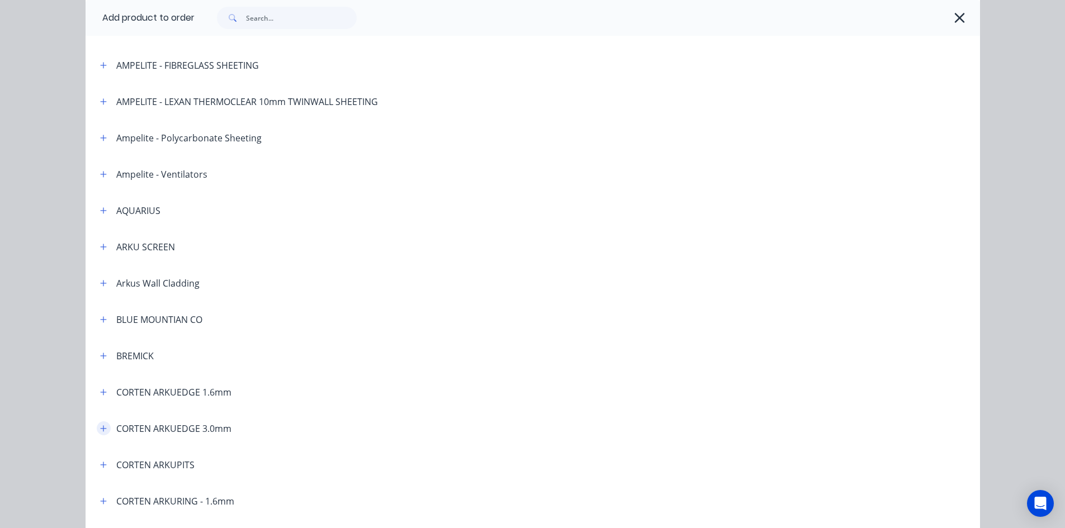
click at [100, 431] on icon "button" at bounding box center [103, 429] width 7 height 8
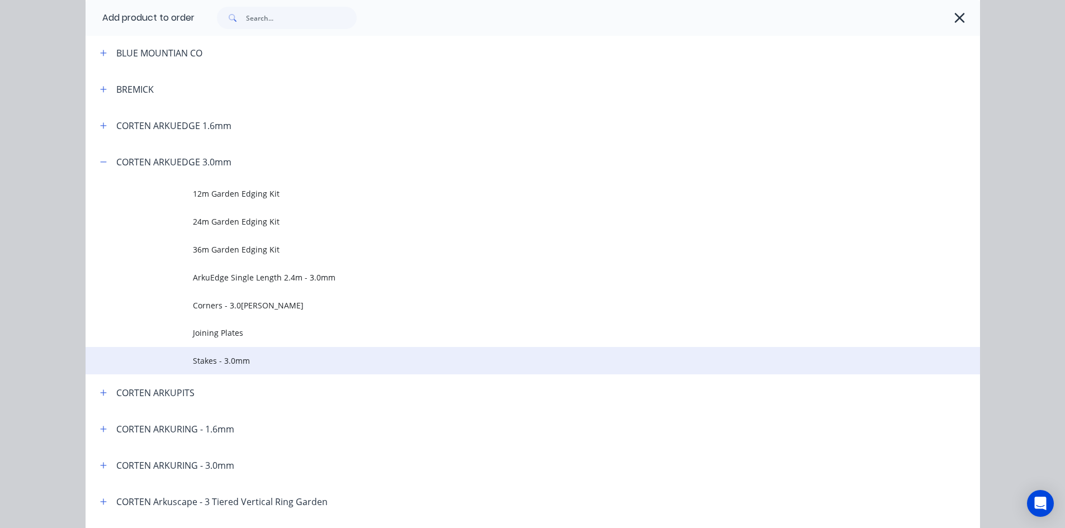
scroll to position [391, 0]
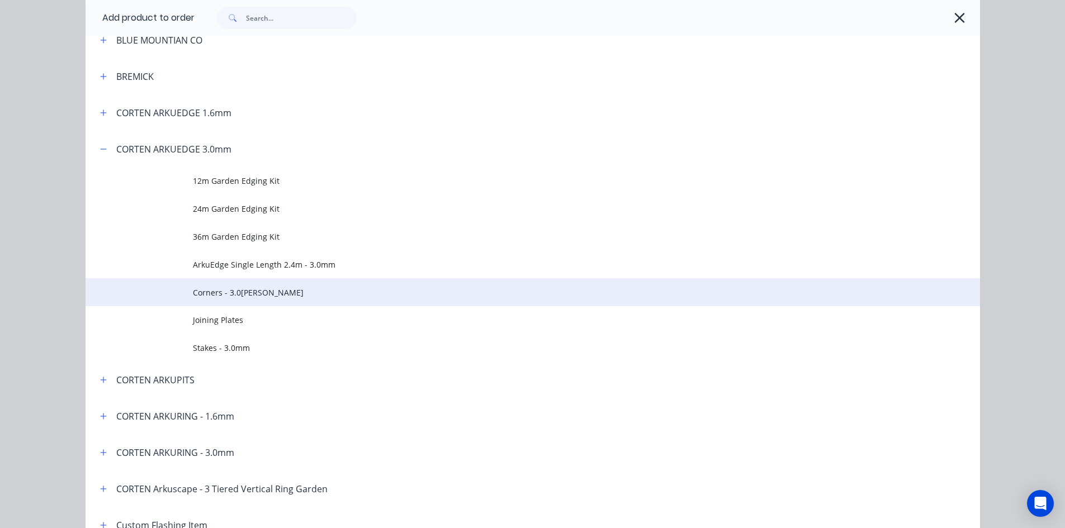
click at [268, 287] on span "Corners - 3.0mm Corten" at bounding box center [508, 293] width 630 height 12
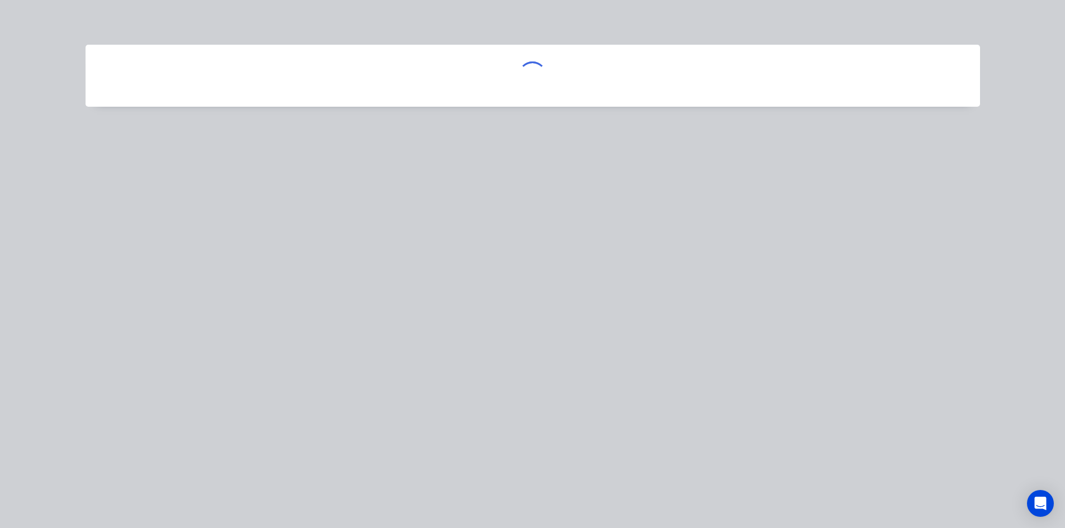
scroll to position [0, 0]
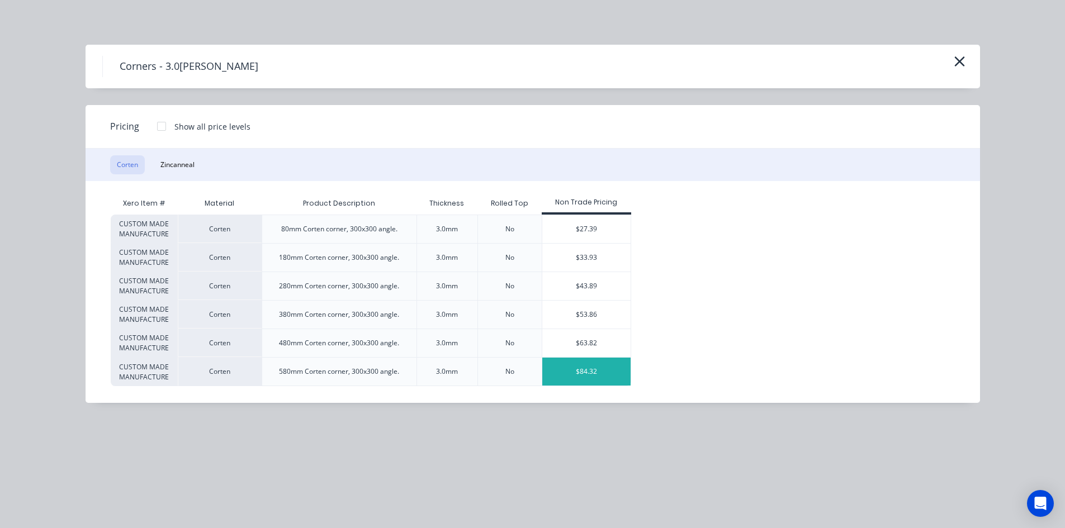
click at [613, 375] on div "$84.32" at bounding box center [586, 372] width 89 height 28
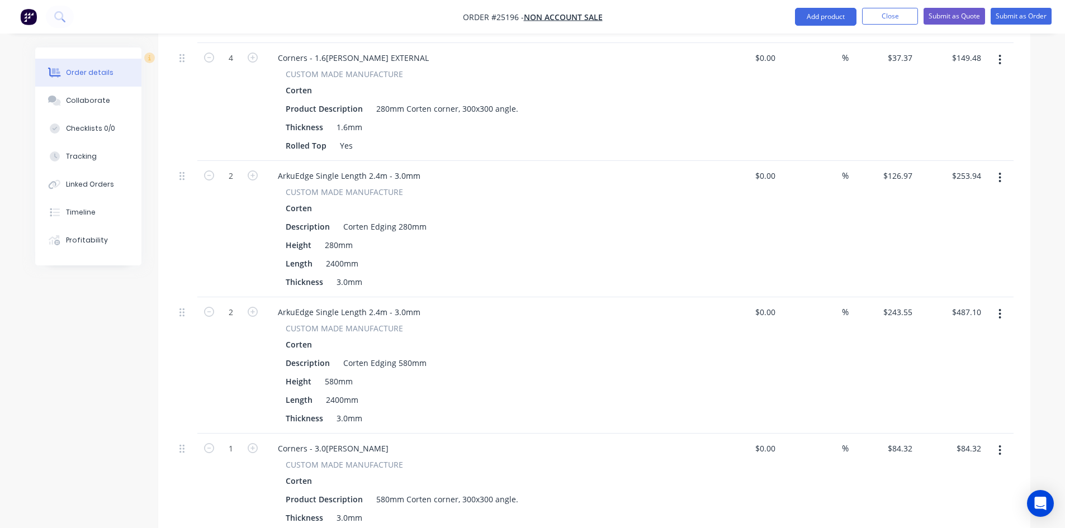
scroll to position [972, 0]
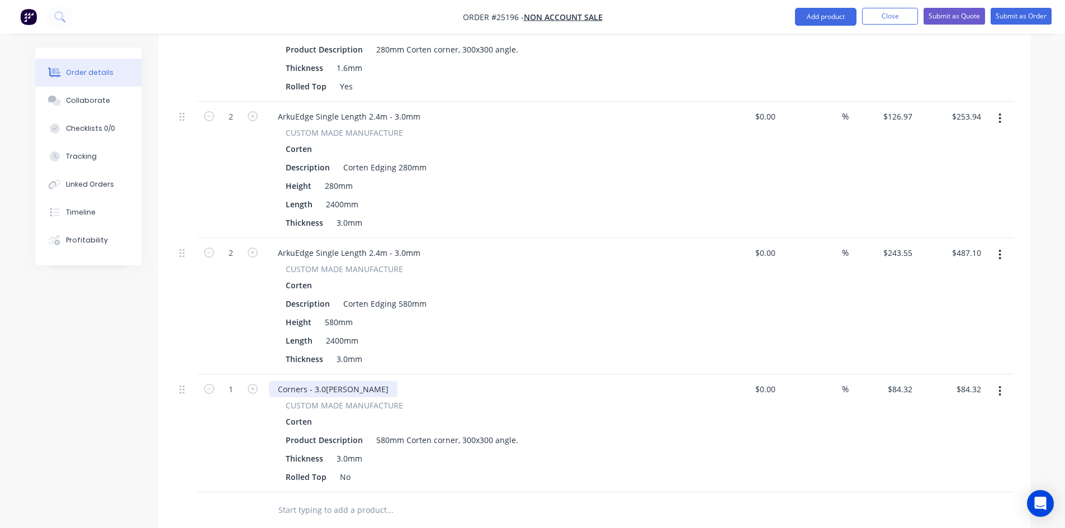
click at [368, 381] on div "Corners - 3.0mm Corten" at bounding box center [333, 389] width 129 height 16
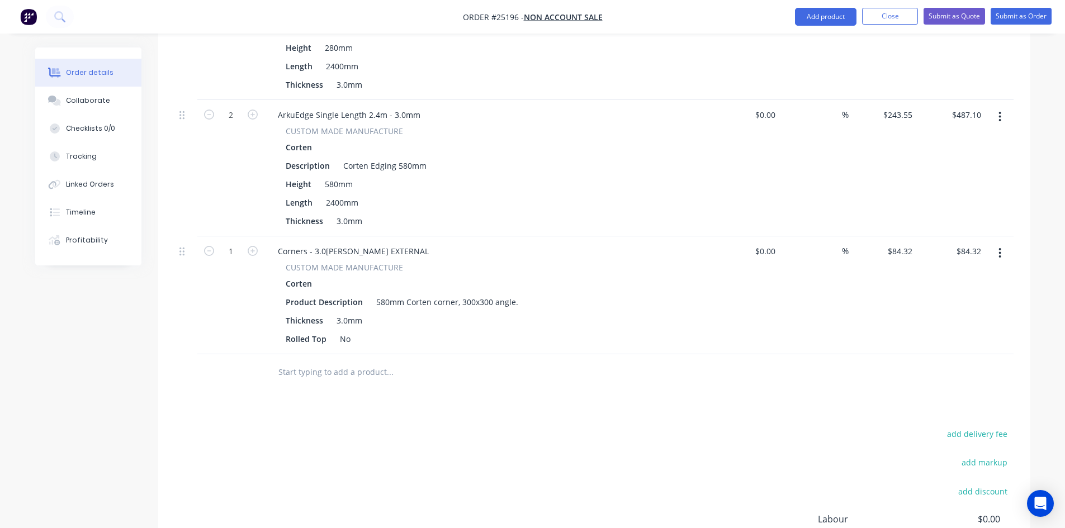
scroll to position [1118, 0]
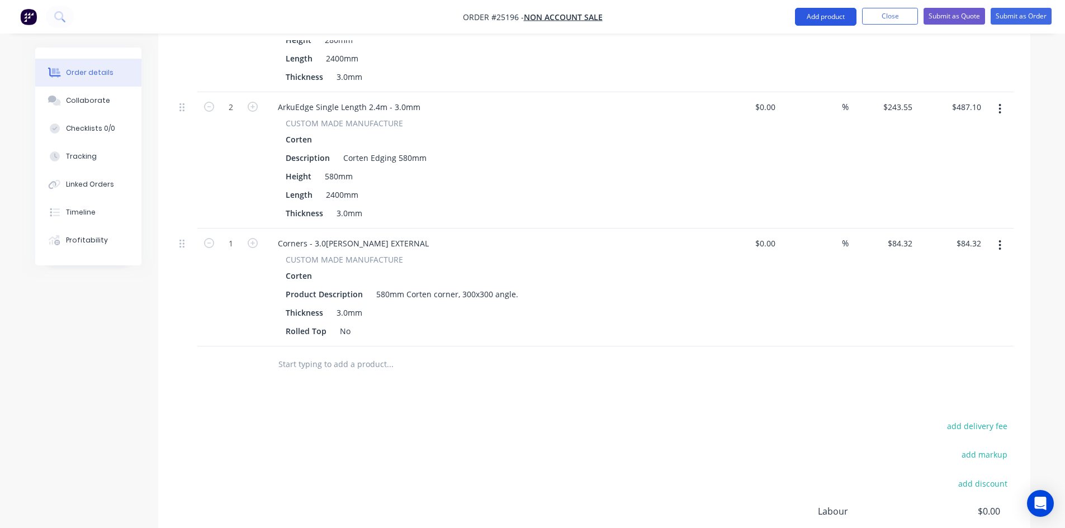
click at [819, 13] on button "Add product" at bounding box center [826, 17] width 62 height 18
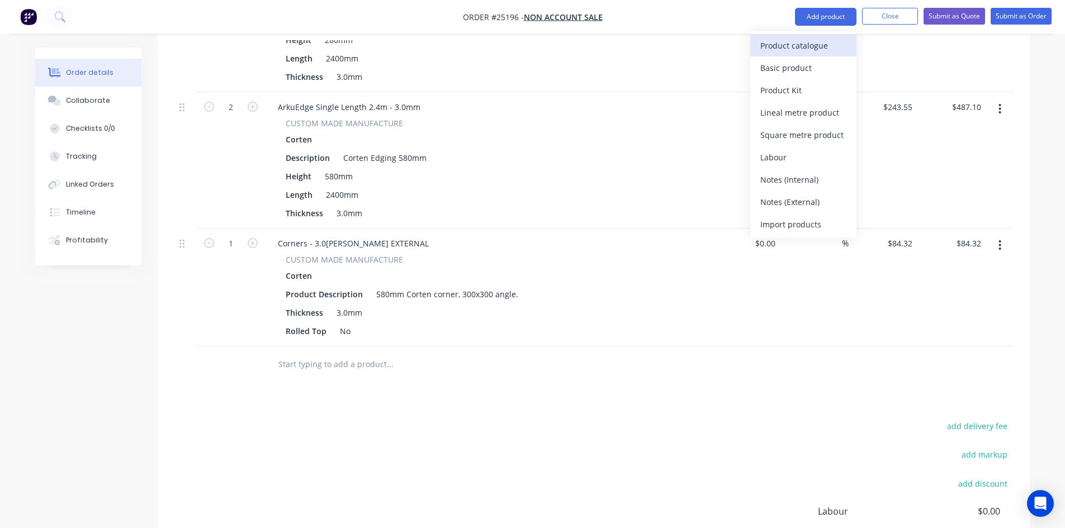
click at [821, 45] on div "Product catalogue" at bounding box center [803, 45] width 86 height 16
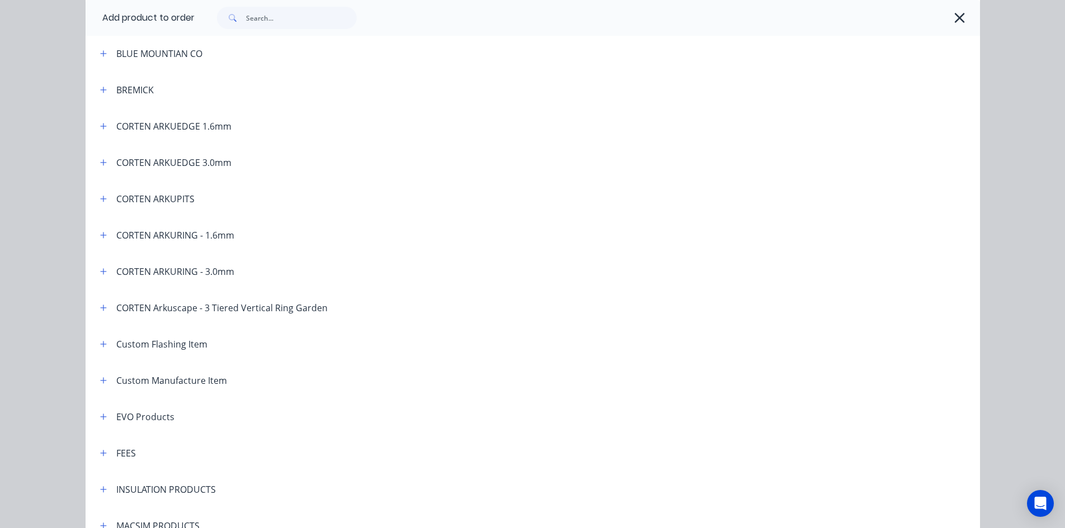
scroll to position [559, 0]
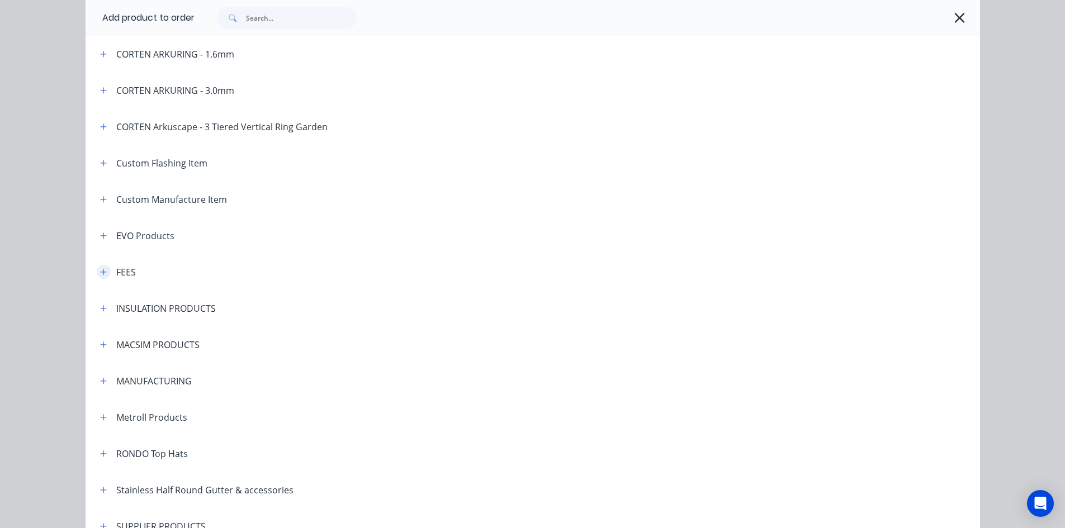
click at [100, 270] on icon "button" at bounding box center [103, 272] width 7 height 8
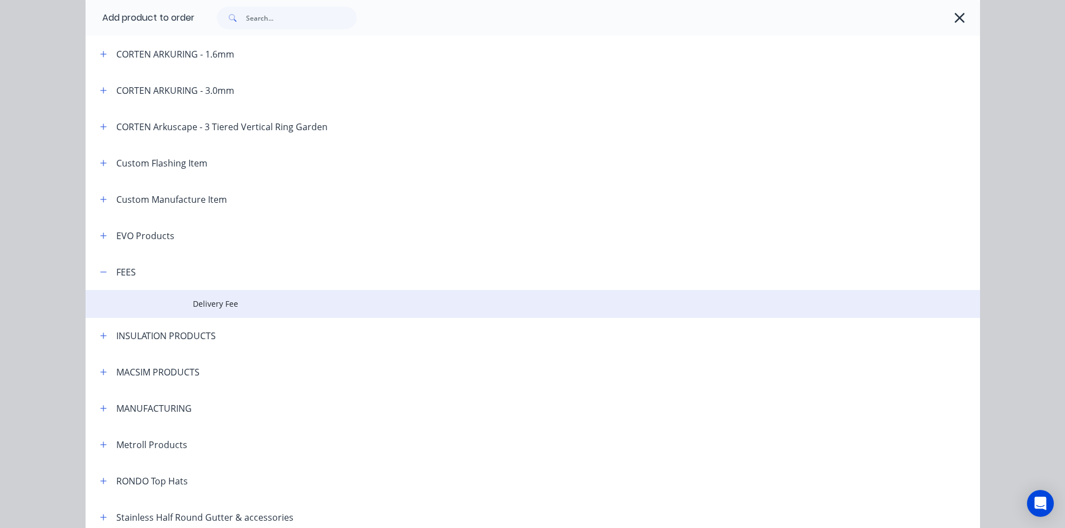
click at [241, 301] on span "Delivery Fee" at bounding box center [508, 304] width 630 height 12
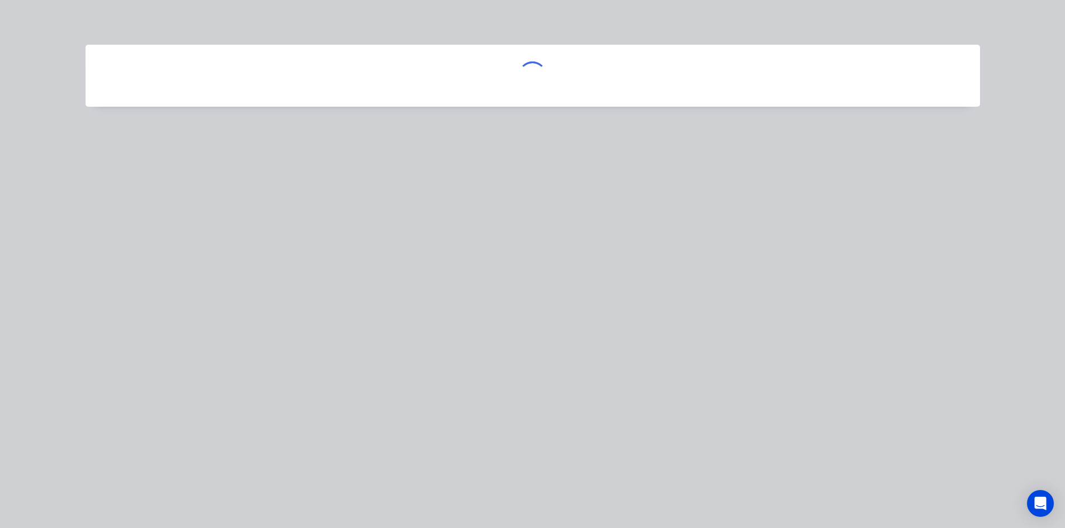
scroll to position [0, 0]
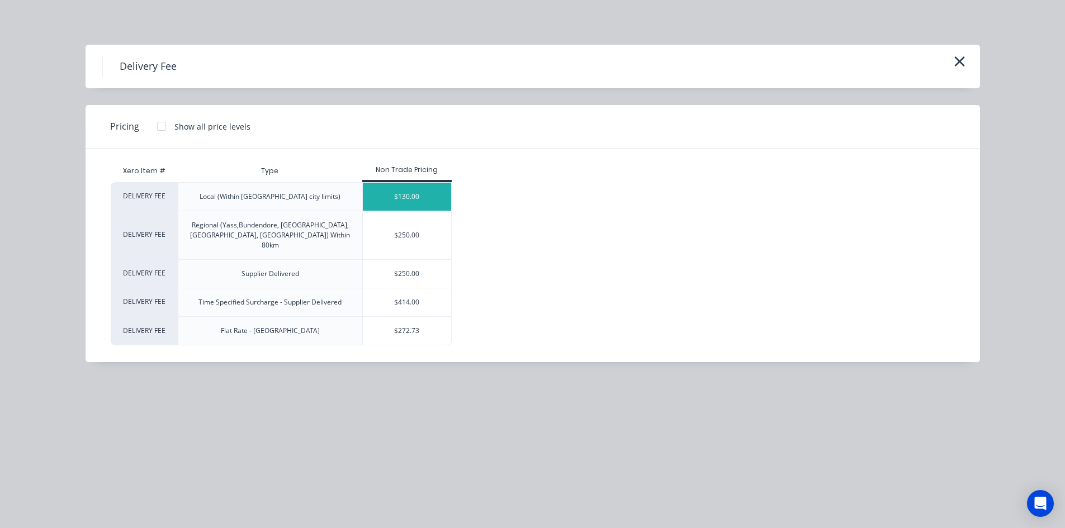
click at [376, 190] on div "$130.00" at bounding box center [407, 197] width 89 height 28
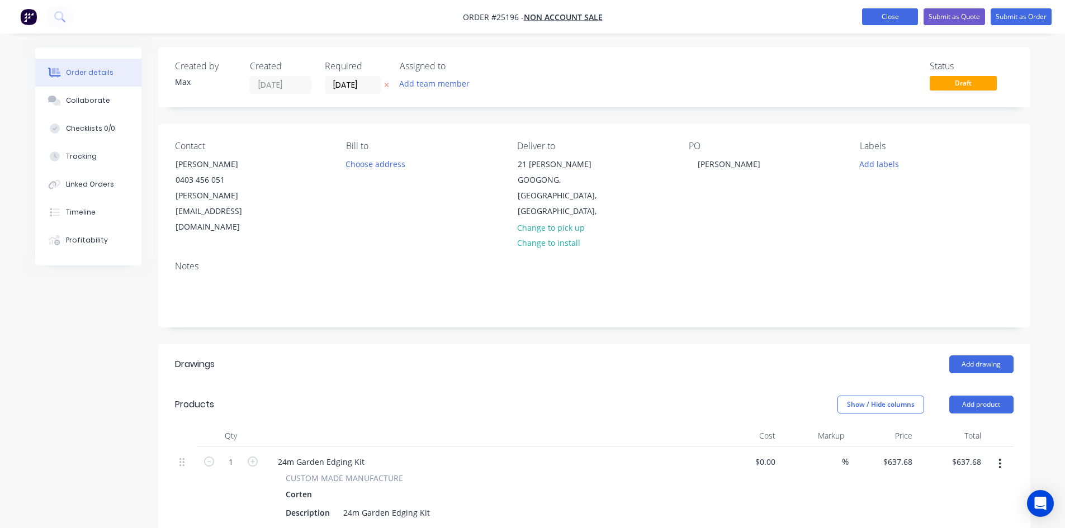
click at [882, 17] on button "Close" at bounding box center [890, 16] width 56 height 17
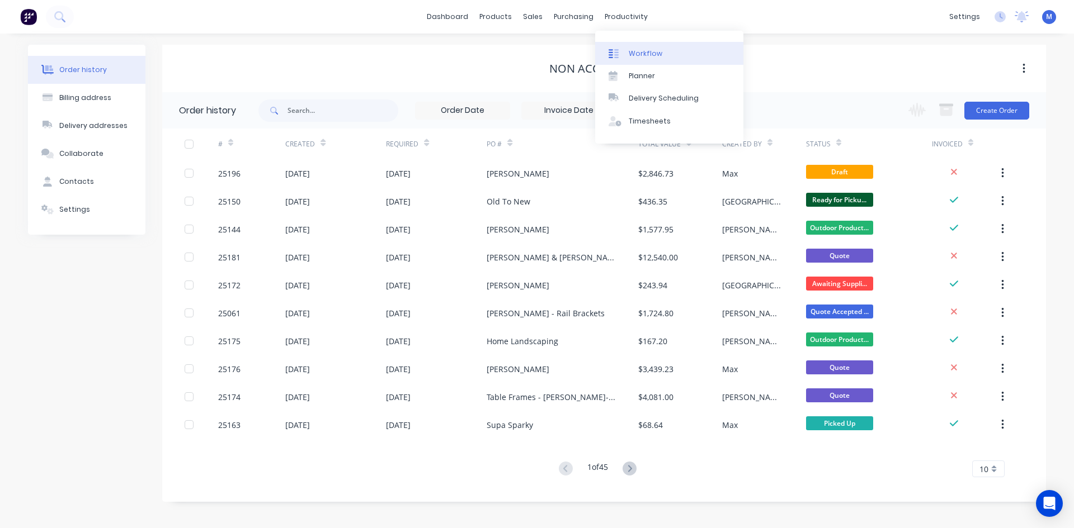
click at [658, 54] on div "Workflow" at bounding box center [646, 54] width 34 height 10
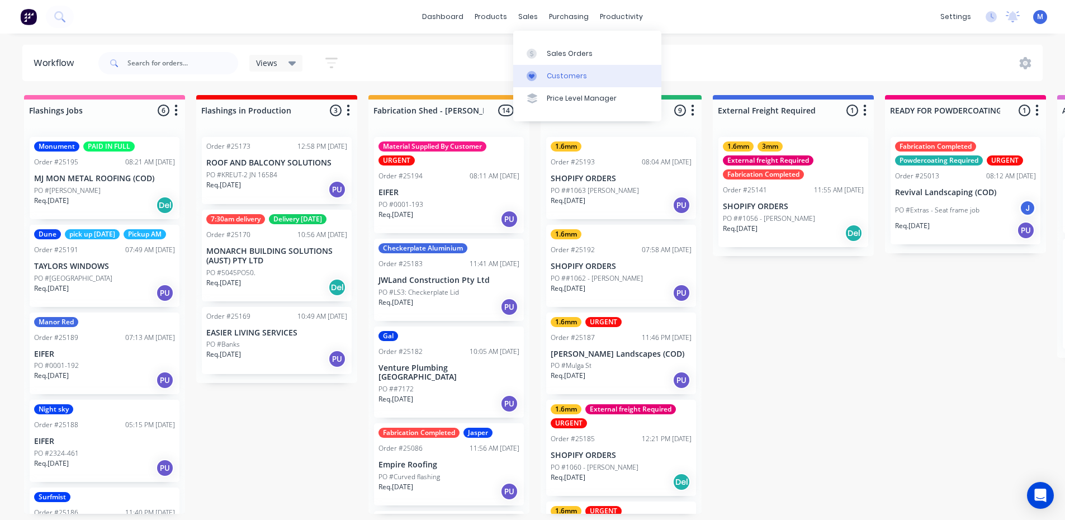
click at [567, 73] on div "Customers" at bounding box center [567, 76] width 40 height 10
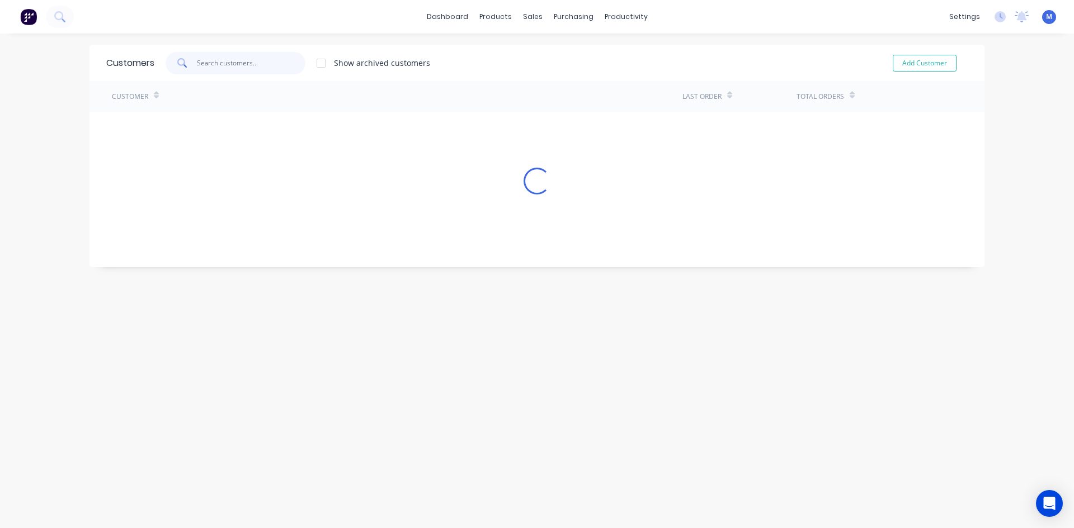
click at [229, 66] on input "text" at bounding box center [251, 63] width 109 height 22
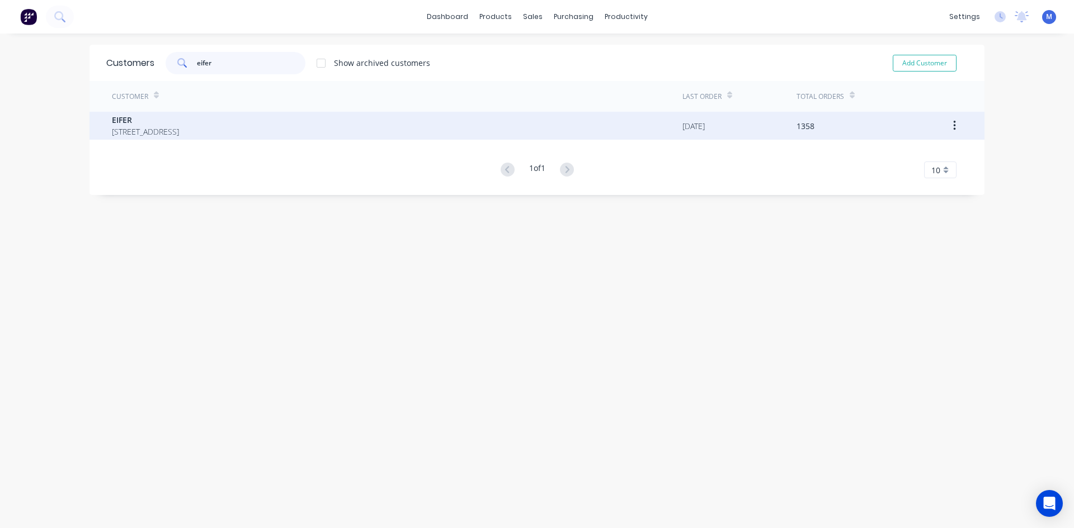
type input "eifer"
click at [173, 126] on span "13 WILUNA ST FYSHWICK Australian Capital Territory Australia 2609" at bounding box center [145, 132] width 67 height 12
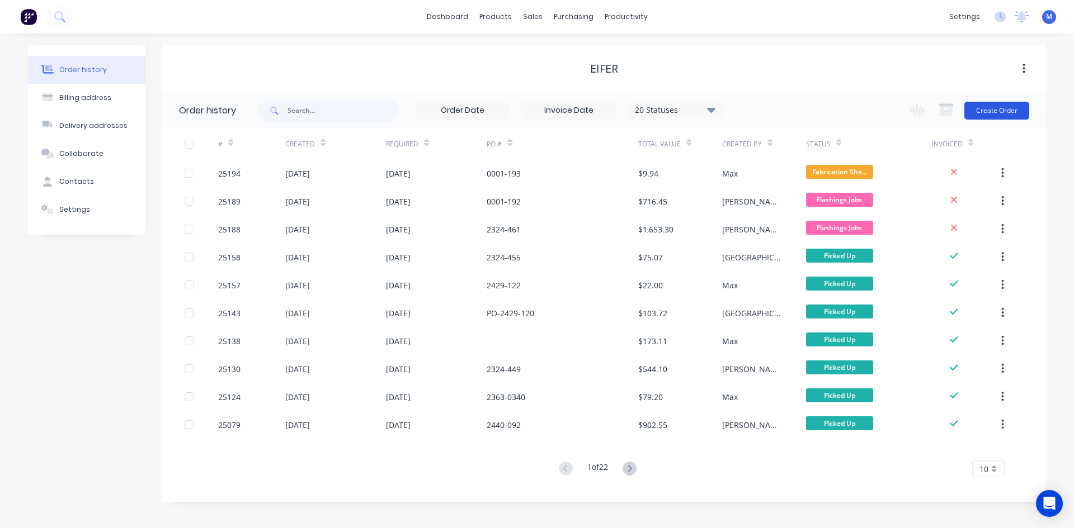
click at [1001, 114] on button "Create Order" at bounding box center [996, 111] width 65 height 18
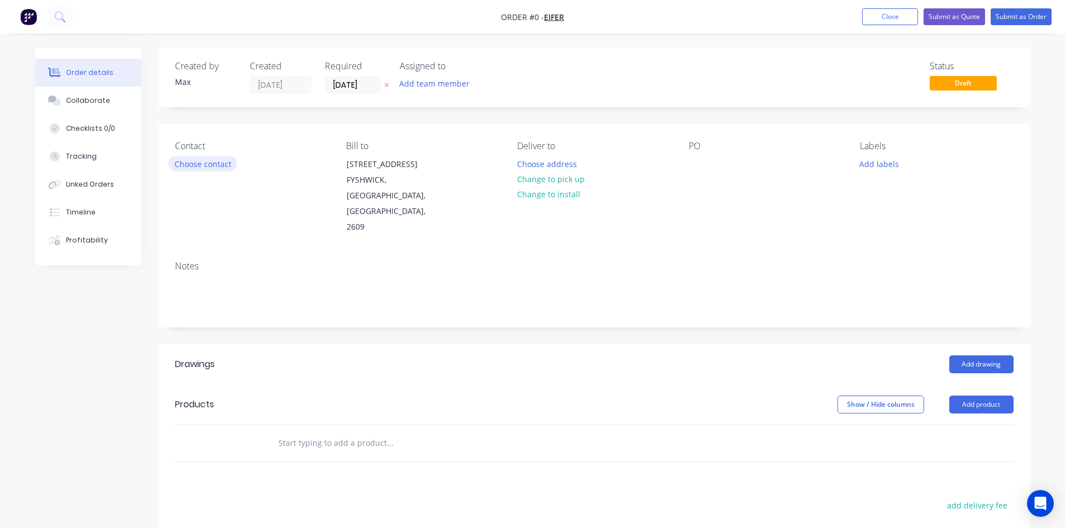
click at [207, 162] on button "Choose contact" at bounding box center [202, 163] width 69 height 15
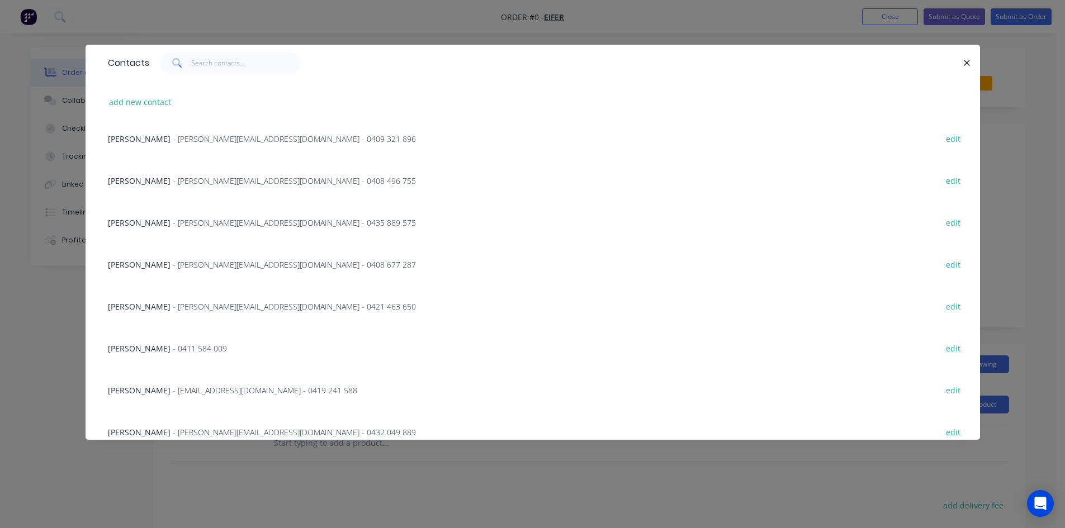
scroll to position [47, 0]
click at [173, 224] on span "- nathan@eifer.com.au - 0435 889 575" at bounding box center [294, 223] width 243 height 11
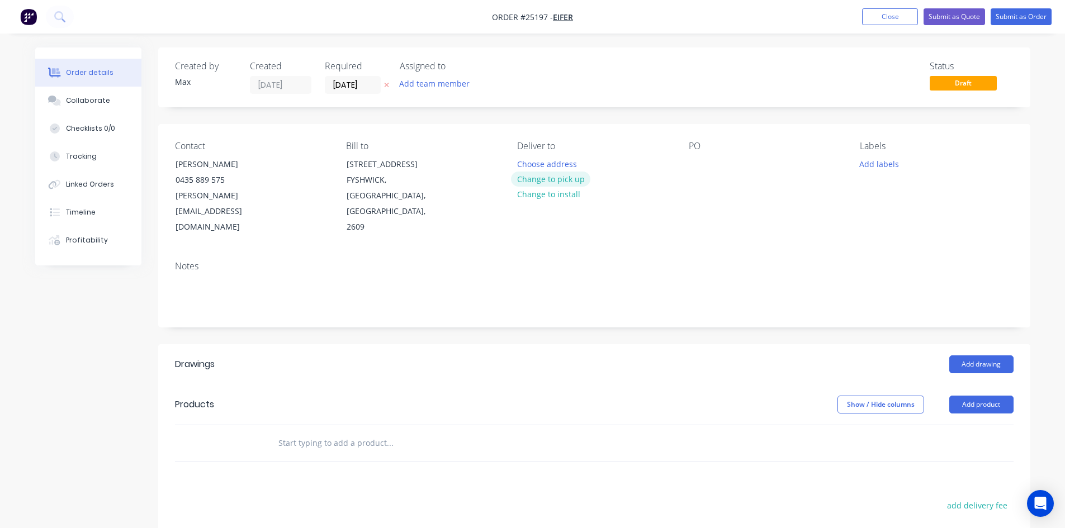
click at [551, 181] on button "Change to pick up" at bounding box center [550, 179] width 79 height 15
click at [696, 158] on div at bounding box center [698, 164] width 18 height 16
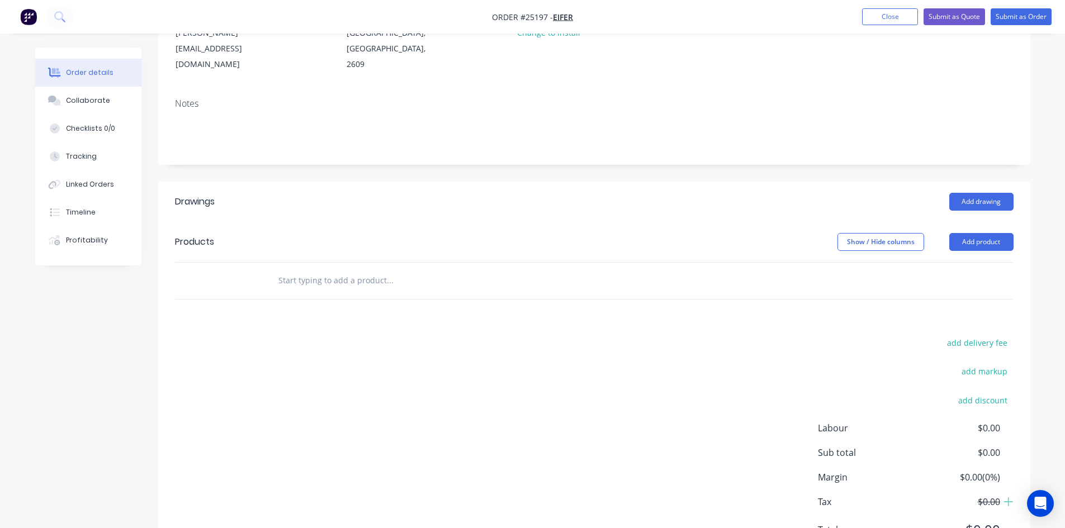
scroll to position [168, 0]
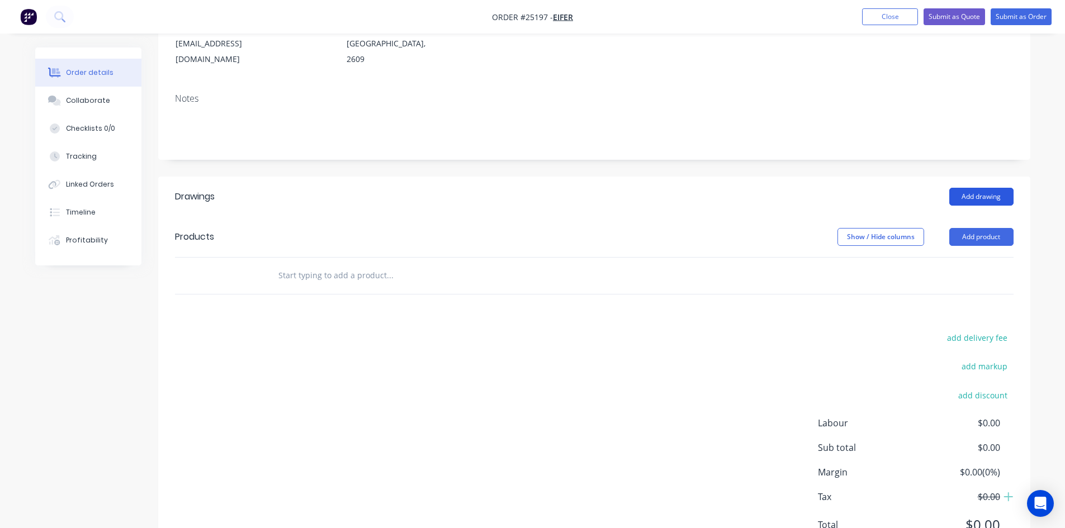
click at [982, 188] on button "Add drawing" at bounding box center [981, 197] width 64 height 18
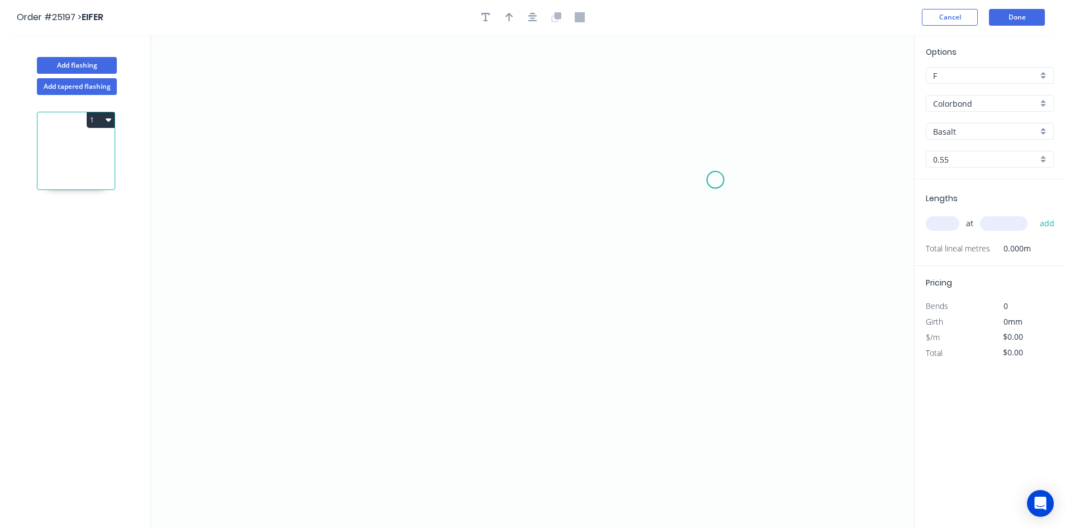
click at [716, 180] on icon "0" at bounding box center [532, 282] width 763 height 494
click at [669, 133] on icon "0" at bounding box center [532, 282] width 763 height 494
click at [352, 145] on icon "0 ?" at bounding box center [532, 282] width 763 height 494
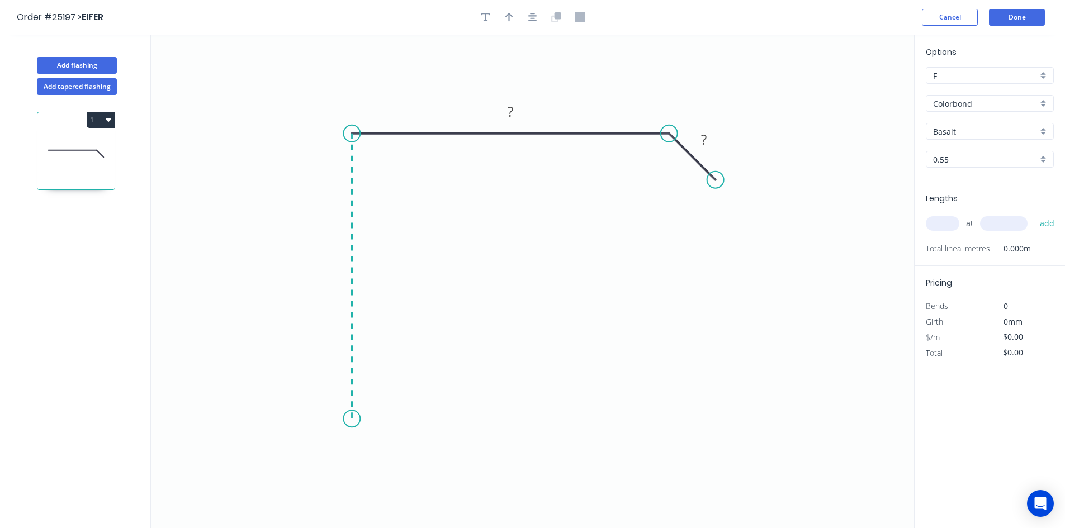
click at [343, 419] on icon "0 ? ?" at bounding box center [532, 282] width 763 height 494
click at [494, 429] on icon "0 ? ? ?" at bounding box center [532, 282] width 763 height 494
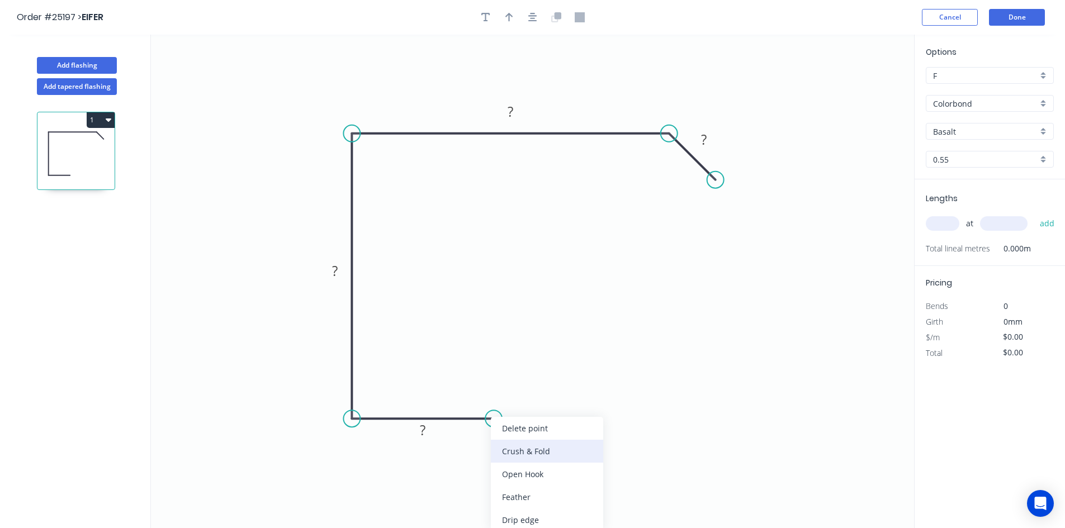
click at [537, 442] on div "Crush & Fold" at bounding box center [547, 451] width 112 height 23
click at [424, 430] on tspan "?" at bounding box center [423, 430] width 6 height 18
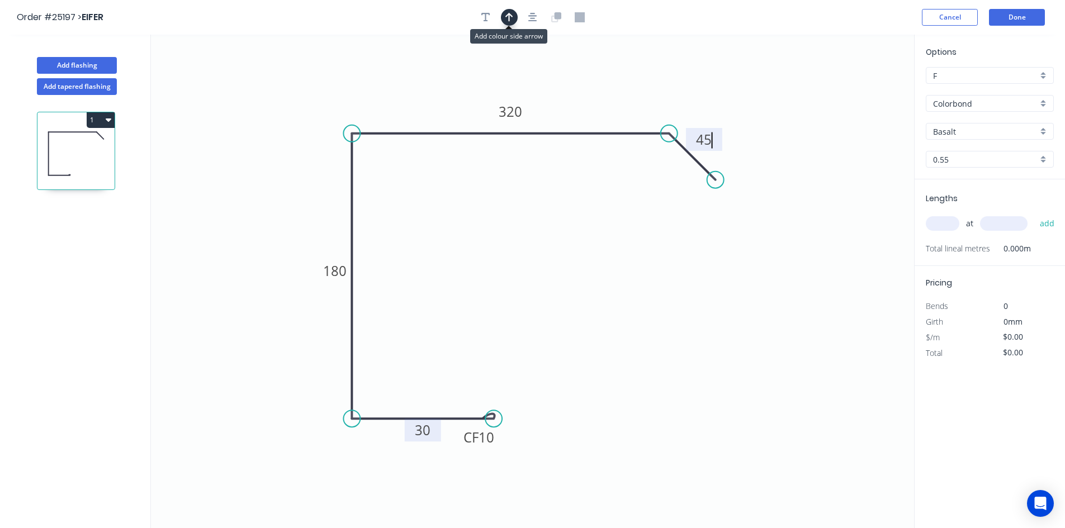
click at [509, 17] on icon "button" at bounding box center [509, 17] width 8 height 9
type input "$22.44"
drag, startPoint x: 858, startPoint y: 87, endPoint x: 352, endPoint y: 109, distance: 506.5
click at [352, 109] on icon at bounding box center [352, 96] width 10 height 36
click at [352, 108] on icon at bounding box center [352, 96] width 10 height 36
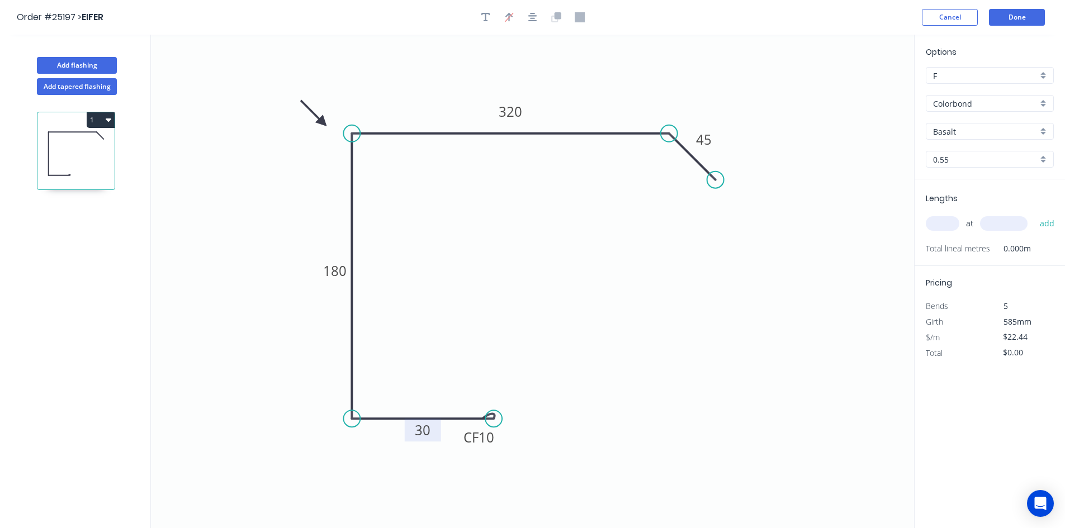
drag, startPoint x: 352, startPoint y: 108, endPoint x: 323, endPoint y: 122, distance: 33.0
click at [323, 122] on icon at bounding box center [313, 113] width 32 height 32
click at [1045, 130] on div "Basalt" at bounding box center [990, 131] width 128 height 17
click at [971, 188] on div "Surfmist" at bounding box center [990, 190] width 127 height 20
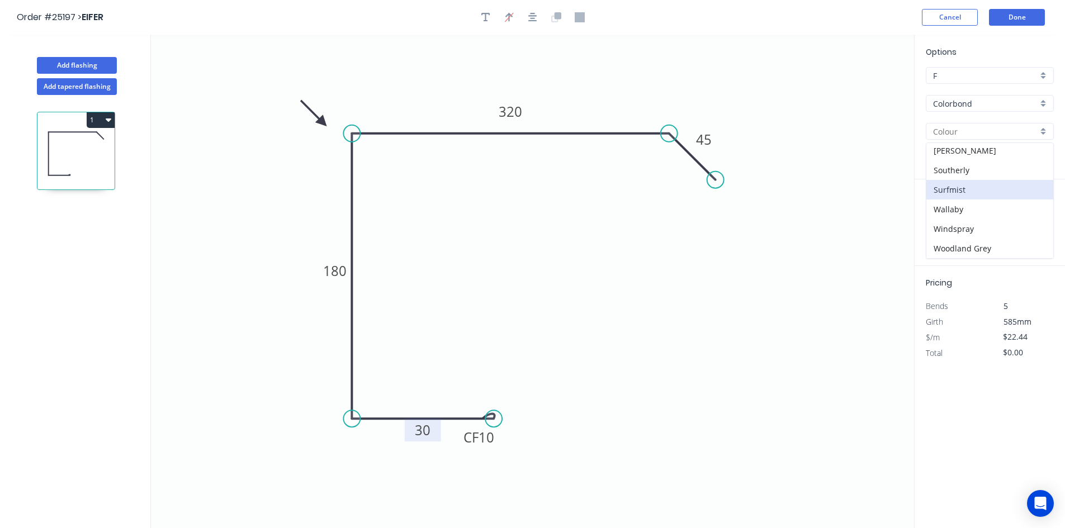
type input "Surfmist"
click at [945, 226] on input "text" at bounding box center [943, 223] width 34 height 15
type input "4"
type input "4000"
click at [1034, 214] on button "add" at bounding box center [1047, 223] width 26 height 19
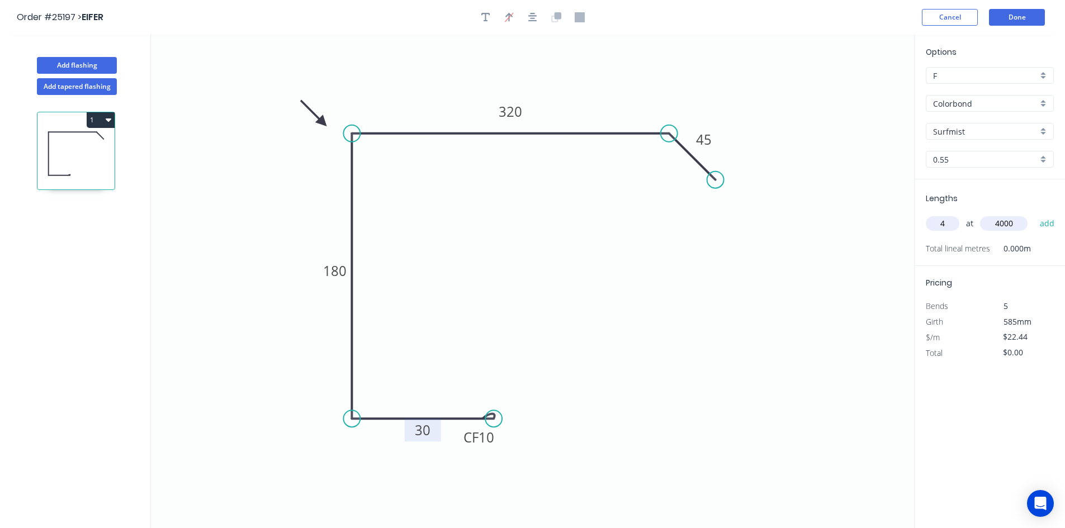
type input "$359.04"
click at [1014, 16] on button "Done" at bounding box center [1017, 17] width 56 height 17
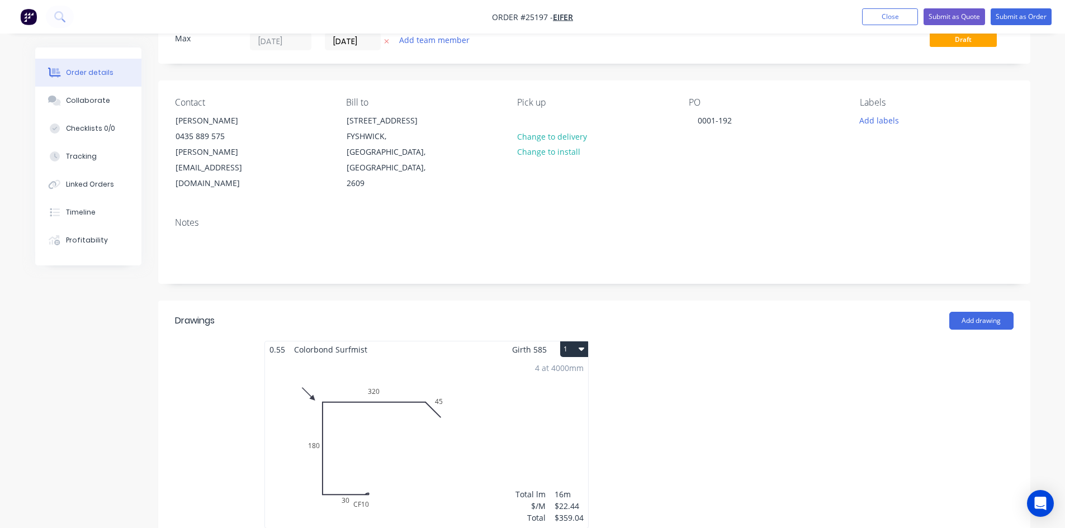
scroll to position [224, 0]
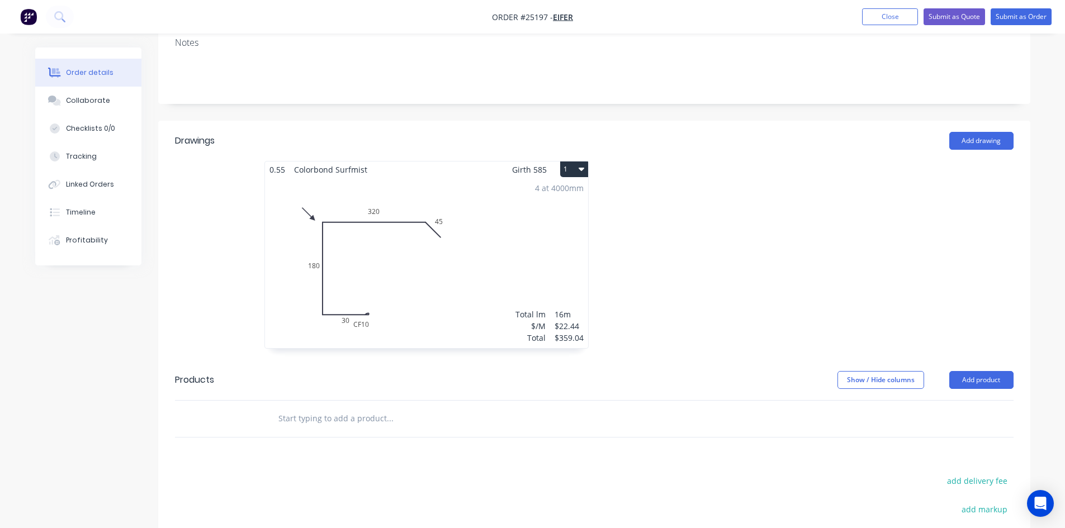
click at [567, 162] on button "1" at bounding box center [574, 170] width 28 height 16
click at [533, 211] on div "Duplicate" at bounding box center [535, 219] width 86 height 16
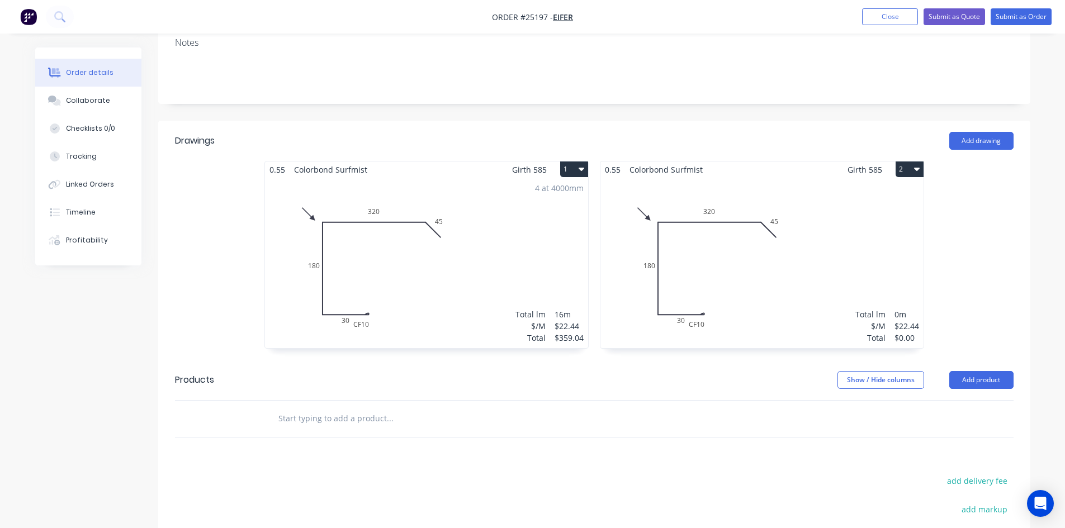
click at [752, 254] on div "Total lm $/M Total 0m $22.44 $0.00" at bounding box center [762, 263] width 323 height 171
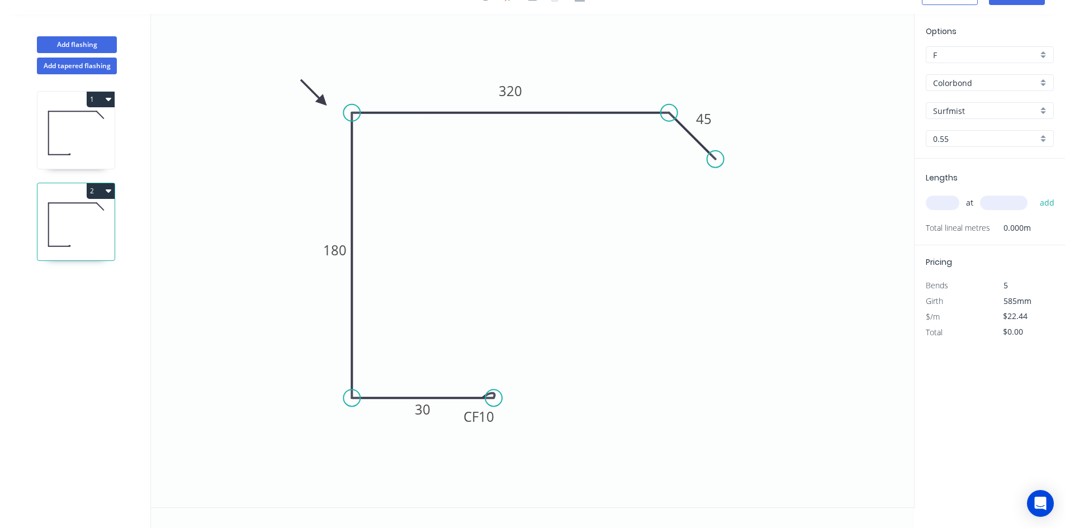
scroll to position [21, 0]
click at [518, 94] on tspan "320" at bounding box center [510, 91] width 23 height 18
click at [947, 205] on input "text" at bounding box center [943, 203] width 34 height 15
type input "3"
type input "4000"
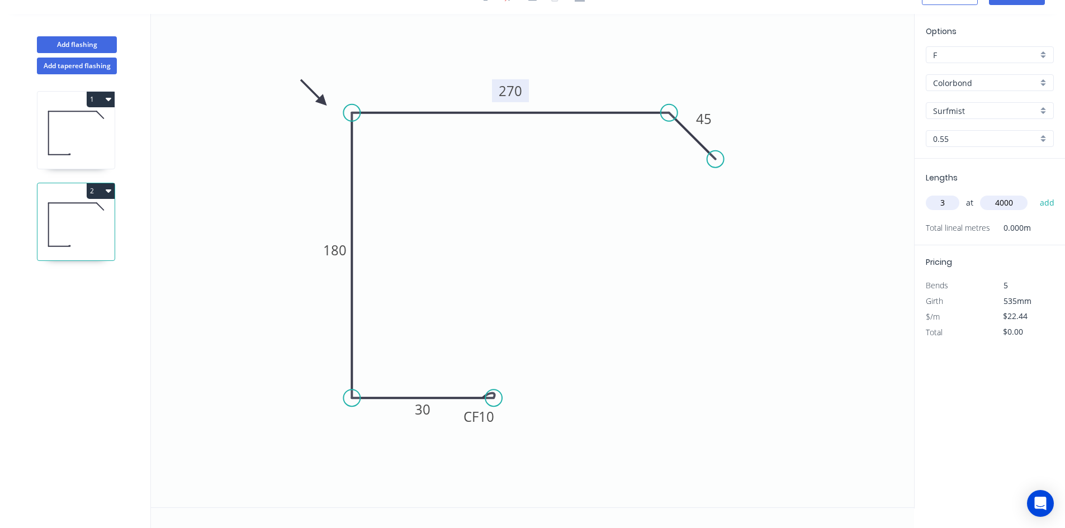
click at [1034, 193] on button "add" at bounding box center [1047, 202] width 26 height 19
type input "$269.28"
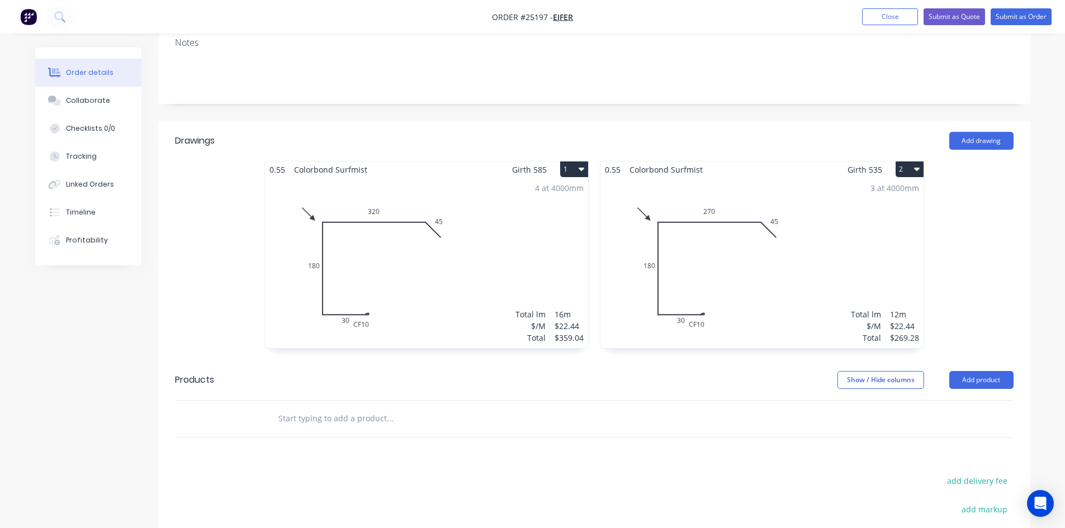
click at [466, 251] on div "4 at 4000mm Total lm $/M Total 16m $22.44 $359.04" at bounding box center [426, 263] width 323 height 171
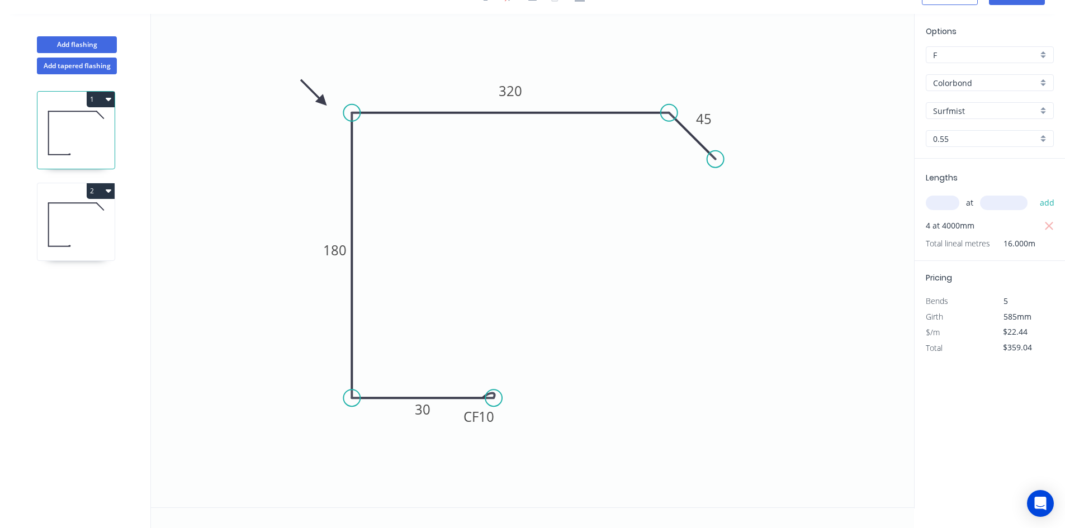
scroll to position [21, 0]
click at [718, 155] on div "Show angle" at bounding box center [723, 156] width 112 height 23
click at [663, 142] on tspan "º" at bounding box center [661, 138] width 5 height 18
drag, startPoint x: 897, startPoint y: 148, endPoint x: 1013, endPoint y: 168, distance: 117.6
click at [957, 161] on div "Add flashing Add tapered flashing 1 2 0 CF 10 30 180 320 45 45 º Options F F Co…" at bounding box center [532, 271] width 1065 height 514
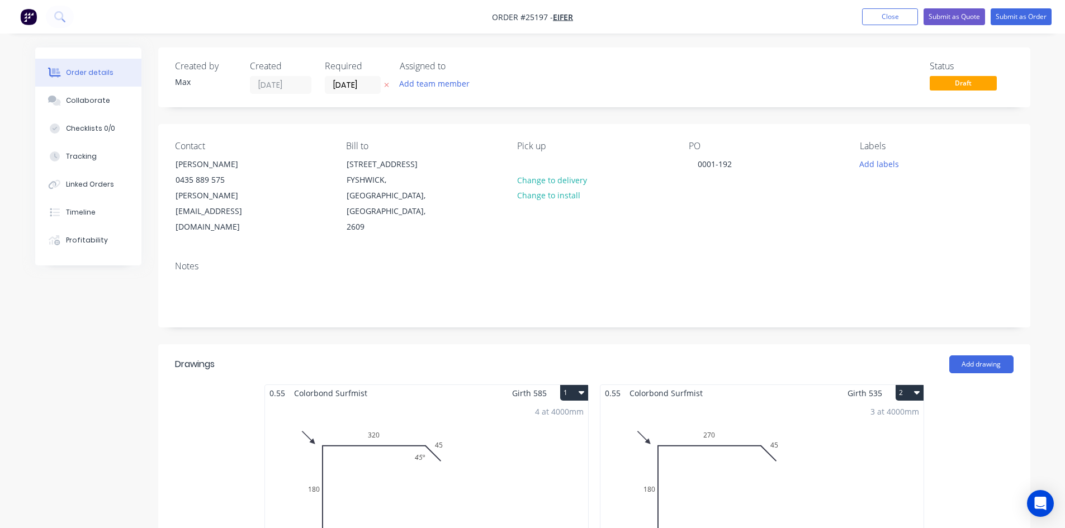
click at [707, 483] on div "3 at 4000mm Total lm $/M Total 12m $22.44 $269.28" at bounding box center [762, 486] width 323 height 171
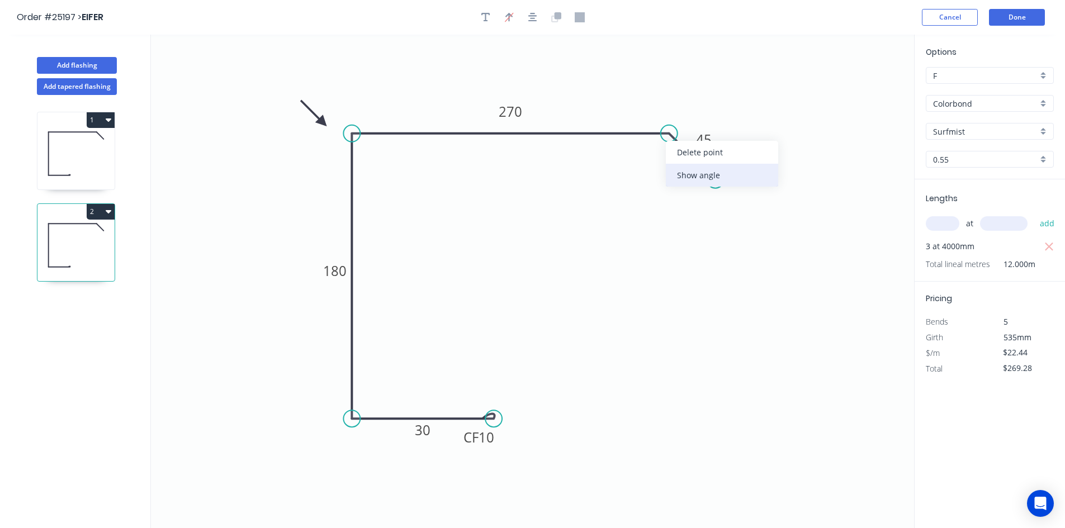
click at [682, 171] on div "Show angle" at bounding box center [722, 175] width 112 height 23
click at [657, 163] on tspan "?" at bounding box center [656, 158] width 6 height 18
click at [1018, 19] on button "Done" at bounding box center [1017, 17] width 56 height 17
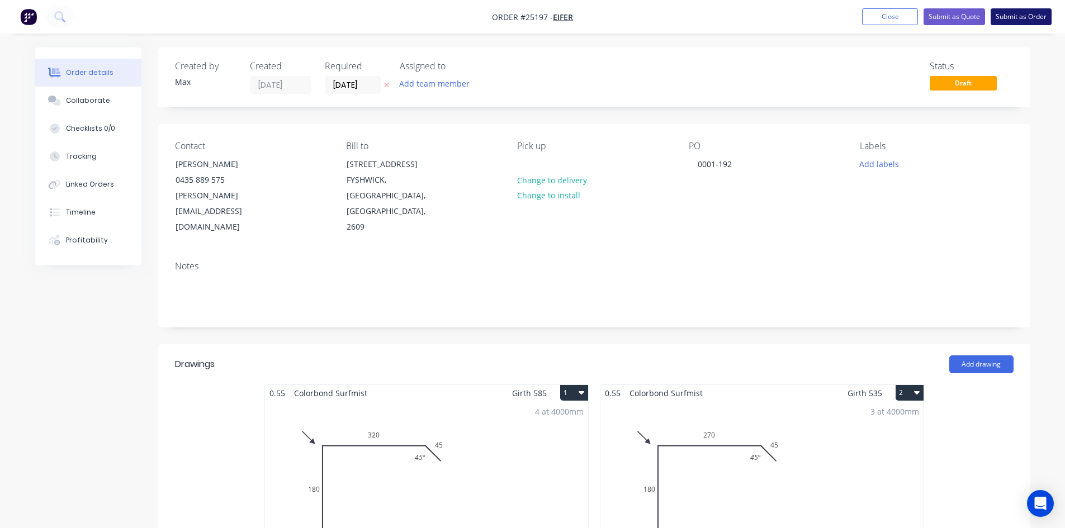
click at [1024, 18] on button "Submit as Order" at bounding box center [1021, 16] width 61 height 17
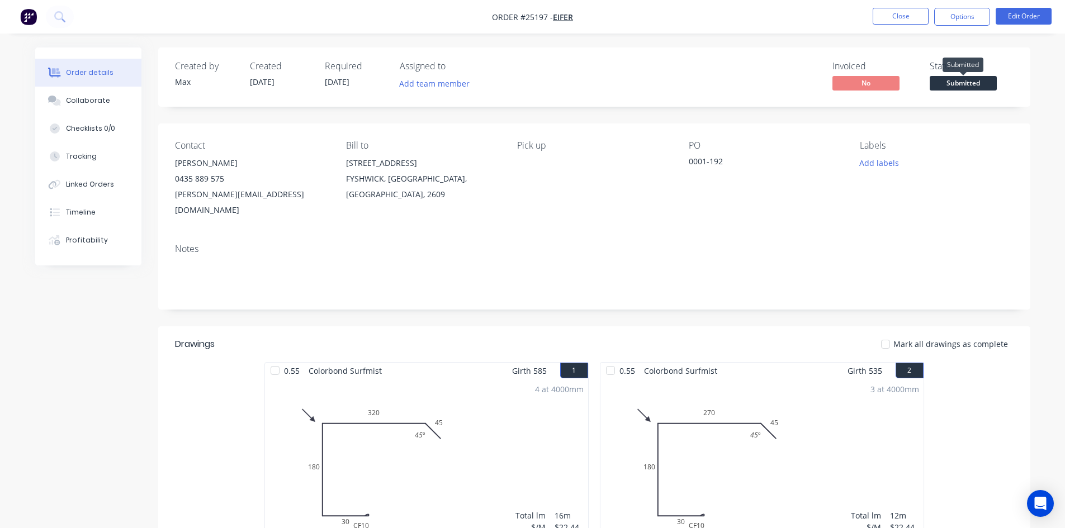
click at [973, 82] on span "Submitted" at bounding box center [963, 83] width 67 height 14
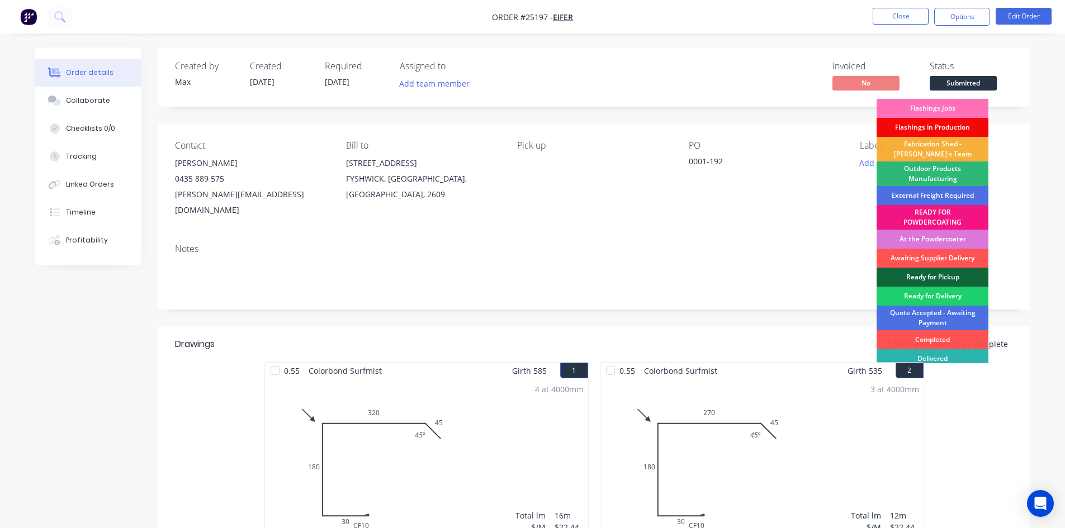
click at [955, 125] on div "Flashings in Production" at bounding box center [933, 127] width 112 height 19
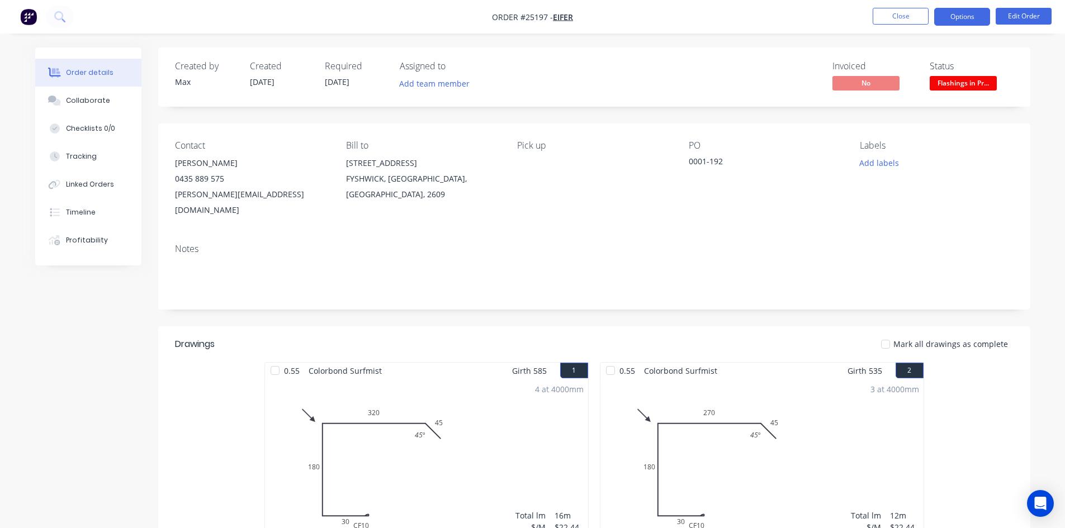
click at [964, 21] on button "Options" at bounding box center [962, 17] width 56 height 18
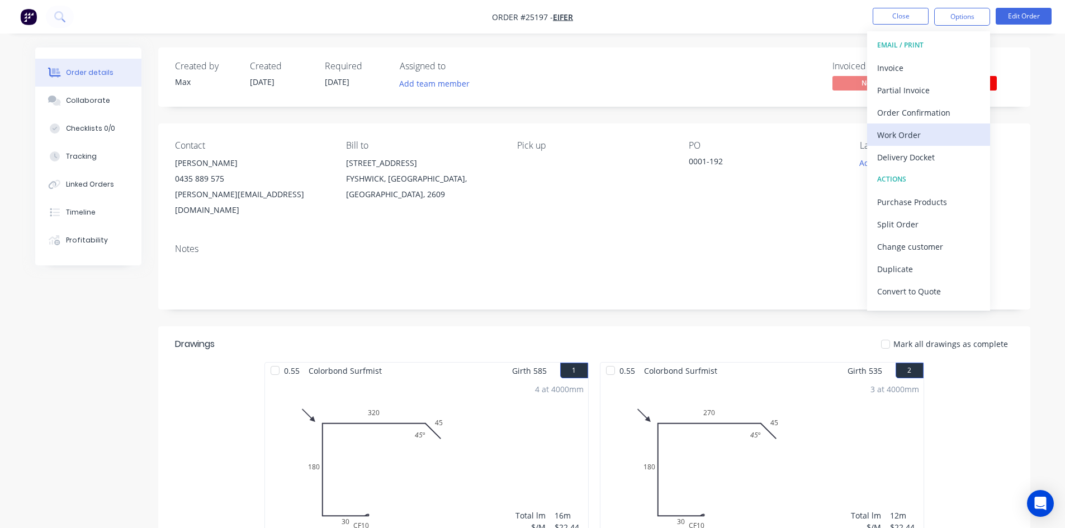
click at [927, 130] on div "Work Order" at bounding box center [928, 135] width 103 height 16
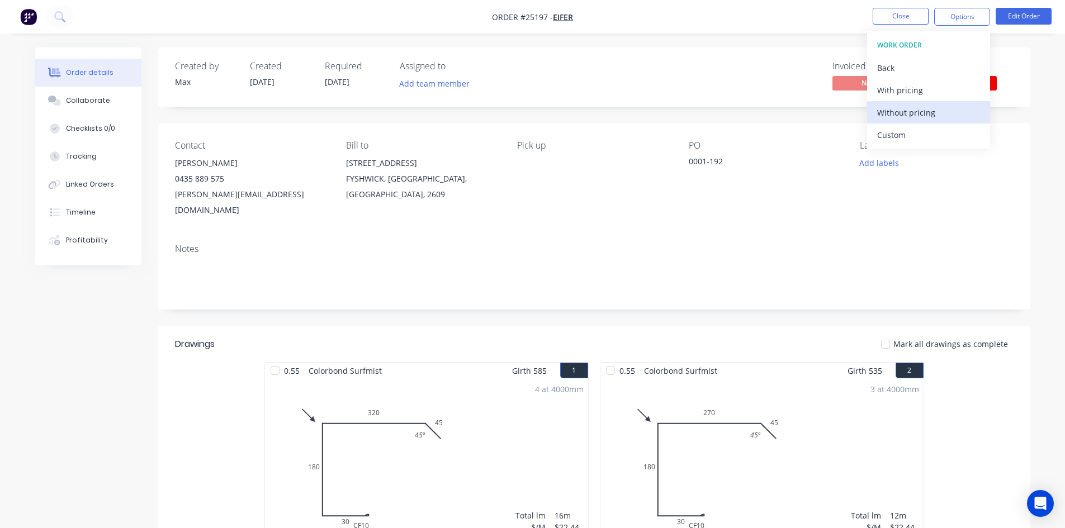
click at [927, 110] on div "Without pricing" at bounding box center [928, 113] width 103 height 16
click at [741, 68] on div "Invoiced No Status Flashings in Pr..." at bounding box center [763, 77] width 502 height 32
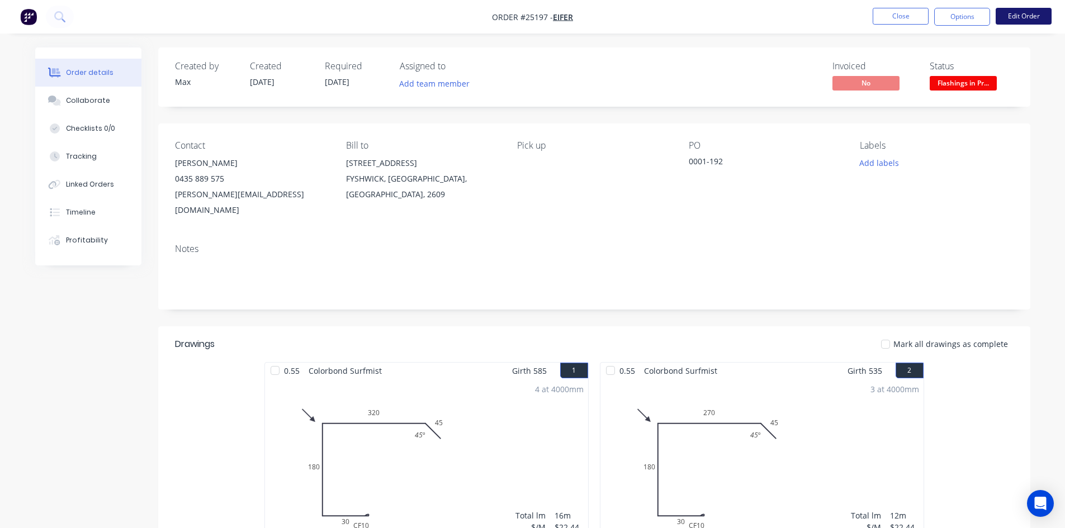
click at [1017, 15] on button "Edit Order" at bounding box center [1024, 16] width 56 height 17
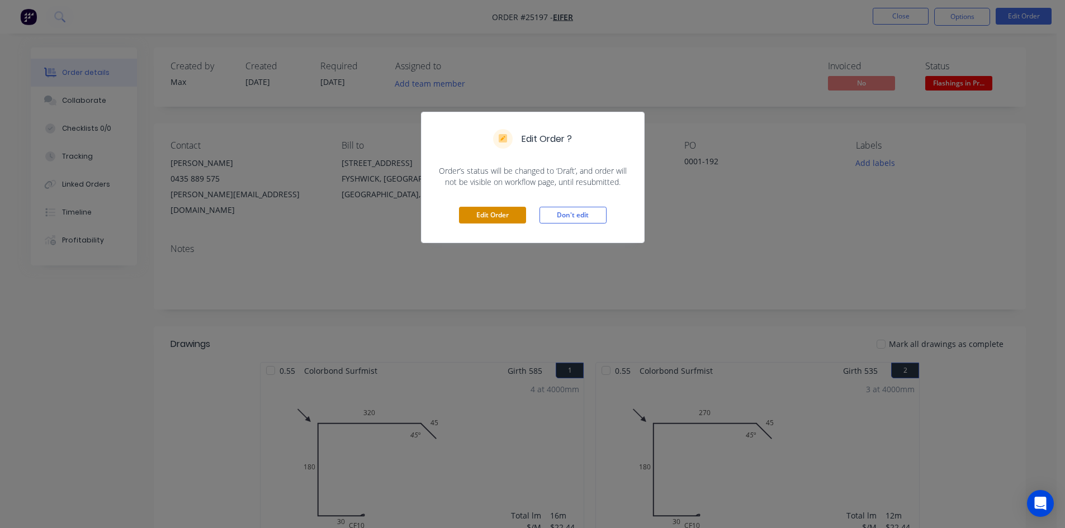
click at [504, 218] on button "Edit Order" at bounding box center [492, 215] width 67 height 17
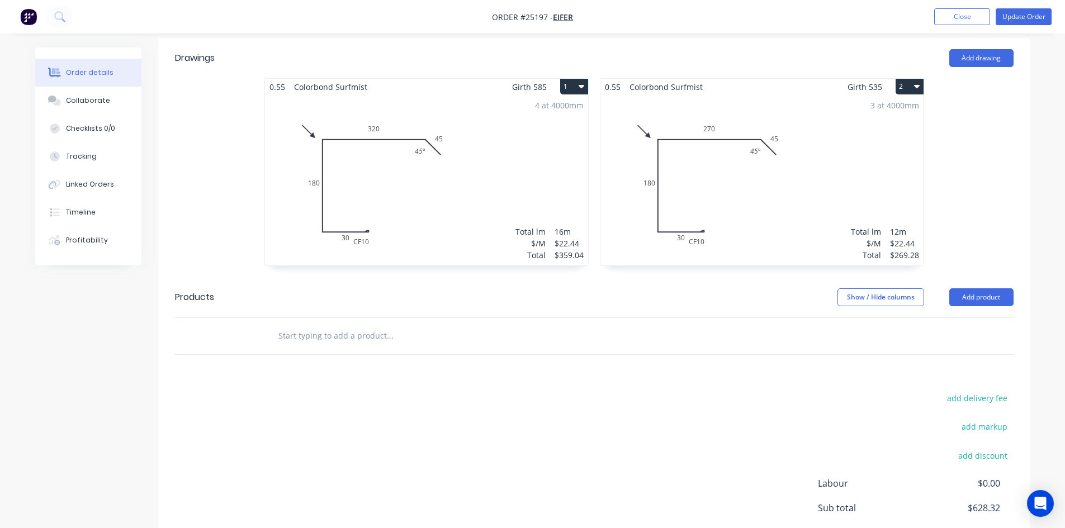
scroll to position [403, 0]
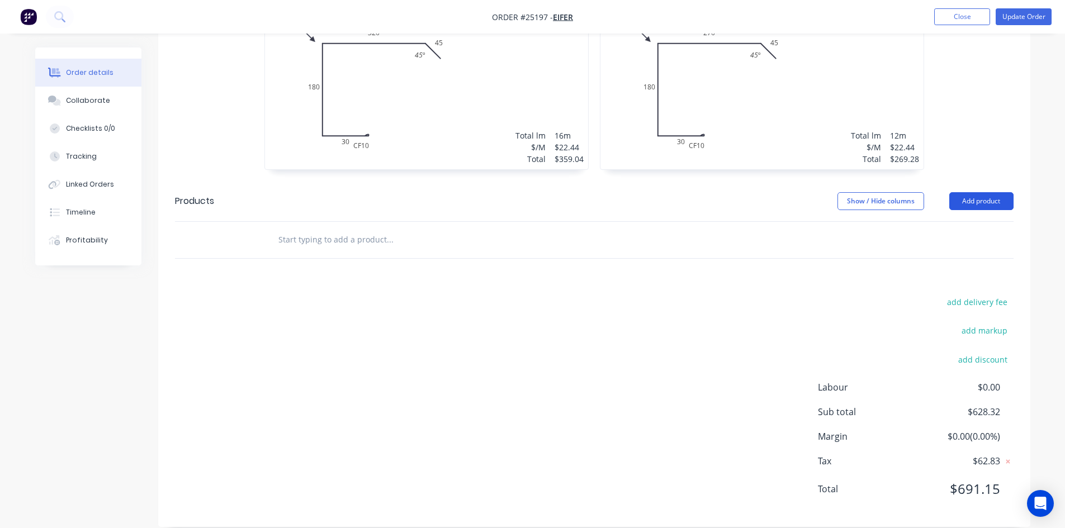
click at [978, 192] on button "Add product" at bounding box center [981, 201] width 64 height 18
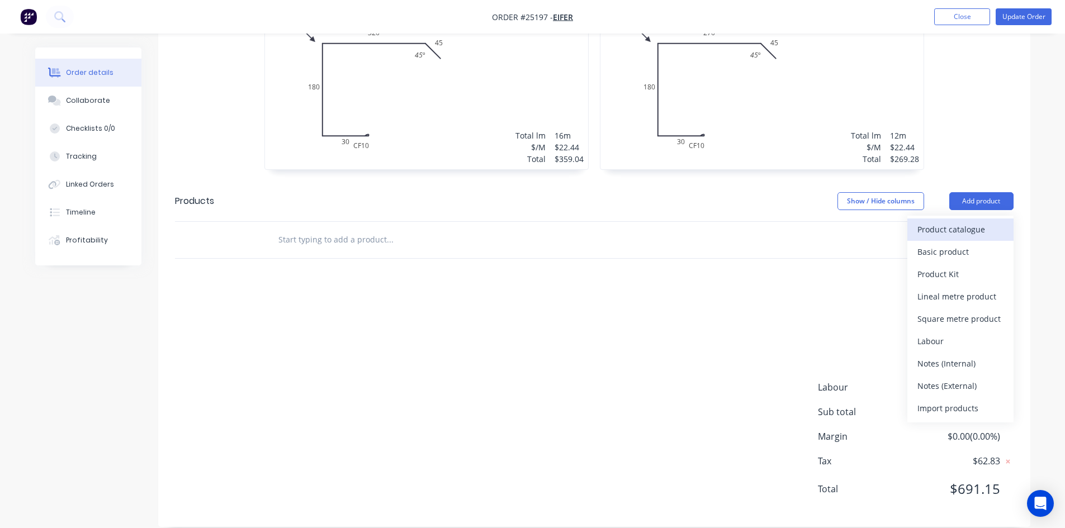
click at [980, 221] on div "Product catalogue" at bounding box center [961, 229] width 86 height 16
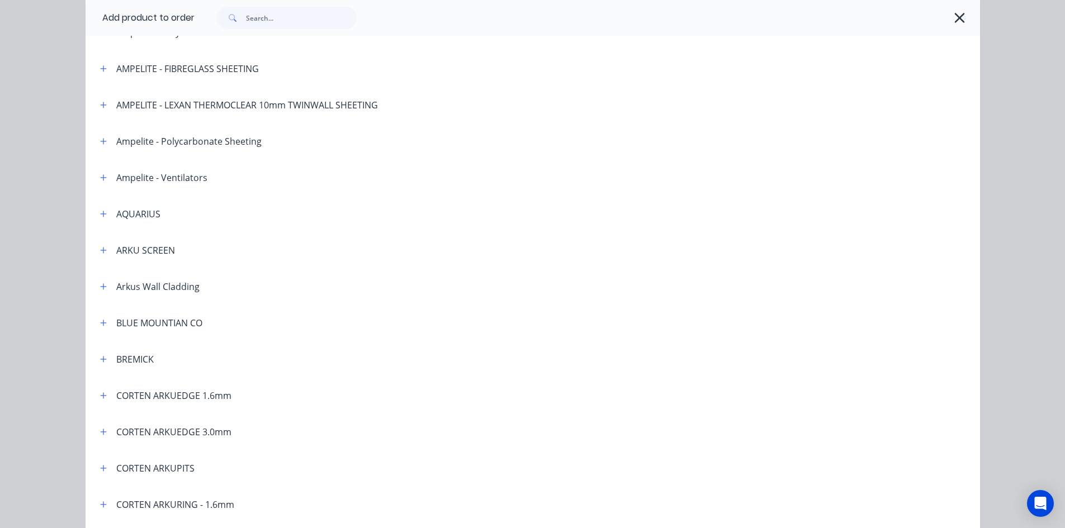
scroll to position [112, 0]
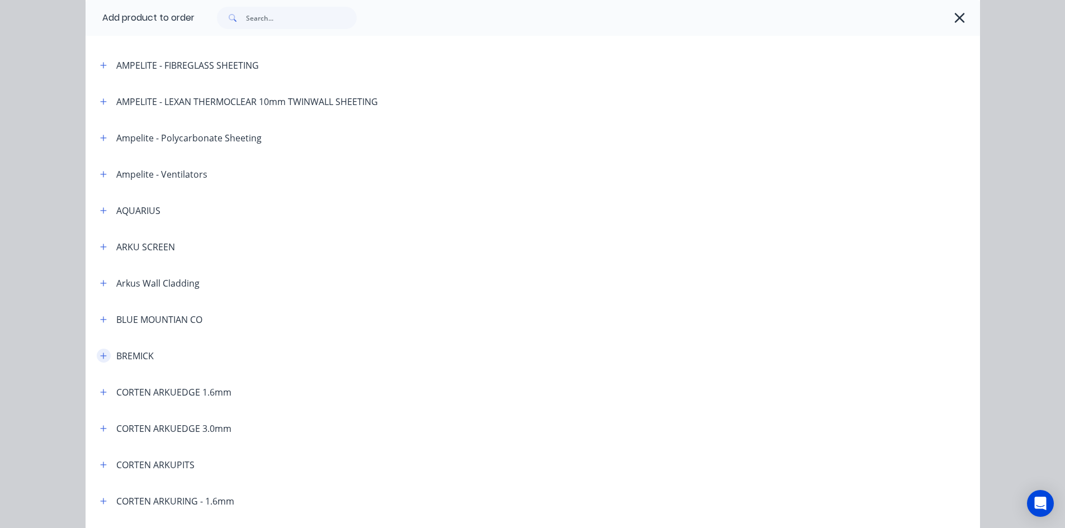
click at [100, 356] on icon "button" at bounding box center [103, 356] width 6 height 6
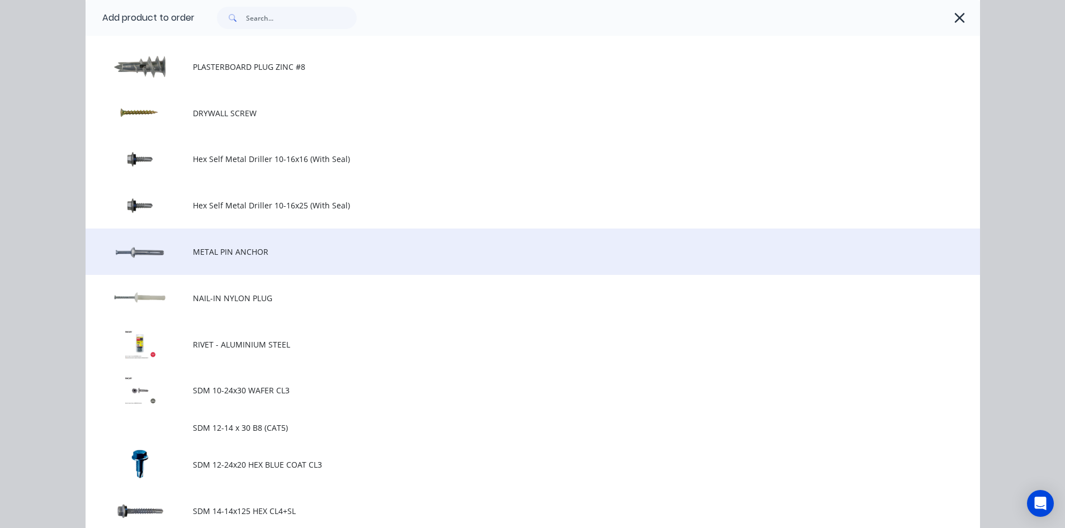
scroll to position [447, 0]
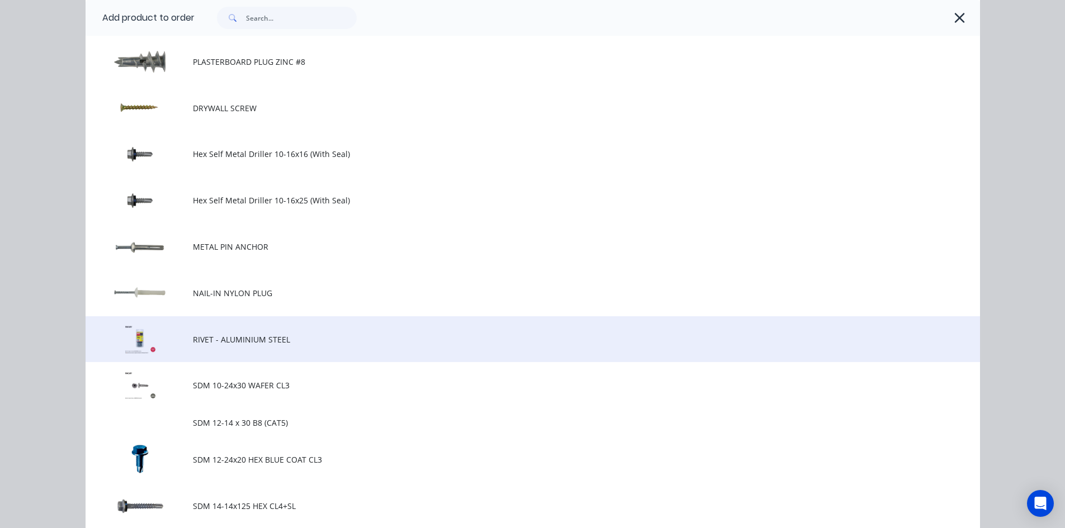
click at [299, 334] on span "RIVET - ALUMINIUM STEEL" at bounding box center [508, 340] width 630 height 12
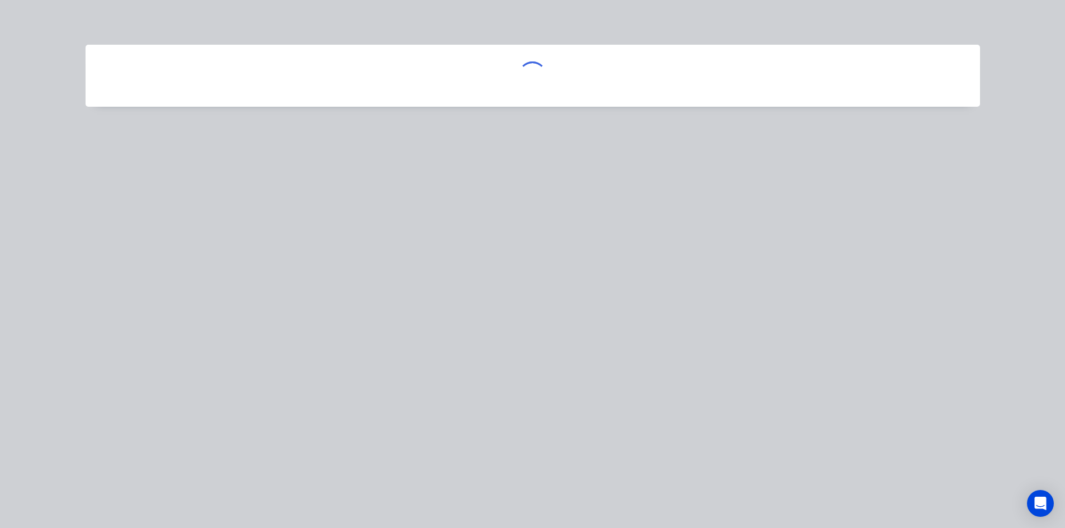
scroll to position [0, 0]
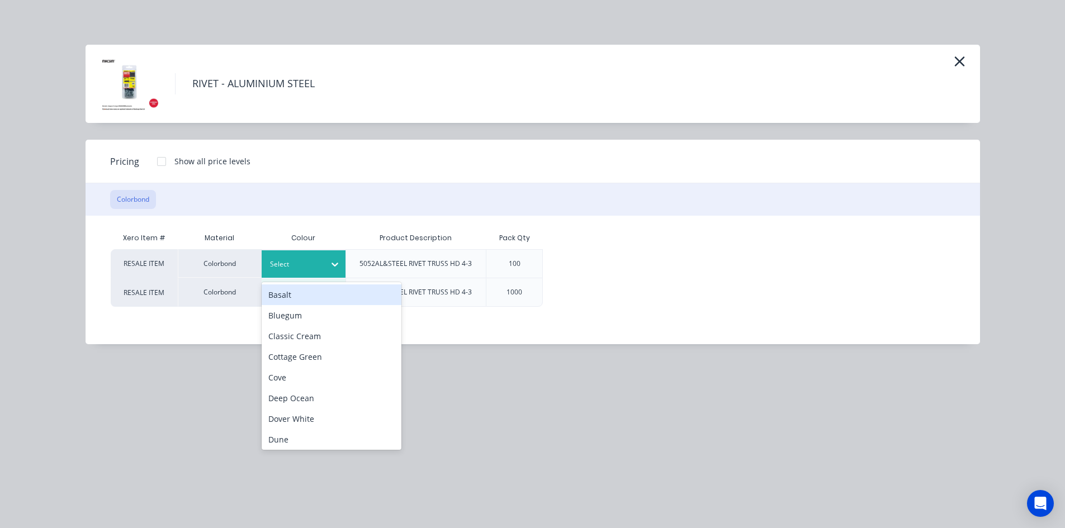
click at [303, 256] on div "Select" at bounding box center [304, 264] width 84 height 27
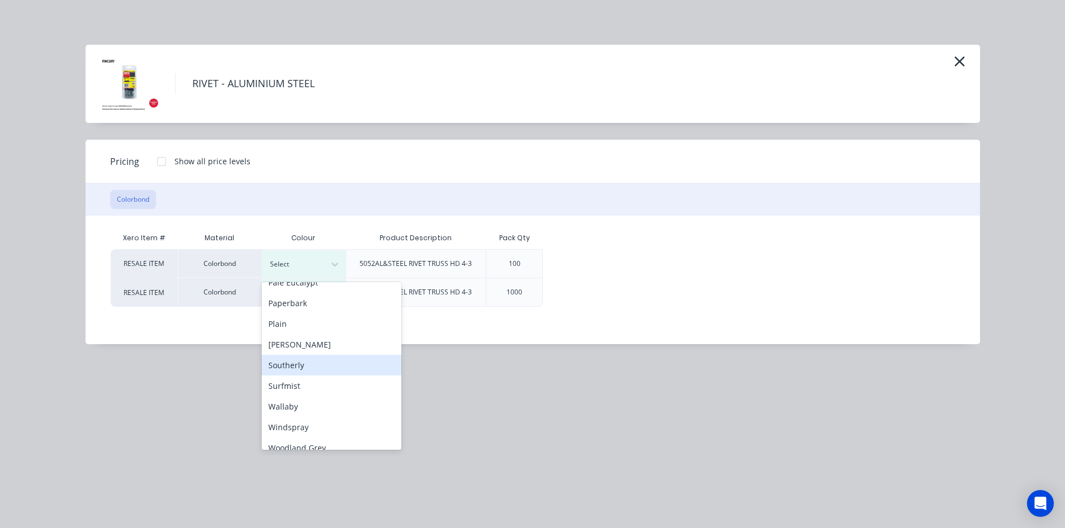
scroll to position [354, 0]
click at [337, 375] on div "Surfmist" at bounding box center [332, 375] width 140 height 21
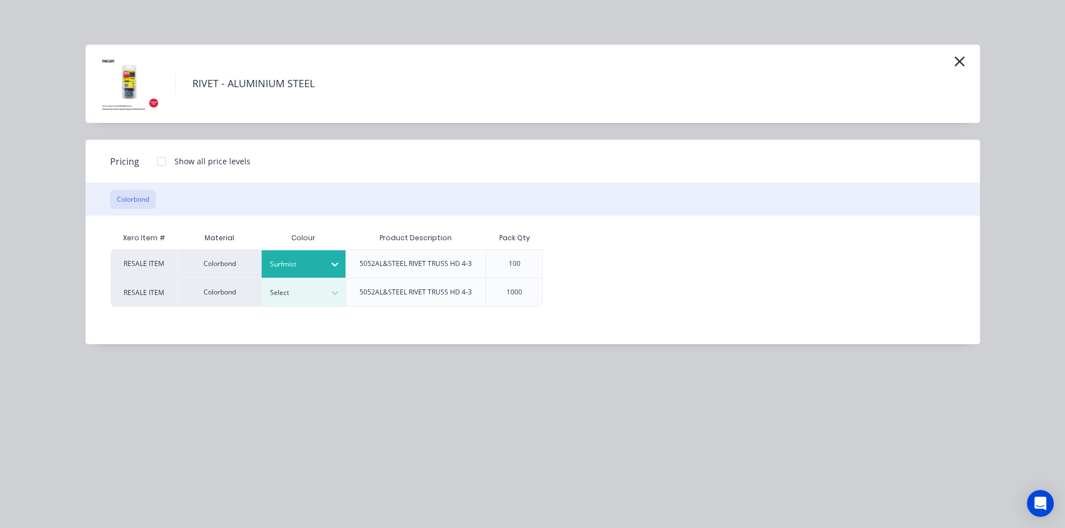
click at [162, 159] on div at bounding box center [161, 161] width 22 height 22
click at [553, 257] on div "$5.00" at bounding box center [581, 264] width 74 height 28
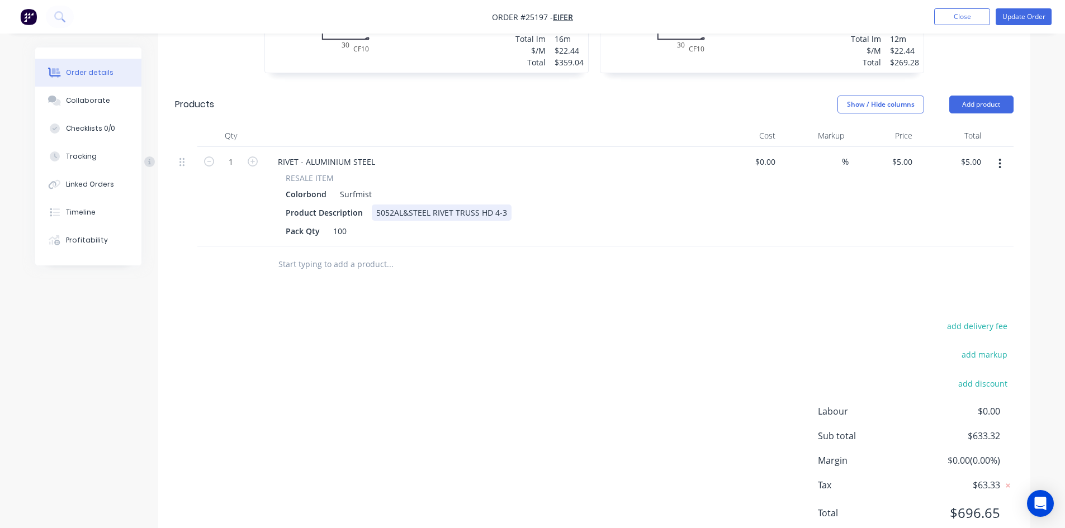
scroll to position [514, 0]
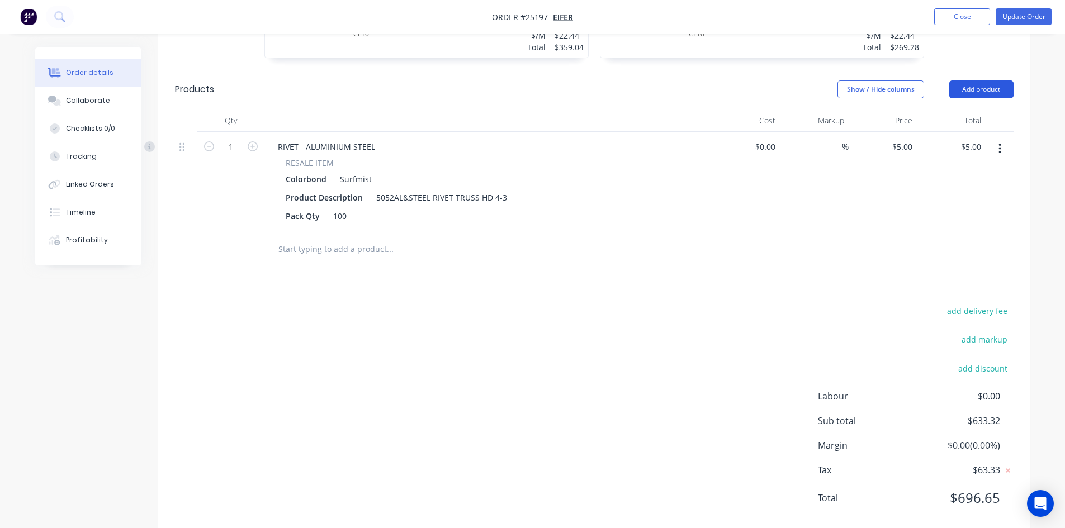
click at [993, 81] on button "Add product" at bounding box center [981, 90] width 64 height 18
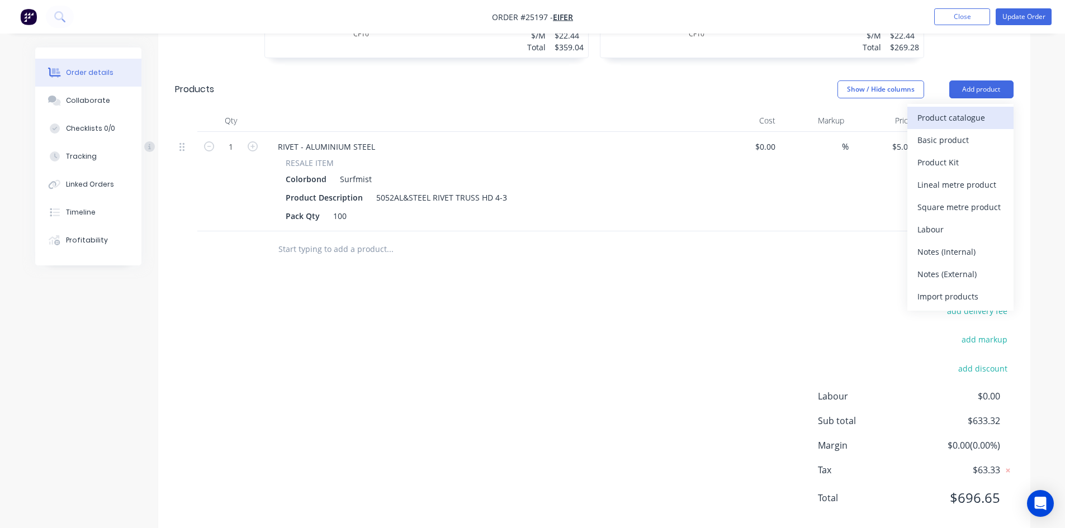
click at [982, 110] on div "Product catalogue" at bounding box center [961, 118] width 86 height 16
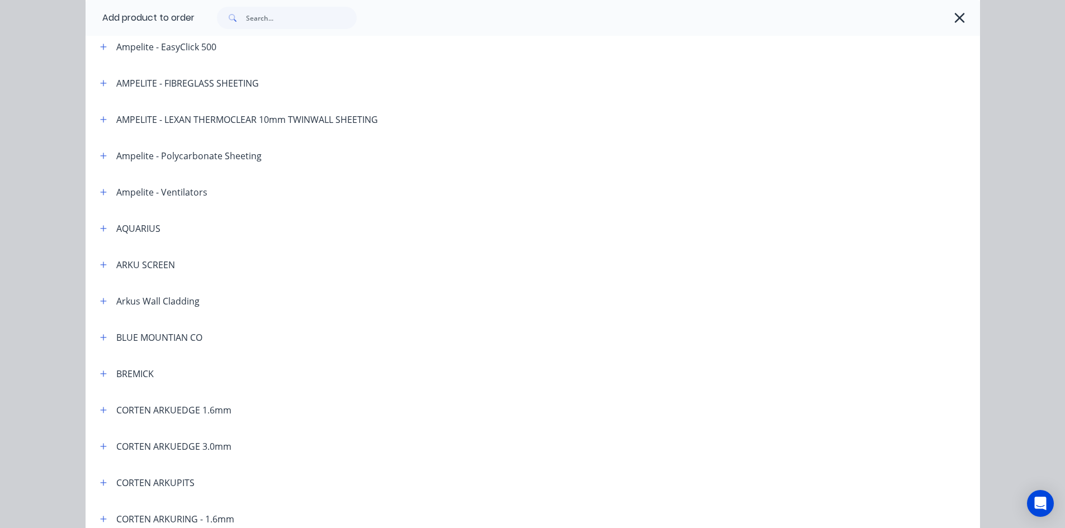
scroll to position [112, 0]
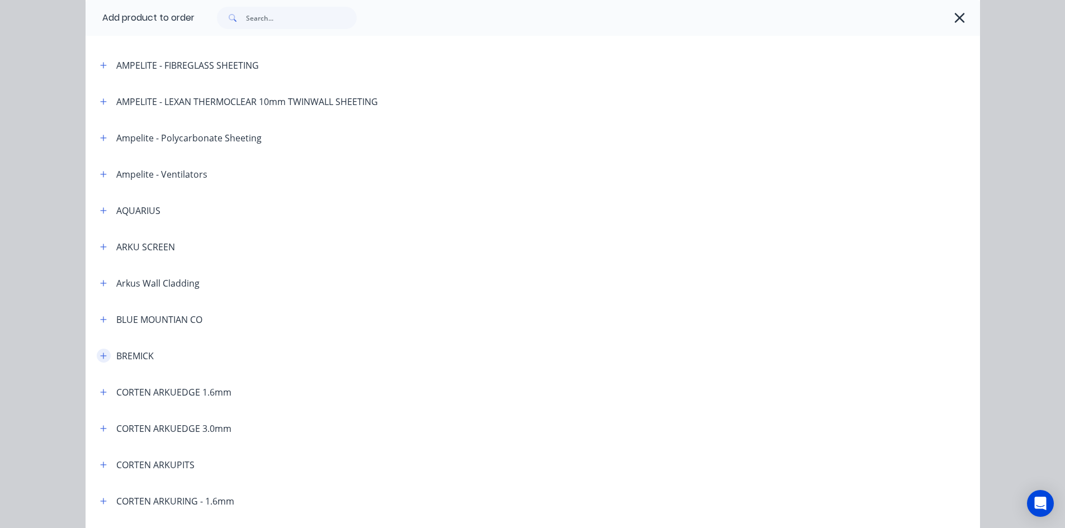
click at [100, 358] on icon "button" at bounding box center [103, 356] width 6 height 6
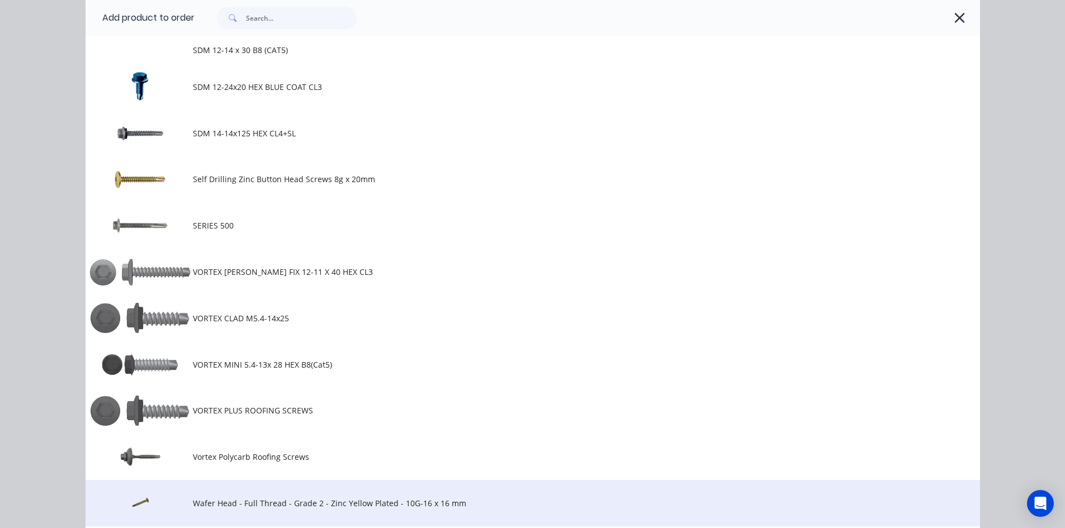
scroll to position [951, 0]
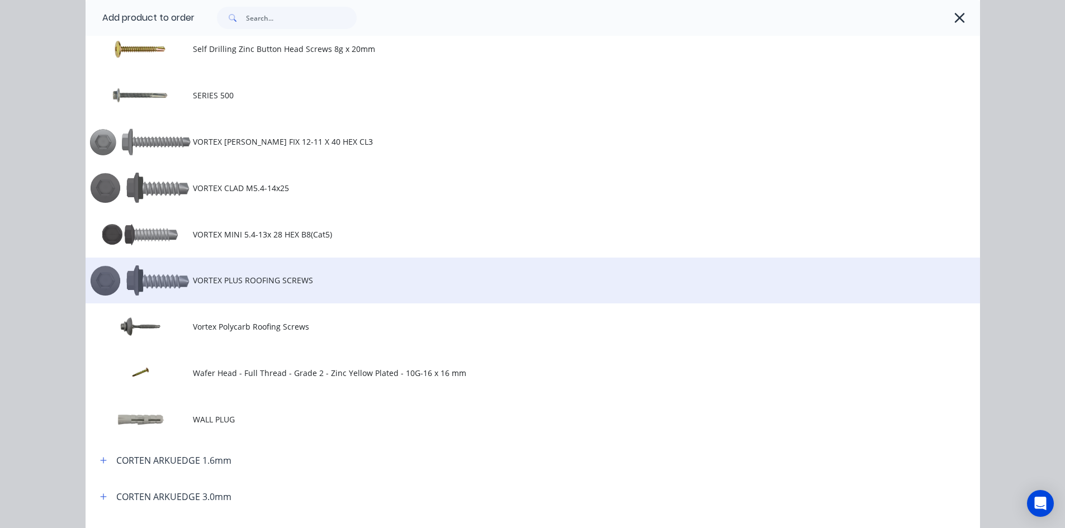
click at [276, 273] on td "VORTEX PLUS ROOFING SCREWS" at bounding box center [586, 281] width 787 height 46
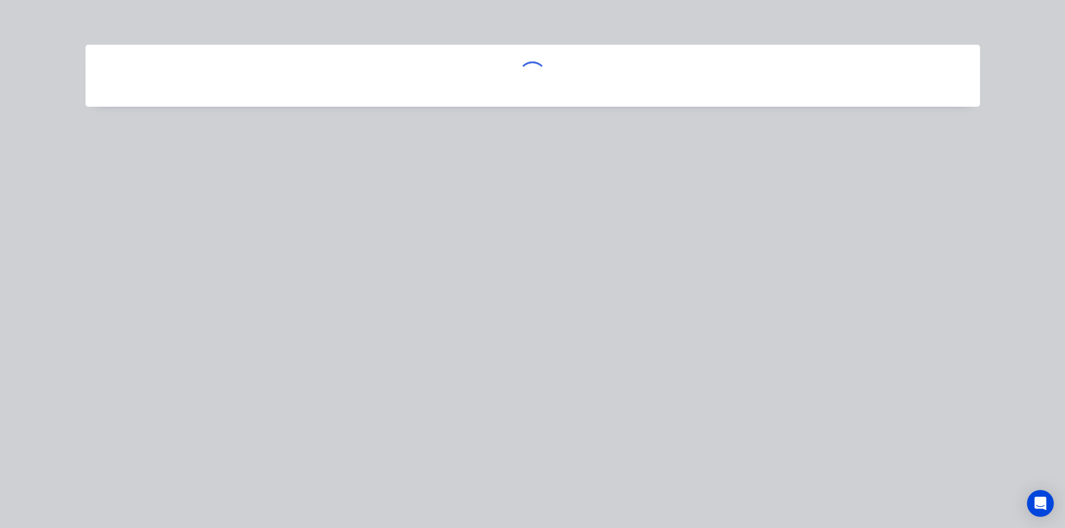
scroll to position [0, 0]
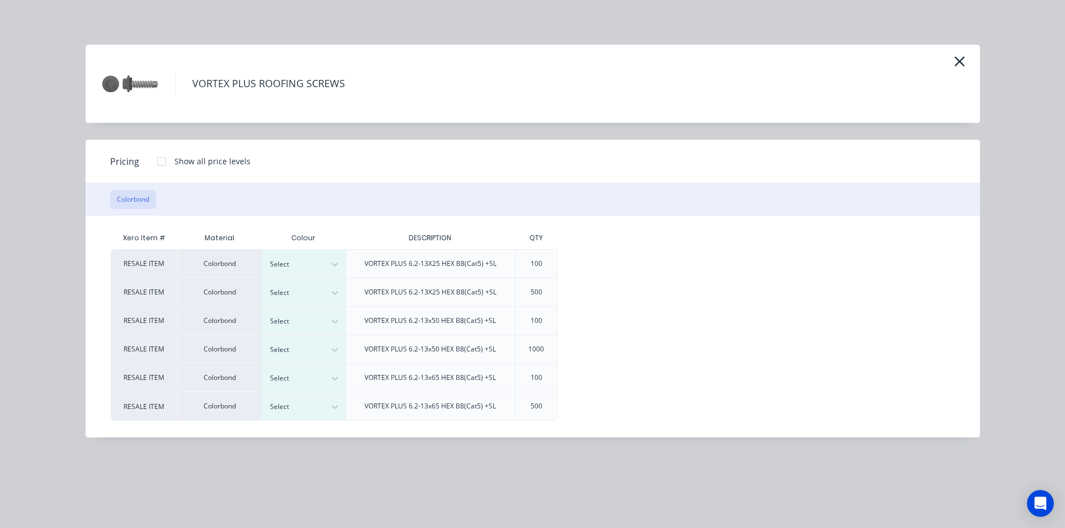
click at [160, 163] on div at bounding box center [161, 161] width 22 height 22
click at [311, 264] on div at bounding box center [295, 264] width 50 height 12
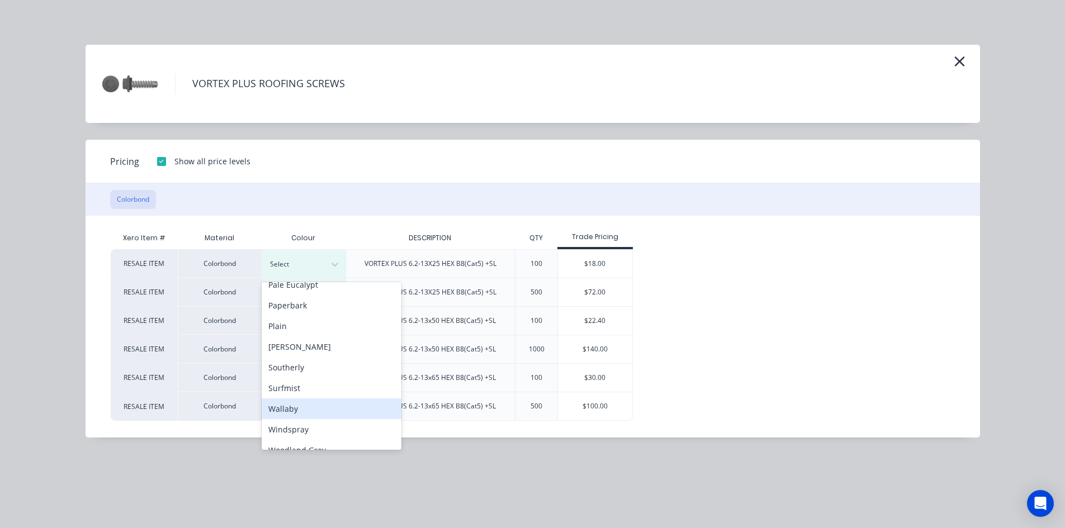
scroll to position [354, 0]
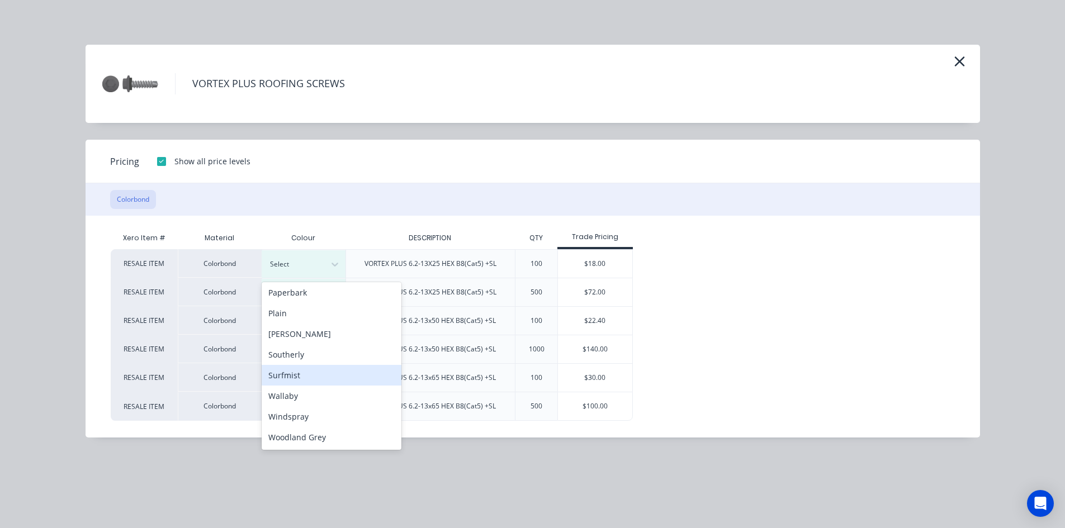
click at [305, 379] on div "Surfmist" at bounding box center [332, 375] width 140 height 21
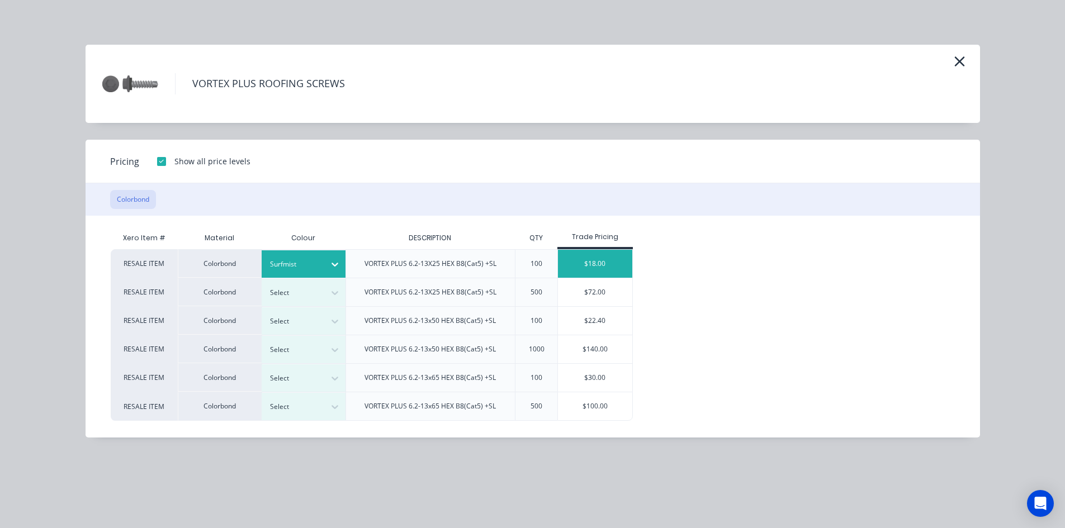
click at [616, 258] on div "$18.00" at bounding box center [595, 264] width 74 height 28
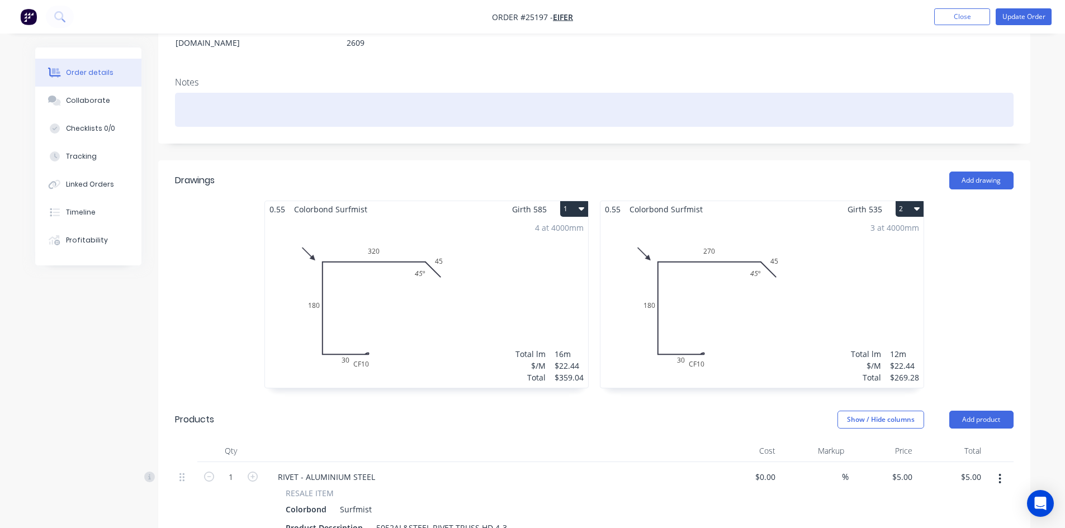
scroll to position [0, 0]
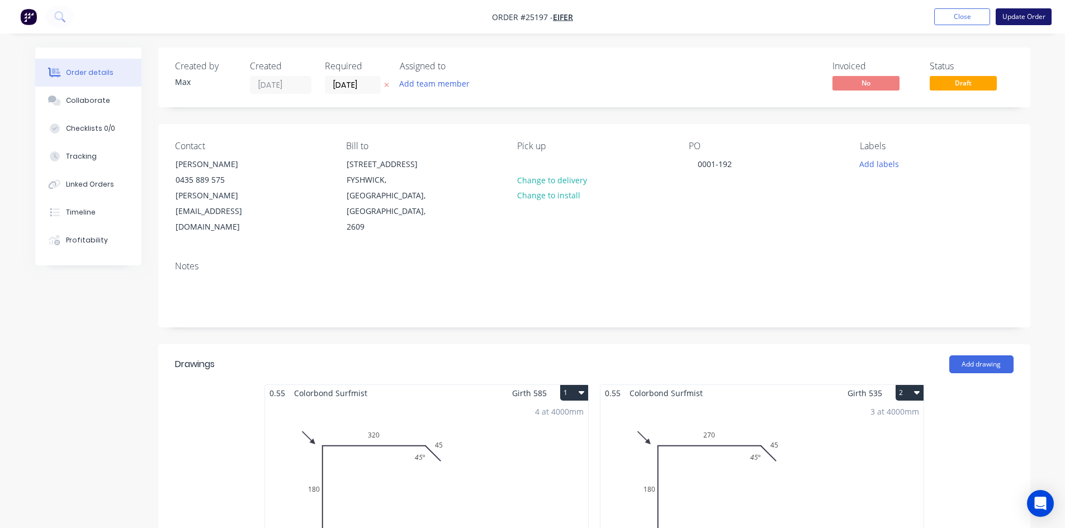
click at [1030, 16] on button "Update Order" at bounding box center [1024, 16] width 56 height 17
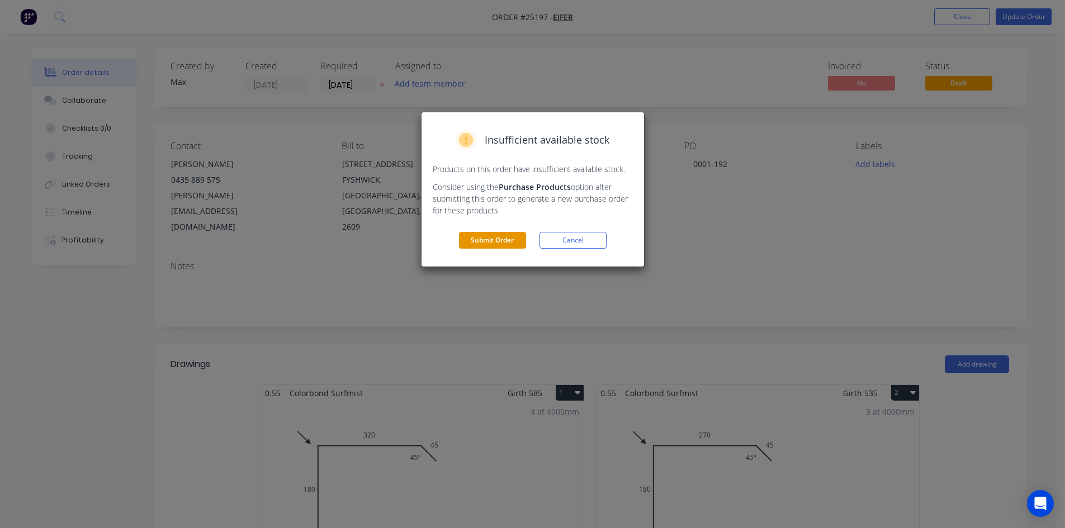
click at [483, 241] on button "Submit Order" at bounding box center [492, 240] width 67 height 17
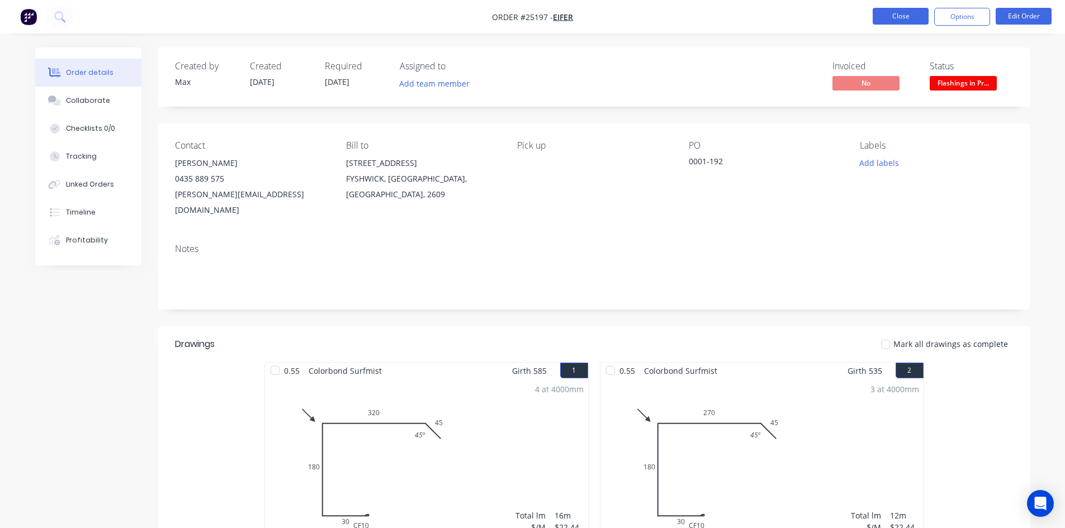
click at [903, 18] on button "Close" at bounding box center [901, 16] width 56 height 17
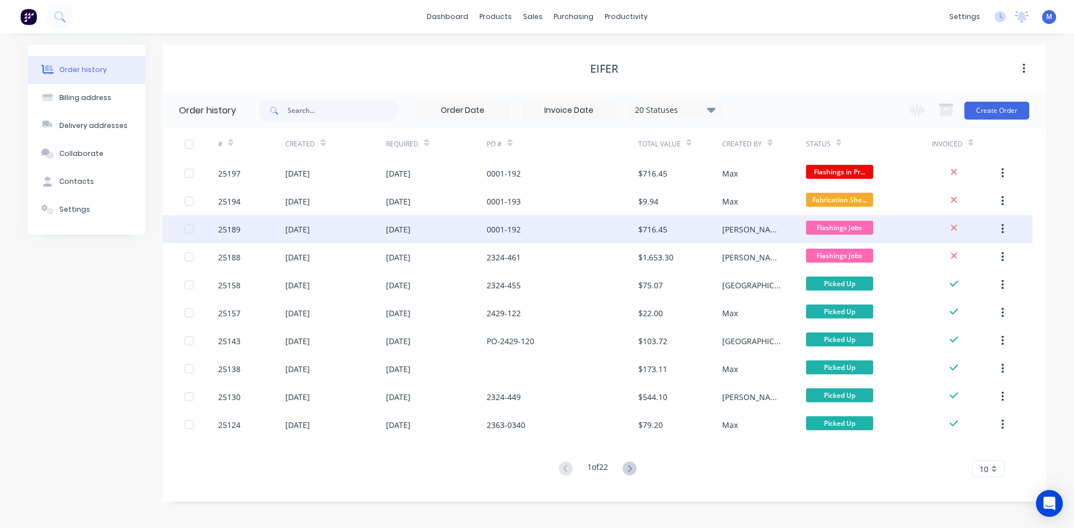
click at [554, 233] on div "0001-192" at bounding box center [561, 229] width 151 height 28
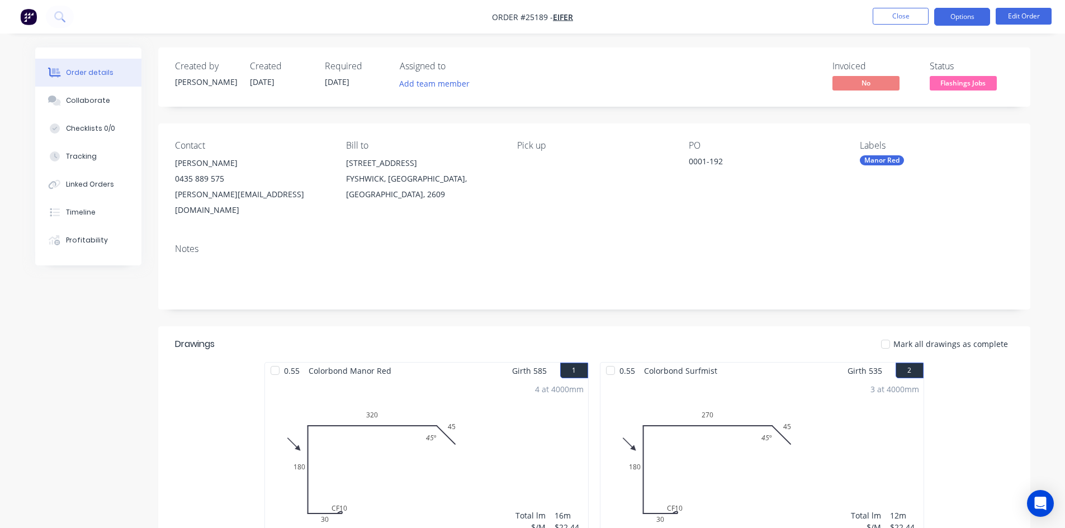
click at [963, 20] on button "Options" at bounding box center [962, 17] width 56 height 18
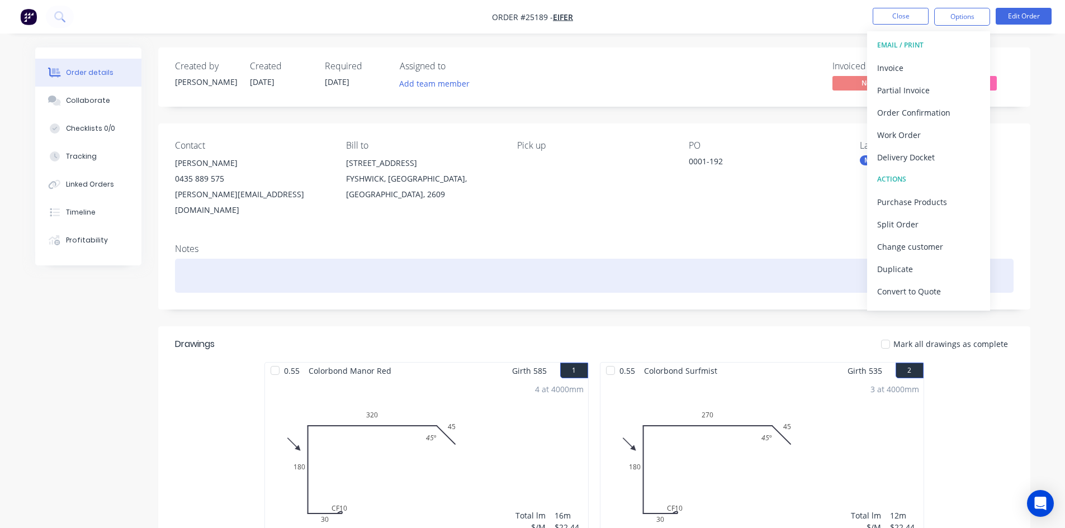
click at [1012, 259] on div at bounding box center [594, 276] width 839 height 34
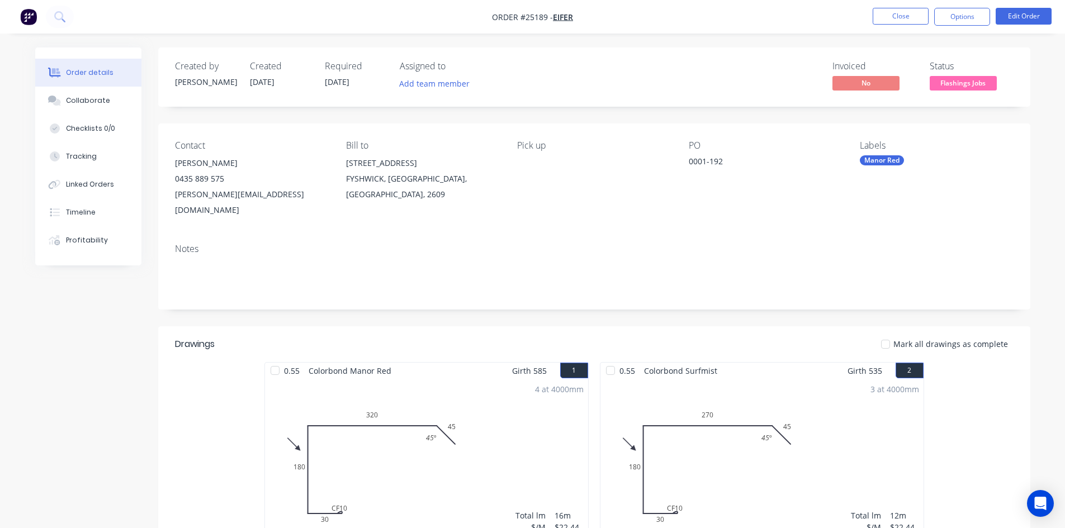
drag, startPoint x: 358, startPoint y: 7, endPoint x: 636, endPoint y: 74, distance: 286.4
click at [636, 74] on div "Invoiced No Status Flashings Jobs" at bounding box center [763, 77] width 502 height 32
click at [971, 22] on button "Options" at bounding box center [962, 17] width 56 height 18
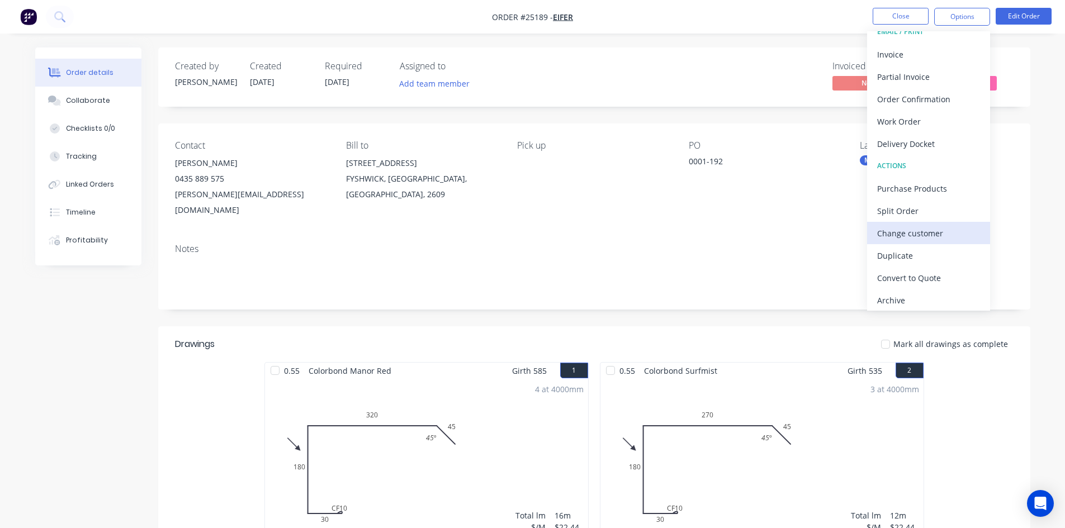
scroll to position [17, 0]
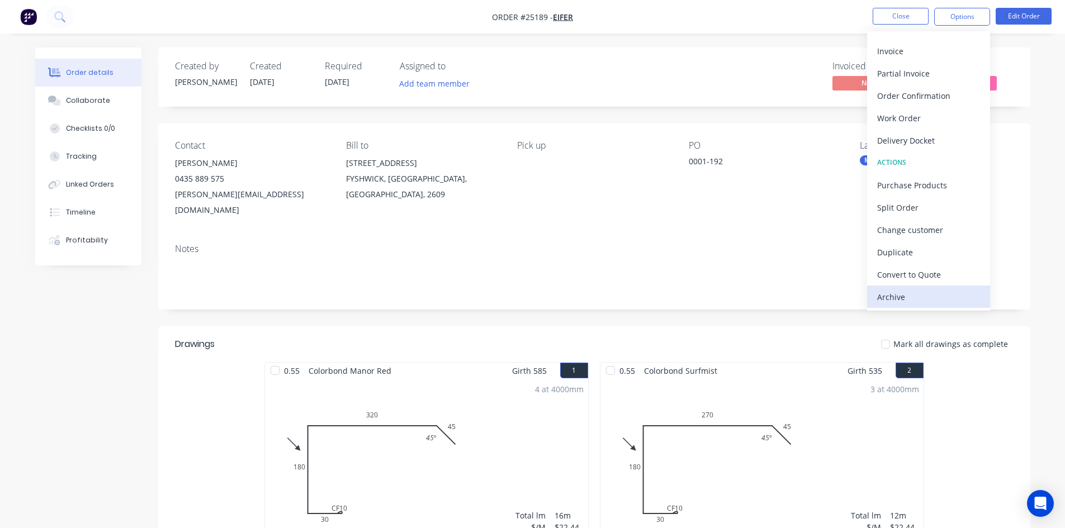
click at [924, 294] on div "Archive" at bounding box center [928, 297] width 103 height 16
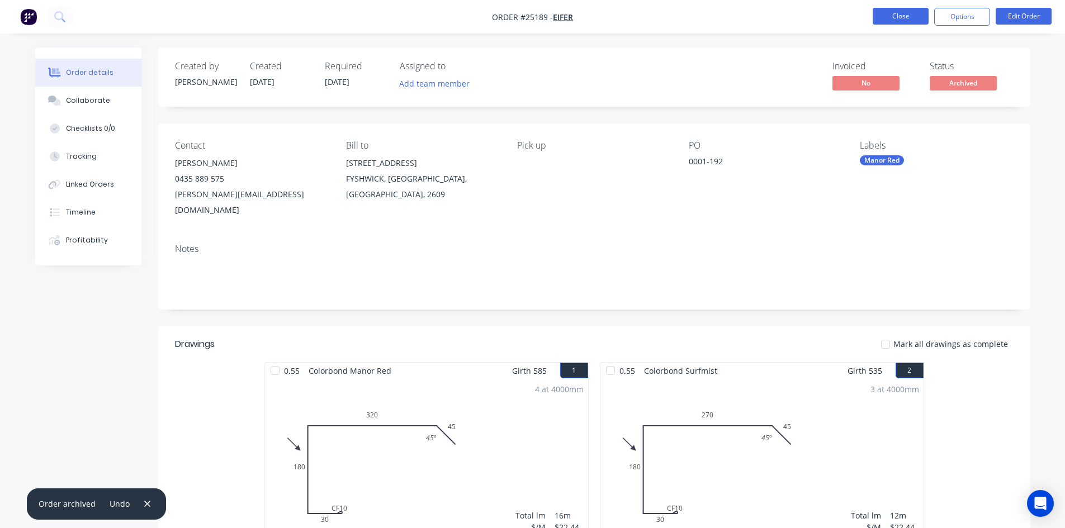
click at [902, 15] on button "Close" at bounding box center [901, 16] width 56 height 17
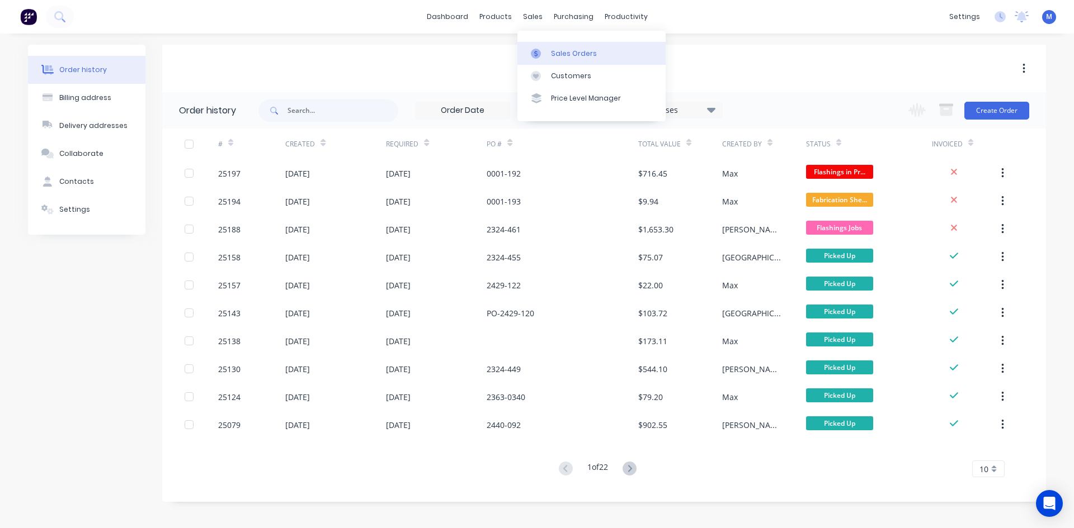
click at [571, 54] on div "Sales Orders" at bounding box center [574, 54] width 46 height 10
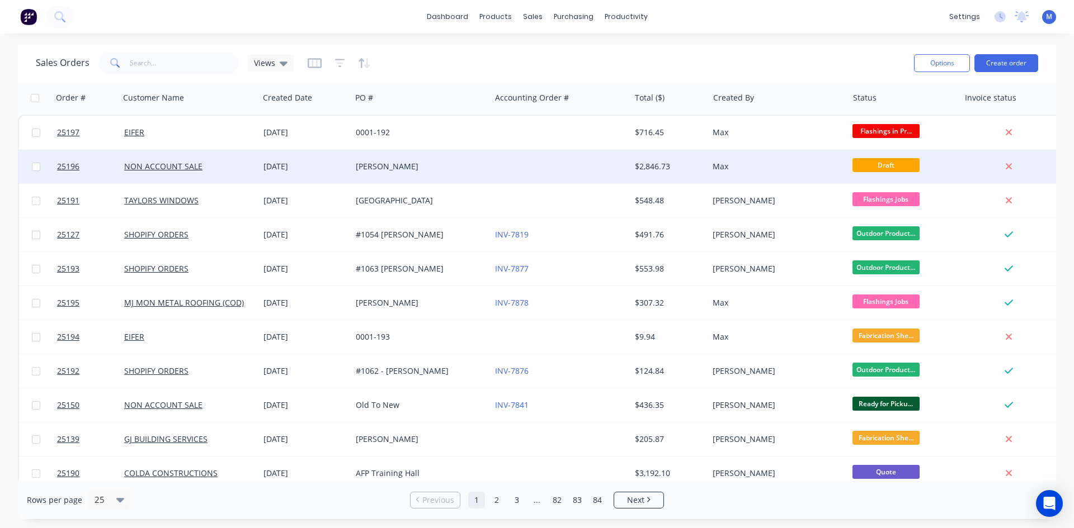
click at [445, 169] on div "Taylor Lee" at bounding box center [418, 166] width 124 height 11
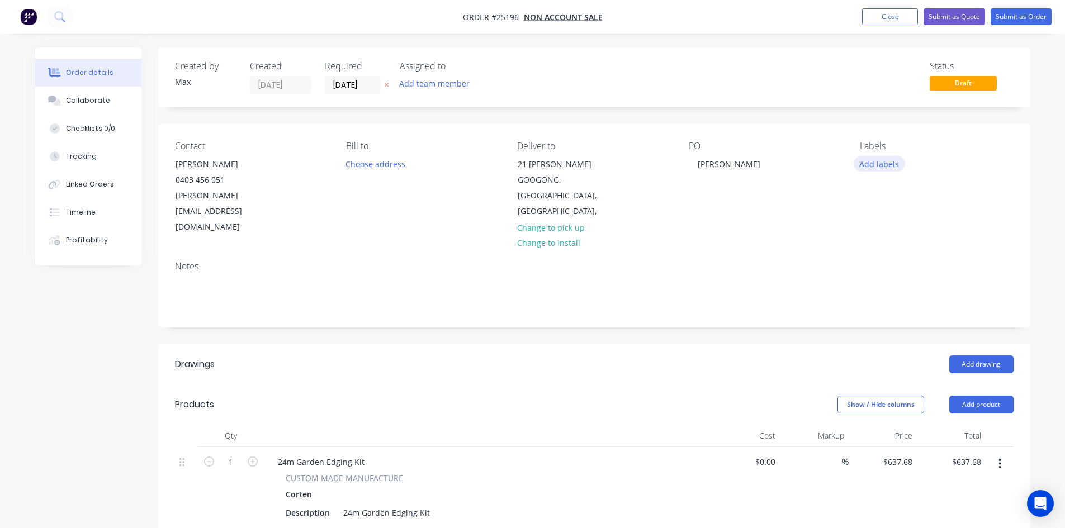
click at [870, 161] on button "Add labels" at bounding box center [879, 163] width 51 height 15
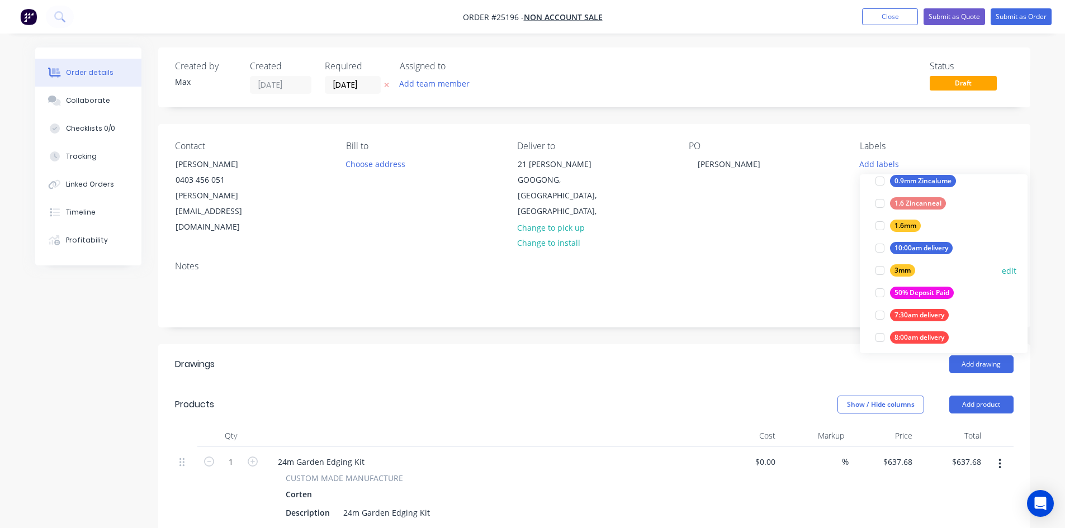
scroll to position [112, 0]
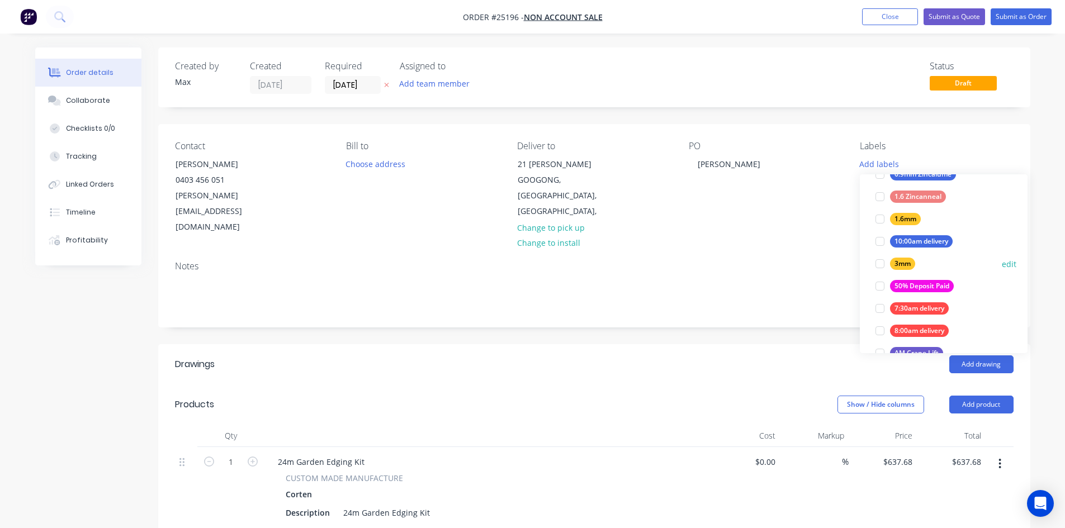
click at [879, 264] on div at bounding box center [880, 264] width 22 height 22
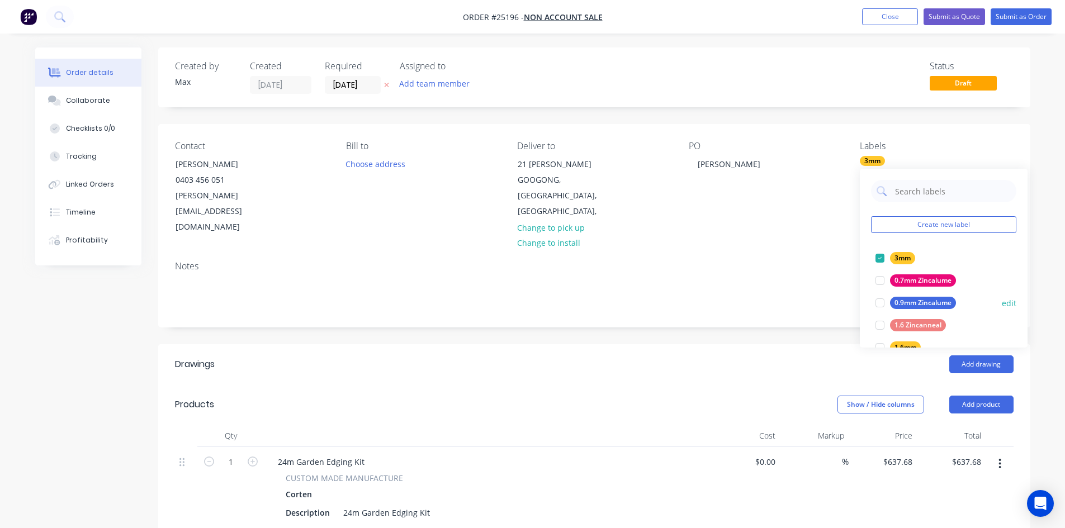
scroll to position [56, 0]
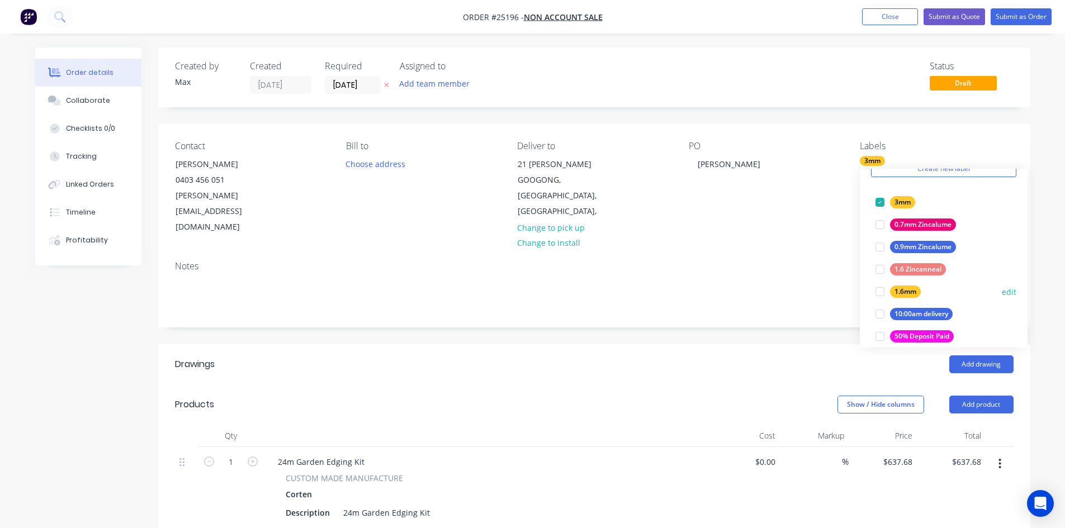
click at [881, 292] on div at bounding box center [880, 292] width 22 height 22
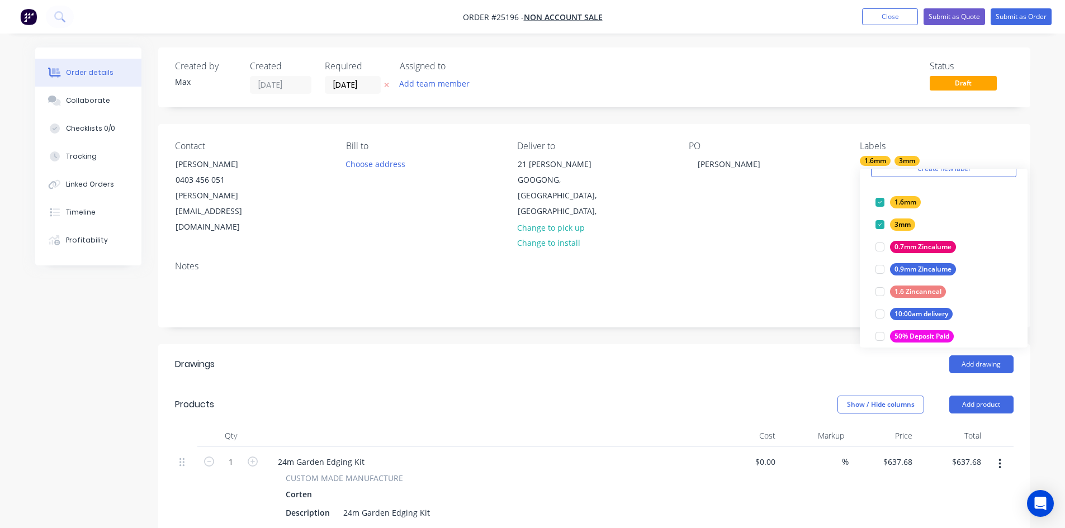
click at [805, 61] on div "Created by Max Created 13/10/25 Required 13/10/25 Assigned to Add team member S…" at bounding box center [594, 78] width 872 height 60
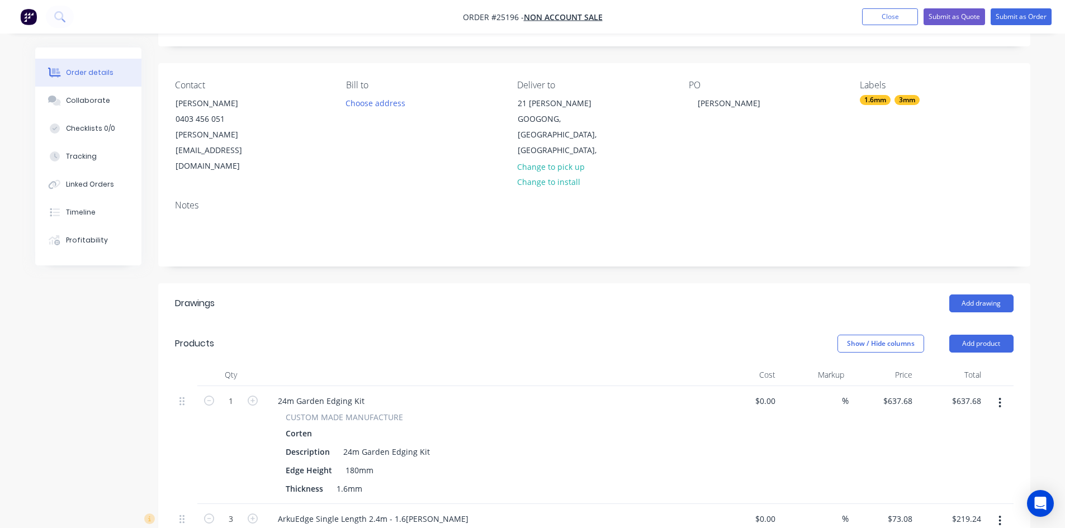
scroll to position [0, 0]
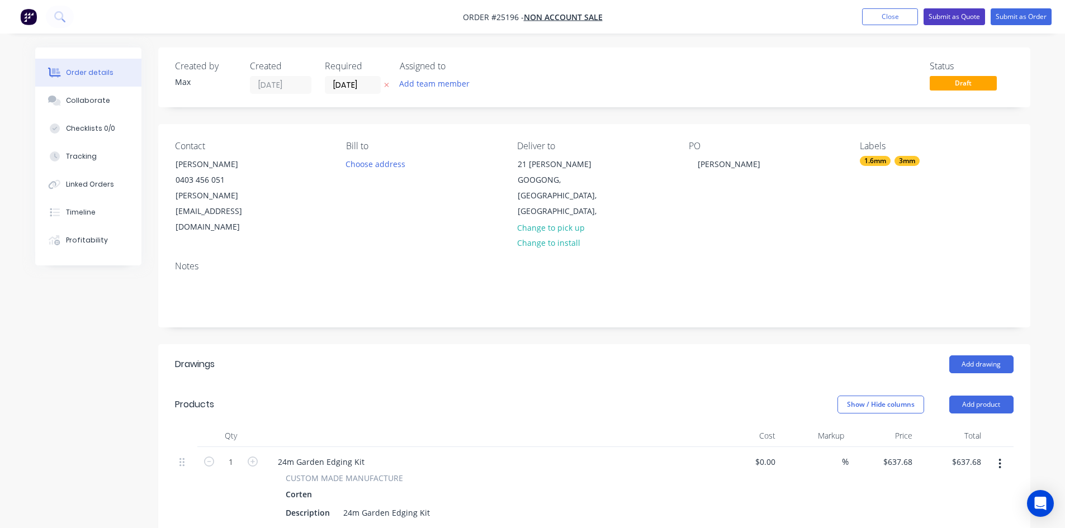
click at [946, 12] on button "Submit as Quote" at bounding box center [955, 16] width 62 height 17
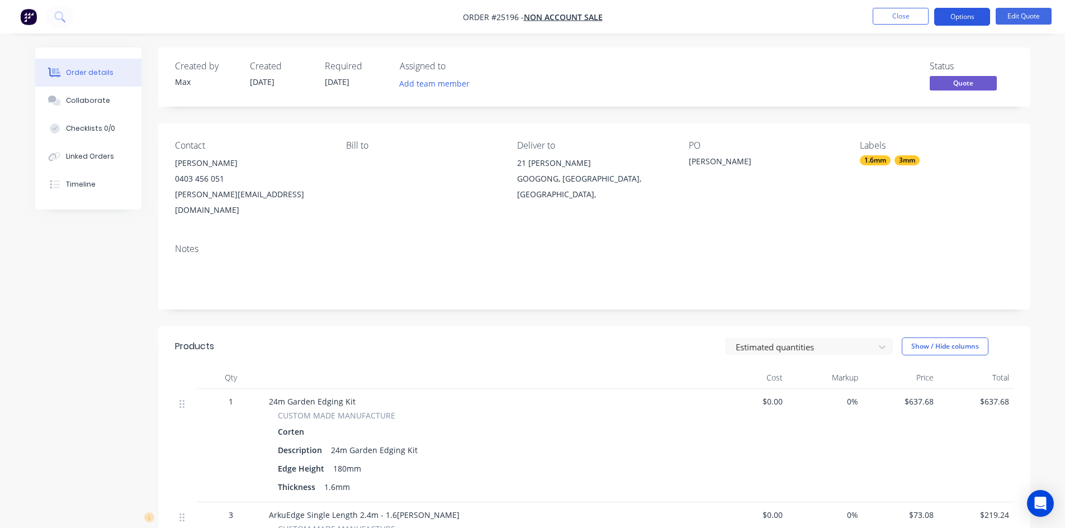
click at [956, 19] on button "Options" at bounding box center [962, 17] width 56 height 18
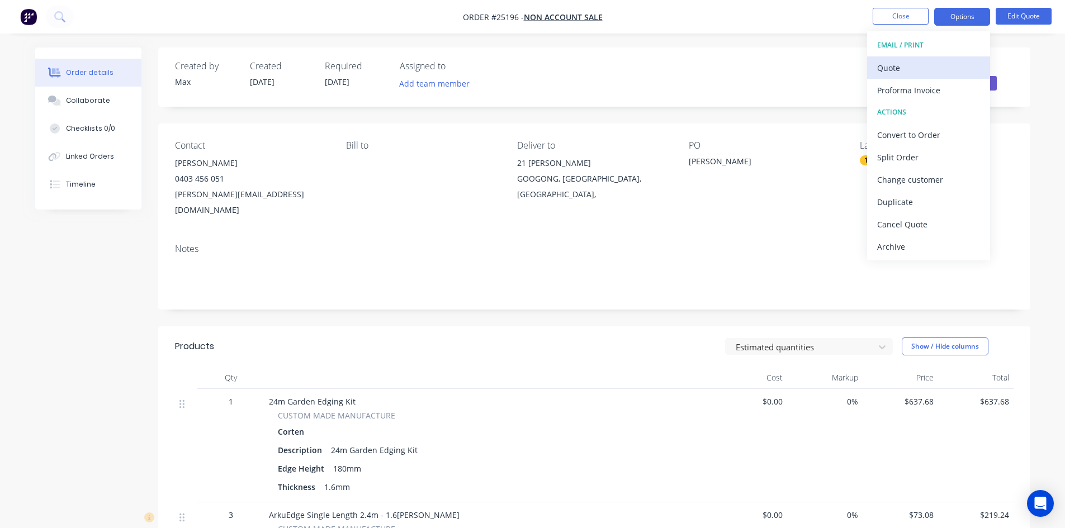
click at [925, 70] on div "Quote" at bounding box center [928, 68] width 103 height 16
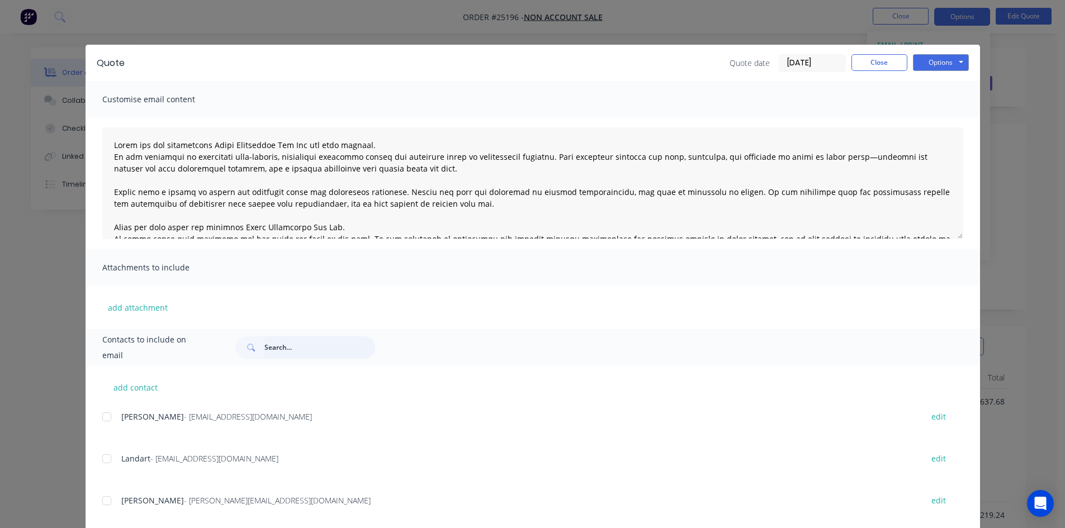
click at [285, 346] on input "text" at bounding box center [319, 348] width 111 height 22
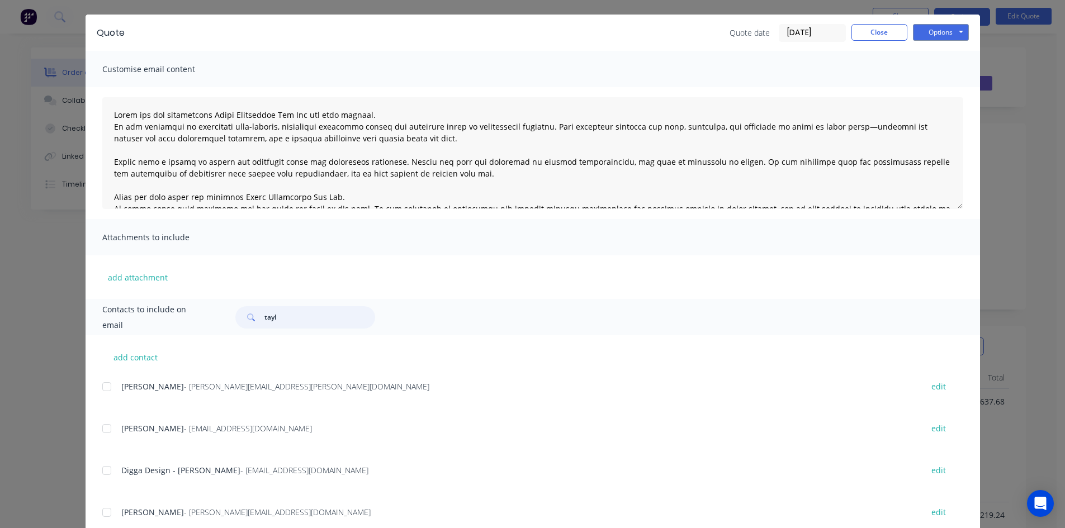
scroll to position [64, 0]
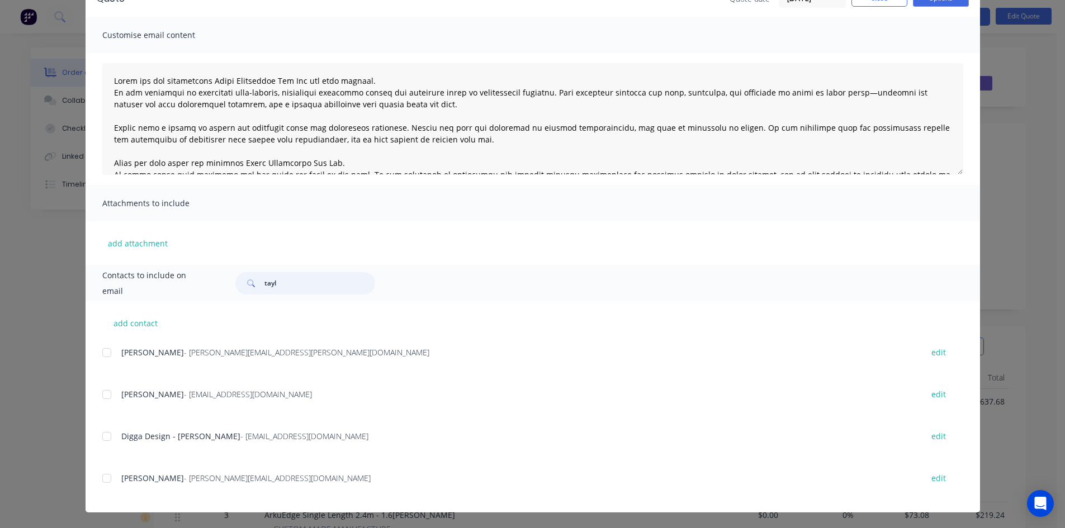
type input "tayl"
click at [96, 479] on div "add contact Mark Taylor - Taylor.Mark@live.com edit Mark Taylor - admin@quattro…" at bounding box center [533, 406] width 895 height 211
click at [105, 481] on div at bounding box center [107, 478] width 22 height 22
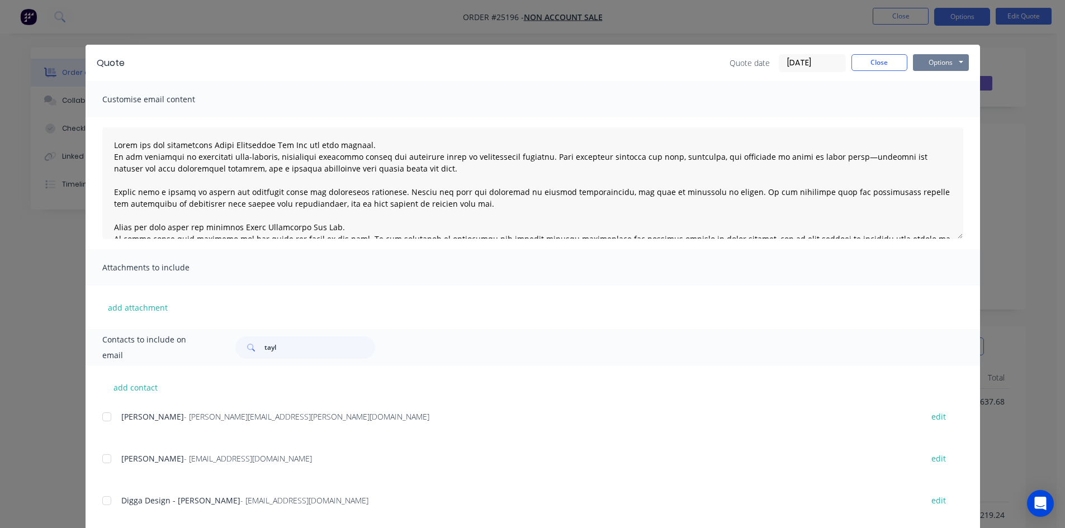
click at [947, 65] on button "Options" at bounding box center [941, 62] width 56 height 17
click at [945, 119] on button "Email" at bounding box center [949, 119] width 72 height 18
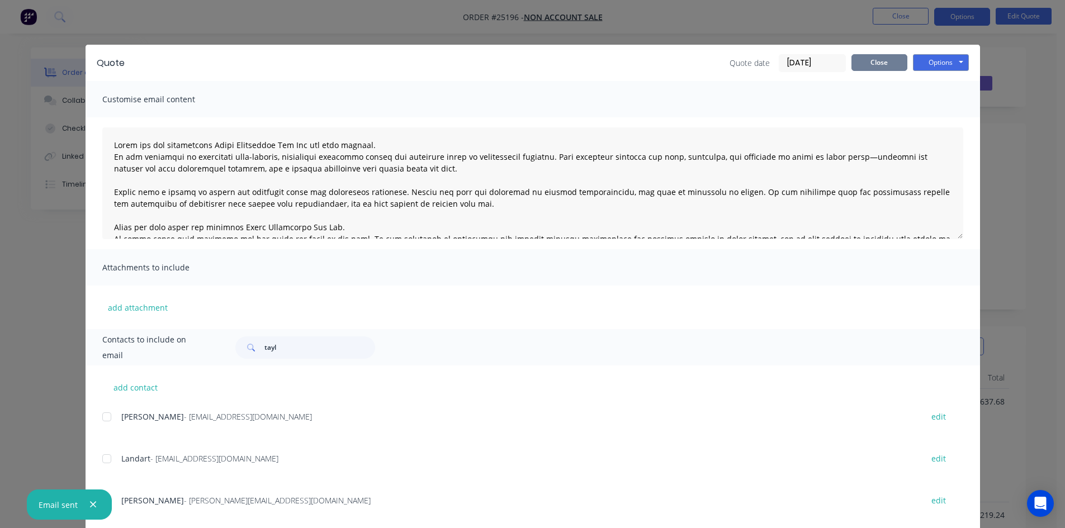
click at [859, 63] on button "Close" at bounding box center [880, 62] width 56 height 17
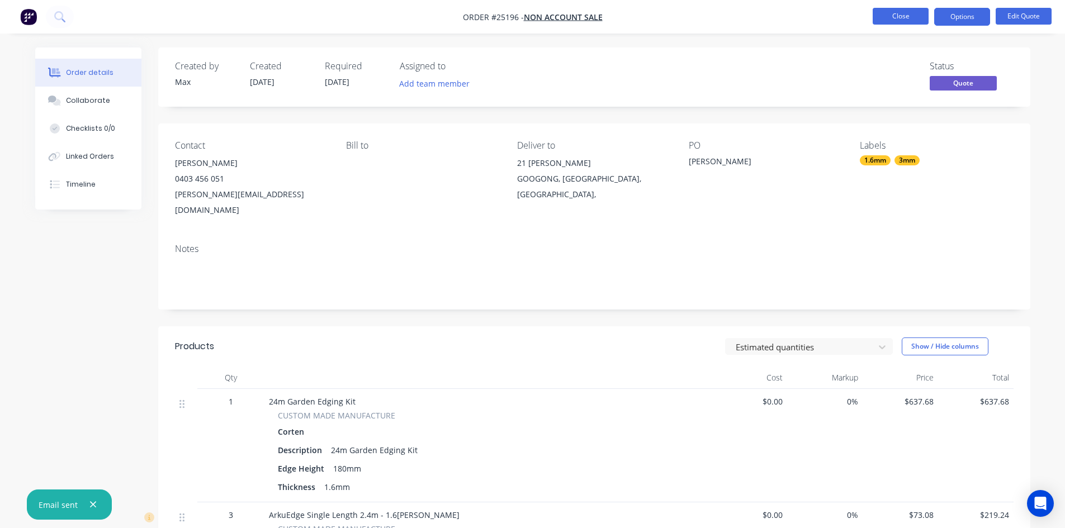
click at [895, 17] on button "Close" at bounding box center [901, 16] width 56 height 17
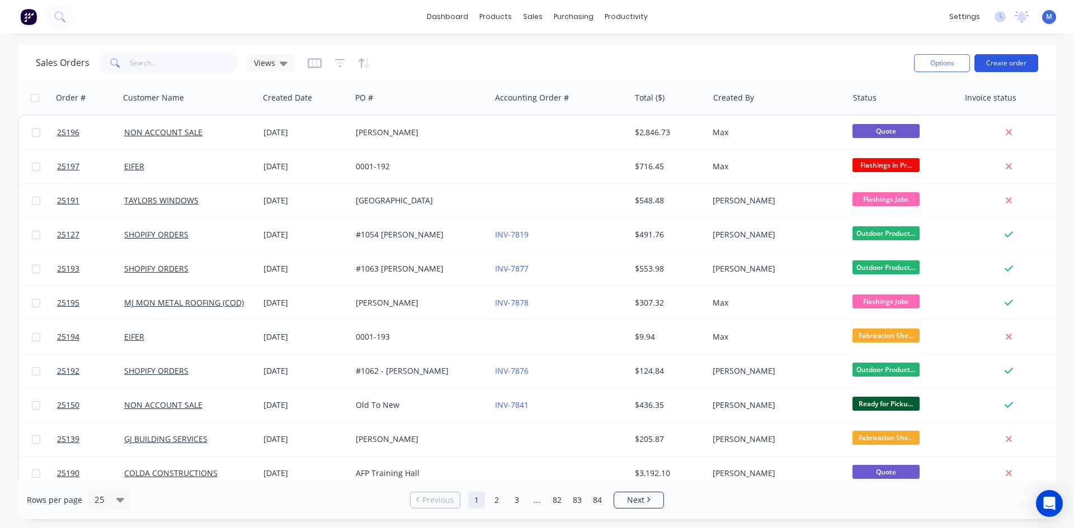
click at [1008, 62] on button "Create order" at bounding box center [1006, 63] width 64 height 18
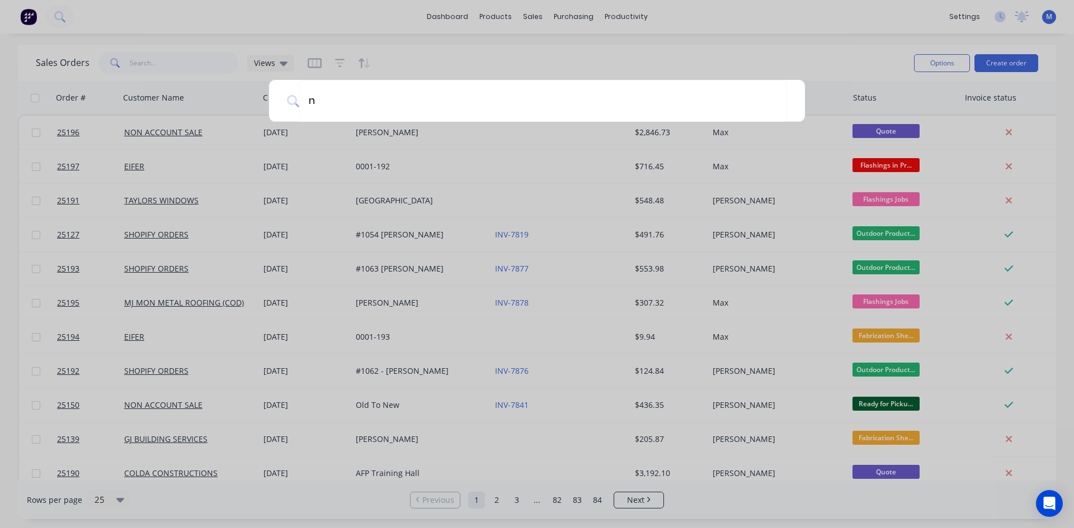
type input "no"
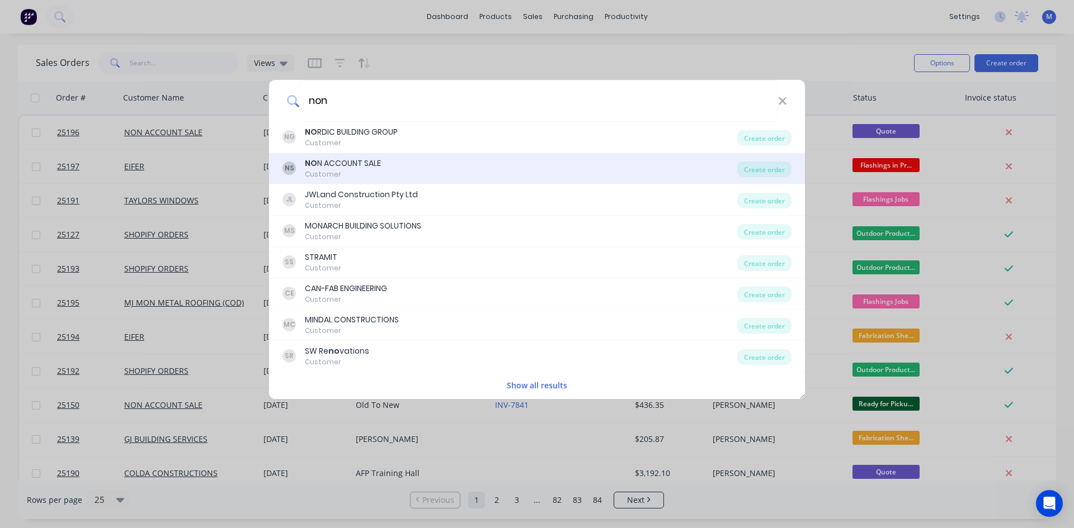
click at [390, 163] on div "NS NO N ACCOUNT SALE Customer" at bounding box center [509, 169] width 455 height 22
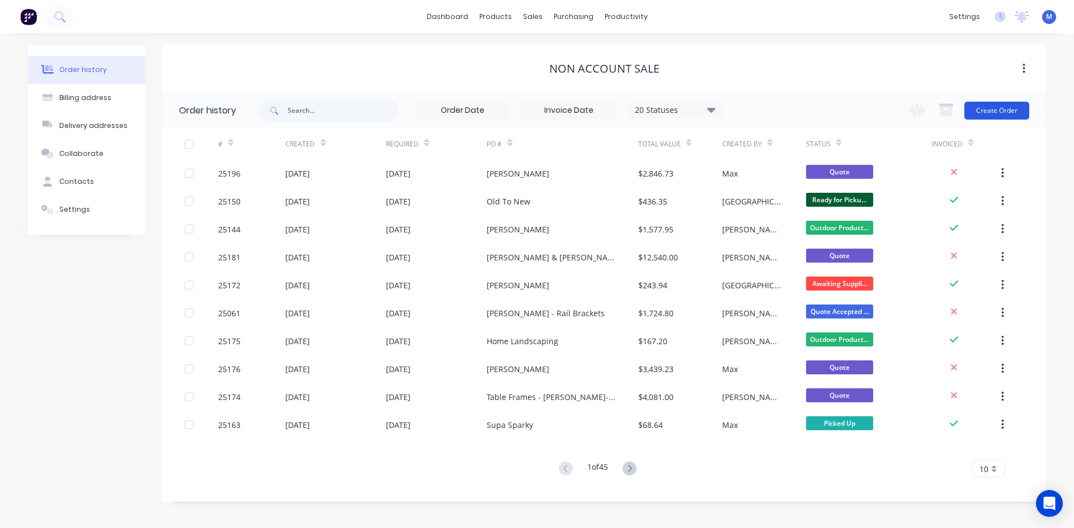
click at [1009, 112] on button "Create Order" at bounding box center [996, 111] width 65 height 18
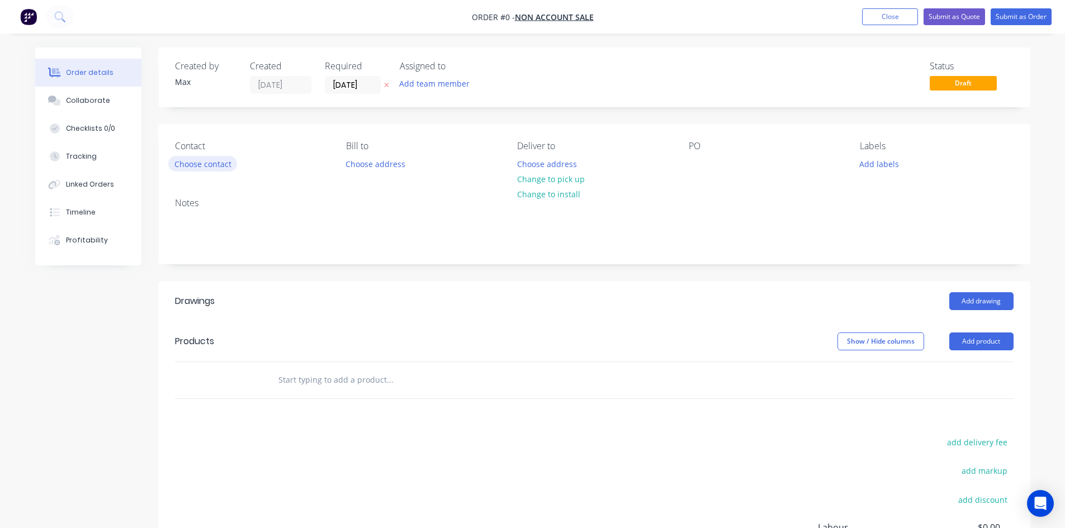
click at [220, 166] on button "Choose contact" at bounding box center [202, 163] width 69 height 15
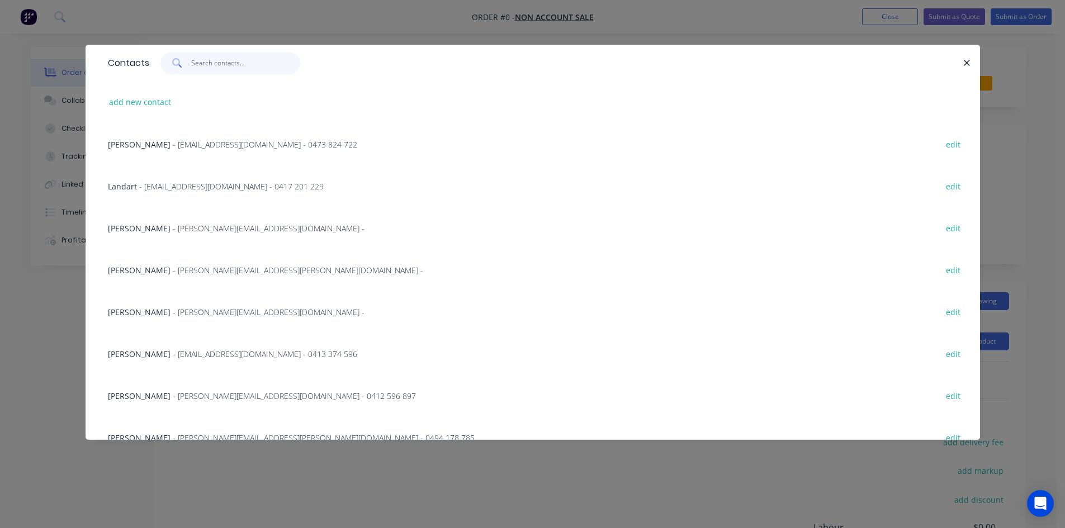
click at [210, 65] on input "text" at bounding box center [245, 63] width 109 height 22
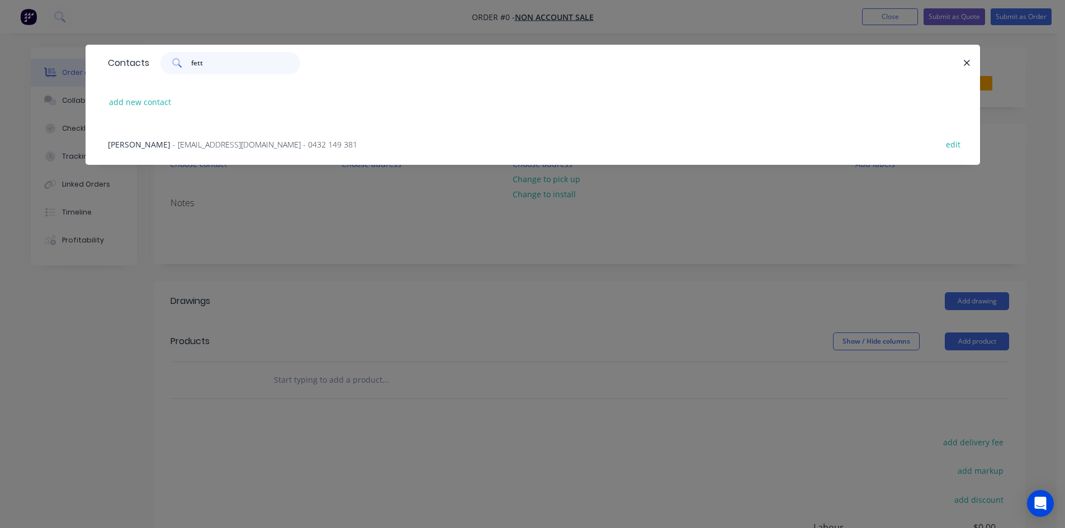
type input "fett"
click at [268, 140] on span "- drfett@gmail.com - 0432 149 381" at bounding box center [265, 144] width 185 height 11
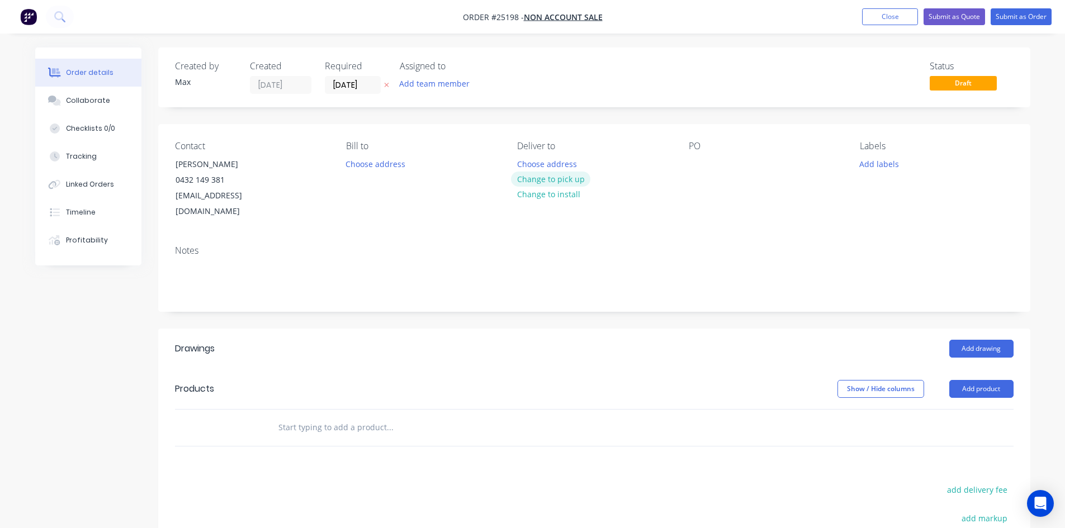
click at [554, 180] on button "Change to pick up" at bounding box center [550, 179] width 79 height 15
click at [692, 169] on div at bounding box center [698, 164] width 18 height 16
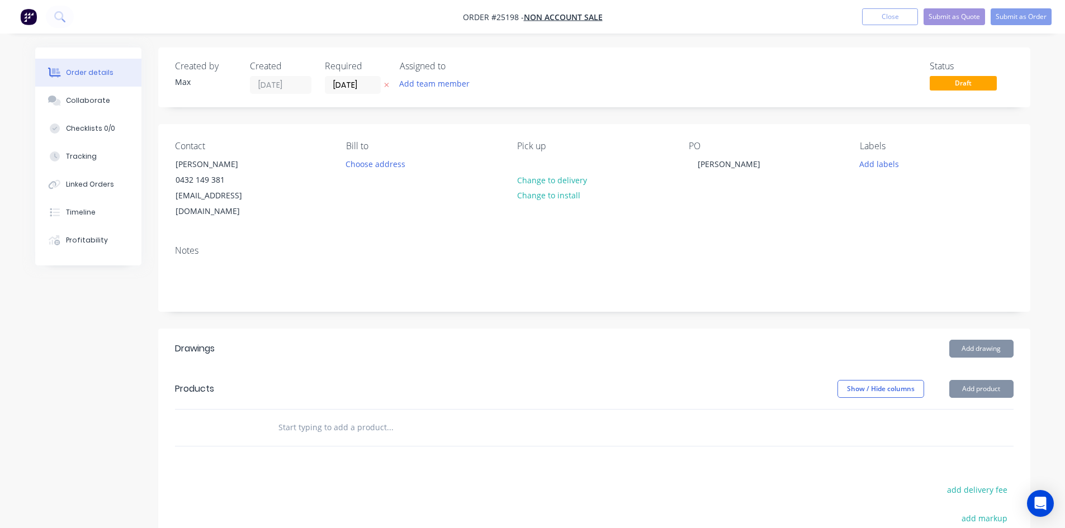
click at [642, 76] on div "Status Draft" at bounding box center [763, 77] width 502 height 33
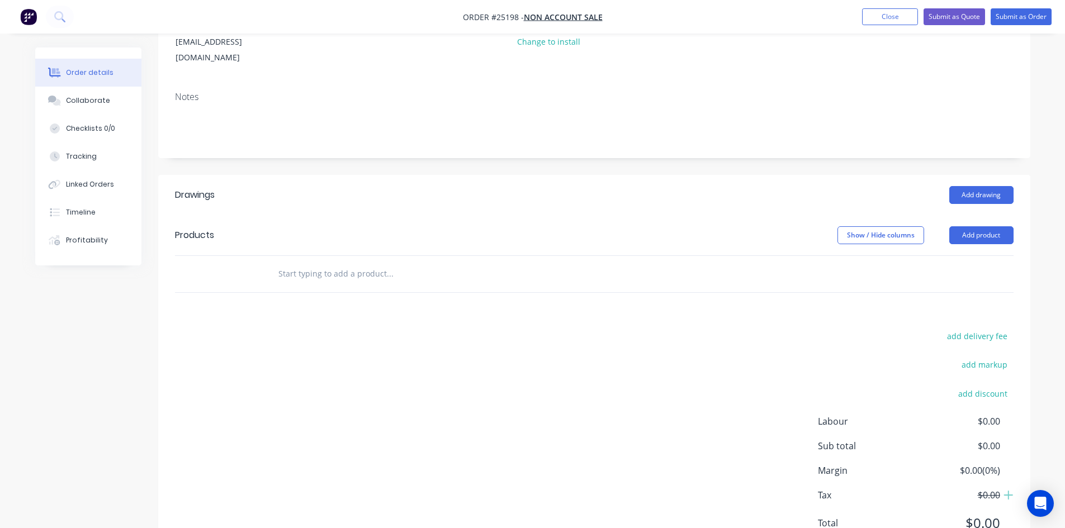
scroll to position [168, 0]
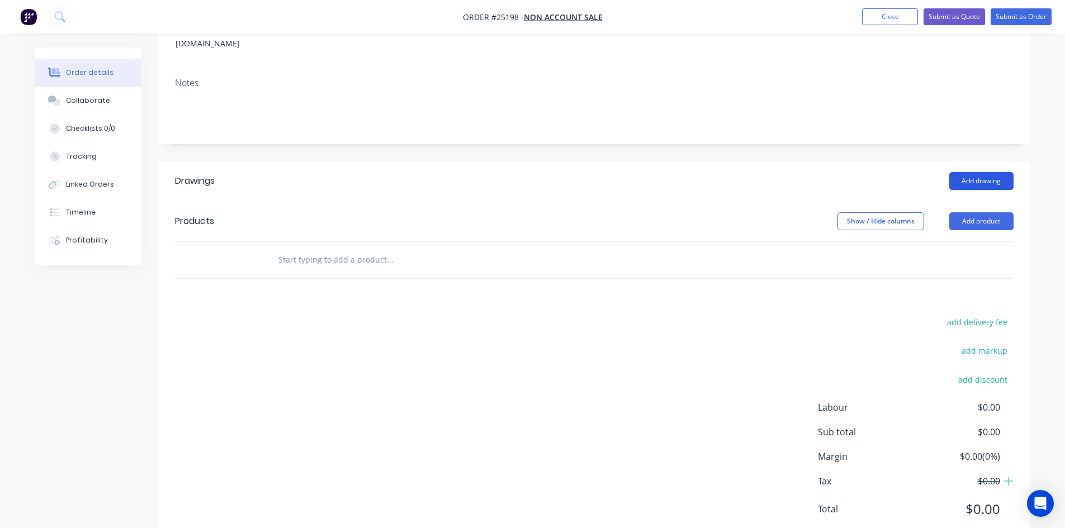
click at [990, 172] on button "Add drawing" at bounding box center [981, 181] width 64 height 18
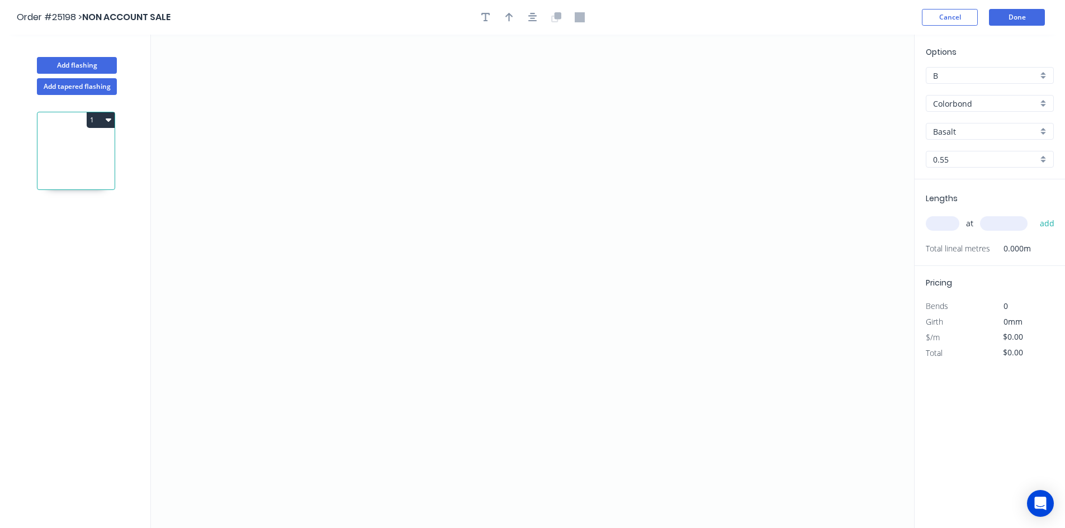
click at [966, 74] on input "B" at bounding box center [985, 76] width 105 height 12
click at [965, 99] on div "A" at bounding box center [990, 97] width 127 height 20
type input "A"
click at [1041, 103] on div "Colorbond" at bounding box center [990, 103] width 128 height 17
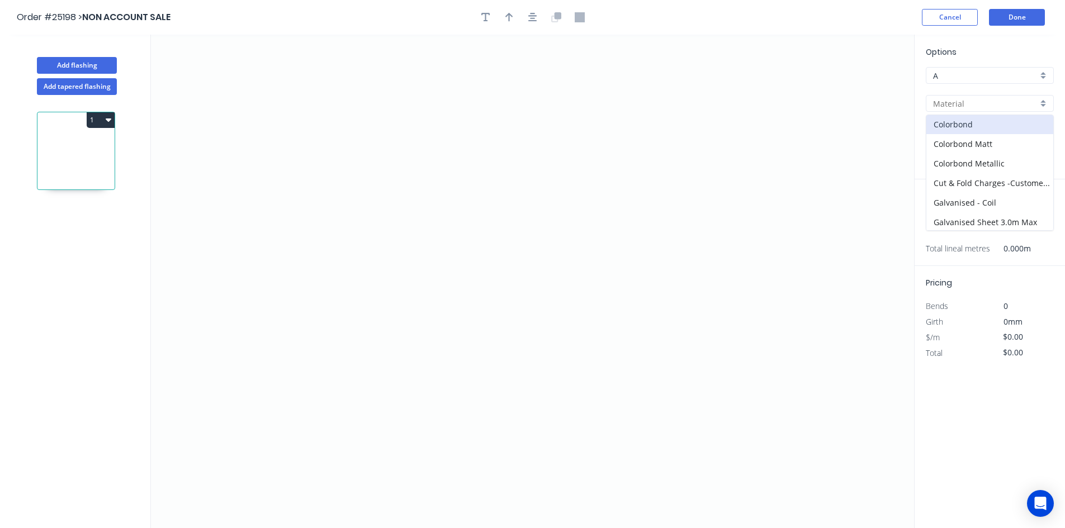
scroll to position [100, 0]
click at [981, 163] on div "Galvanised Sheet 3.0m Max" at bounding box center [990, 162] width 127 height 20
type input "Galvanised Sheet 3.0m Max"
type input "Galvanised"
type input "1.5"
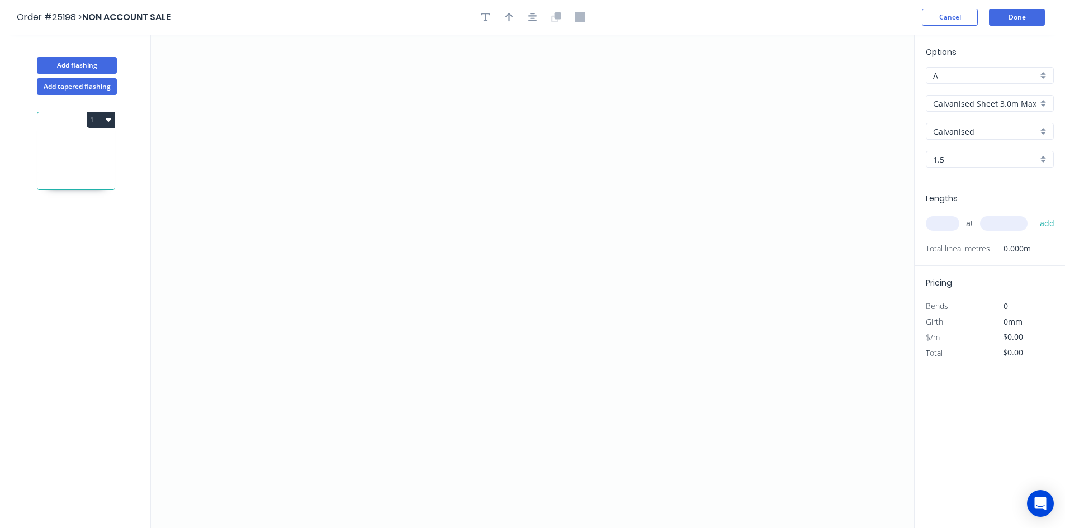
click at [994, 161] on input "1.5" at bounding box center [985, 160] width 105 height 12
click at [968, 181] on div "1.5" at bounding box center [990, 181] width 127 height 20
type input "1.5"
click at [949, 224] on input "text" at bounding box center [943, 223] width 34 height 15
click at [395, 139] on icon "0" at bounding box center [532, 282] width 763 height 494
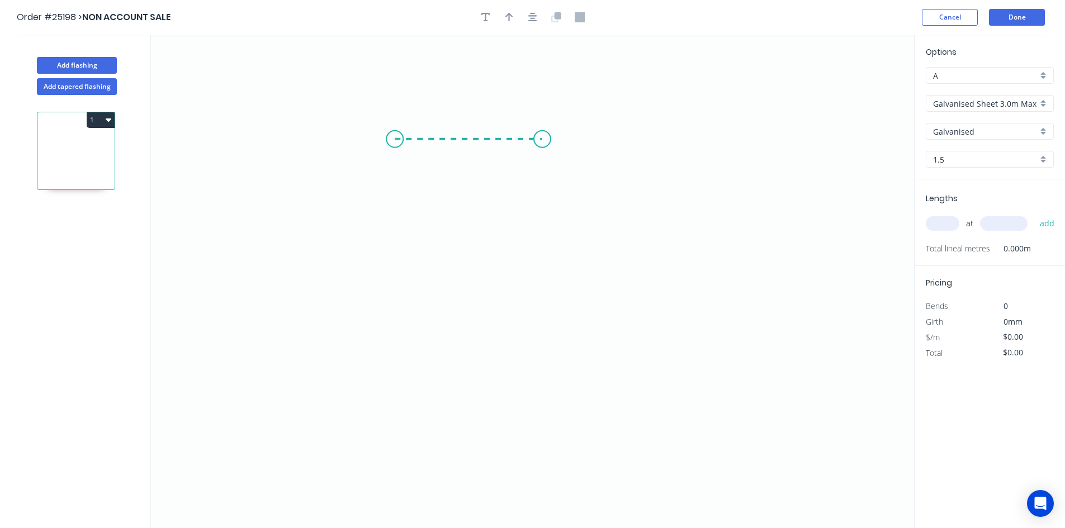
click at [540, 145] on icon "0" at bounding box center [532, 282] width 763 height 494
click at [546, 394] on icon "0 ?" at bounding box center [532, 282] width 763 height 494
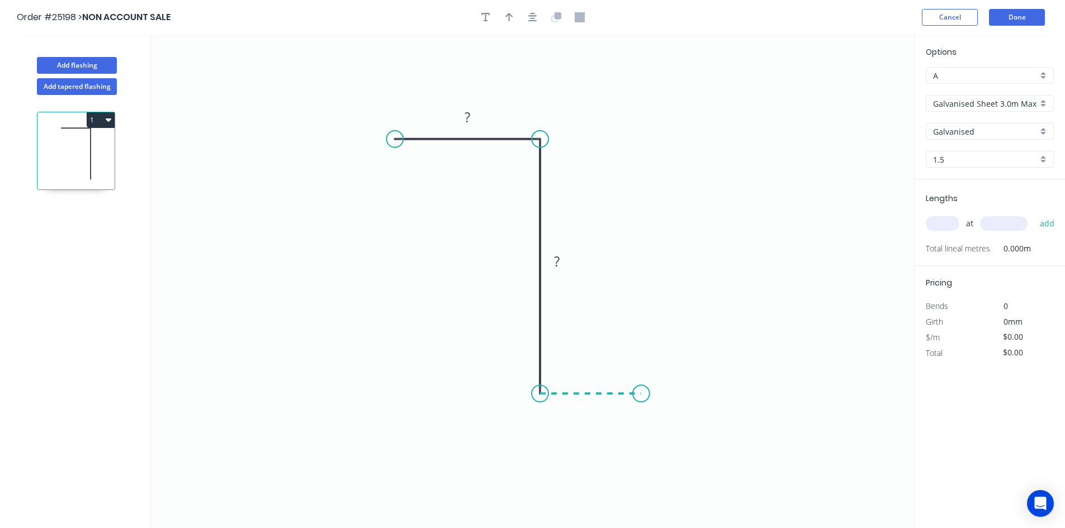
click at [641, 402] on icon "0 ? ?" at bounding box center [532, 282] width 763 height 494
click at [471, 126] on rect at bounding box center [468, 117] width 36 height 23
click at [467, 109] on tspan "?" at bounding box center [468, 117] width 6 height 18
click at [948, 219] on input "text" at bounding box center [943, 223] width 34 height 15
type input "$21.15"
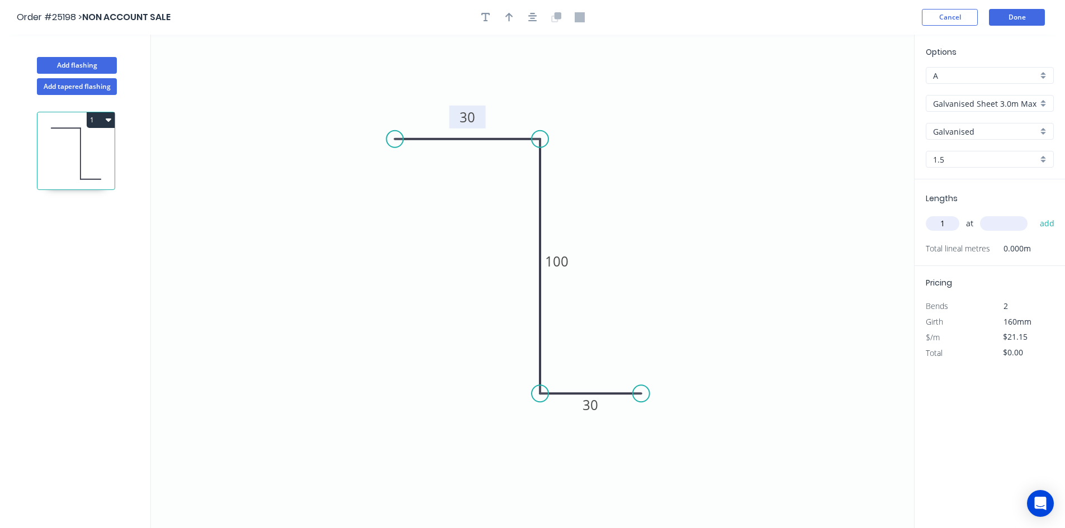
type input "1"
type input "200"
click at [1034, 214] on button "add" at bounding box center [1047, 223] width 26 height 19
type input "$25.38"
click at [1026, 20] on button "Done" at bounding box center [1017, 17] width 56 height 17
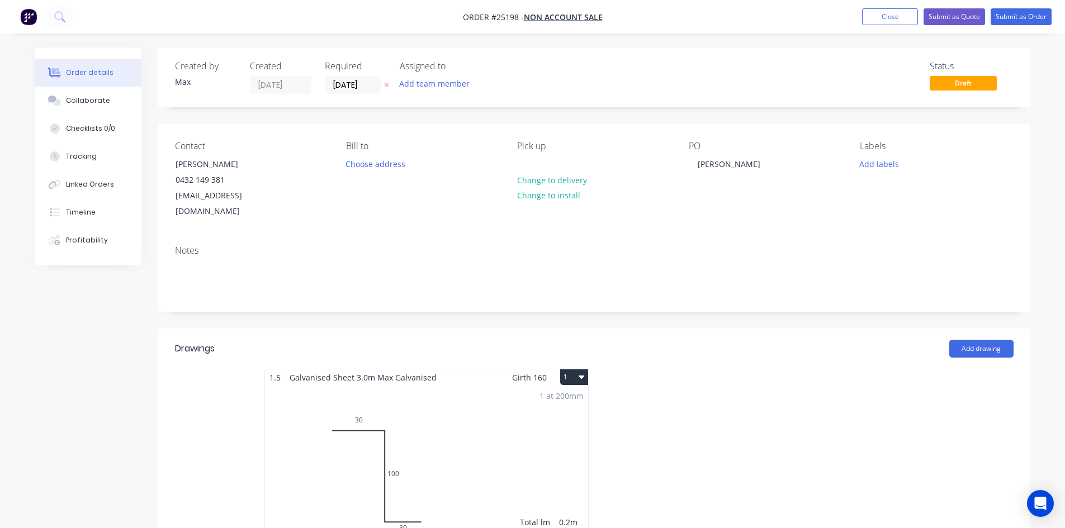
scroll to position [168, 0]
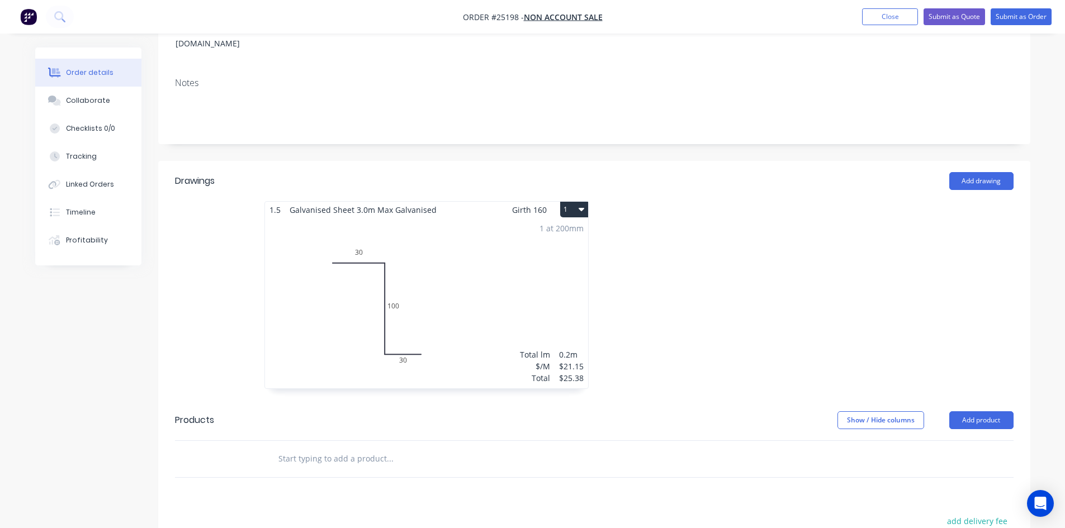
click at [585, 202] on button "1" at bounding box center [574, 210] width 28 height 16
click at [556, 251] on div "Duplicate" at bounding box center [535, 259] width 86 height 16
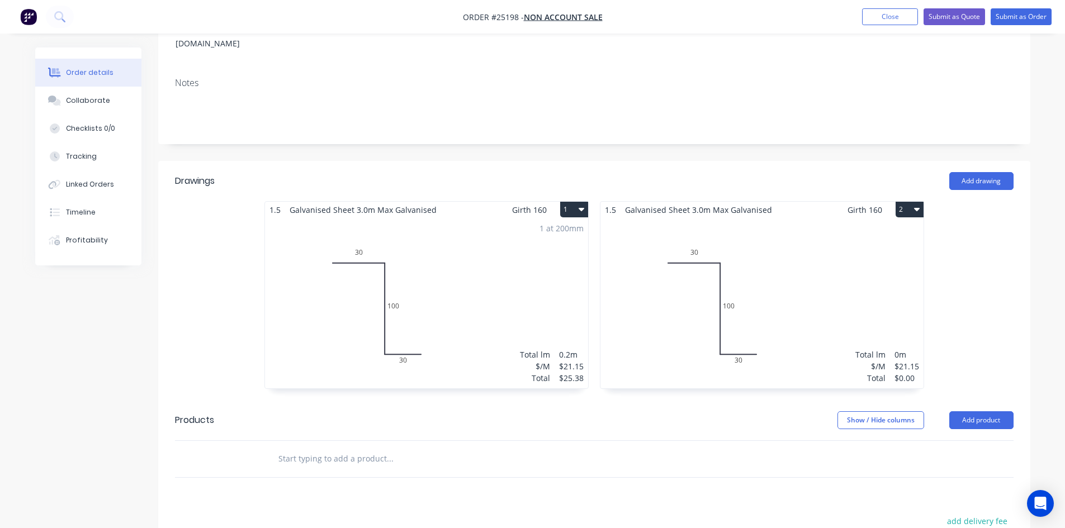
click at [827, 294] on div "Total lm $/M Total 0m $21.15 $0.00" at bounding box center [762, 303] width 323 height 171
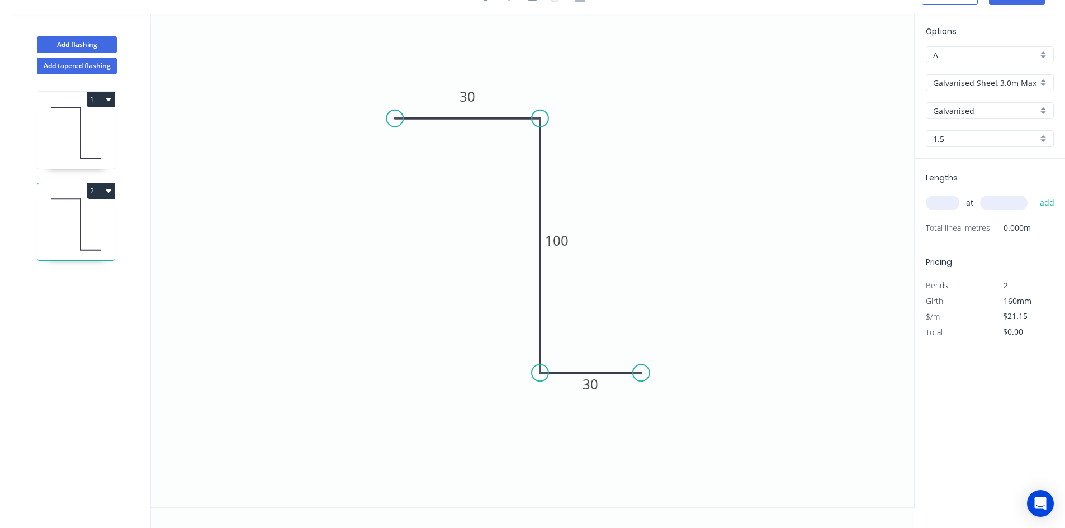
scroll to position [21, 0]
click at [689, 391] on div "Delete point" at bounding box center [696, 390] width 112 height 23
drag, startPoint x: 541, startPoint y: 378, endPoint x: 541, endPoint y: 342, distance: 35.8
click at [541, 342] on circle at bounding box center [540, 341] width 17 height 17
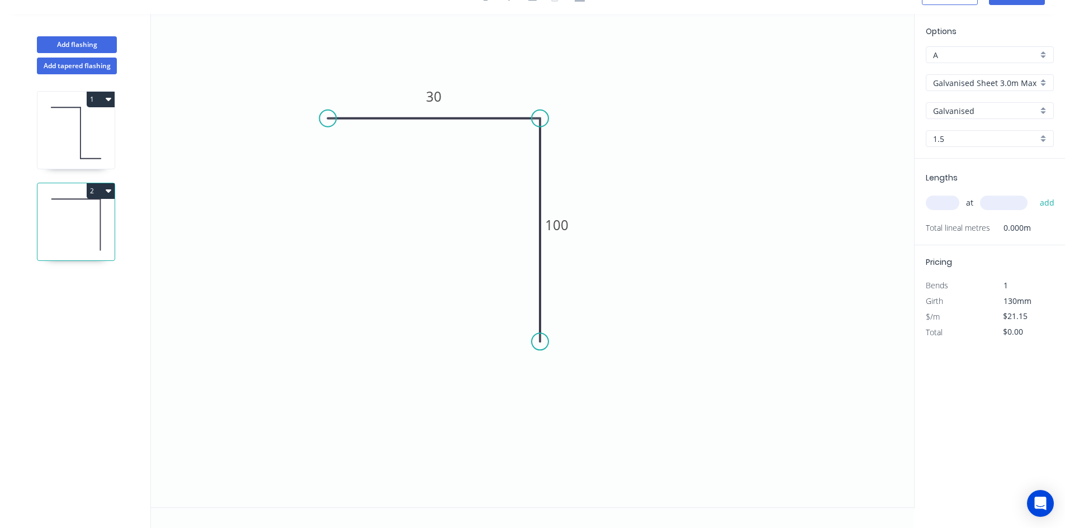
drag, startPoint x: 391, startPoint y: 119, endPoint x: 328, endPoint y: 128, distance: 64.5
click at [328, 128] on icon "0 30 100" at bounding box center [532, 261] width 763 height 494
click at [561, 227] on tspan "100" at bounding box center [556, 225] width 23 height 18
type input "$13.50"
click at [938, 207] on input "text" at bounding box center [943, 203] width 34 height 15
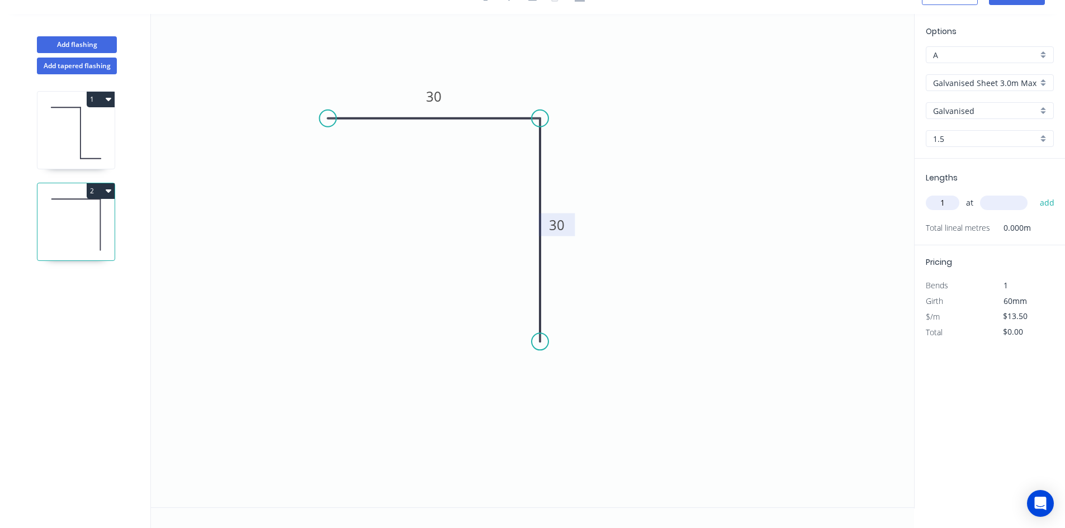
type input "1"
type input "80"
click at [1034, 193] on button "add" at bounding box center [1047, 202] width 26 height 19
type input "$16.20"
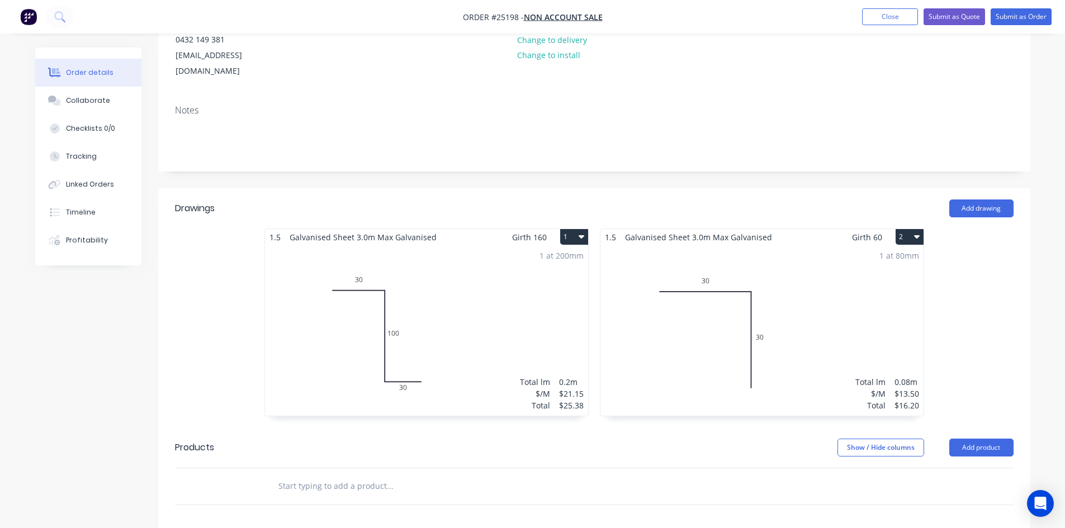
scroll to position [280, 0]
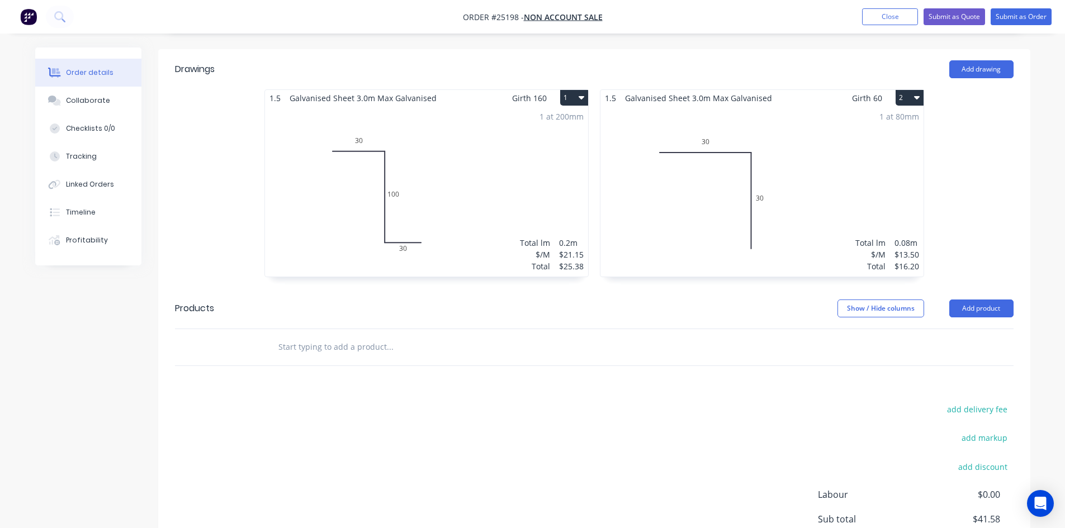
click at [920, 93] on icon "button" at bounding box center [917, 97] width 6 height 9
click at [880, 139] on div "Duplicate" at bounding box center [871, 147] width 86 height 16
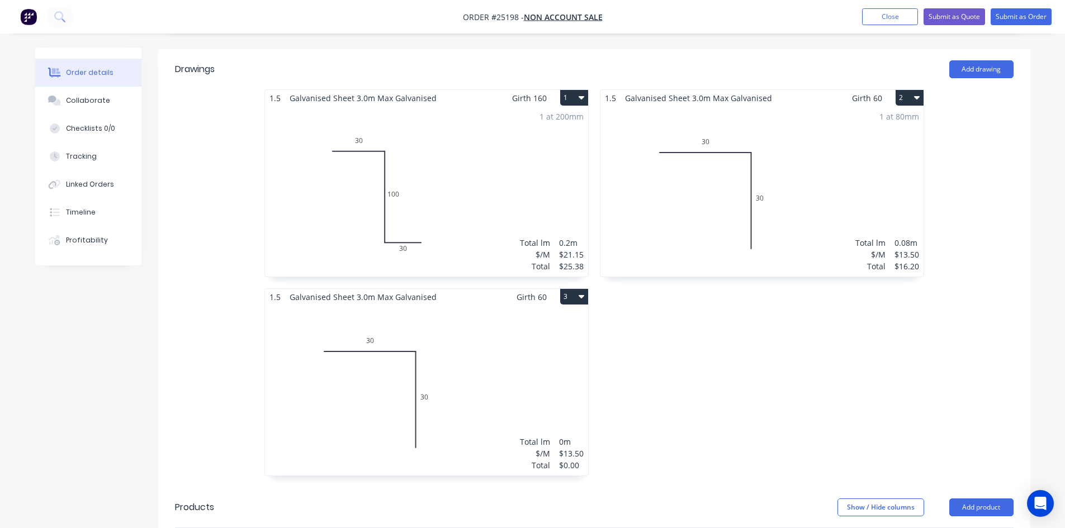
click at [447, 348] on div "Total lm $/M Total 0m $13.50 $0.00" at bounding box center [426, 390] width 323 height 171
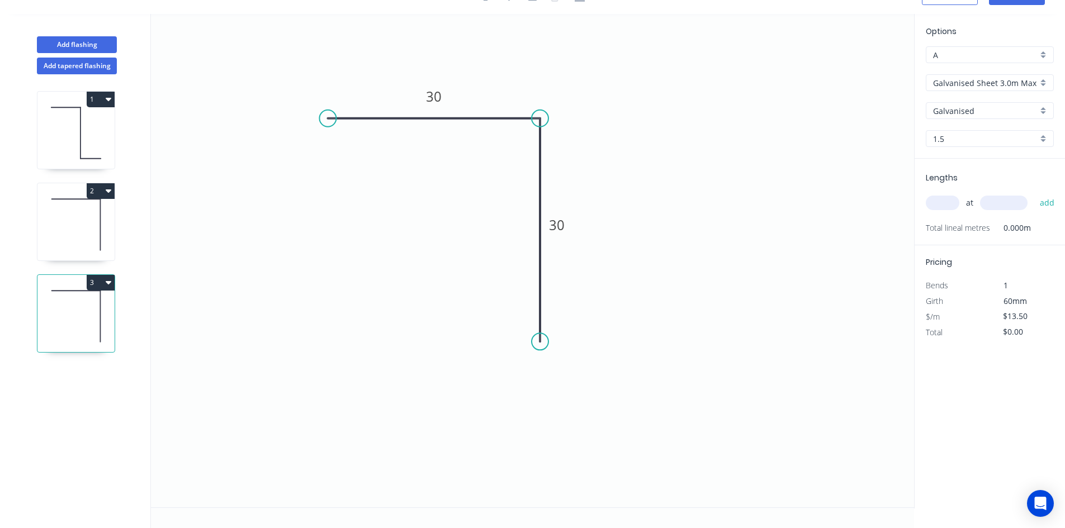
scroll to position [21, 0]
click at [436, 98] on tspan "30" at bounding box center [434, 96] width 16 height 18
type input "$21.15"
click at [613, 101] on icon "0 80 50" at bounding box center [532, 261] width 763 height 494
click at [946, 201] on input "text" at bounding box center [943, 203] width 34 height 15
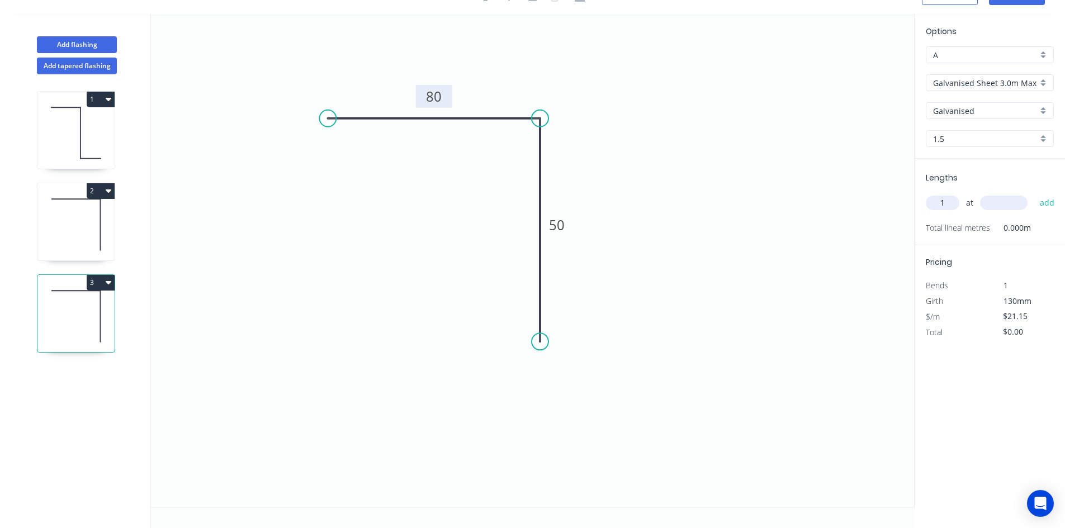
type input "1"
type input "160"
click at [1034, 193] on button "add" at bounding box center [1047, 202] width 26 height 19
type input "$25.38"
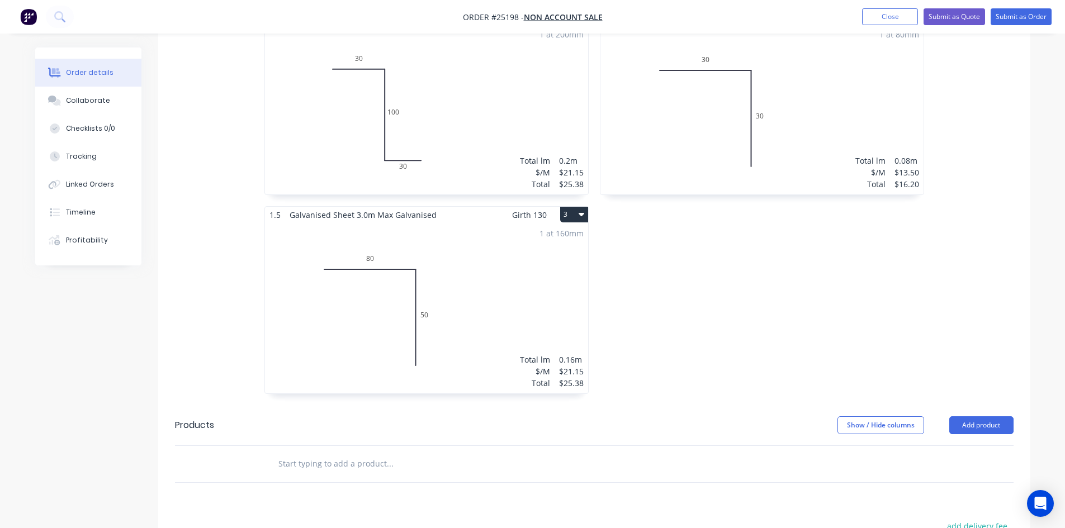
scroll to position [391, 0]
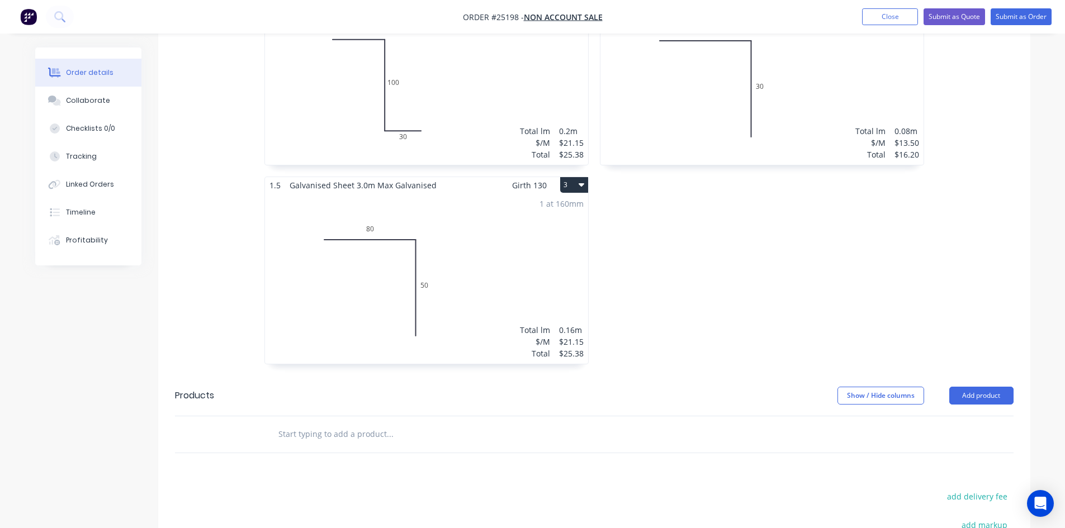
click at [570, 177] on button "3" at bounding box center [574, 185] width 28 height 16
click at [552, 226] on div "Duplicate" at bounding box center [535, 234] width 86 height 16
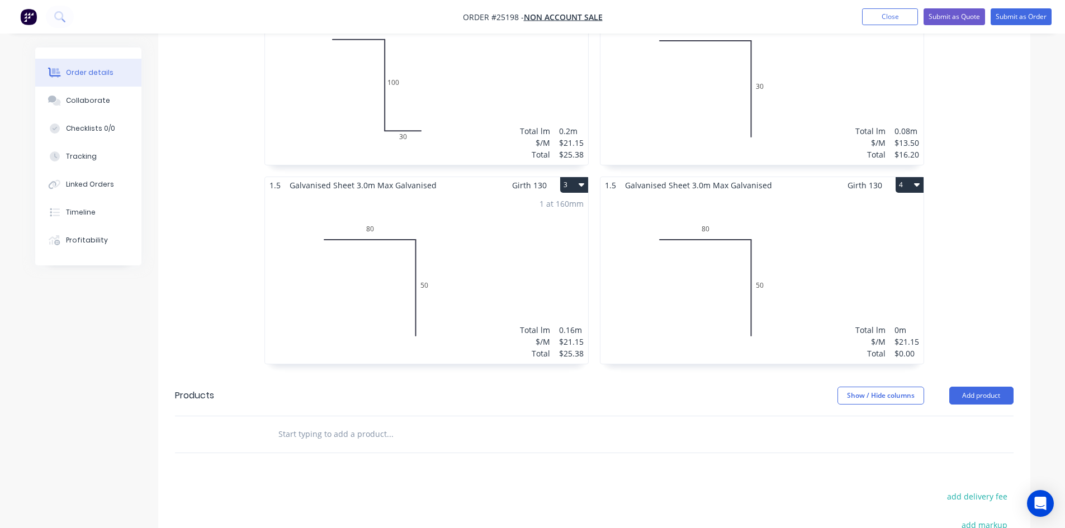
click at [744, 239] on div "Total lm $/M Total 0m $21.15 $0.00" at bounding box center [762, 278] width 323 height 171
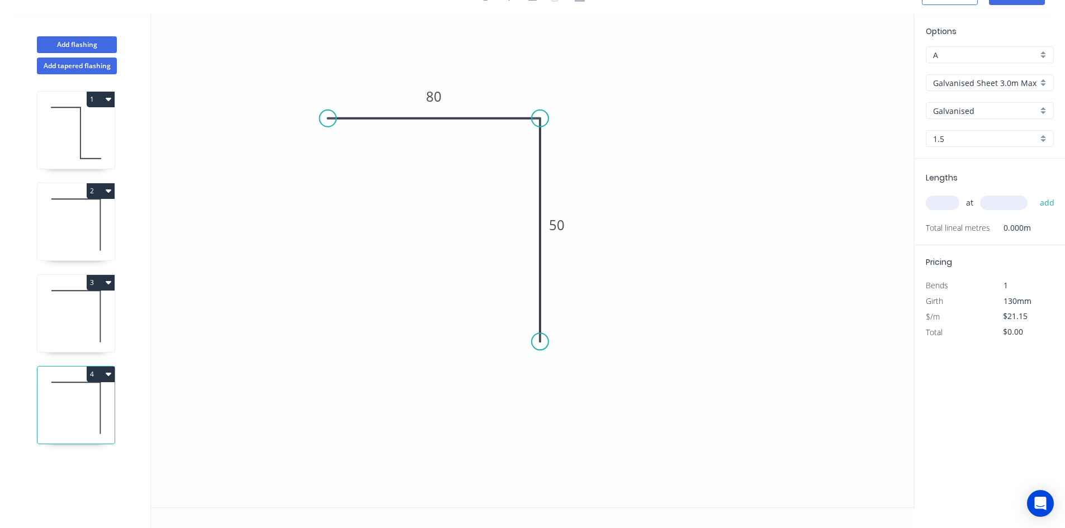
scroll to position [21, 0]
click at [424, 93] on rect at bounding box center [434, 97] width 22 height 16
type input "$28.80"
click at [946, 202] on input "text" at bounding box center [943, 203] width 34 height 15
type input "1"
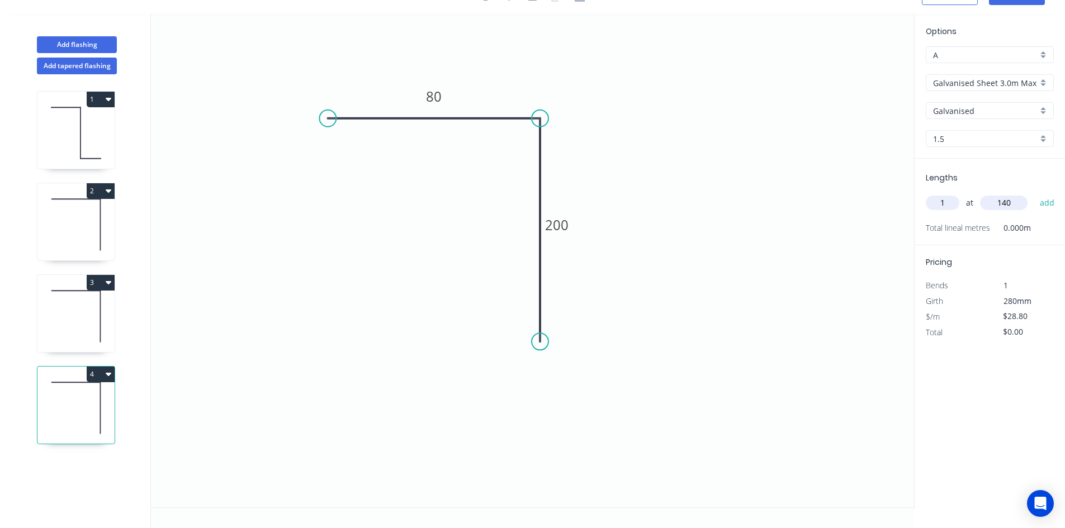
type input "140"
click at [1034, 193] on button "add" at bounding box center [1047, 202] width 26 height 19
click at [1048, 228] on icon "button" at bounding box center [1049, 226] width 8 height 8
type input "$0.00"
click at [604, 367] on div "Delete point" at bounding box center [591, 360] width 112 height 23
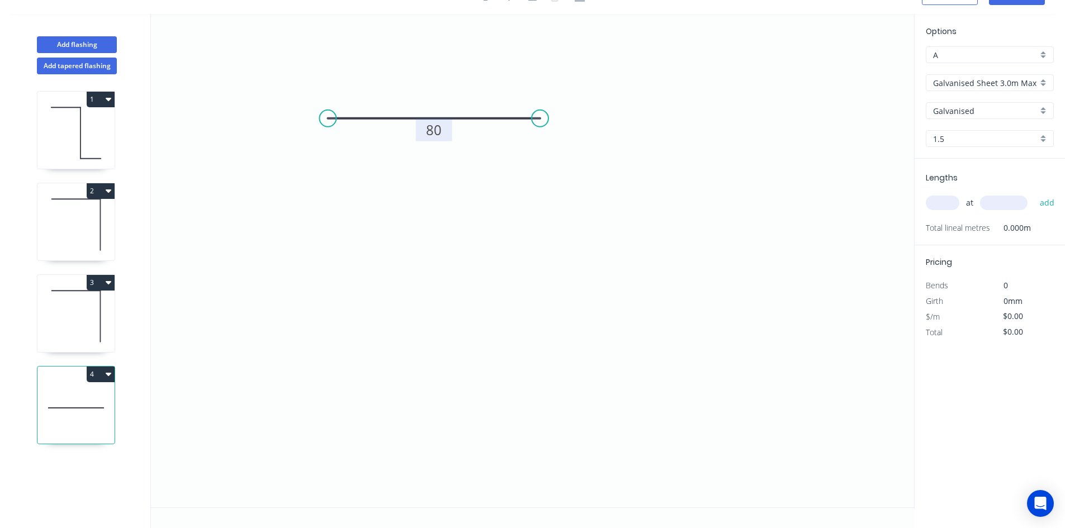
click at [433, 130] on tspan "80" at bounding box center [434, 130] width 16 height 18
click at [942, 199] on input "text" at bounding box center [943, 203] width 34 height 15
type input "$21.15"
type input "1"
type input "200"
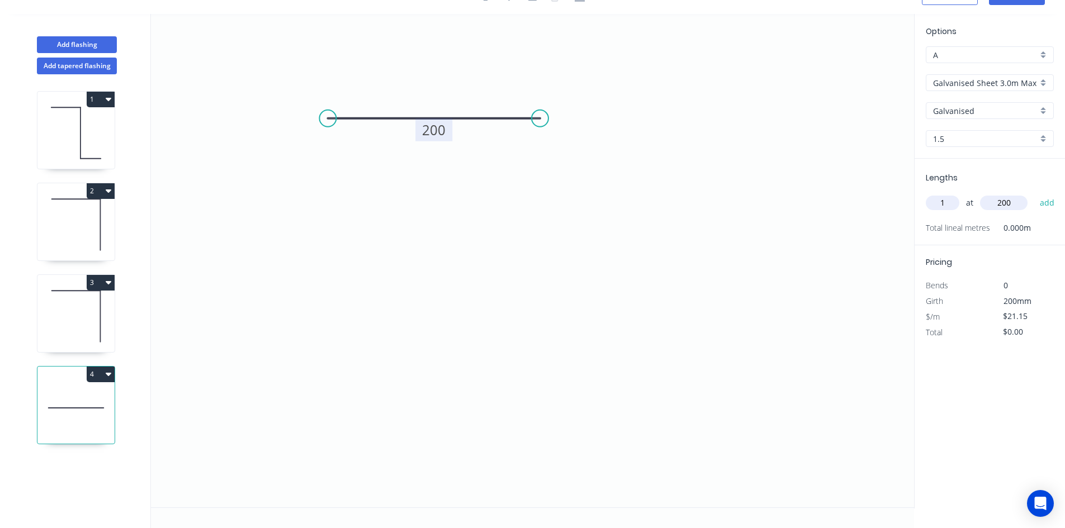
click at [1034, 193] on button "add" at bounding box center [1047, 202] width 26 height 19
type input "$25.38"
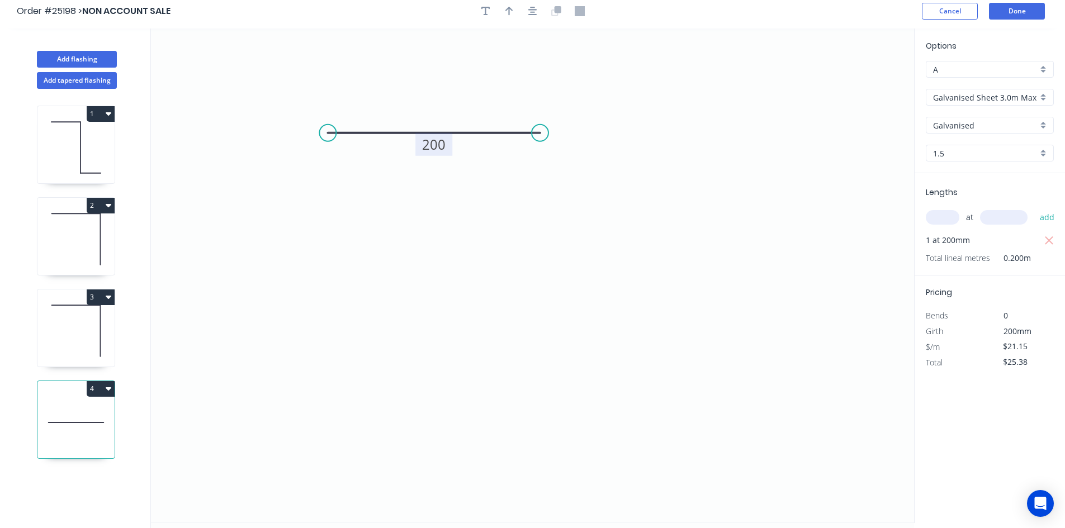
scroll to position [0, 0]
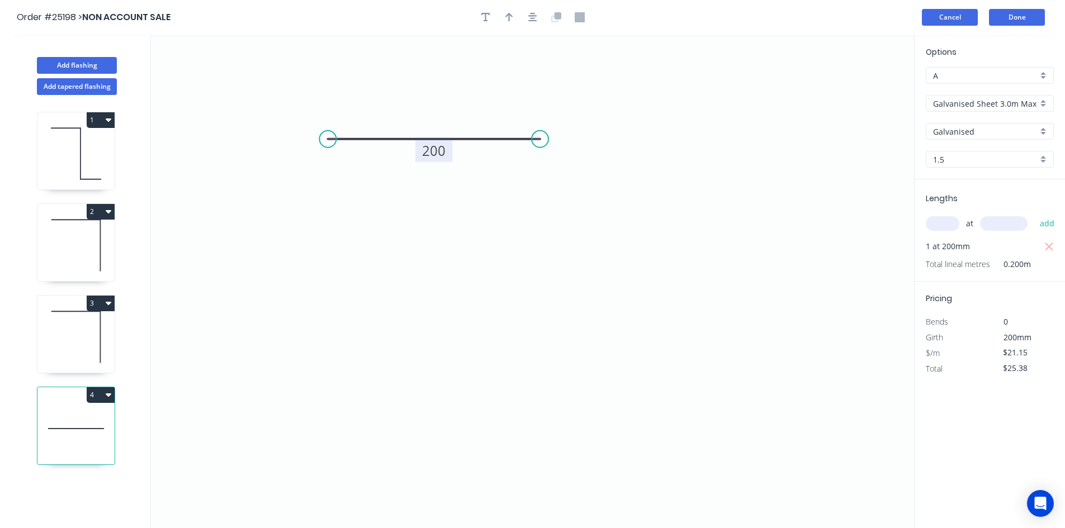
click at [955, 18] on button "Cancel" at bounding box center [950, 17] width 56 height 17
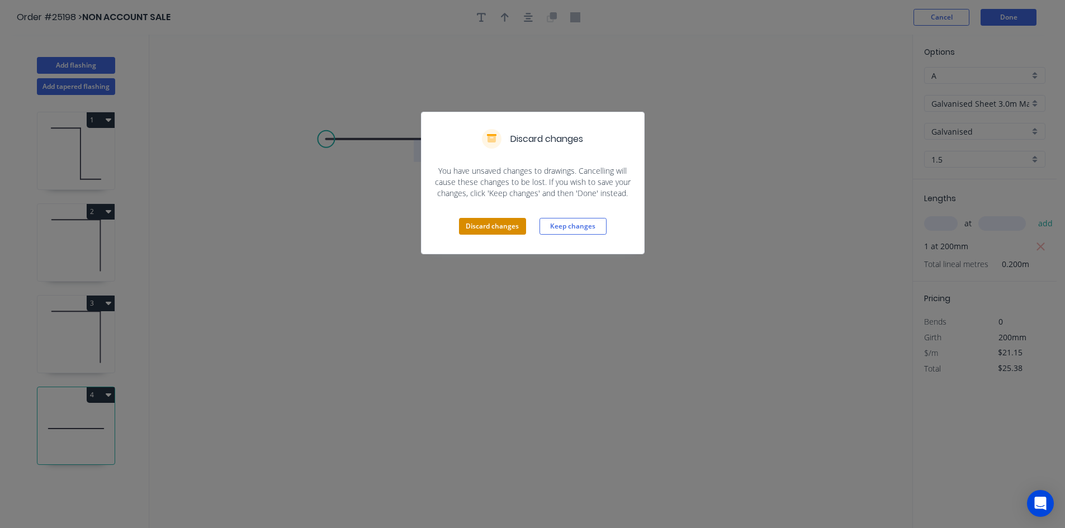
click at [493, 228] on button "Discard changes" at bounding box center [492, 226] width 67 height 17
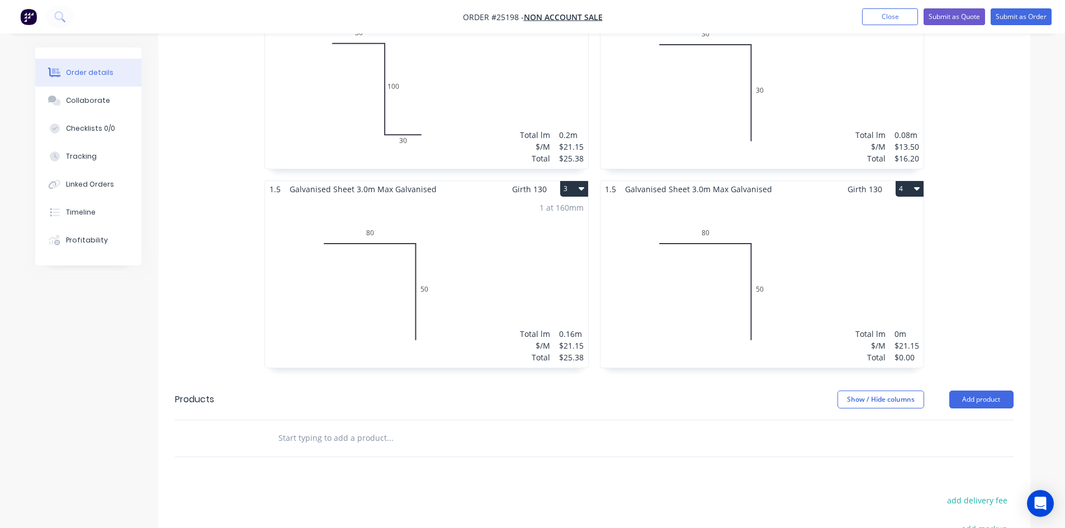
scroll to position [391, 0]
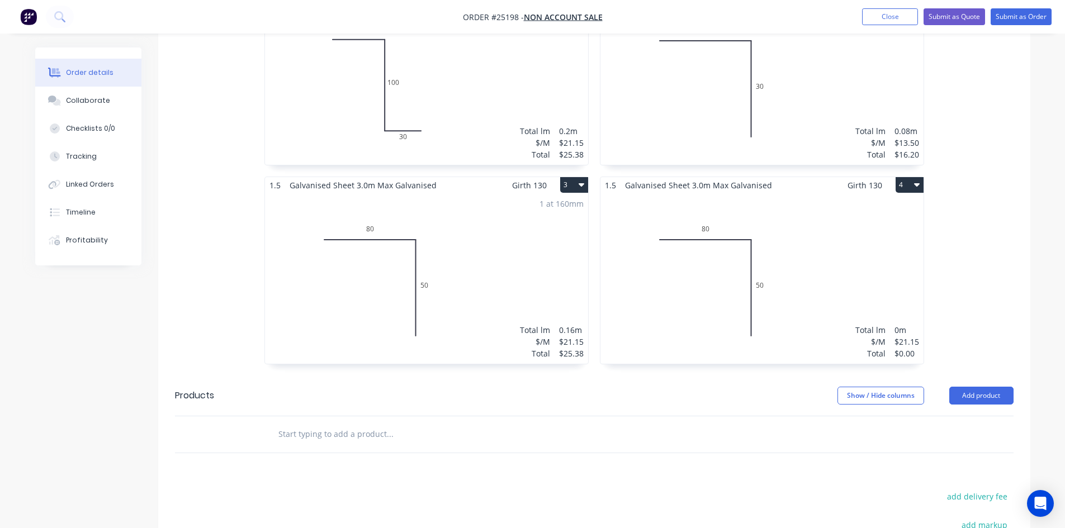
click at [911, 177] on button "4" at bounding box center [910, 185] width 28 height 16
click at [878, 249] on div "Delete" at bounding box center [871, 257] width 86 height 16
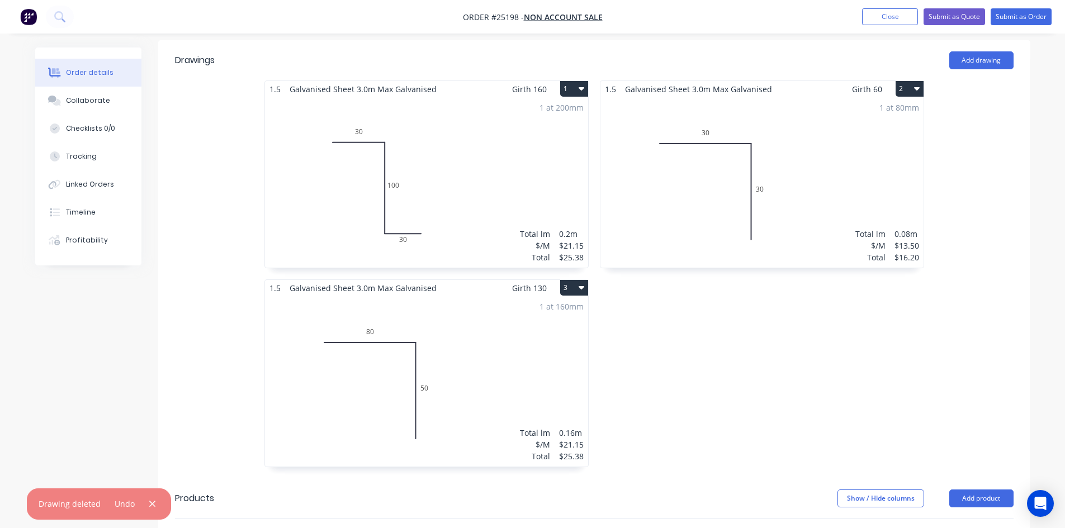
scroll to position [586, 0]
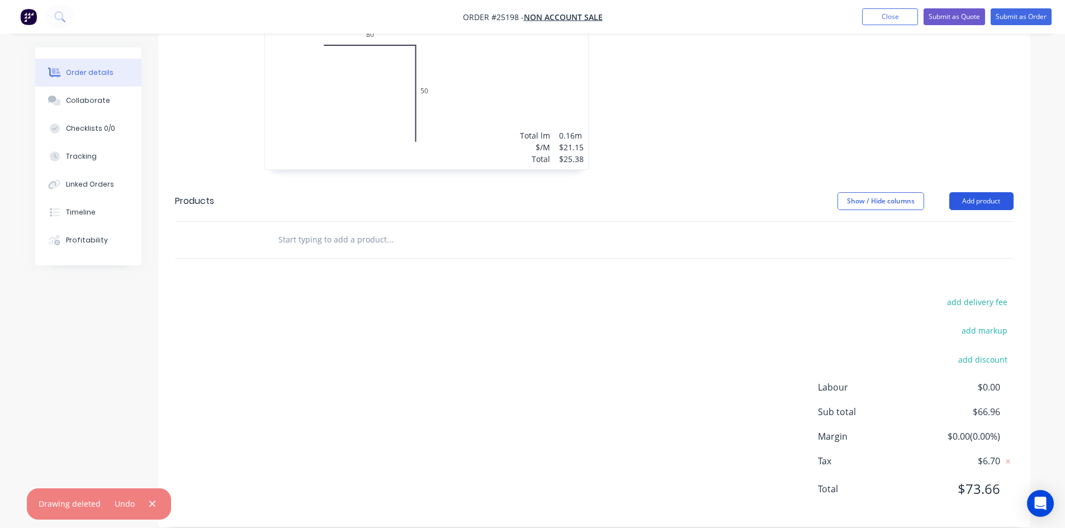
click at [982, 192] on button "Add product" at bounding box center [981, 201] width 64 height 18
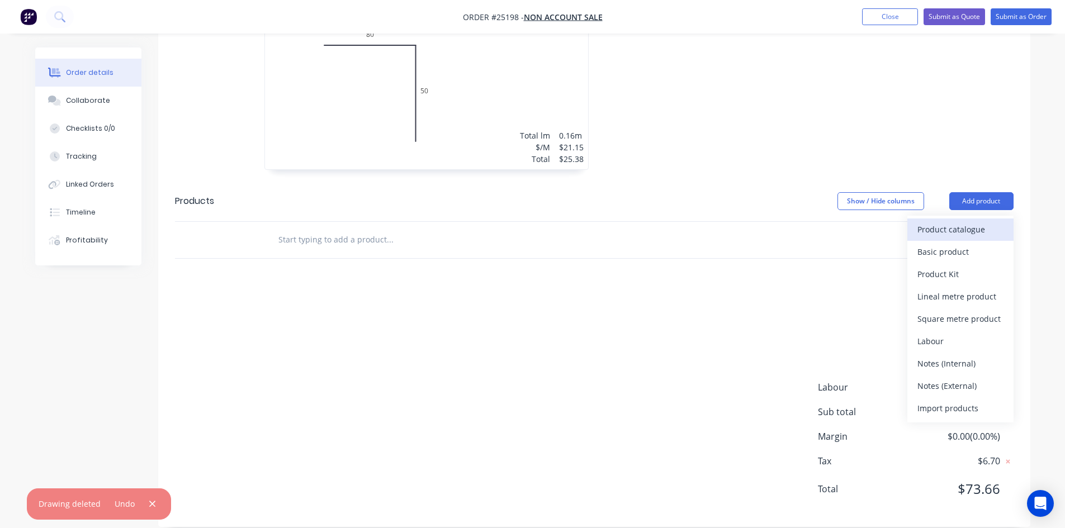
click at [984, 221] on div "Product catalogue" at bounding box center [961, 229] width 86 height 16
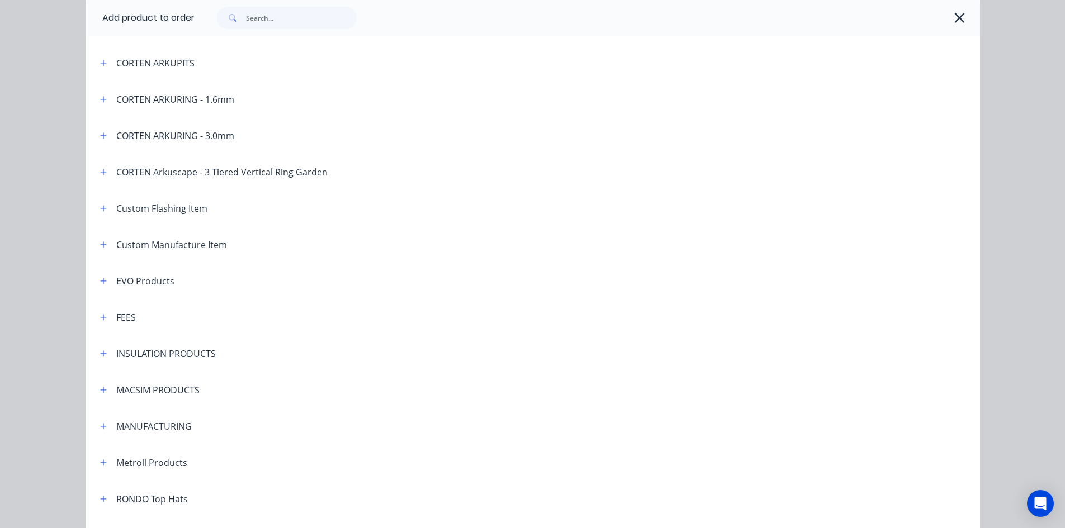
scroll to position [559, 0]
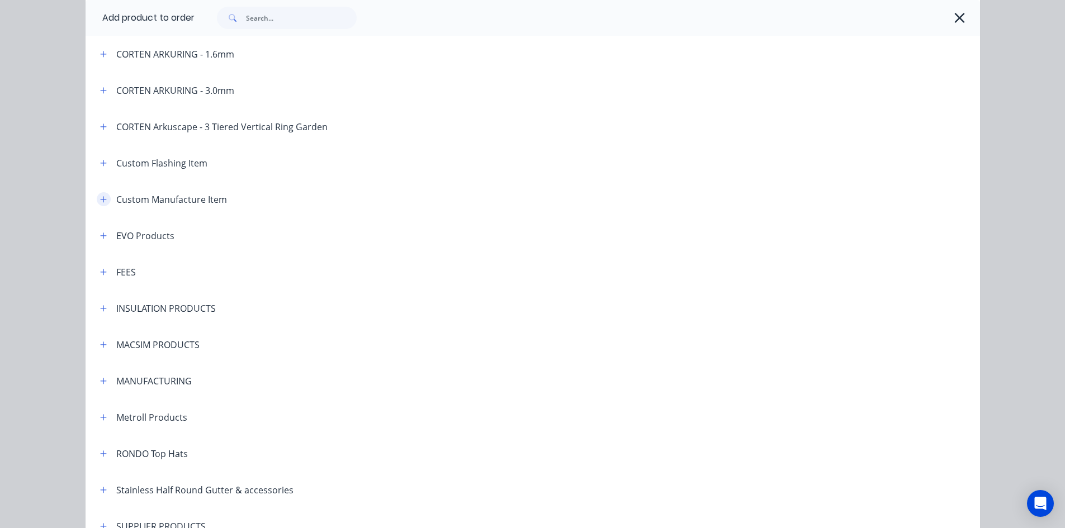
click at [100, 201] on icon "button" at bounding box center [103, 199] width 6 height 6
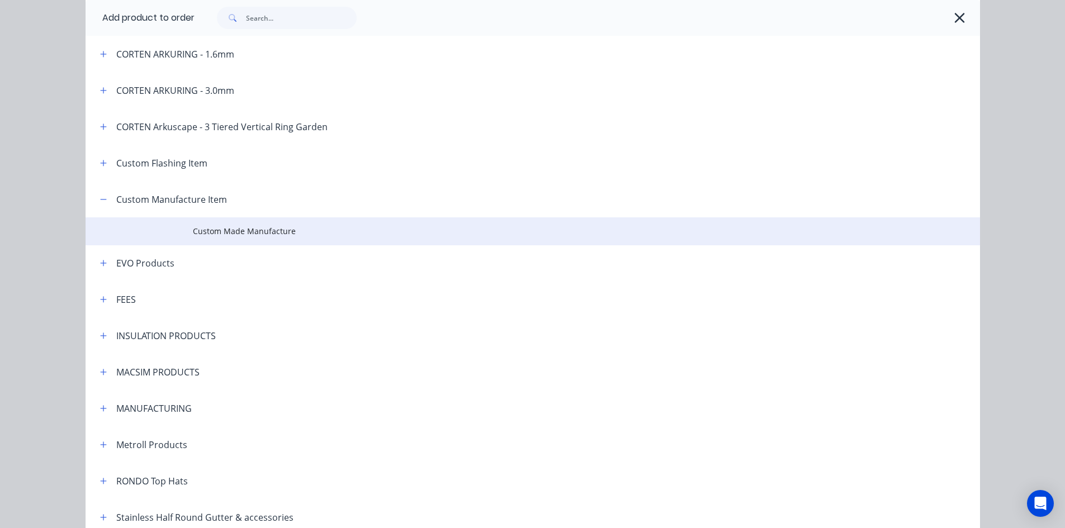
click at [280, 239] on td "Custom Made Manufacture" at bounding box center [586, 232] width 787 height 28
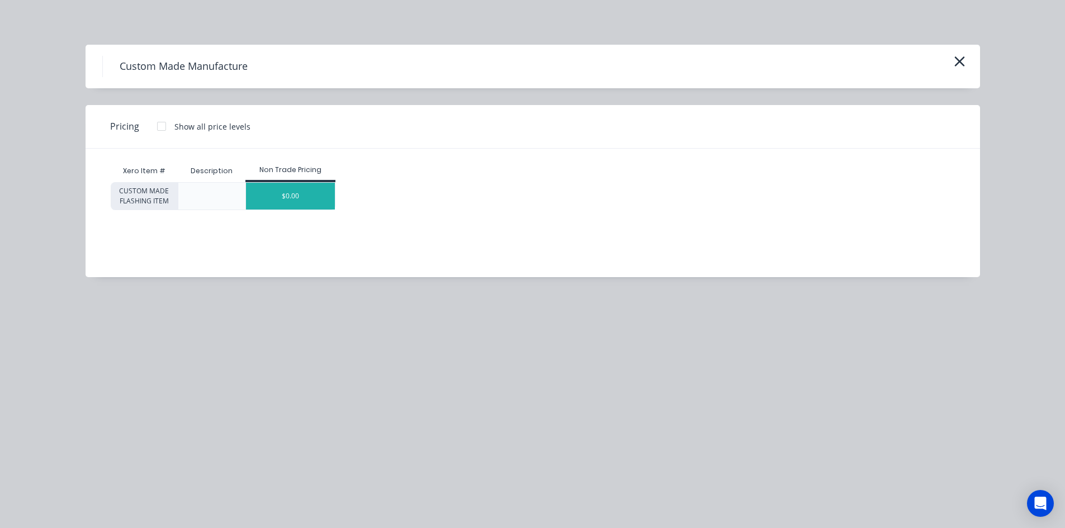
click at [323, 196] on div "$0.00" at bounding box center [290, 196] width 89 height 27
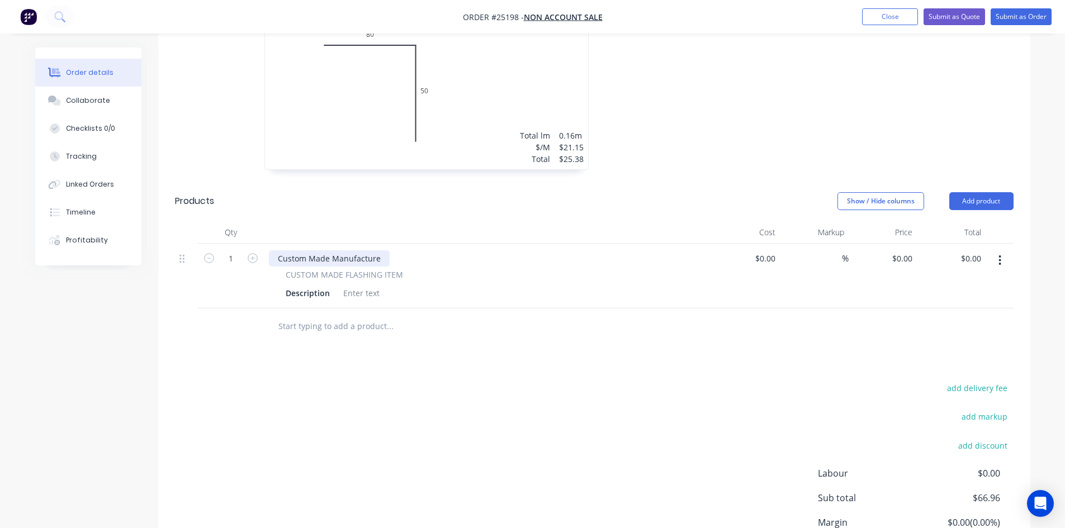
click at [377, 251] on div "Custom Made Manufacture" at bounding box center [329, 259] width 121 height 16
click at [913, 251] on input "$0.00" at bounding box center [904, 259] width 26 height 16
click at [817, 338] on div "Drawings Add drawing 1.5 Galvanised Sheet 3.0m Max Galvanised Girth 160 1 0 30 …" at bounding box center [594, 178] width 872 height 871
type input "$81.50"
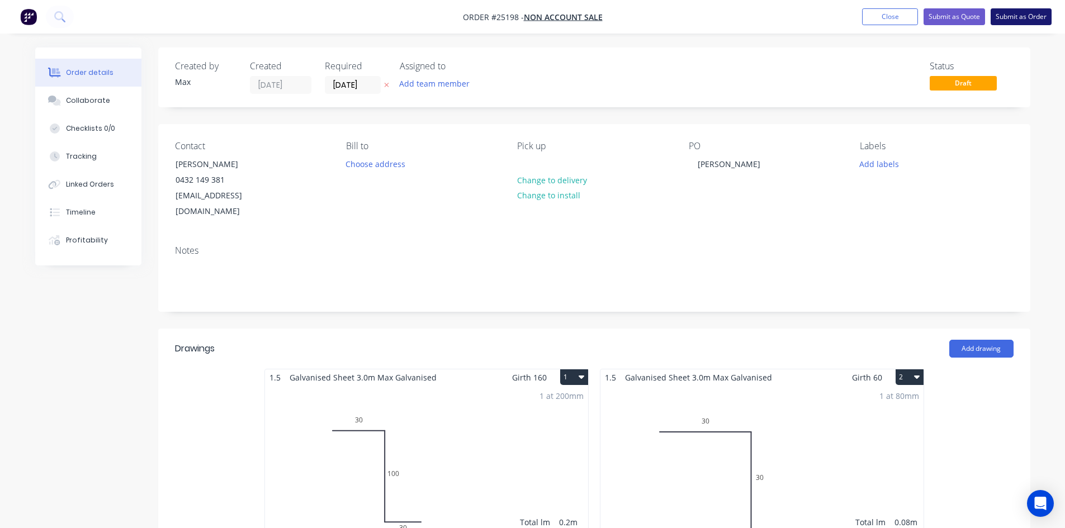
click at [1029, 14] on button "Submit as Order" at bounding box center [1021, 16] width 61 height 17
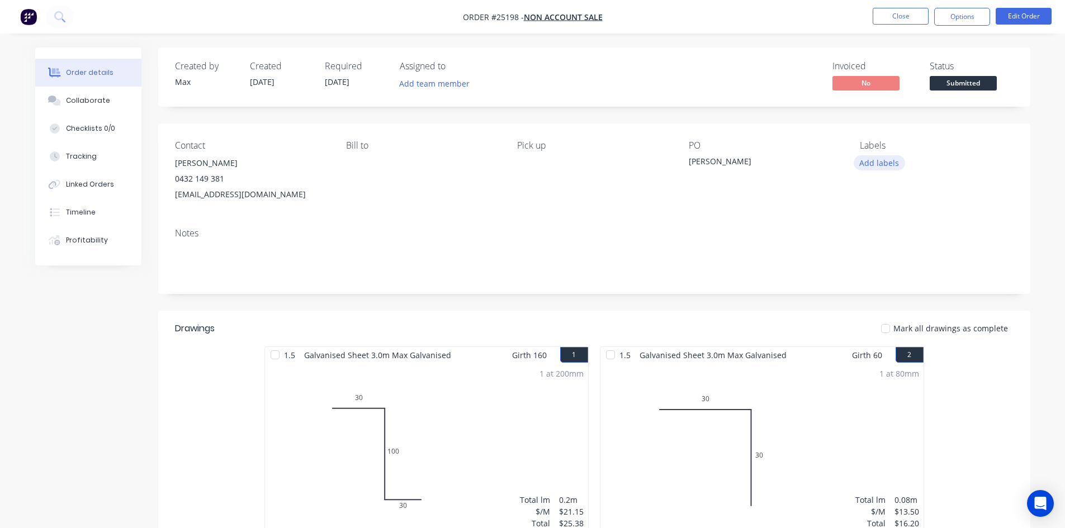
click at [877, 162] on button "Add labels" at bounding box center [879, 162] width 51 height 15
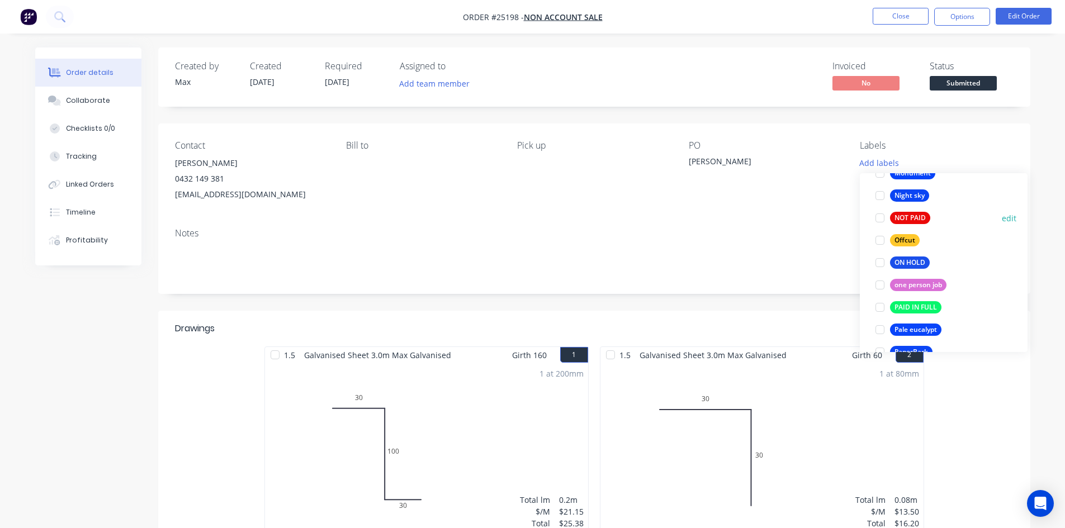
click at [880, 219] on div at bounding box center [880, 218] width 22 height 22
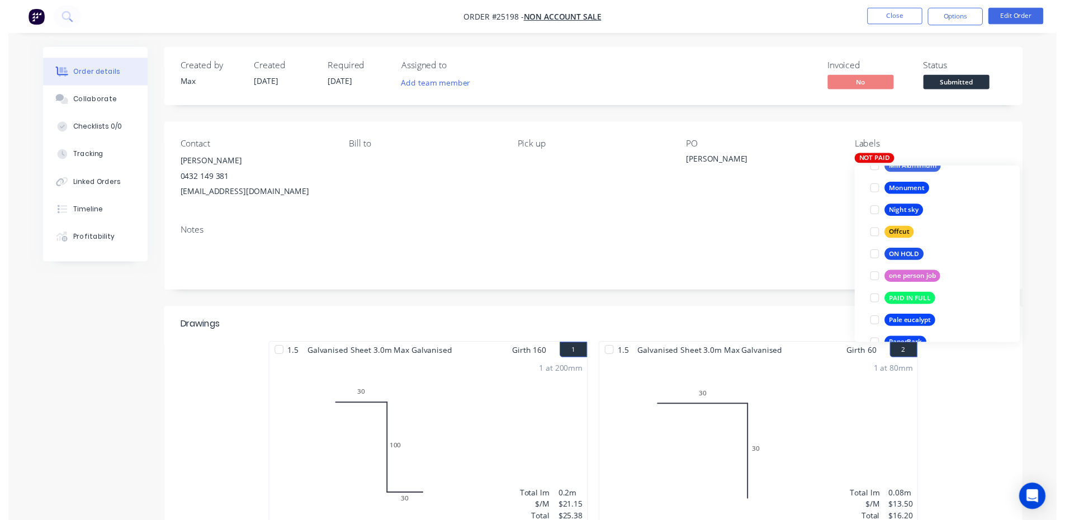
scroll to position [45, 0]
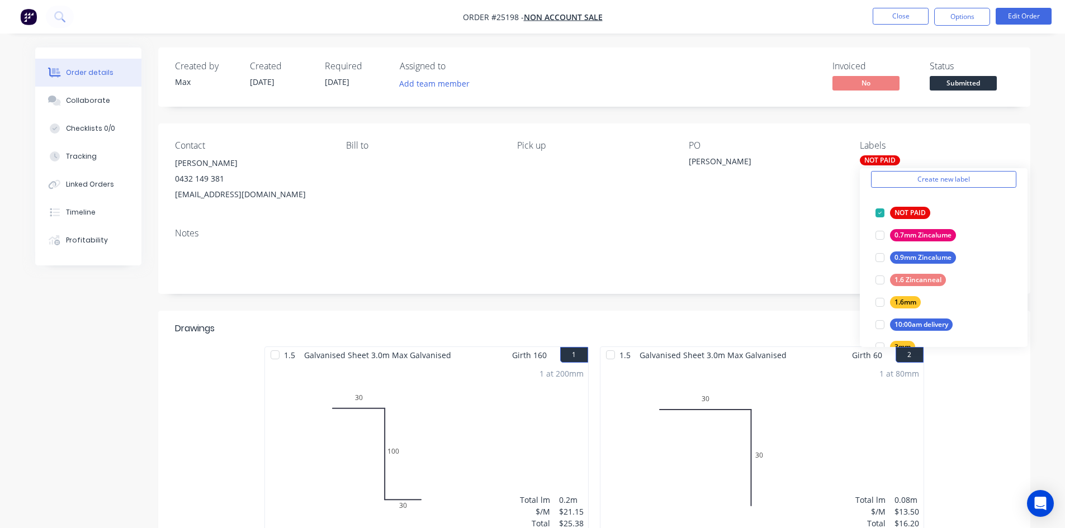
click at [765, 227] on div "Notes" at bounding box center [594, 256] width 872 height 75
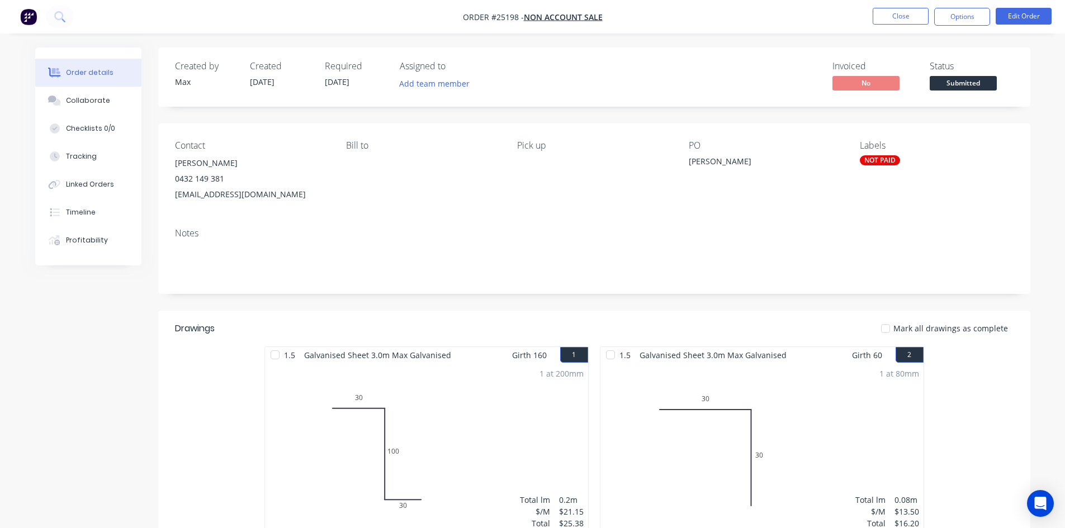
click at [964, 86] on span "Submitted" at bounding box center [963, 83] width 67 height 14
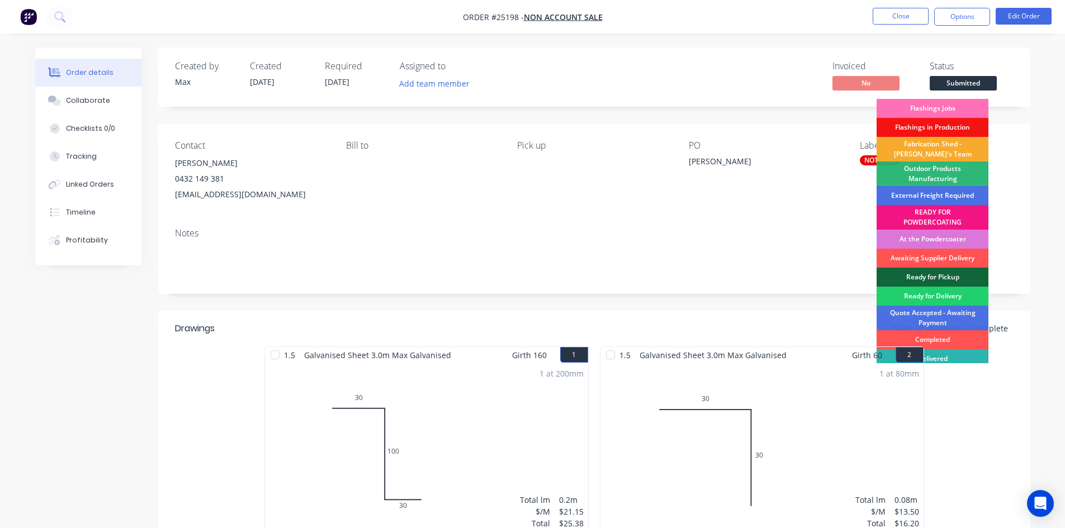
click at [969, 150] on div "Fabrication Shed - [PERSON_NAME]'s Team" at bounding box center [933, 149] width 112 height 25
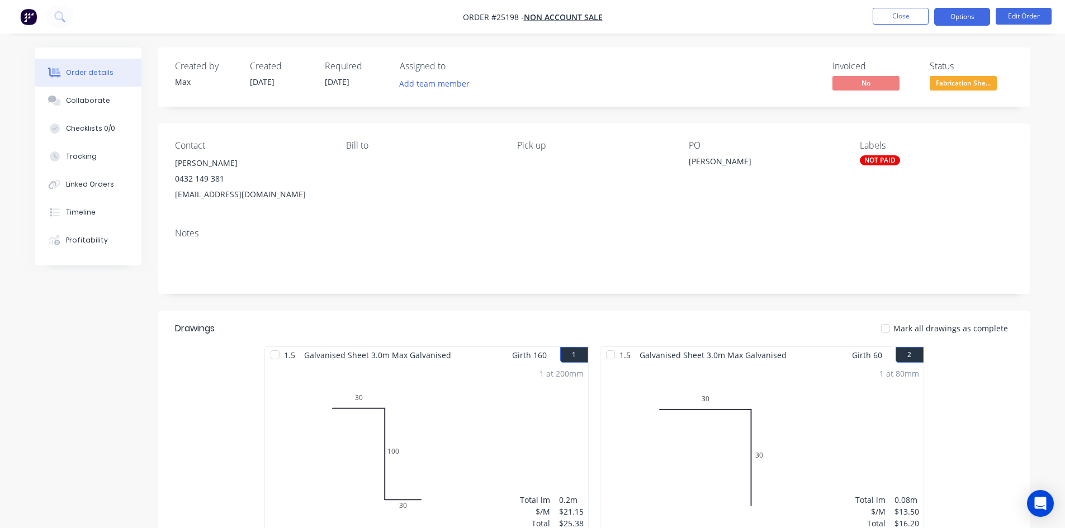
click at [946, 17] on button "Options" at bounding box center [962, 17] width 56 height 18
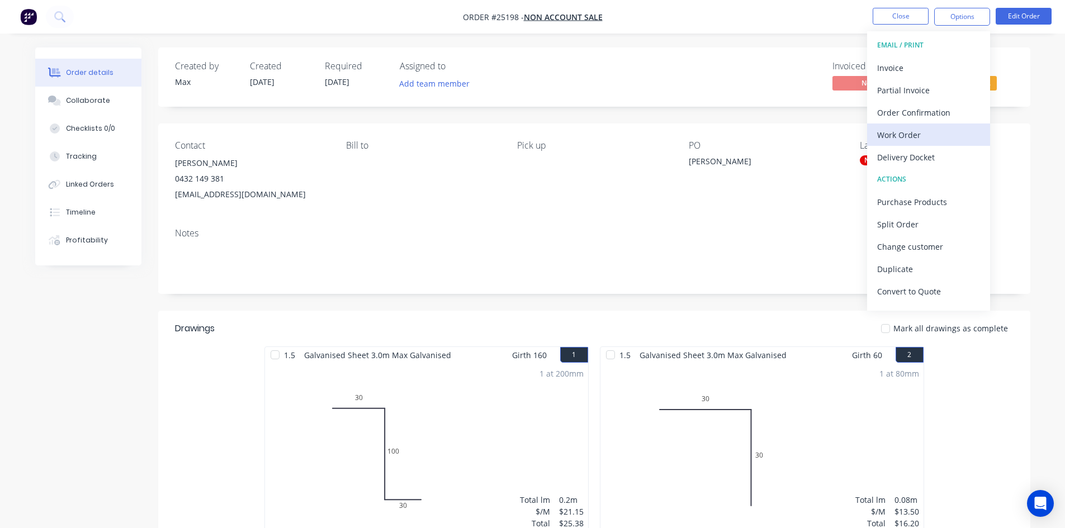
click at [934, 136] on div "Work Order" at bounding box center [928, 135] width 103 height 16
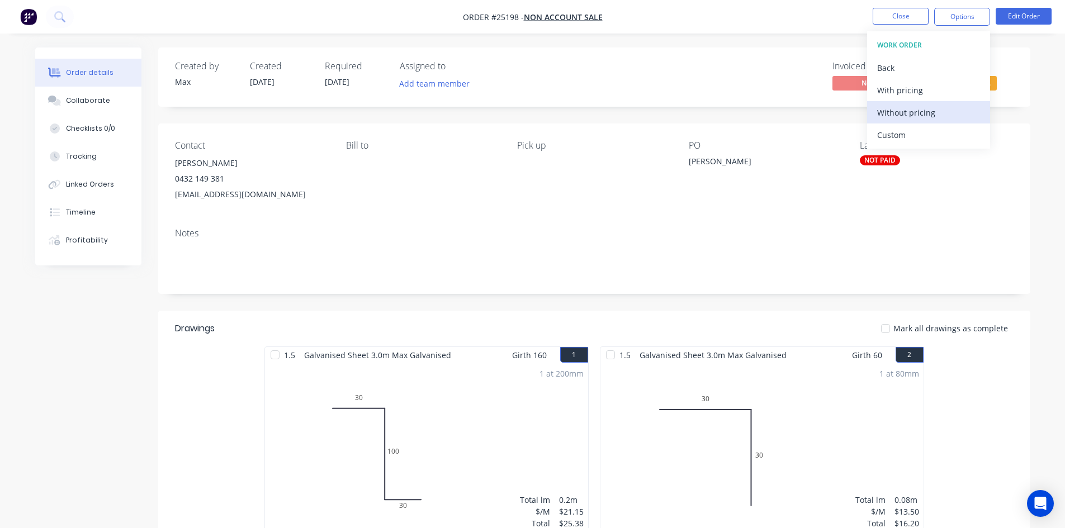
click at [943, 111] on div "Without pricing" at bounding box center [928, 113] width 103 height 16
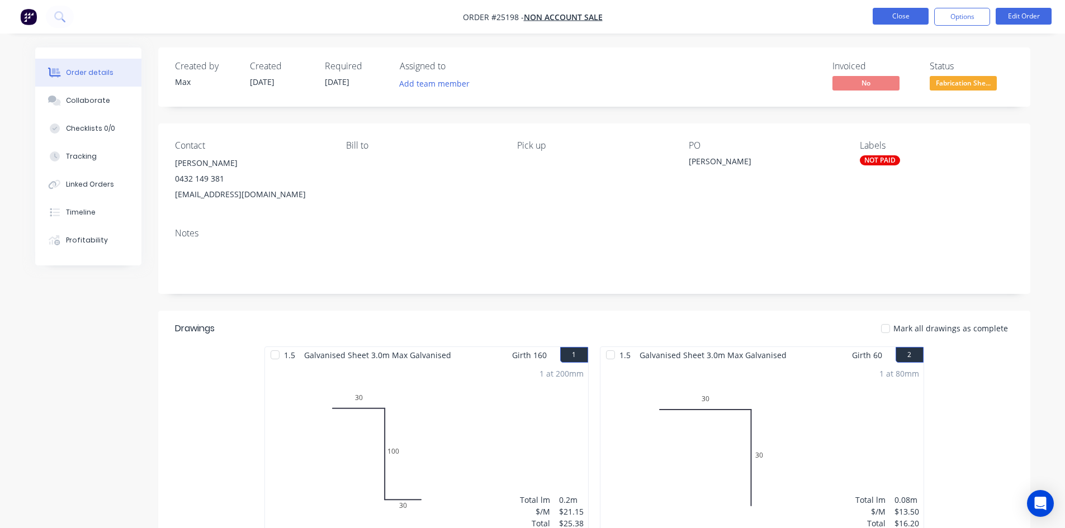
click at [904, 15] on button "Close" at bounding box center [901, 16] width 56 height 17
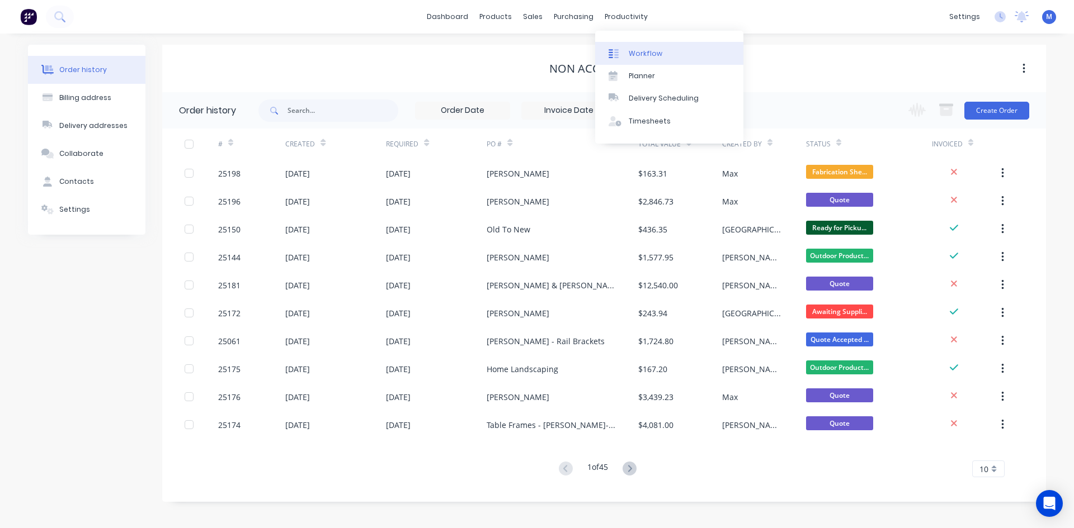
click at [715, 50] on link "Workflow" at bounding box center [669, 53] width 148 height 22
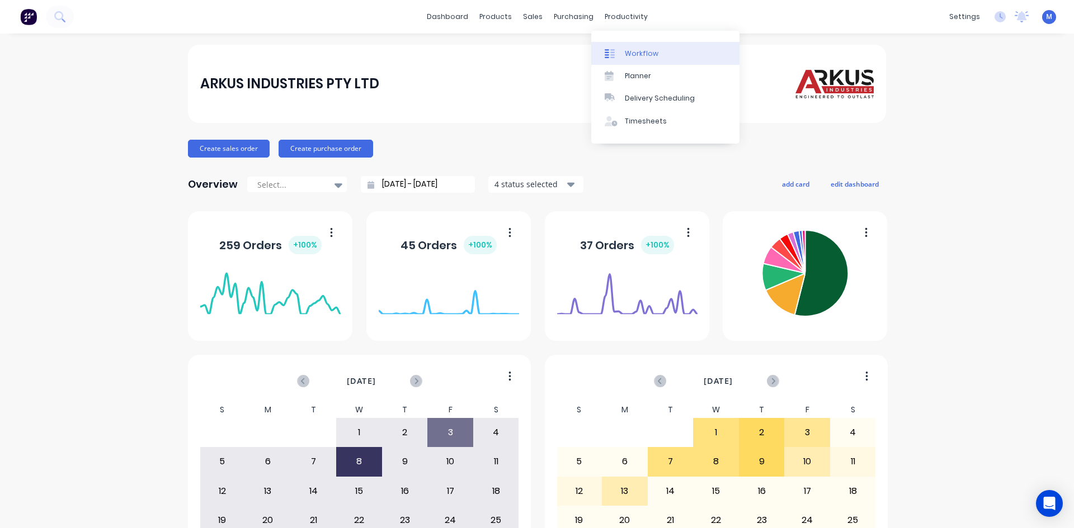
click at [647, 54] on div "Workflow" at bounding box center [642, 54] width 34 height 10
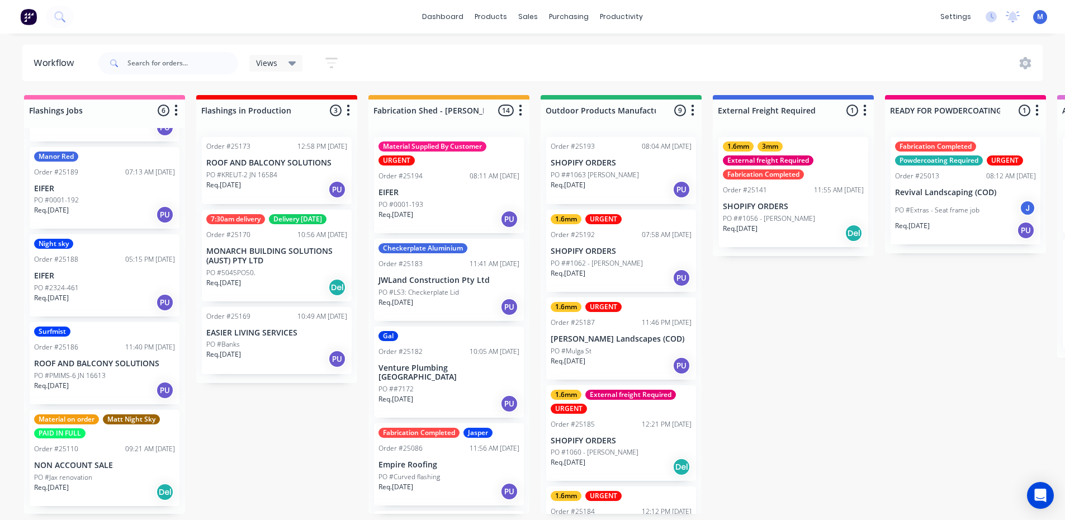
scroll to position [172, 0]
click at [100, 367] on p "ROOF AND BALCONY SOLUTIONS" at bounding box center [104, 363] width 141 height 10
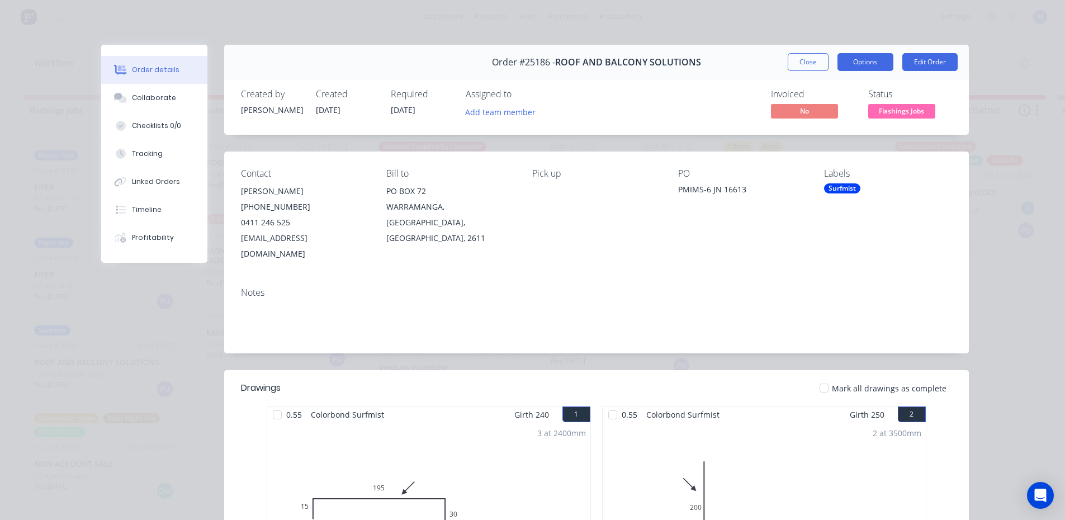
click at [865, 64] on button "Options" at bounding box center [866, 62] width 56 height 18
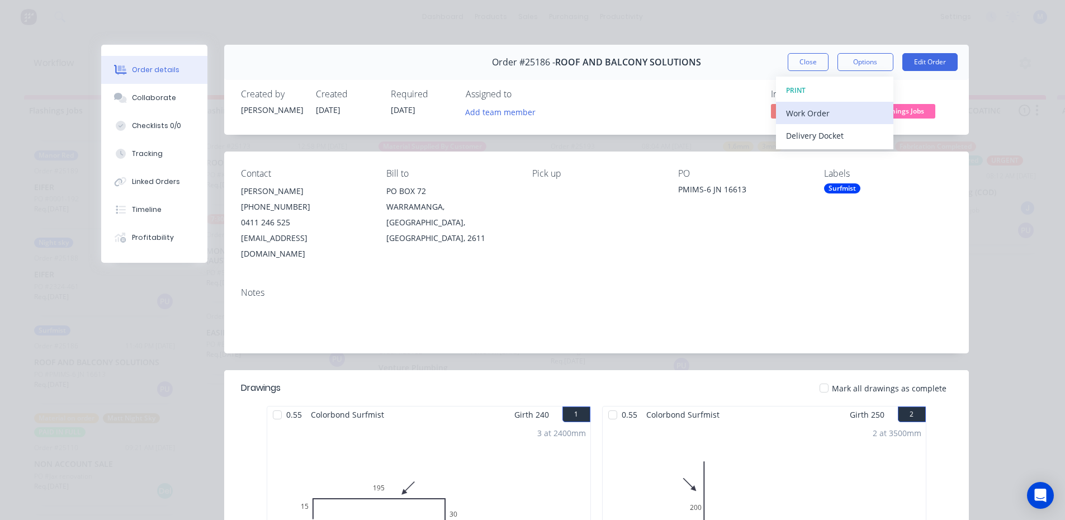
click at [835, 111] on div "Work Order" at bounding box center [834, 113] width 97 height 16
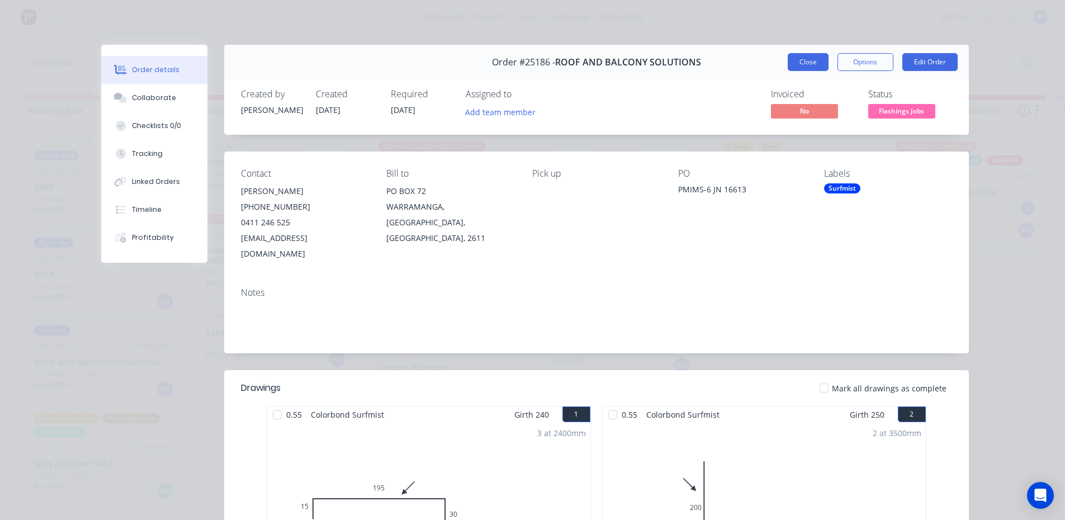
click at [809, 63] on button "Close" at bounding box center [808, 62] width 41 height 18
